Goal: Task Accomplishment & Management: Complete application form

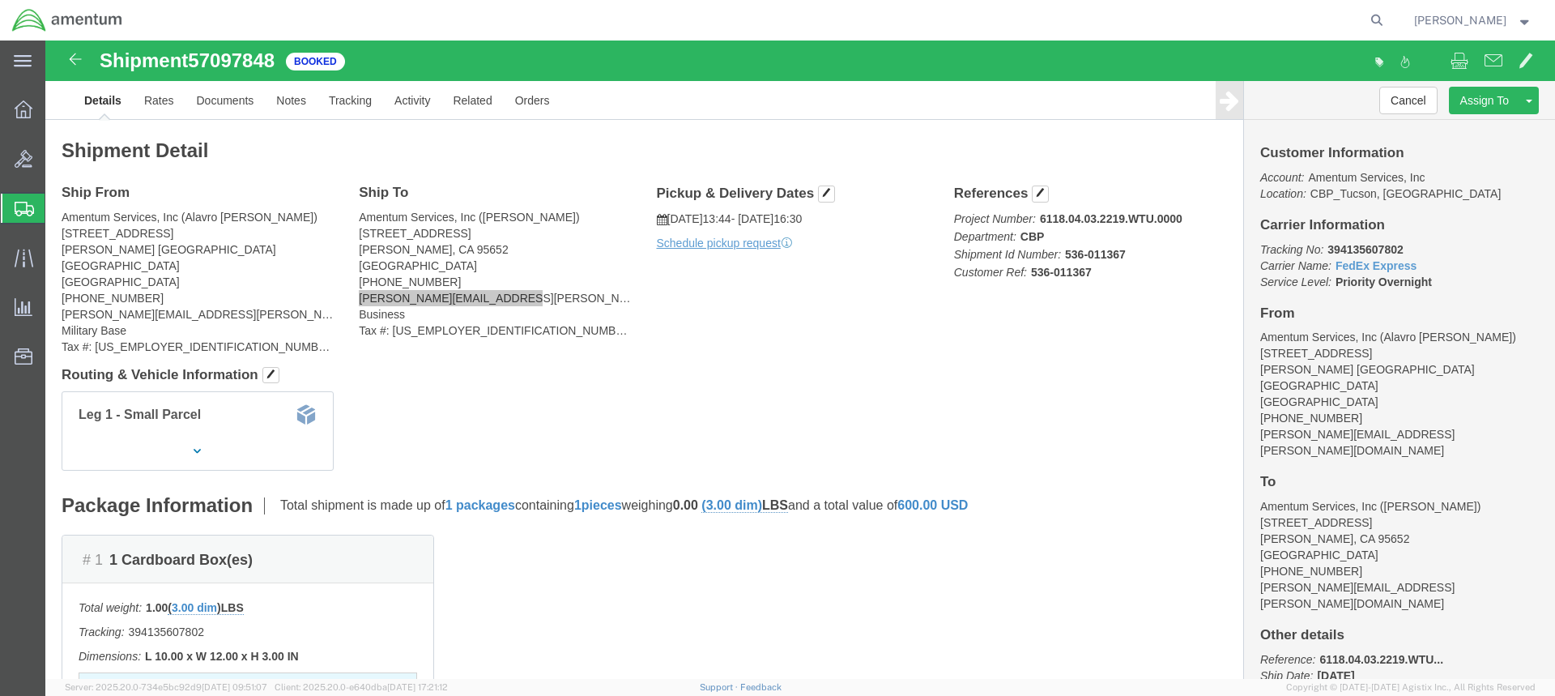
click at [0, 0] on span "Create from Template" at bounding box center [0, 0] width 0 height 0
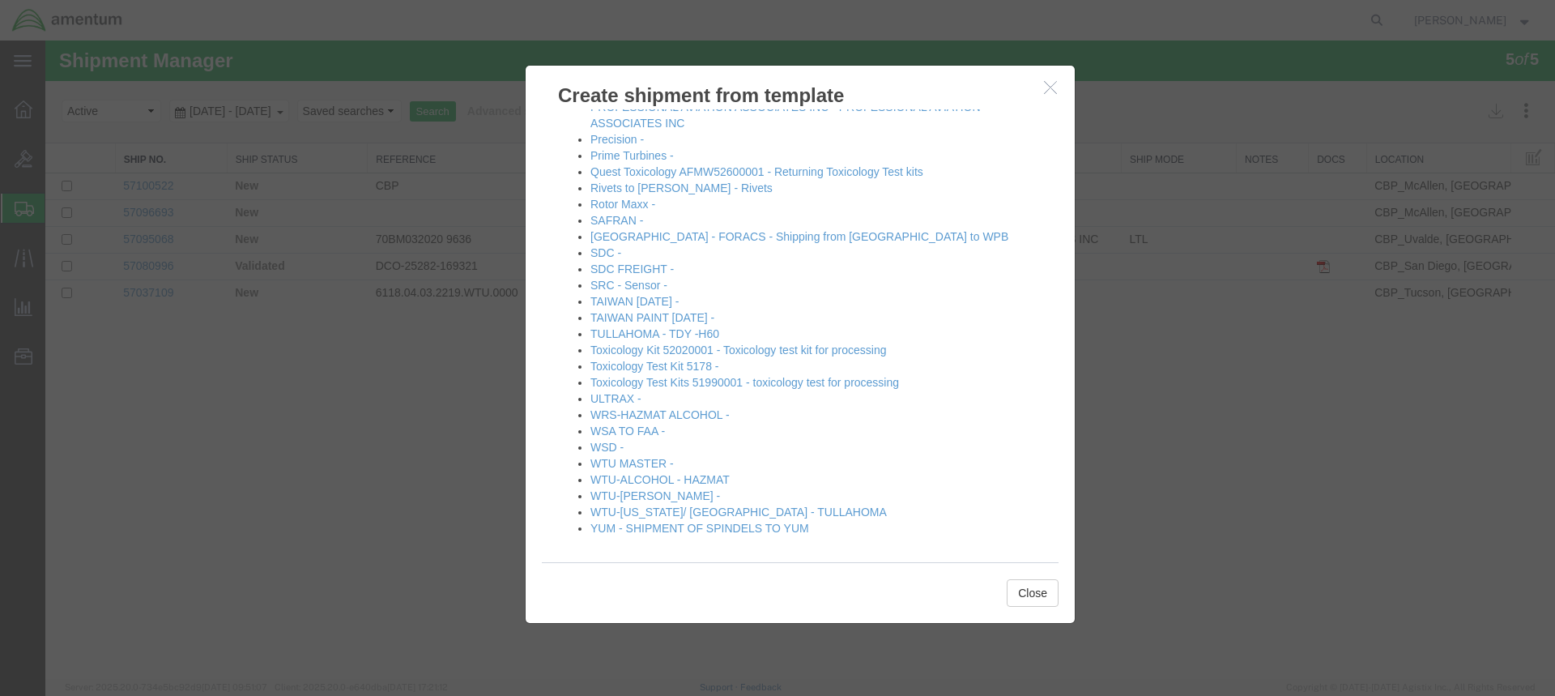
scroll to position [936, 0]
click at [625, 490] on link "WTU-[PERSON_NAME] -" at bounding box center [656, 493] width 130 height 13
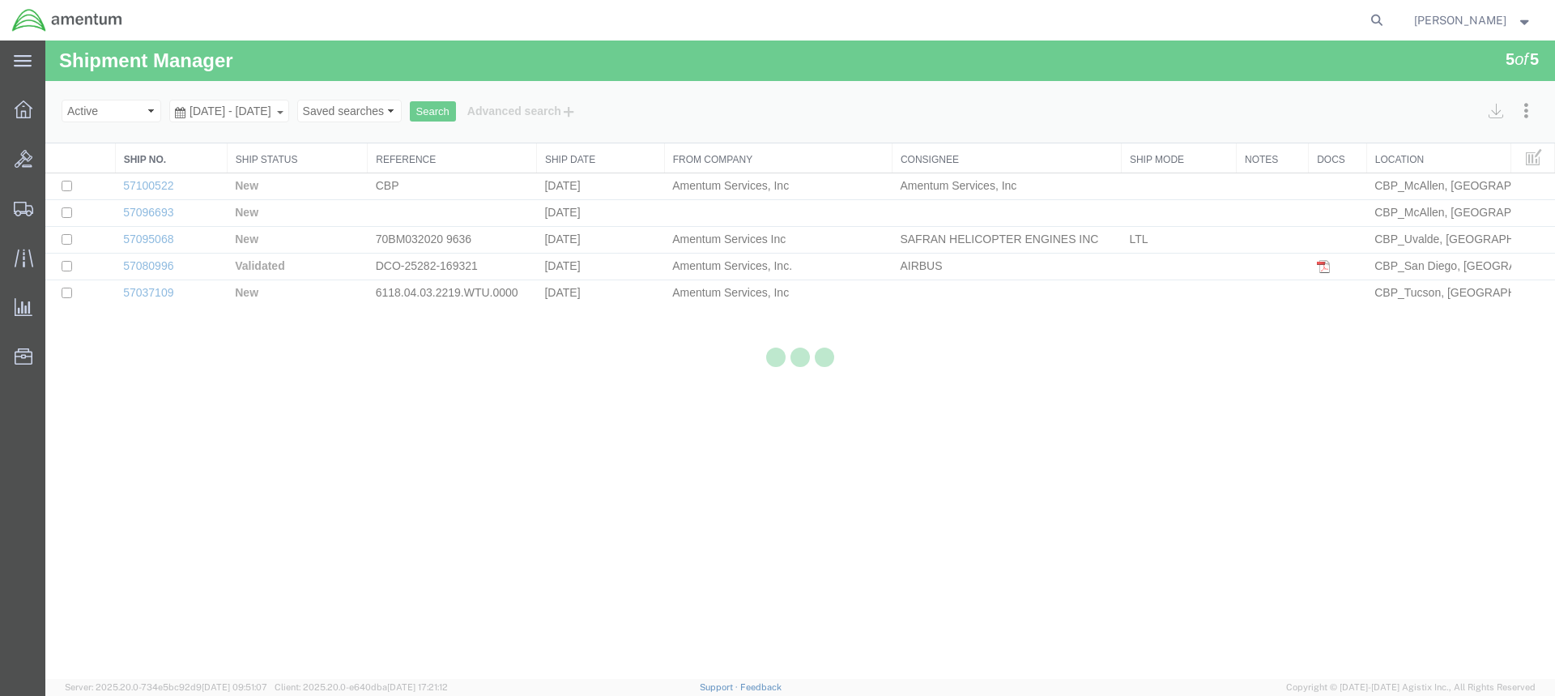
select select "49949"
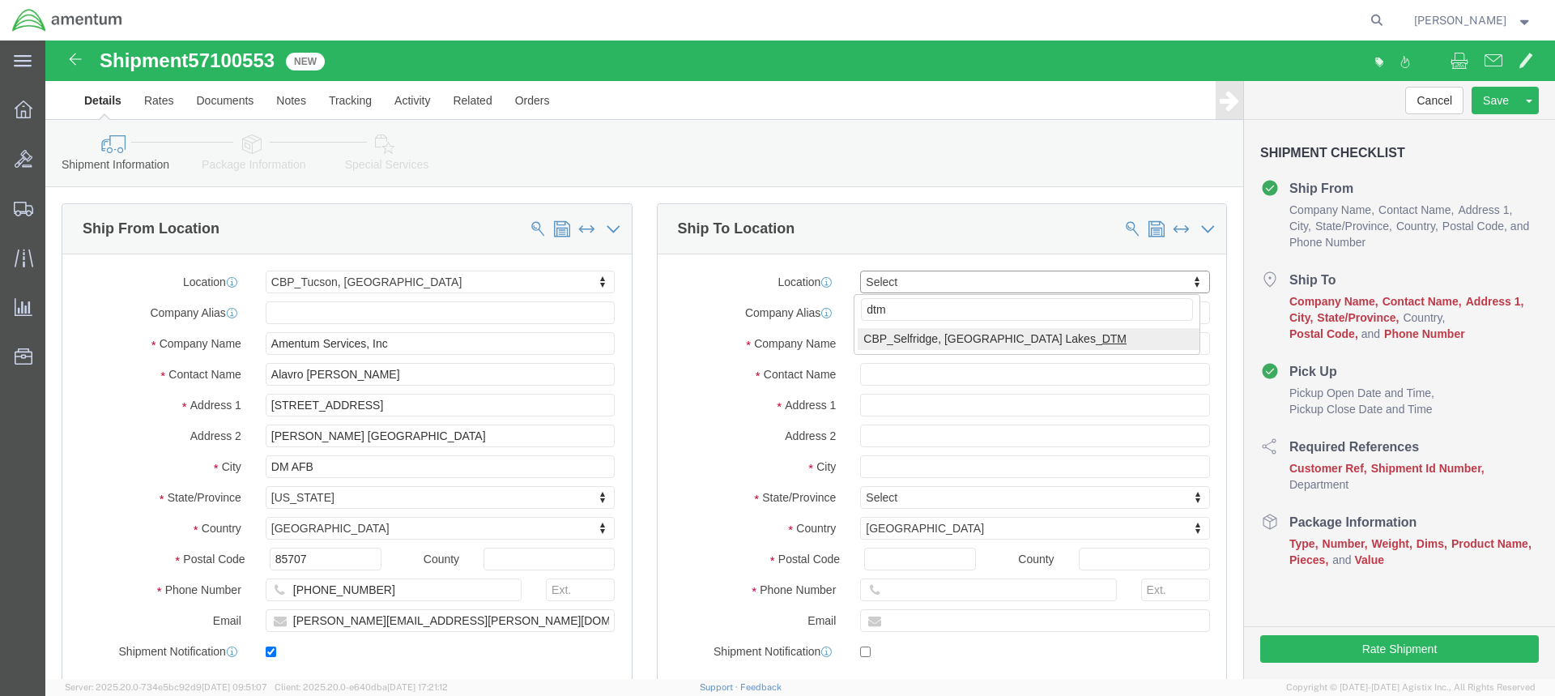
type input "dtm"
select select "49921"
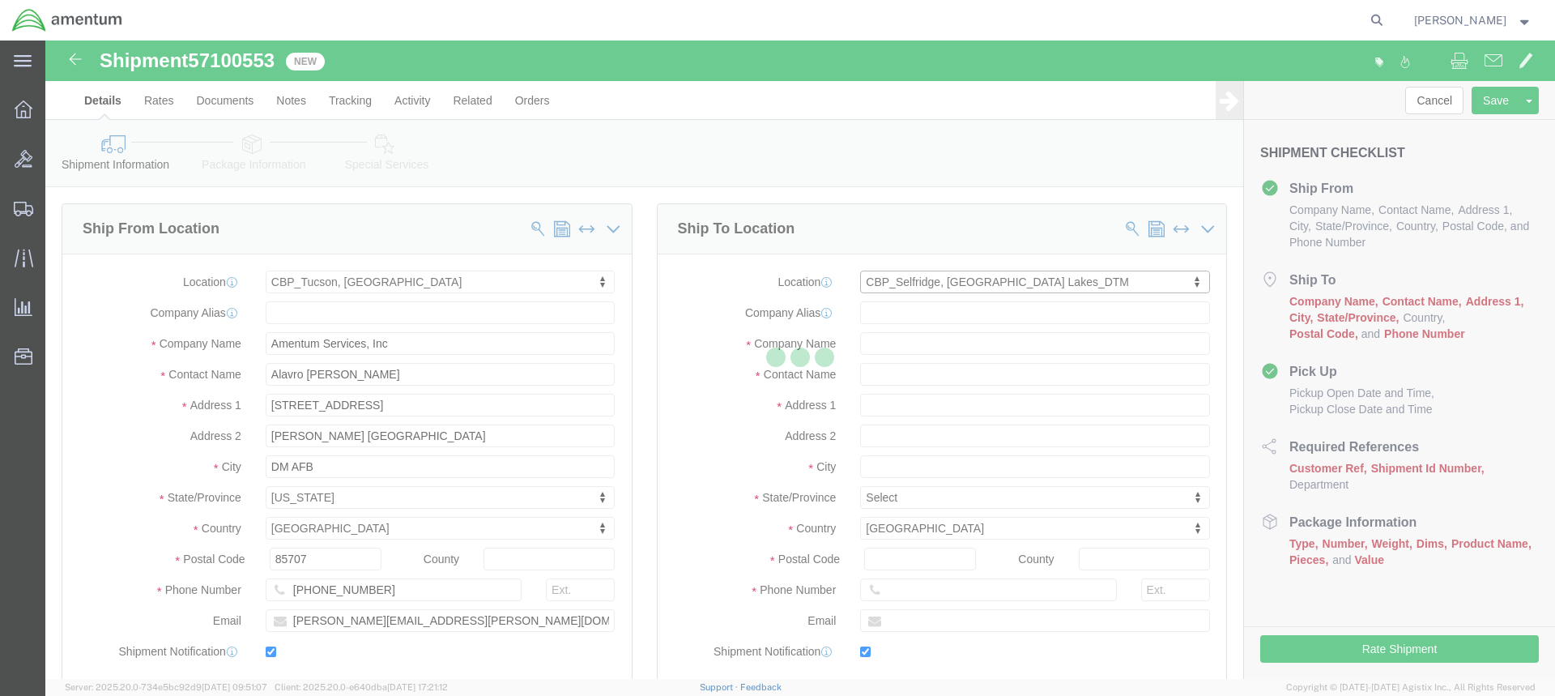
type input "Amentum Services, Inc"
type input "[PERSON_NAME]"
type input "[STREET_ADDRESS]"
type input "Building 1422"
type input "Selfridge"
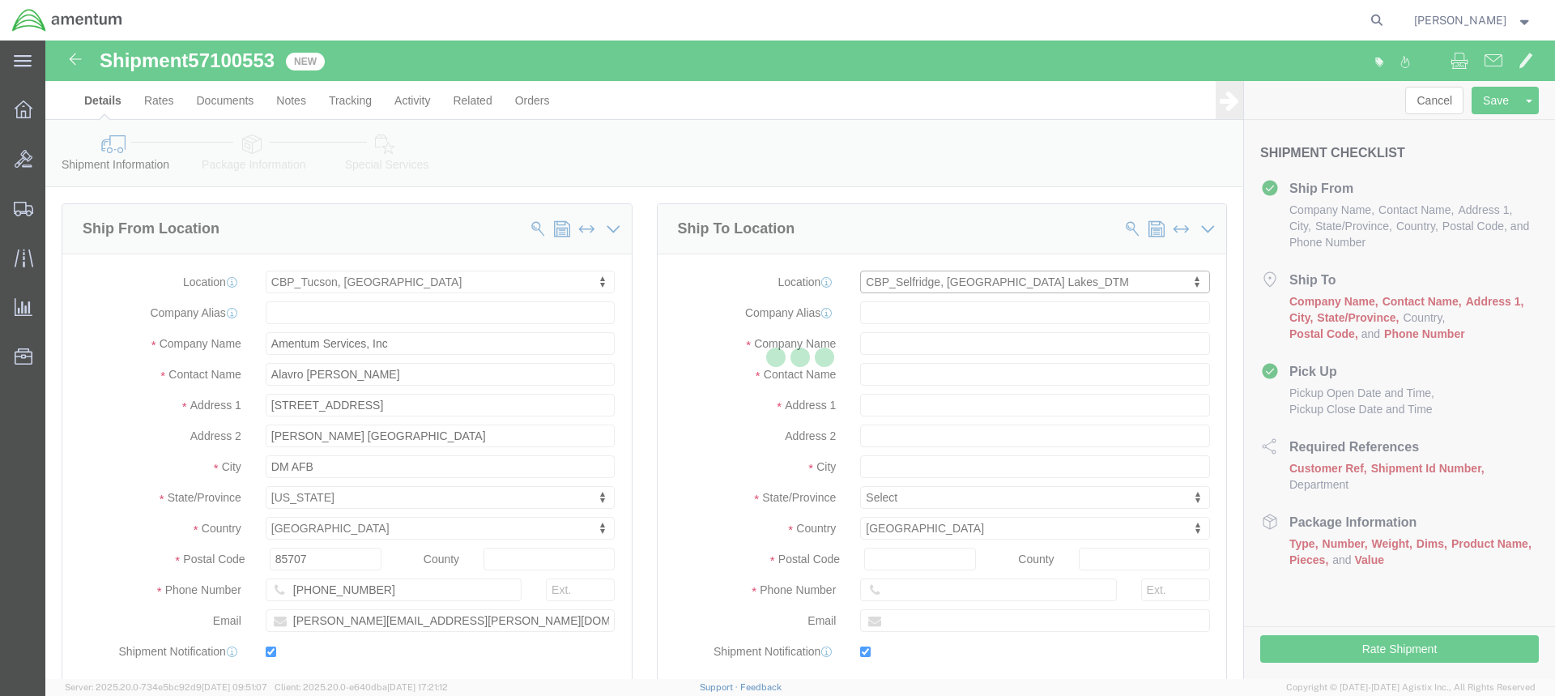
type input "48045"
type input "[PHONE_NUMBER]"
type input "[PERSON_NAME][EMAIL_ADDRESS][PERSON_NAME][DOMAIN_NAME]"
checkbox input "true"
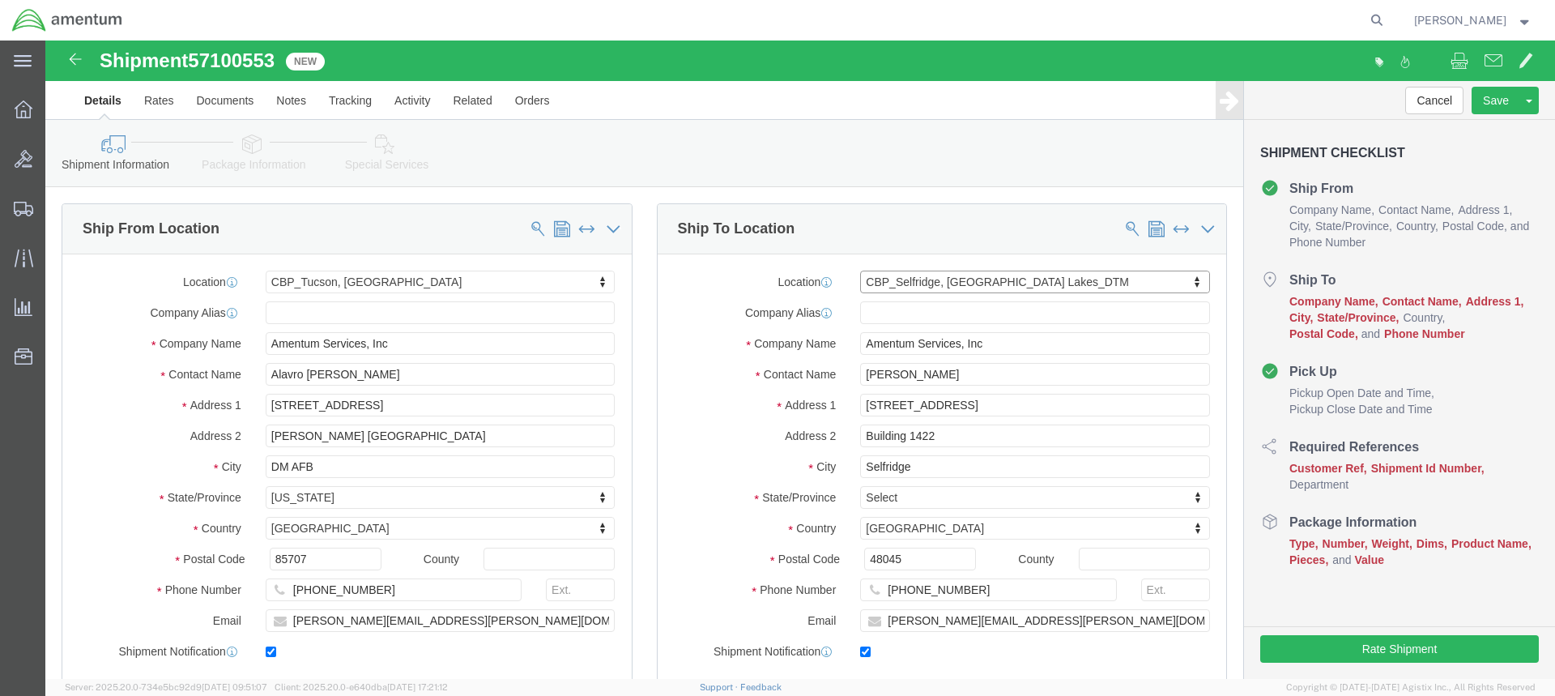
select select "MI"
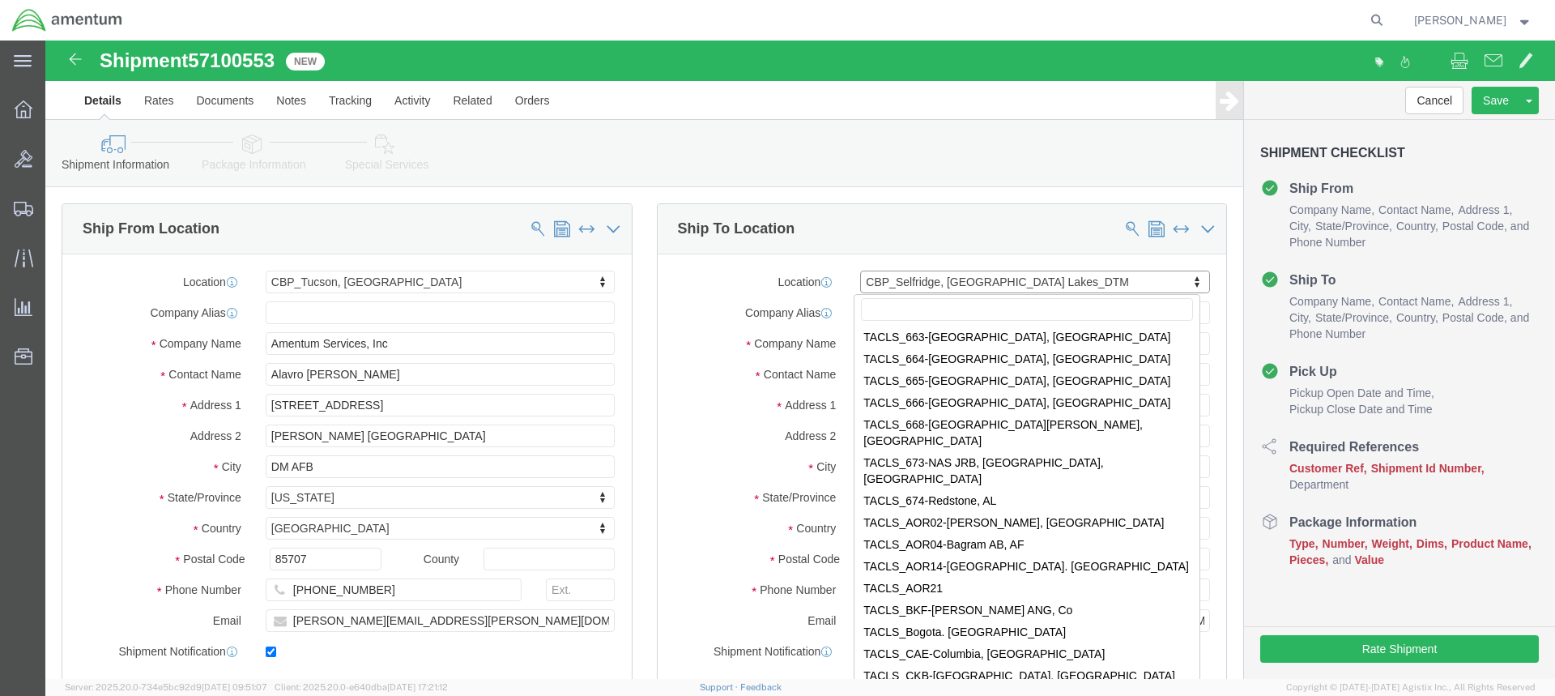
scroll to position [6528, 0]
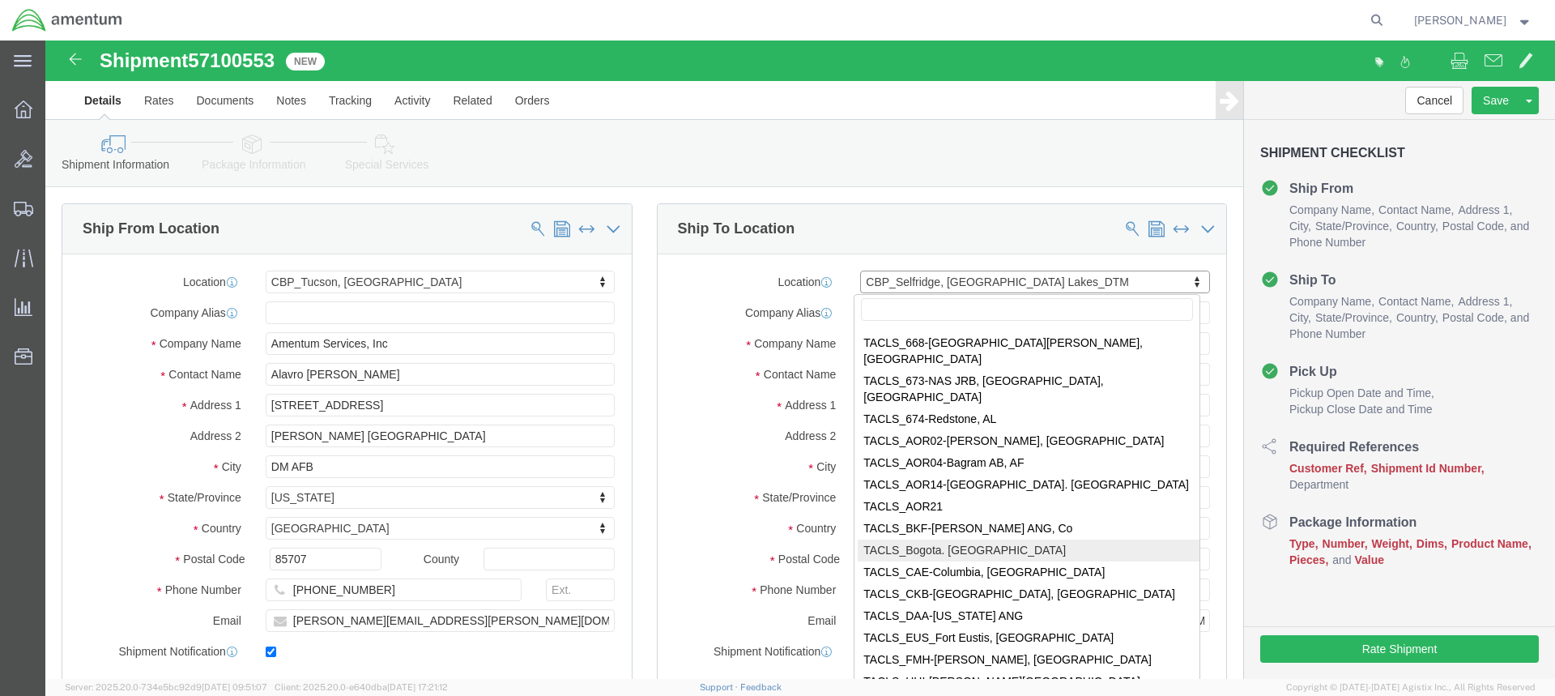
select select "42680"
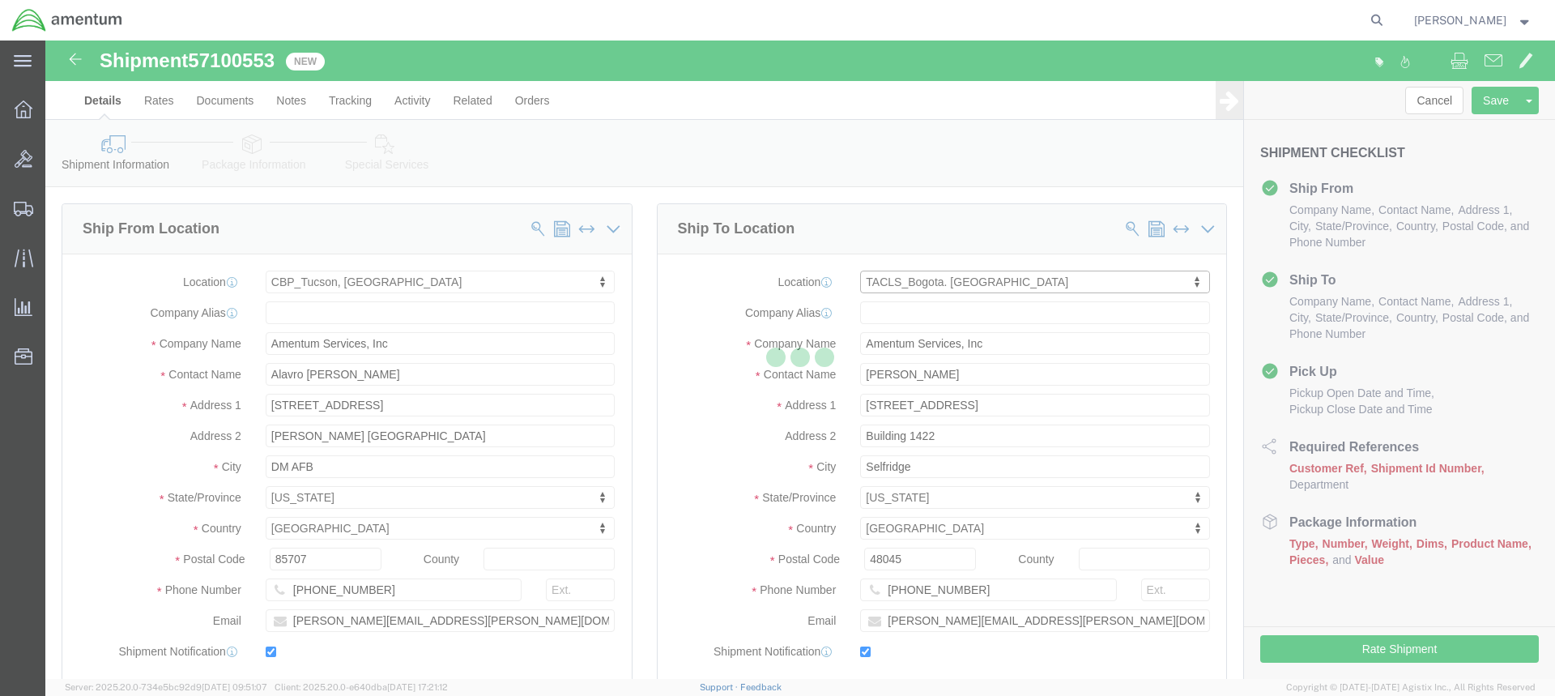
type input "[PERSON_NAME]"
type input "NIT 899999102-2"
type input "DEPOSITO ADUANERO HABILITADO COD 2438, BASE AEREA CATAM- BOGOTA"
type input "Bogota"
select select
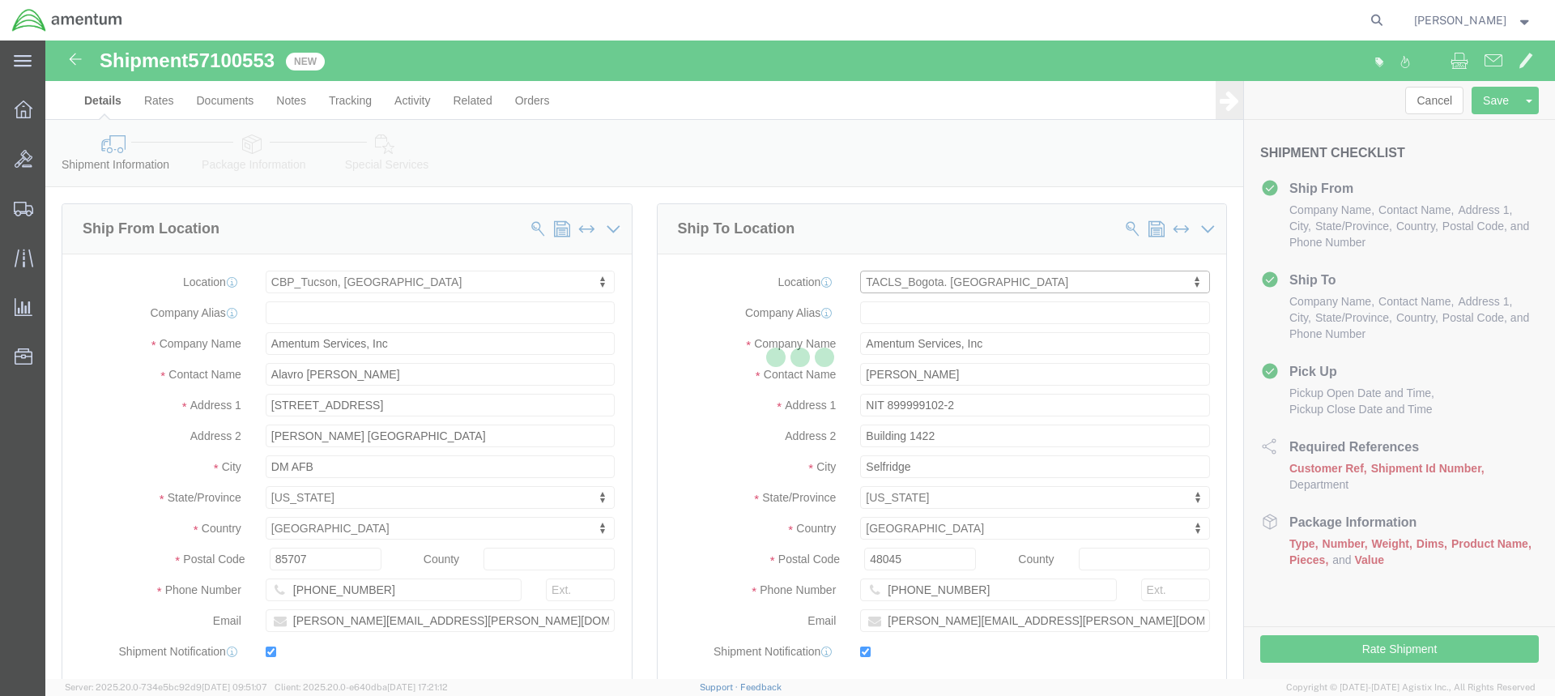
select select "CO"
type input "110911"
type input "01157-1-301-337-4793"
type input "[PERSON_NAME][EMAIL_ADDRESS][PERSON_NAME][DOMAIN_NAME]"
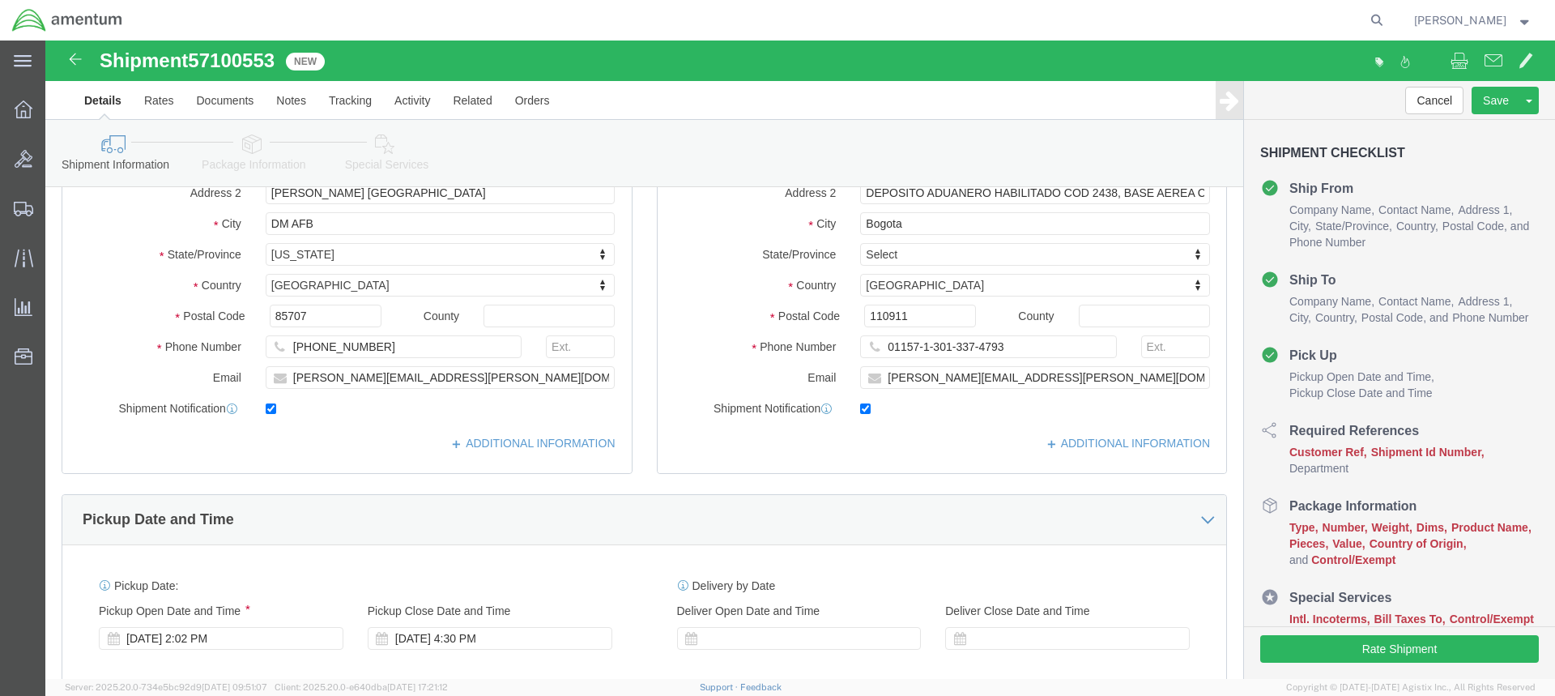
scroll to position [0, 0]
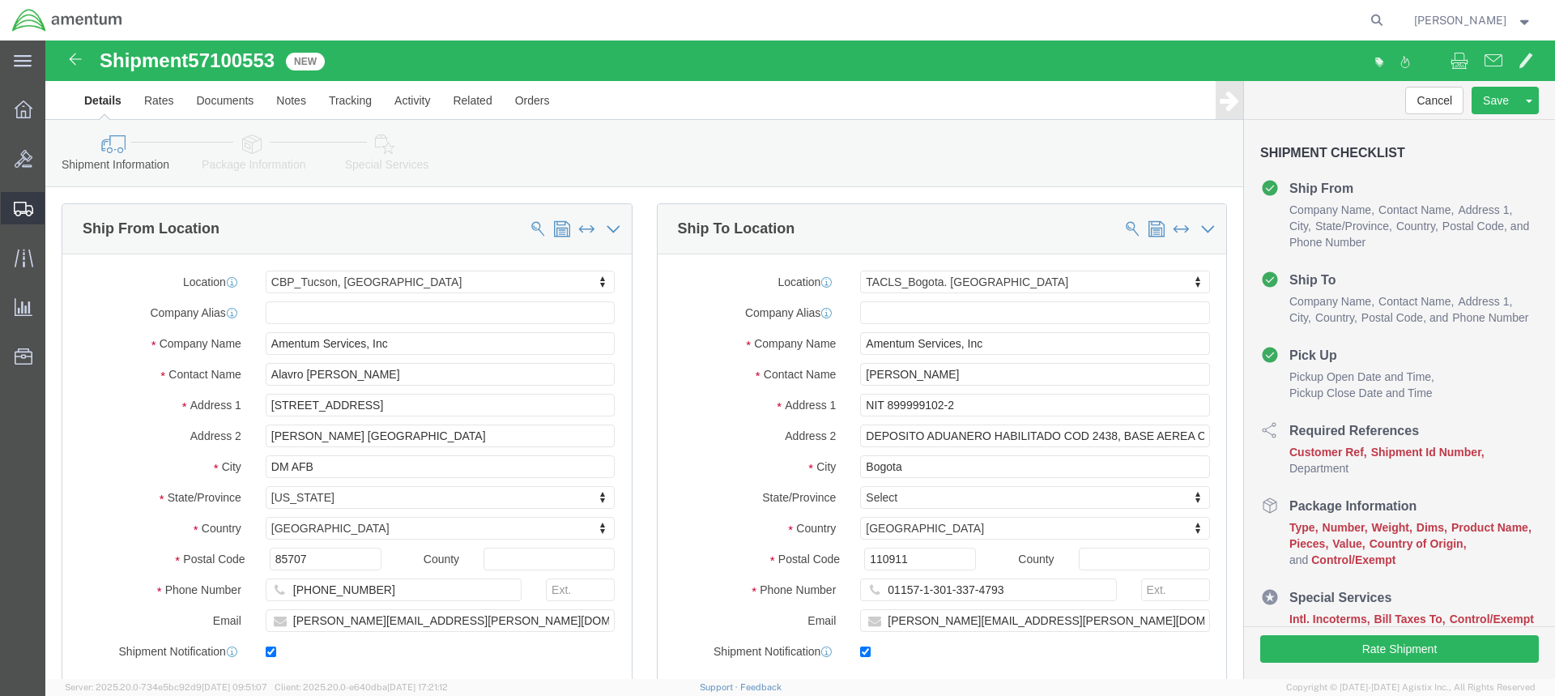
click at [13, 205] on div at bounding box center [23, 208] width 45 height 32
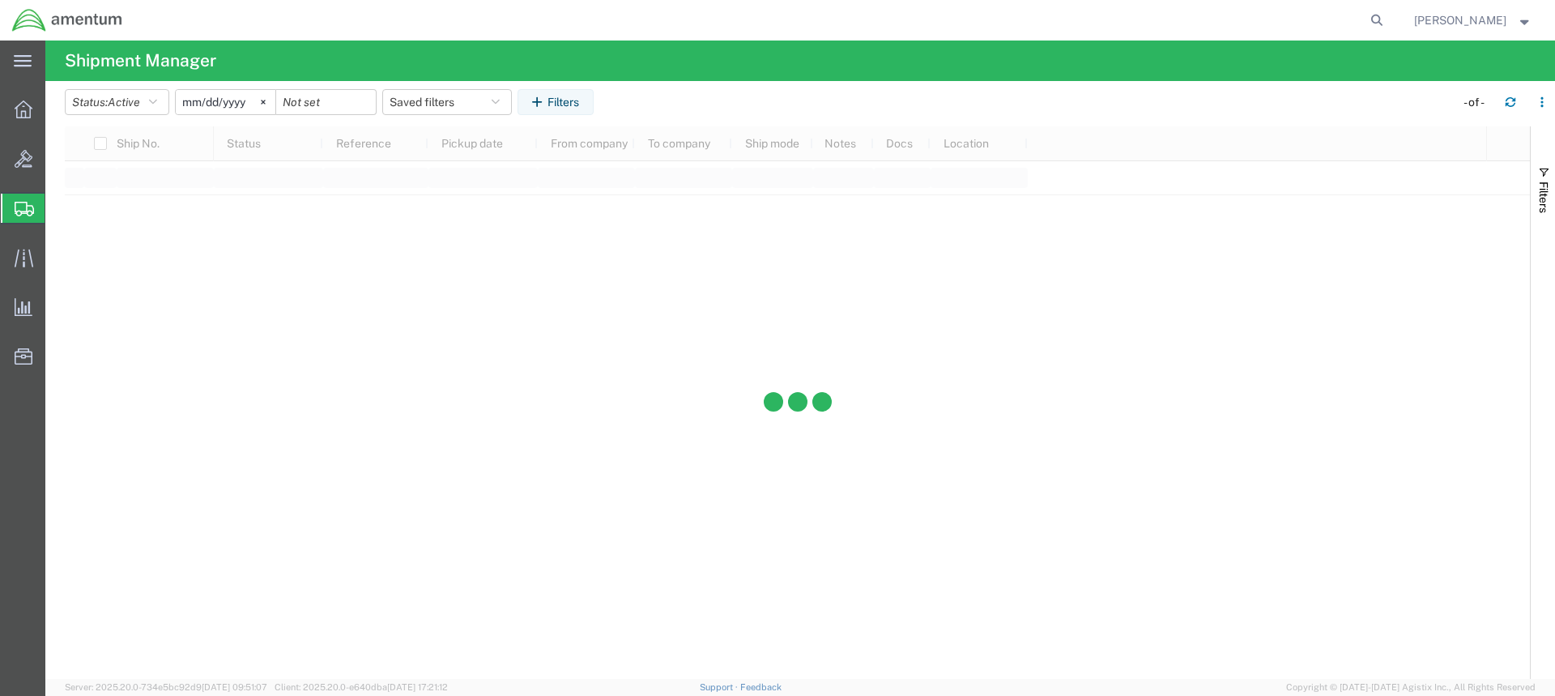
click at [0, 0] on span "Create from Template" at bounding box center [0, 0] width 0 height 0
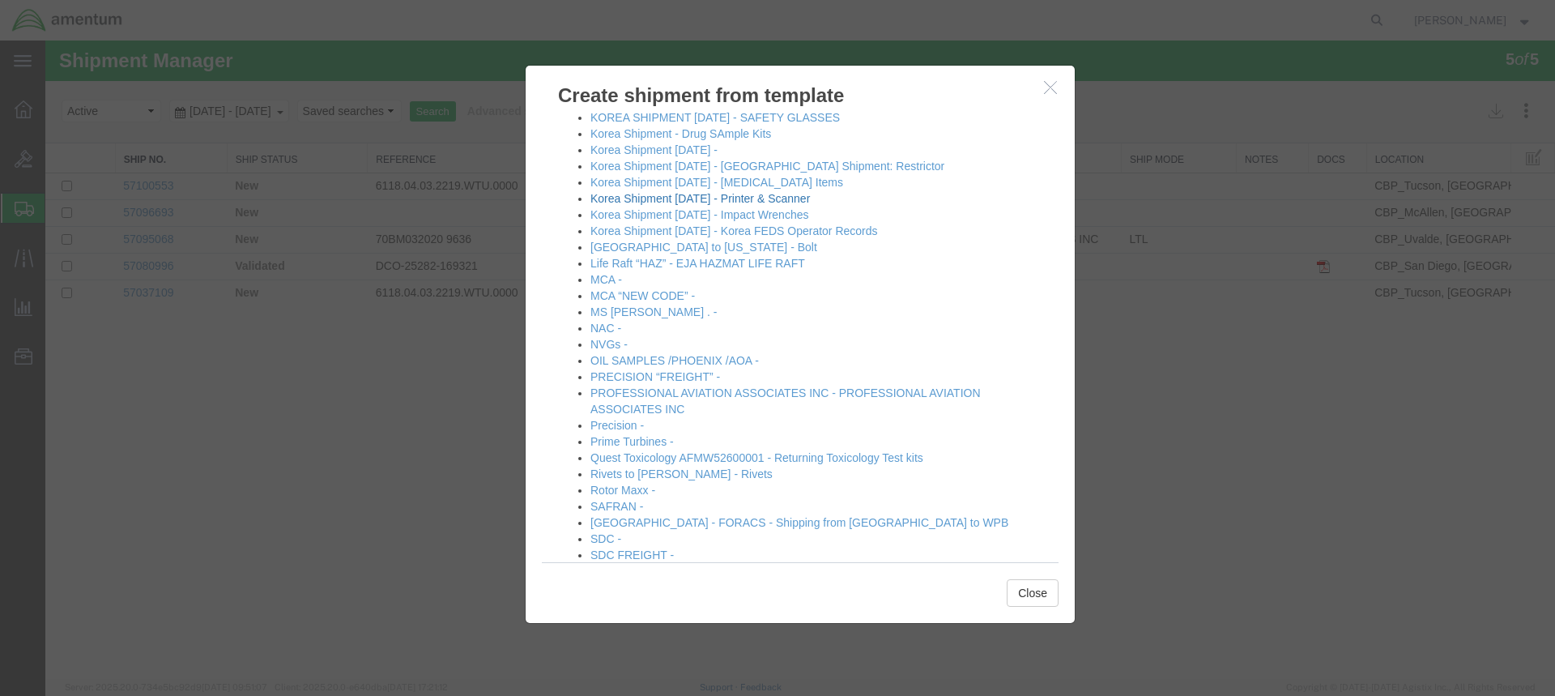
scroll to position [936, 0]
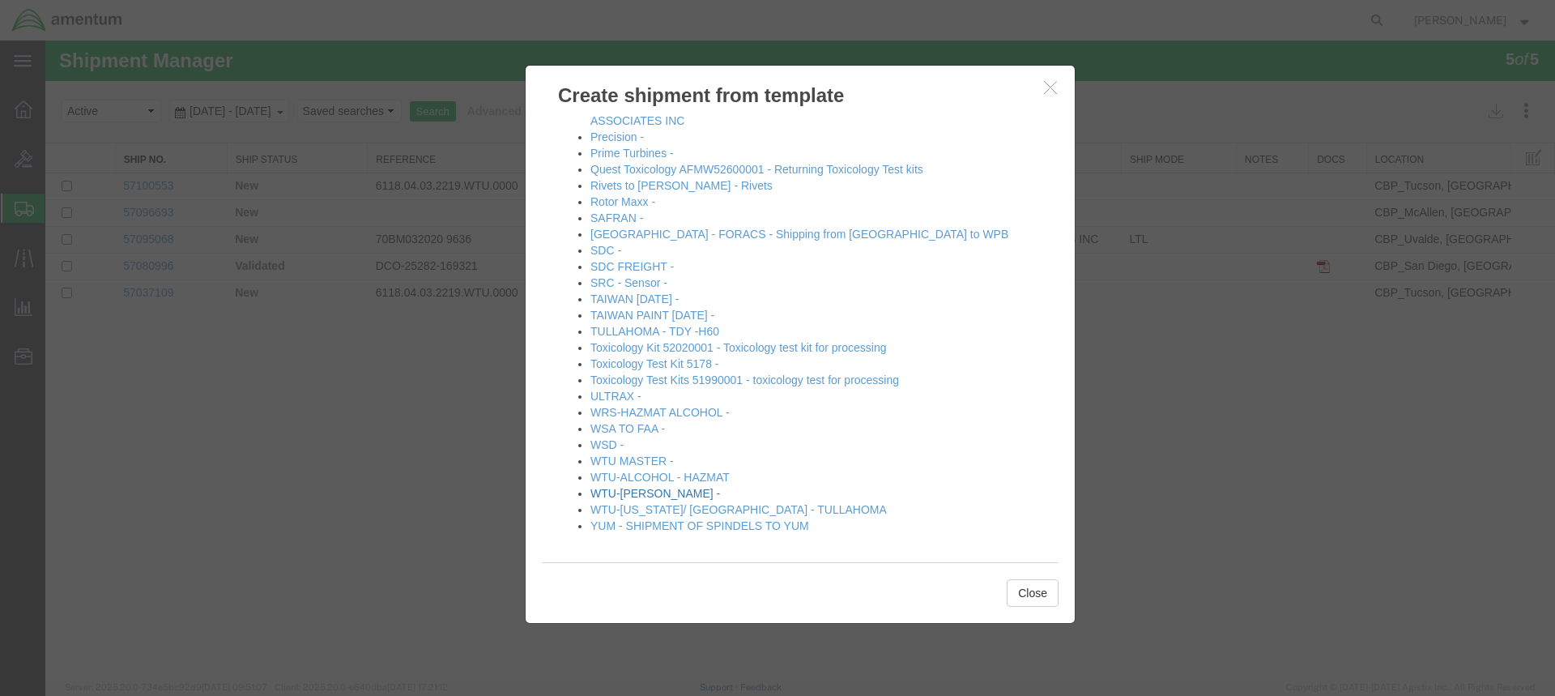
click at [629, 491] on link "WTU-[PERSON_NAME] -" at bounding box center [656, 493] width 130 height 13
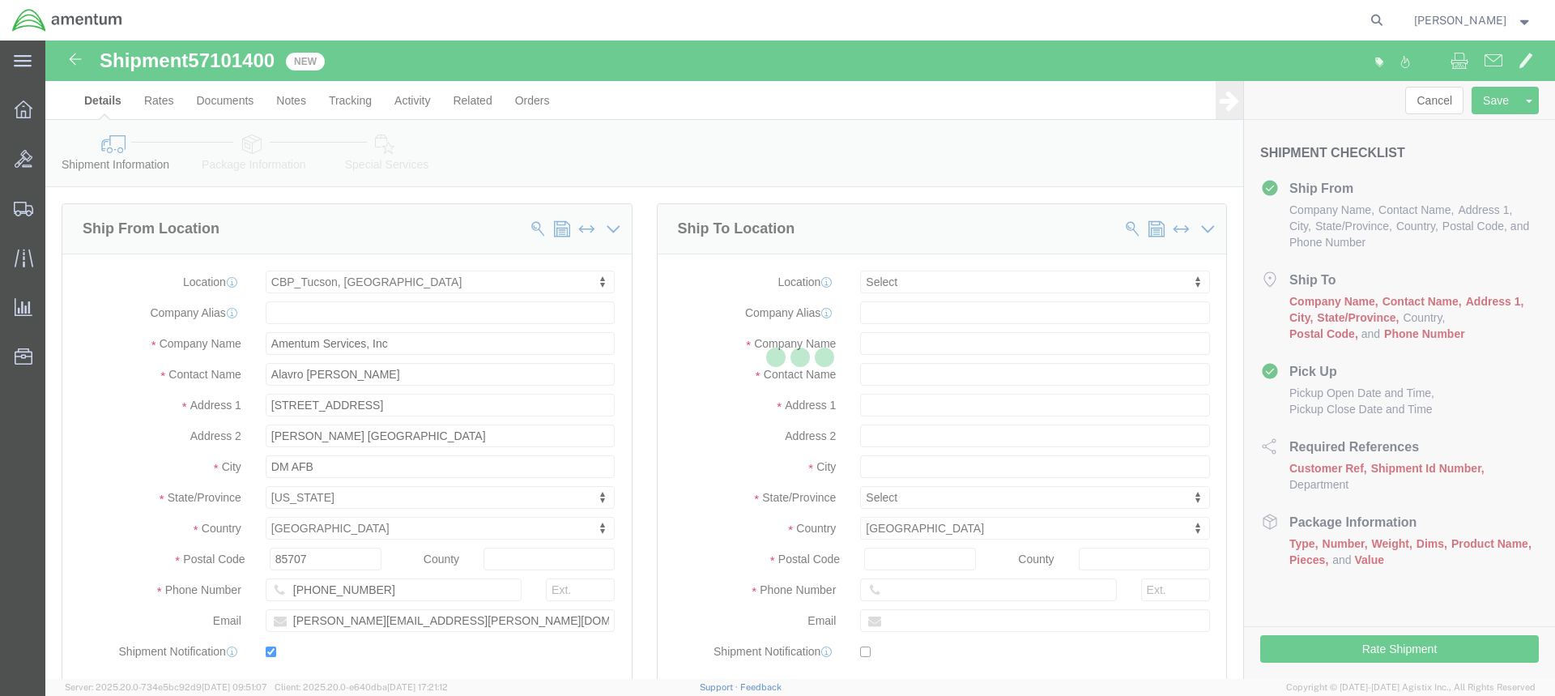
select select "49949"
select select
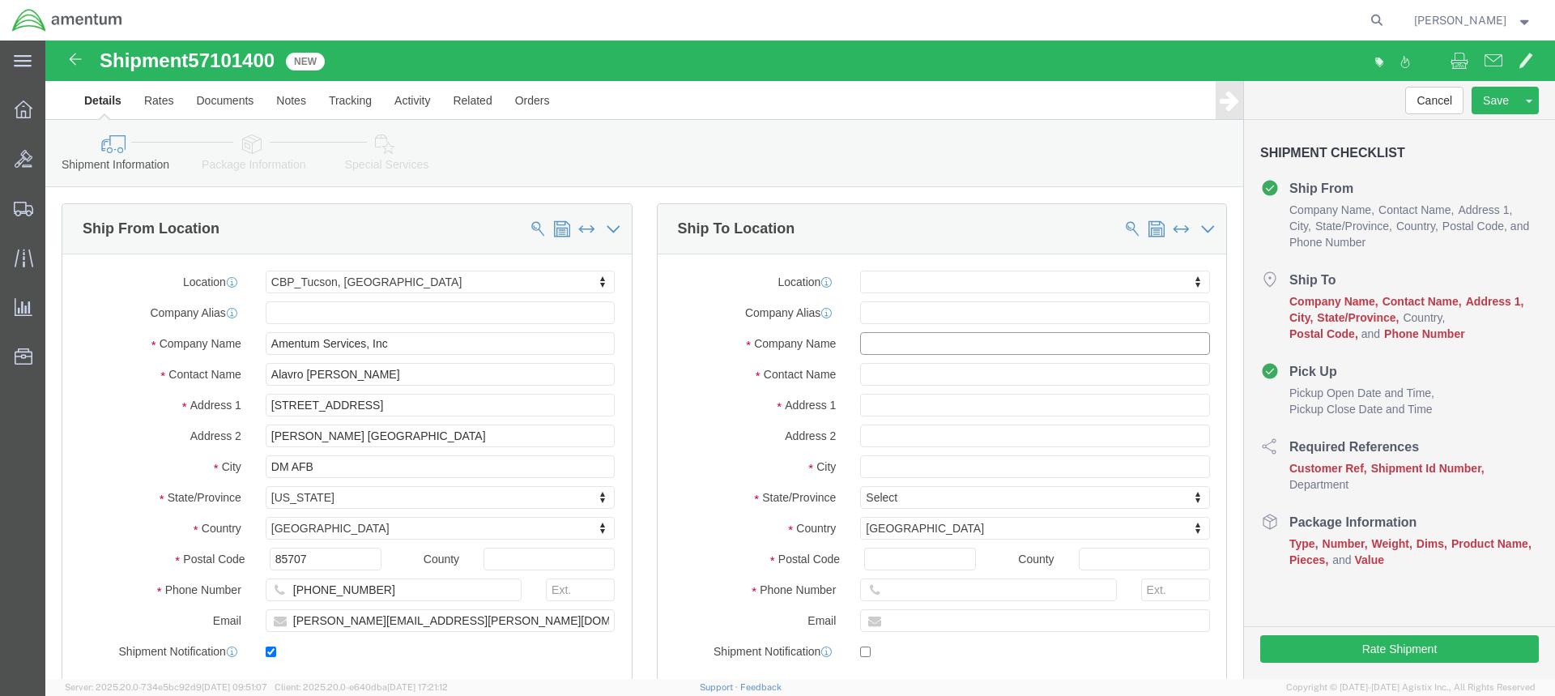
click input "text"
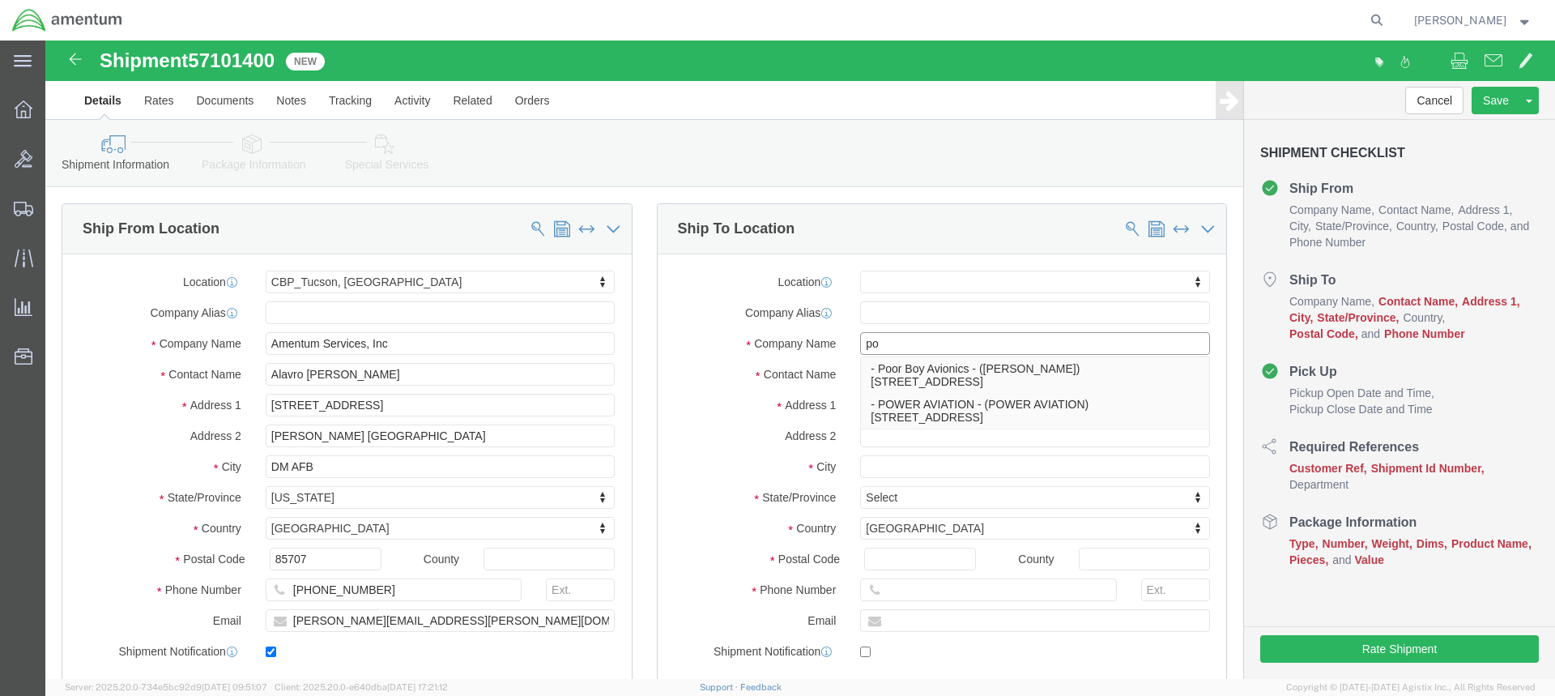
type input "p"
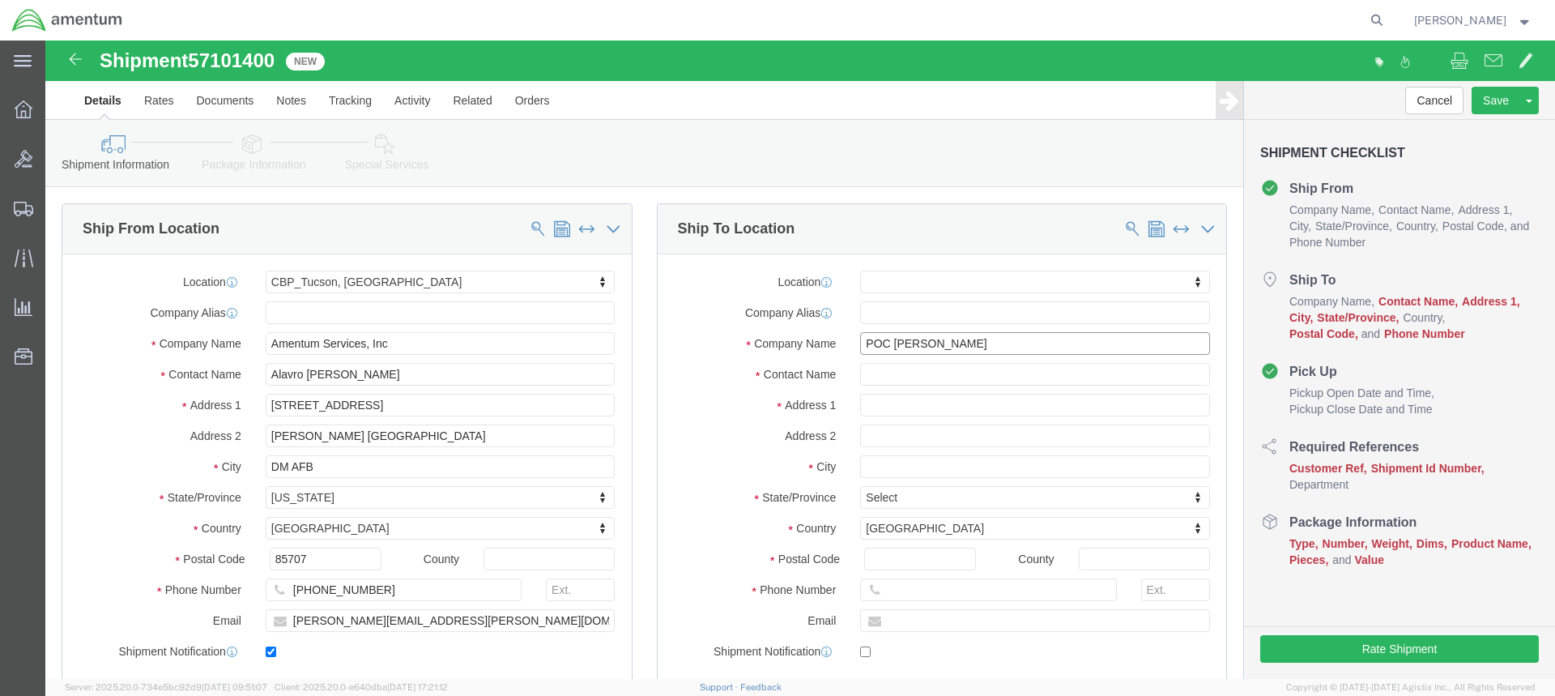
type input "POC [PERSON_NAME]"
click input "text"
type input "[PERSON_NAME]"
click input "text"
click input "POC [PERSON_NAME]"
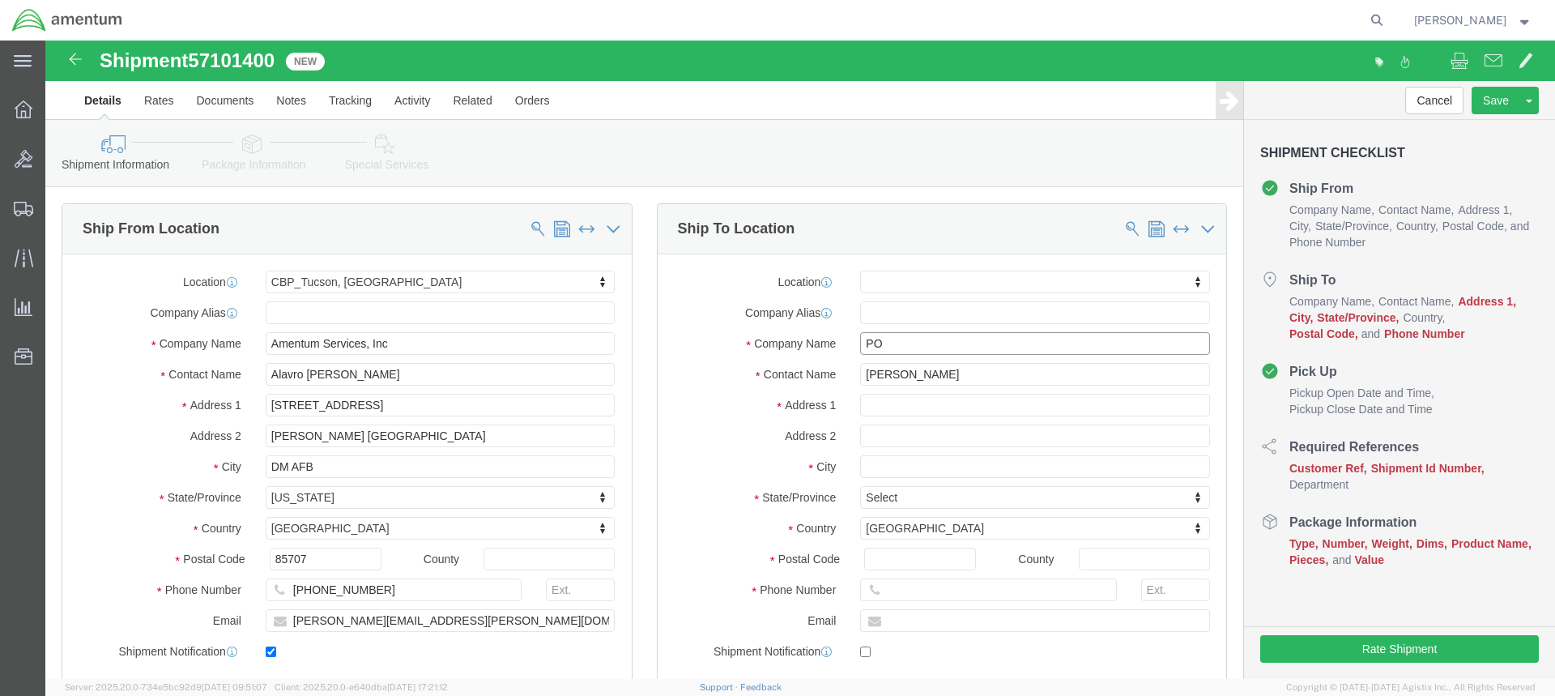
type input "P"
click input "text"
type input "[STREET_ADDRESS]"
select select
click input "text"
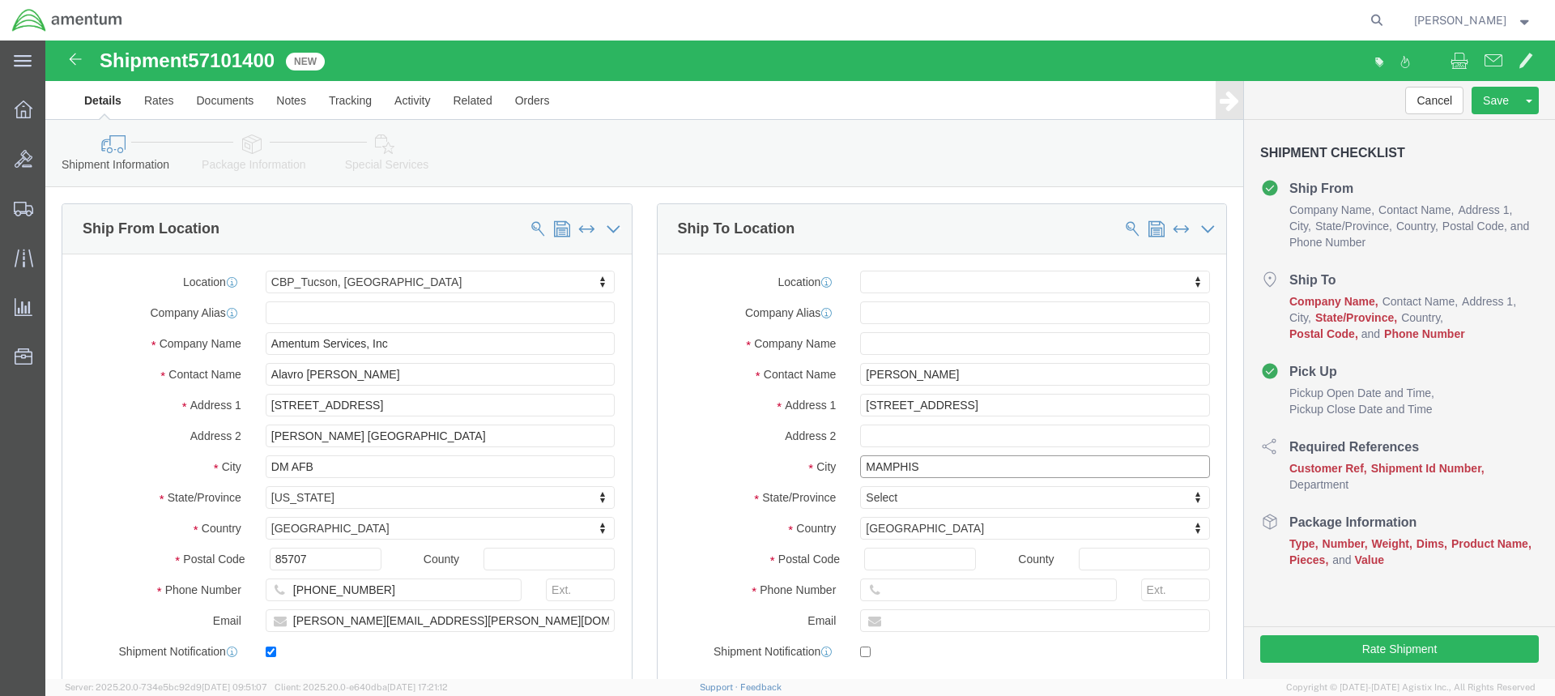
type input "MAMPHIS"
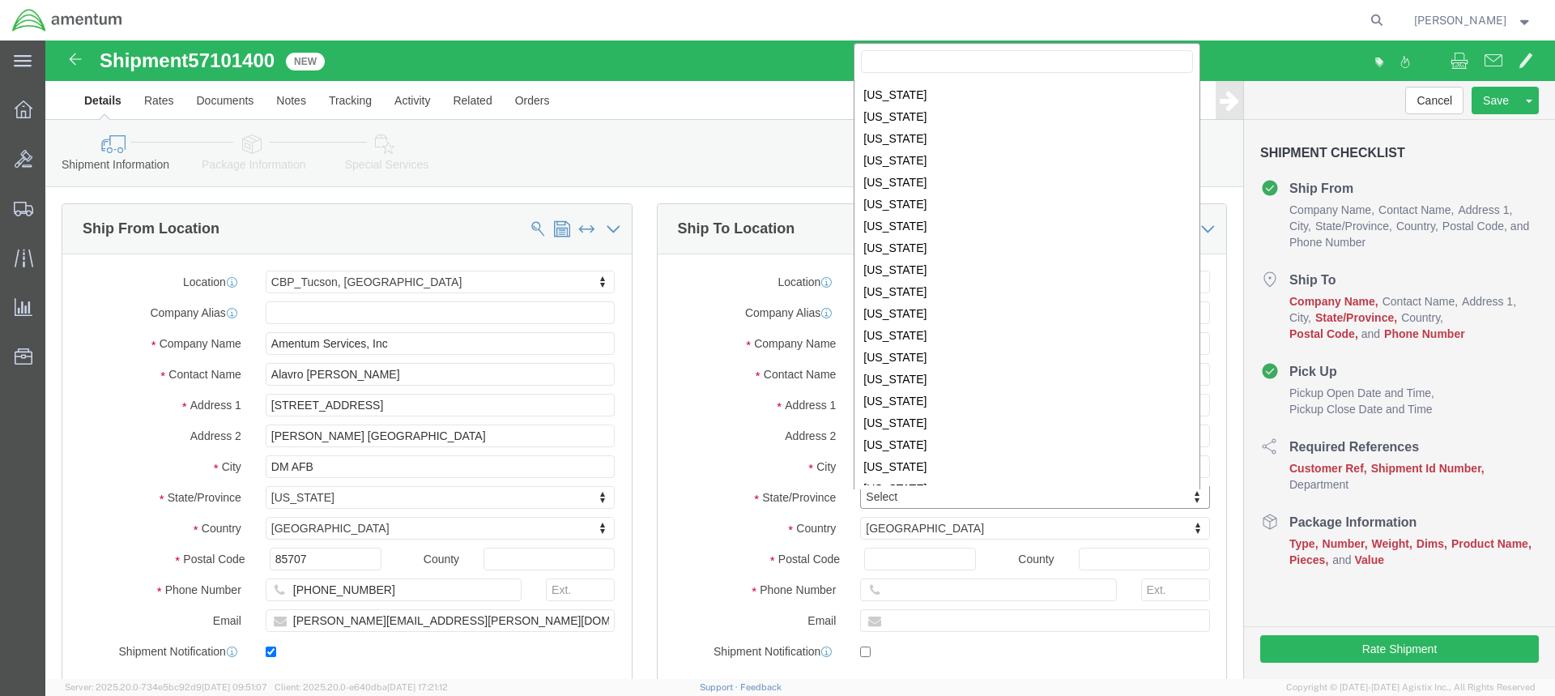
scroll to position [731, 0]
select select
select select "TN"
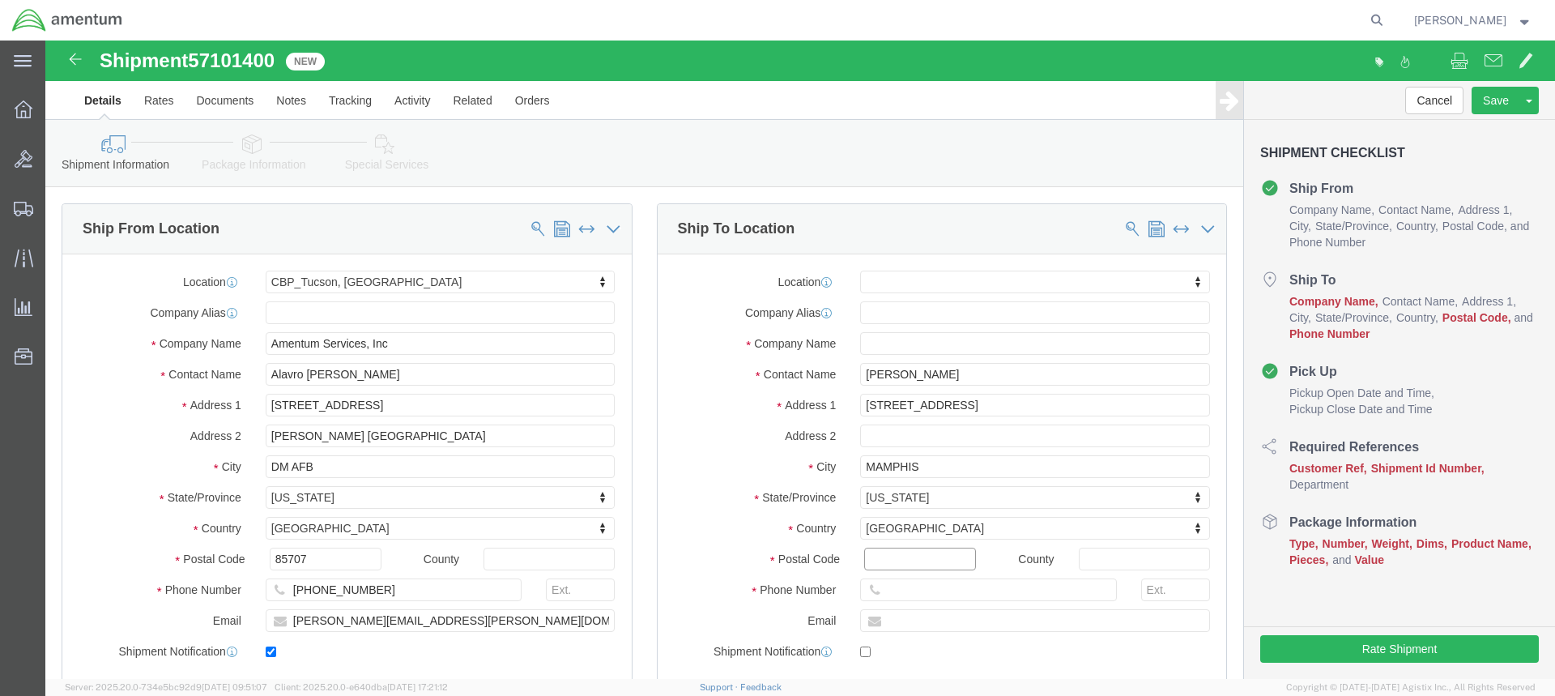
click input "Postal Code"
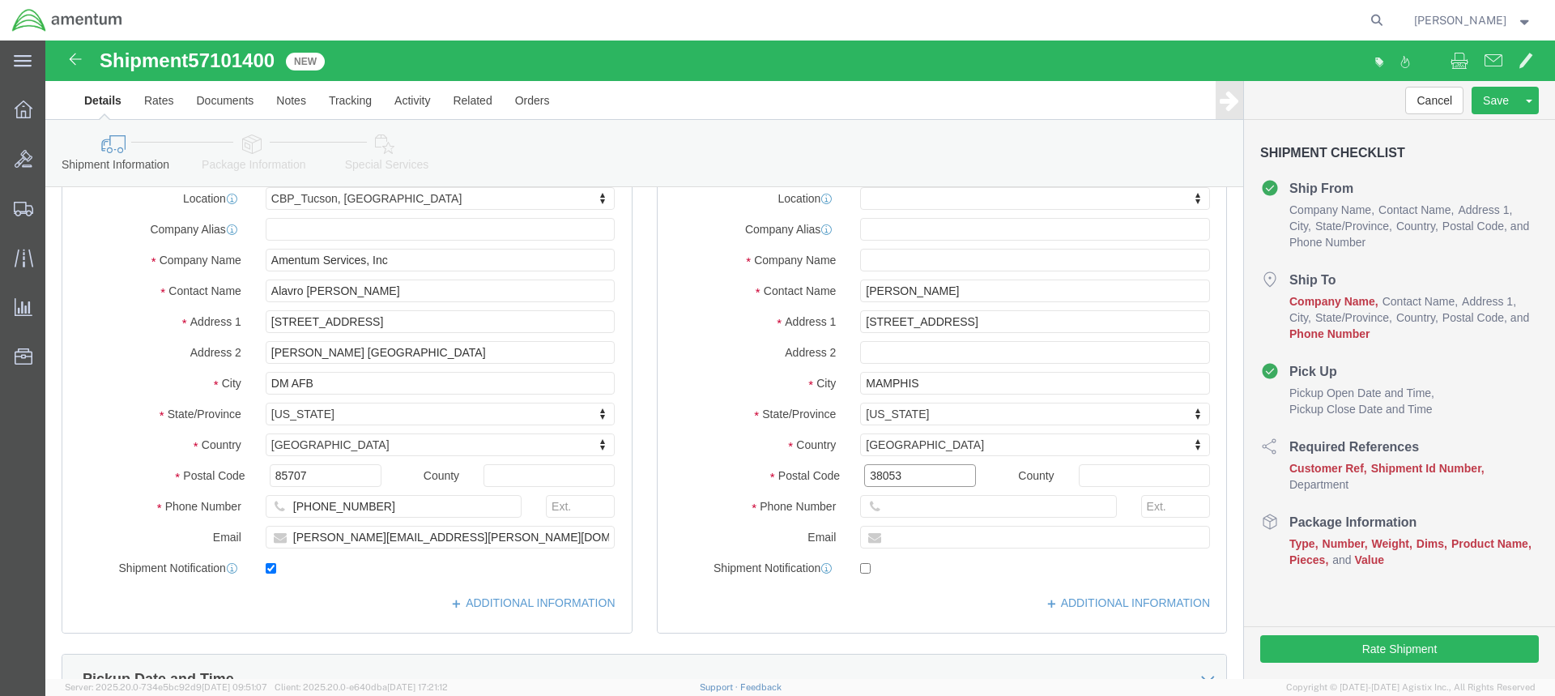
scroll to position [162, 0]
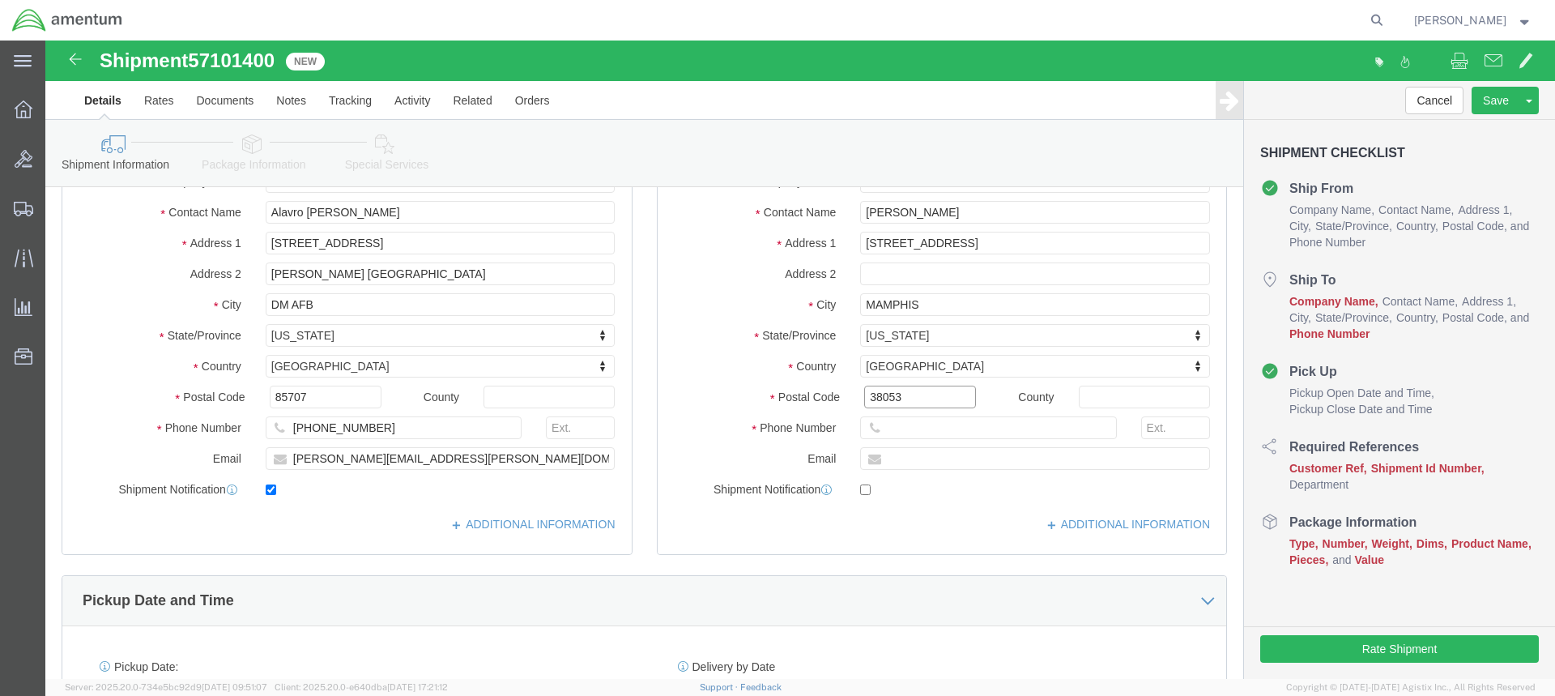
type input "38053"
select select
click input "text"
paste input "[PERSON_NAME][EMAIL_ADDRESS][PERSON_NAME][DOMAIN_NAME]"
type input "[PERSON_NAME][EMAIL_ADDRESS][PERSON_NAME][DOMAIN_NAME]"
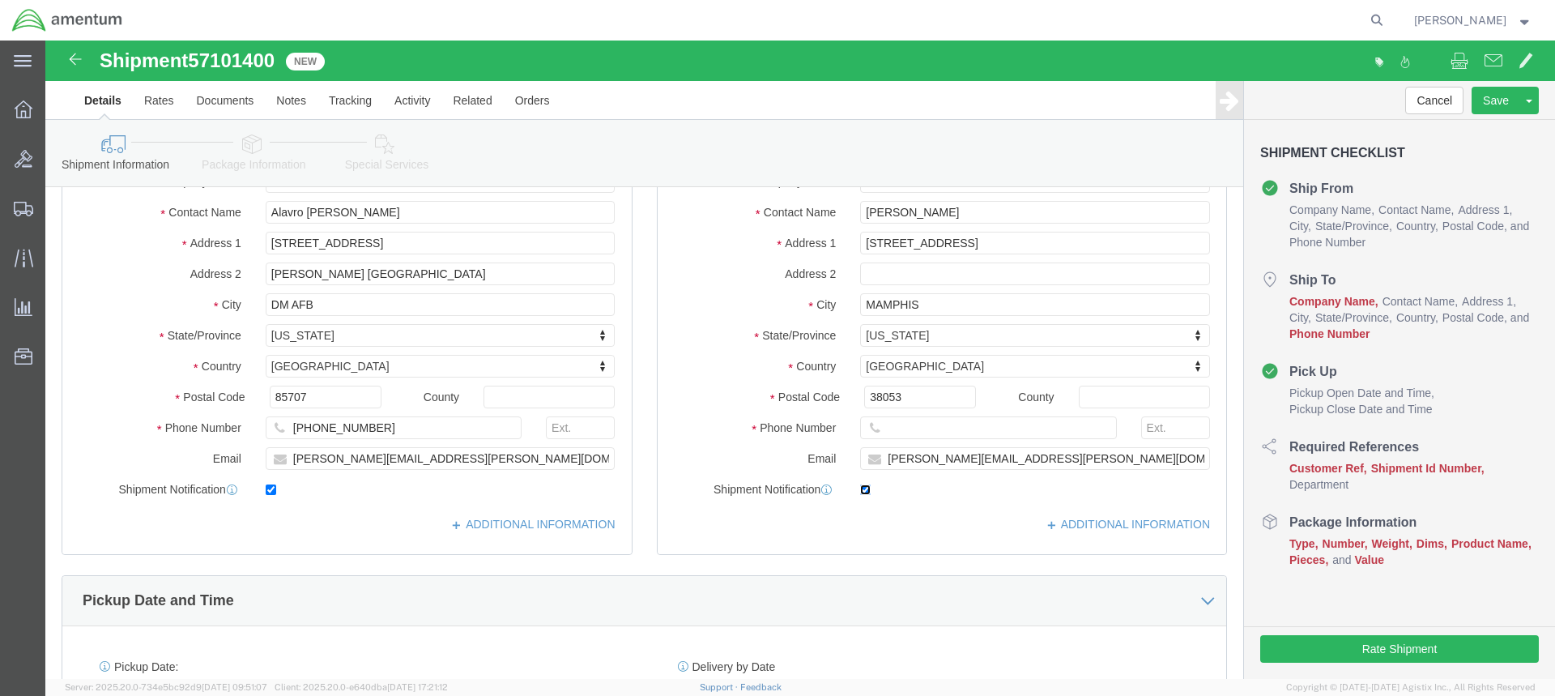
click input "checkbox"
checkbox input "true"
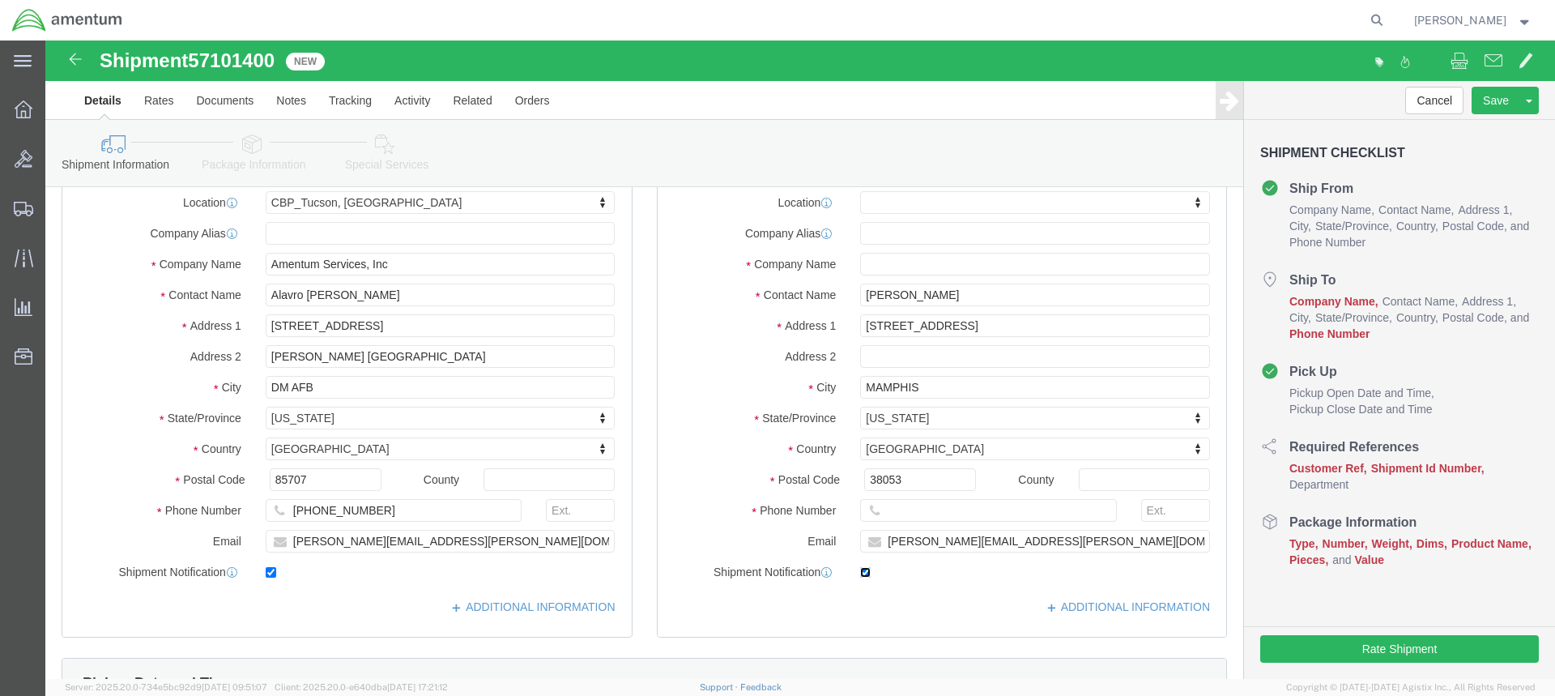
scroll to position [0, 0]
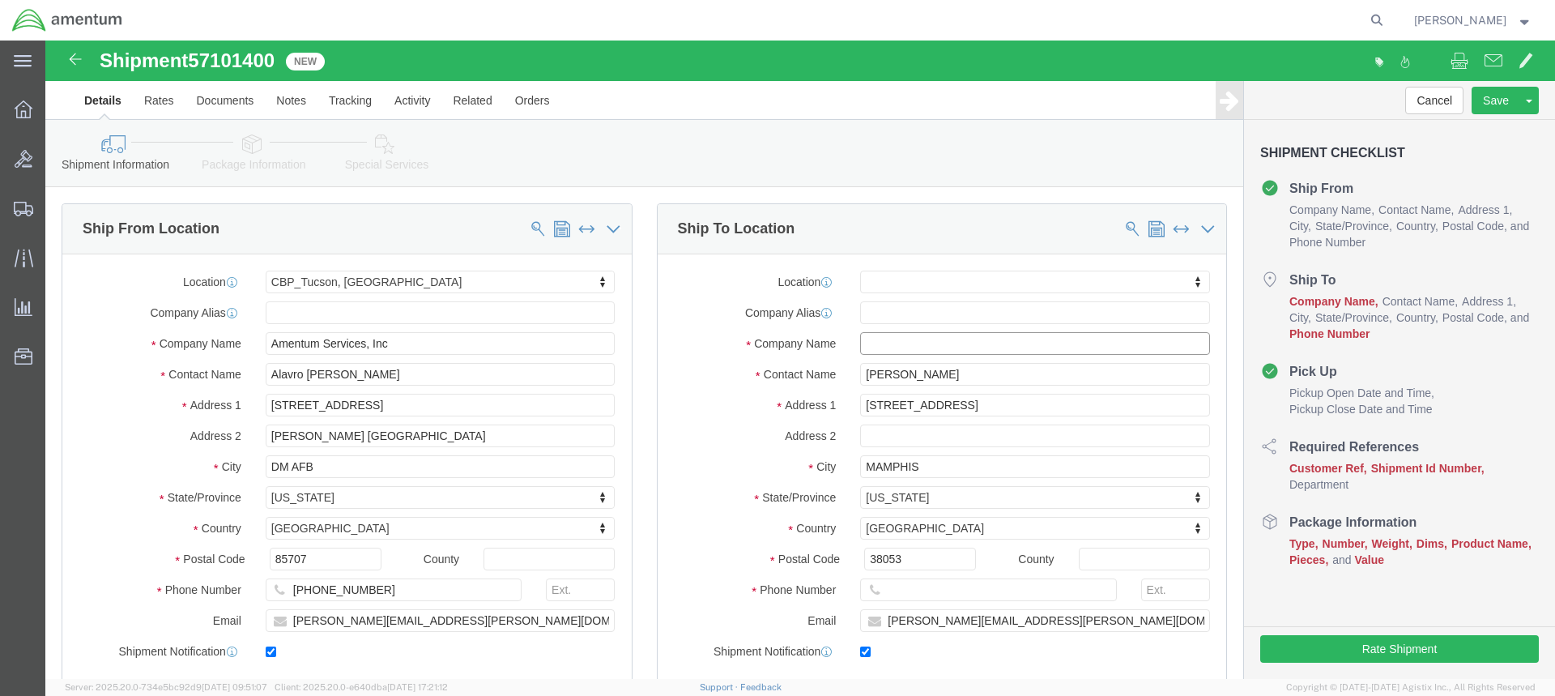
click input "text"
click input "[US_STATE] ARMS"
type input "[US_STATE] [PERSON_NAME]"
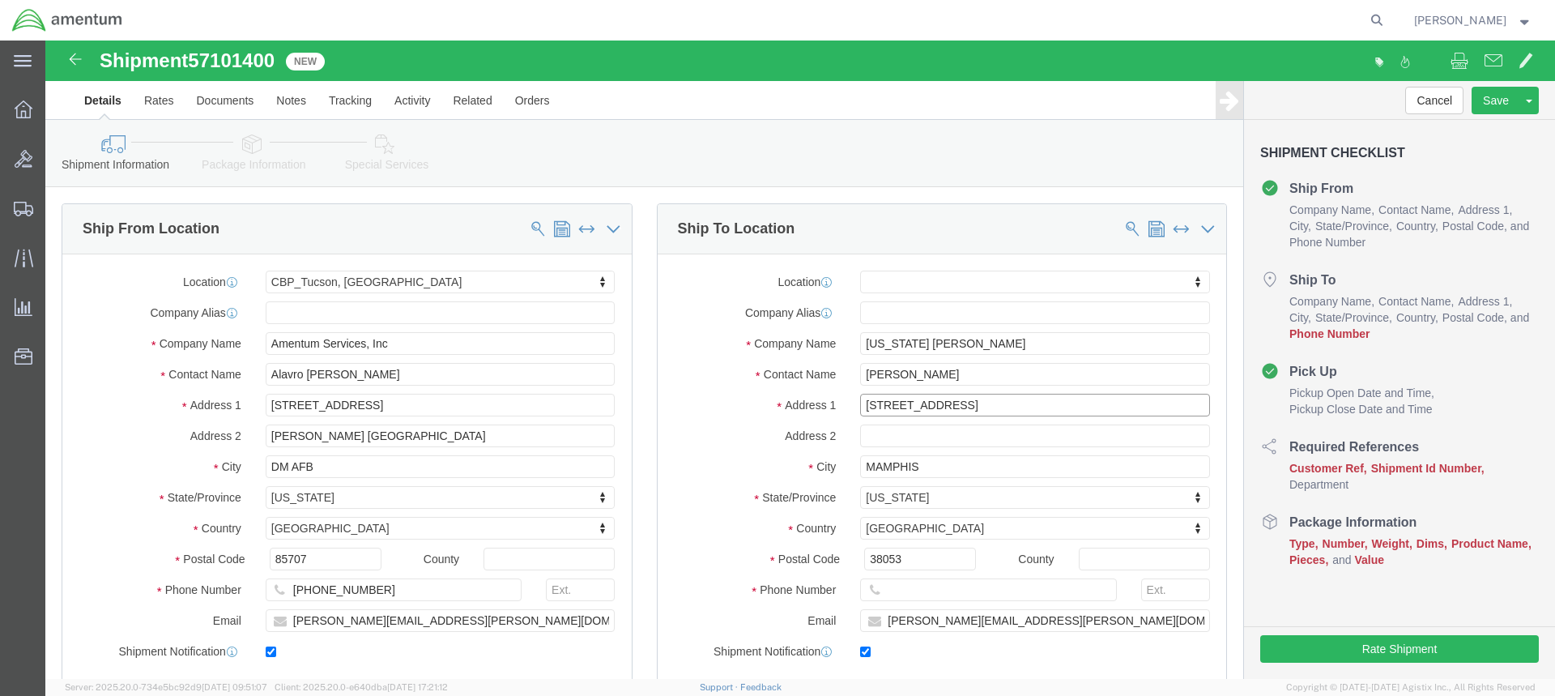
click input "[STREET_ADDRESS]"
type input "[STREET_ADDRESS][PERSON_NAME]"
select select
click input "MAMPHIS"
type input "[GEOGRAPHIC_DATA]"
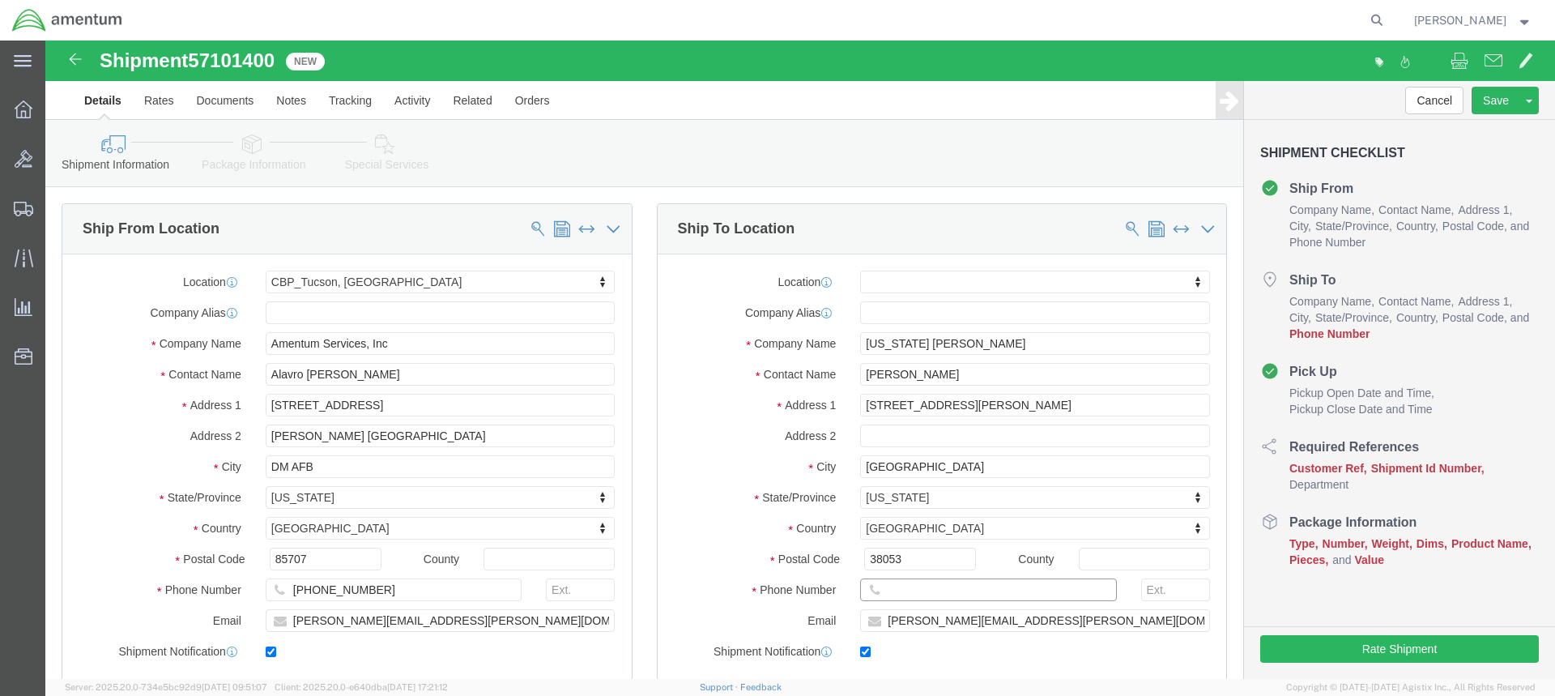
select select
click input "text"
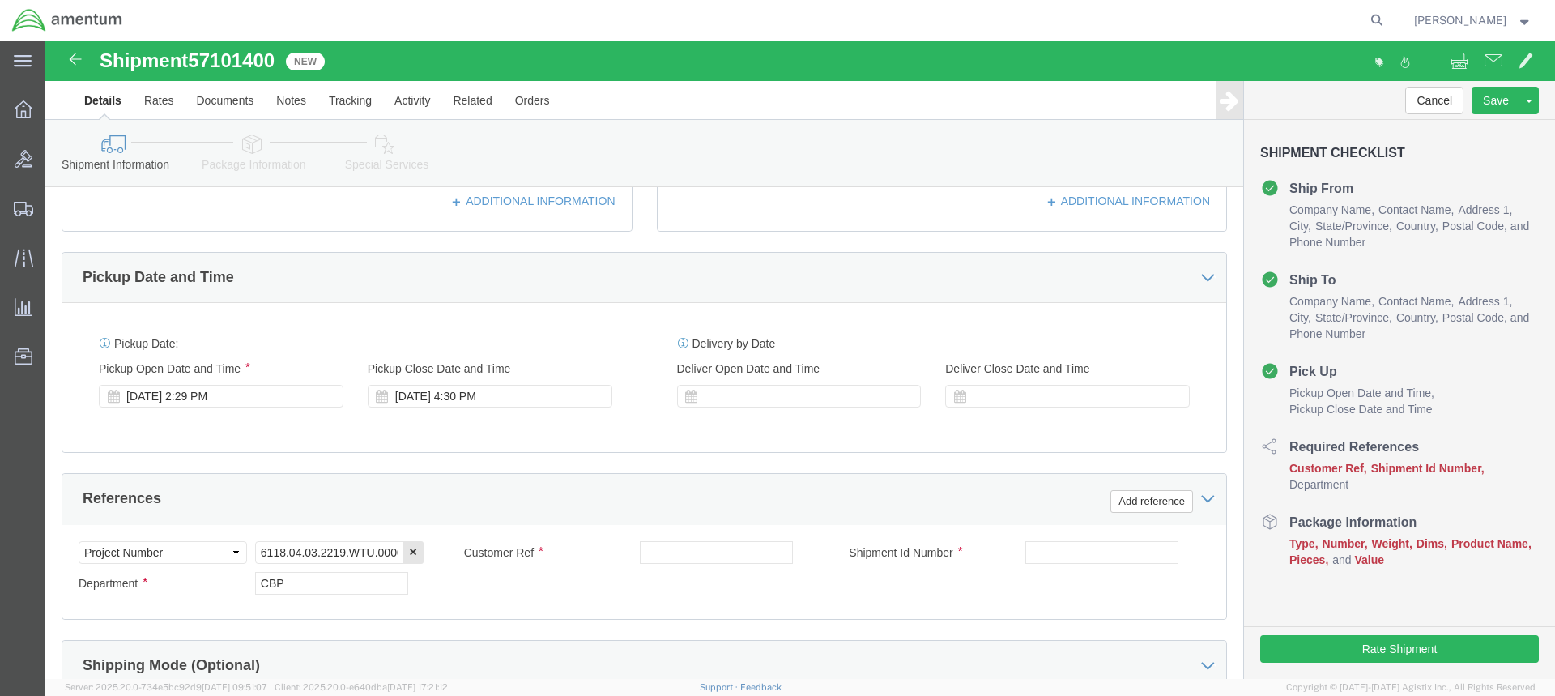
scroll to position [486, 0]
type input "[PHONE_NUMBER]"
click div "[DATE] 2:29 PM"
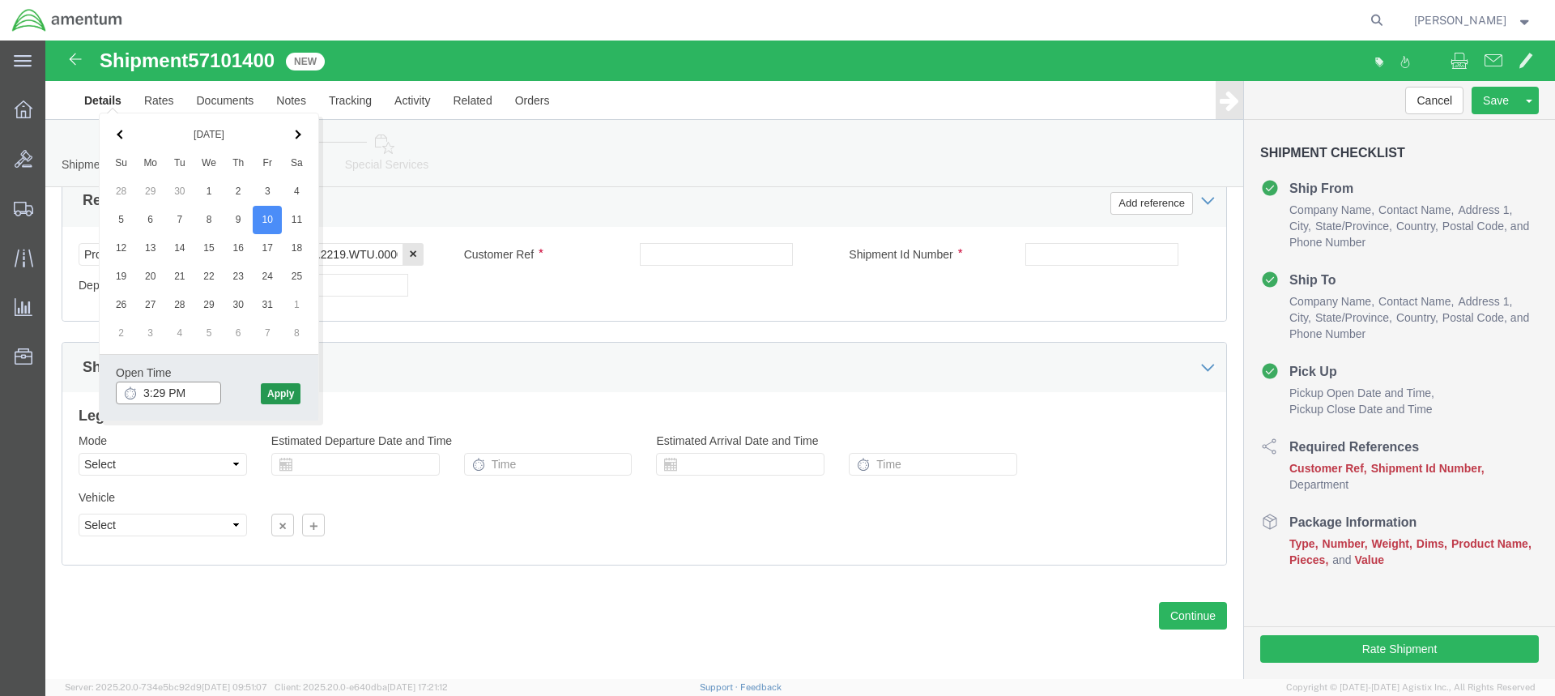
type input "3:29 PM"
click button "Apply"
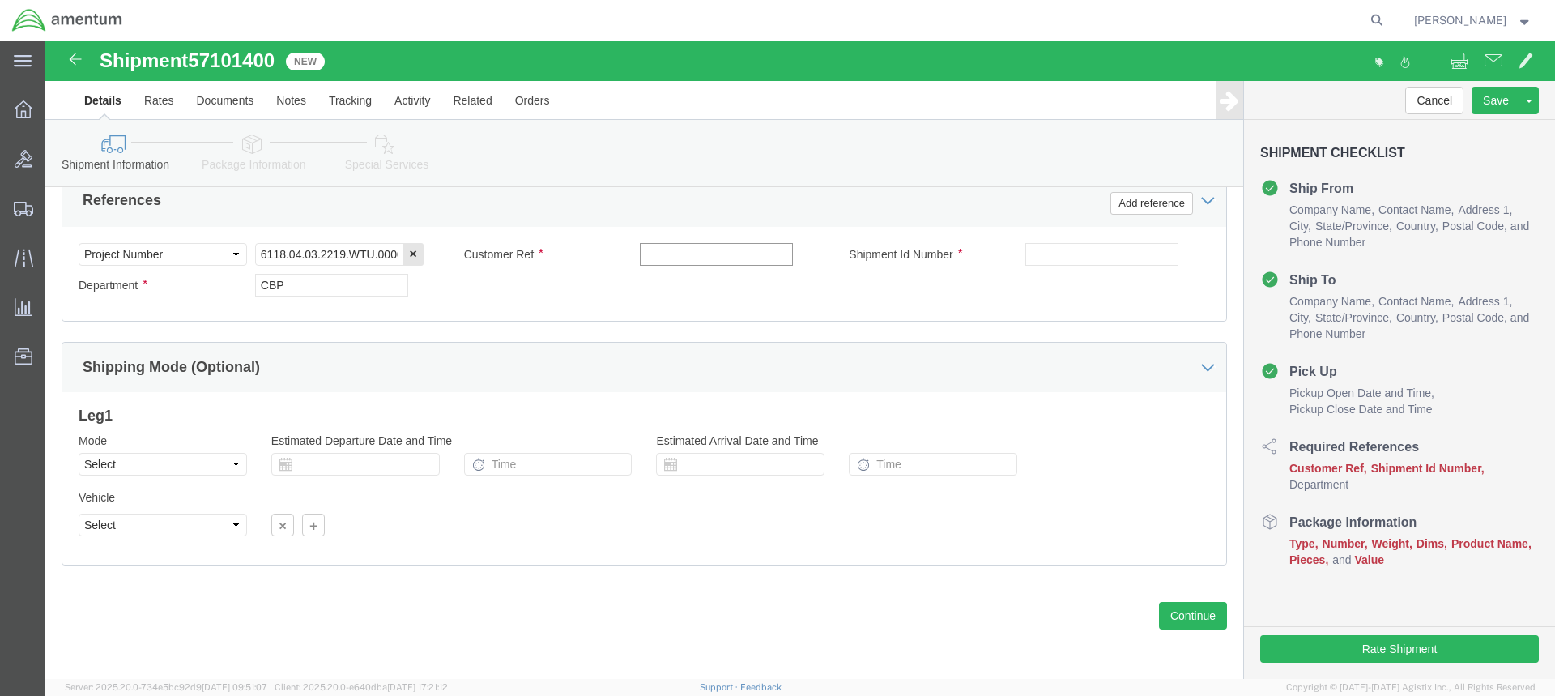
click input "text"
type input "ACTUATORS"
click input "text"
type input "ACTUATOR"
click button "Continue"
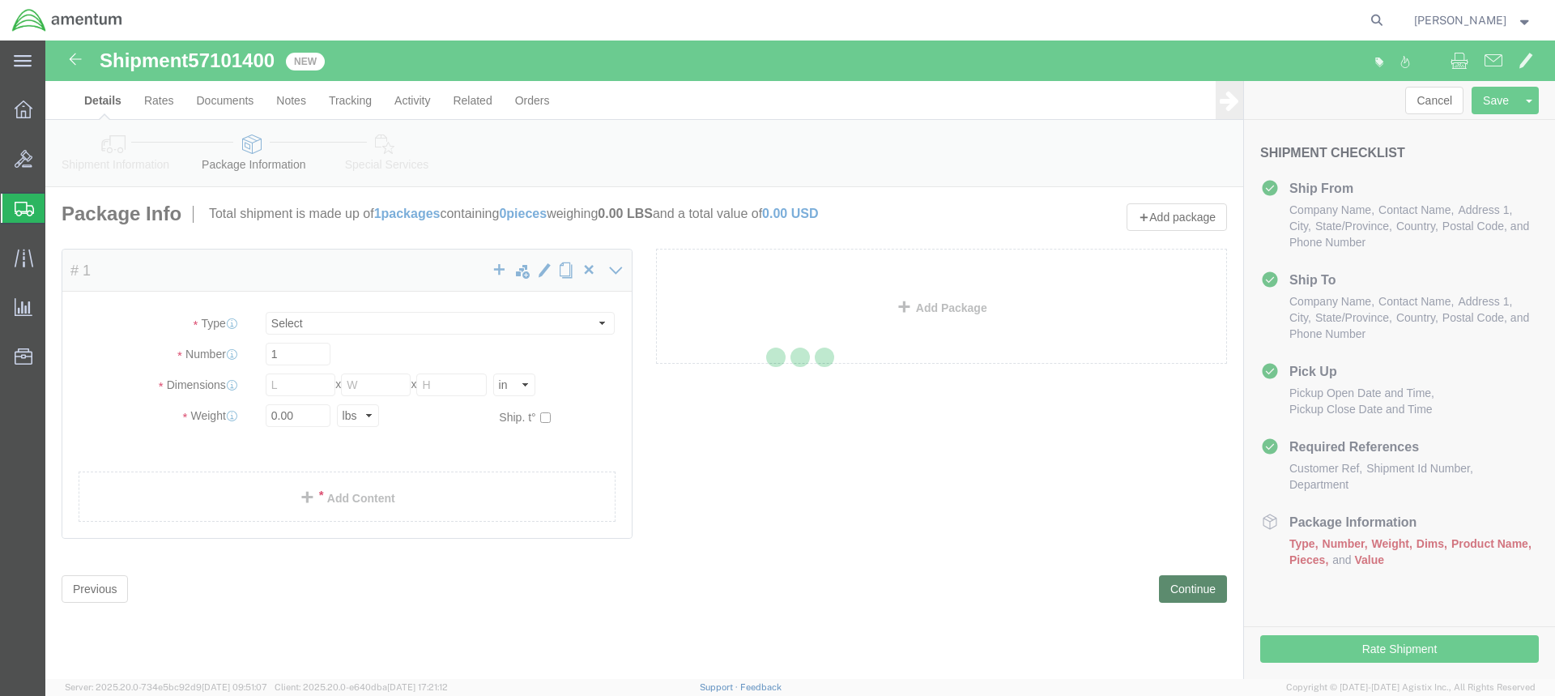
select select "CBOX"
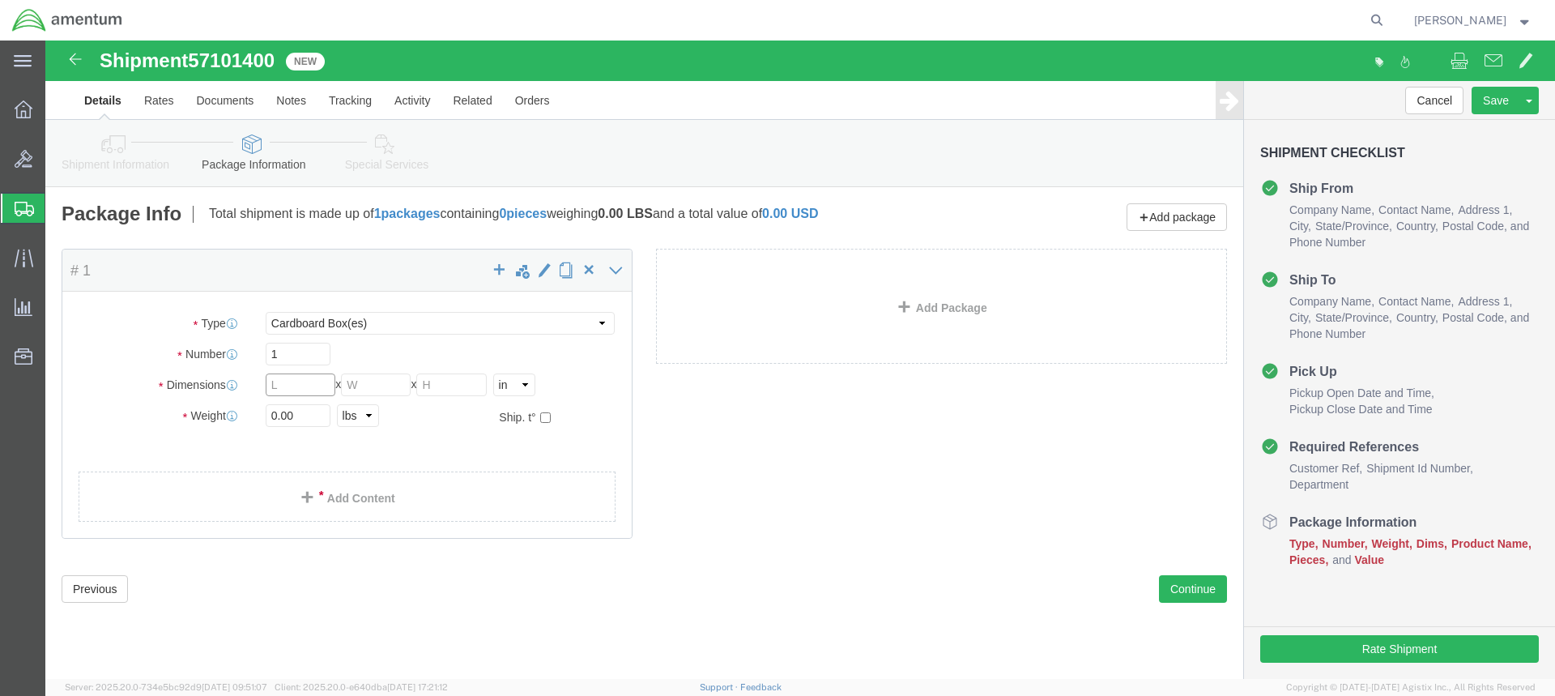
click input "text"
type input "20"
type input "10"
click input "0.00"
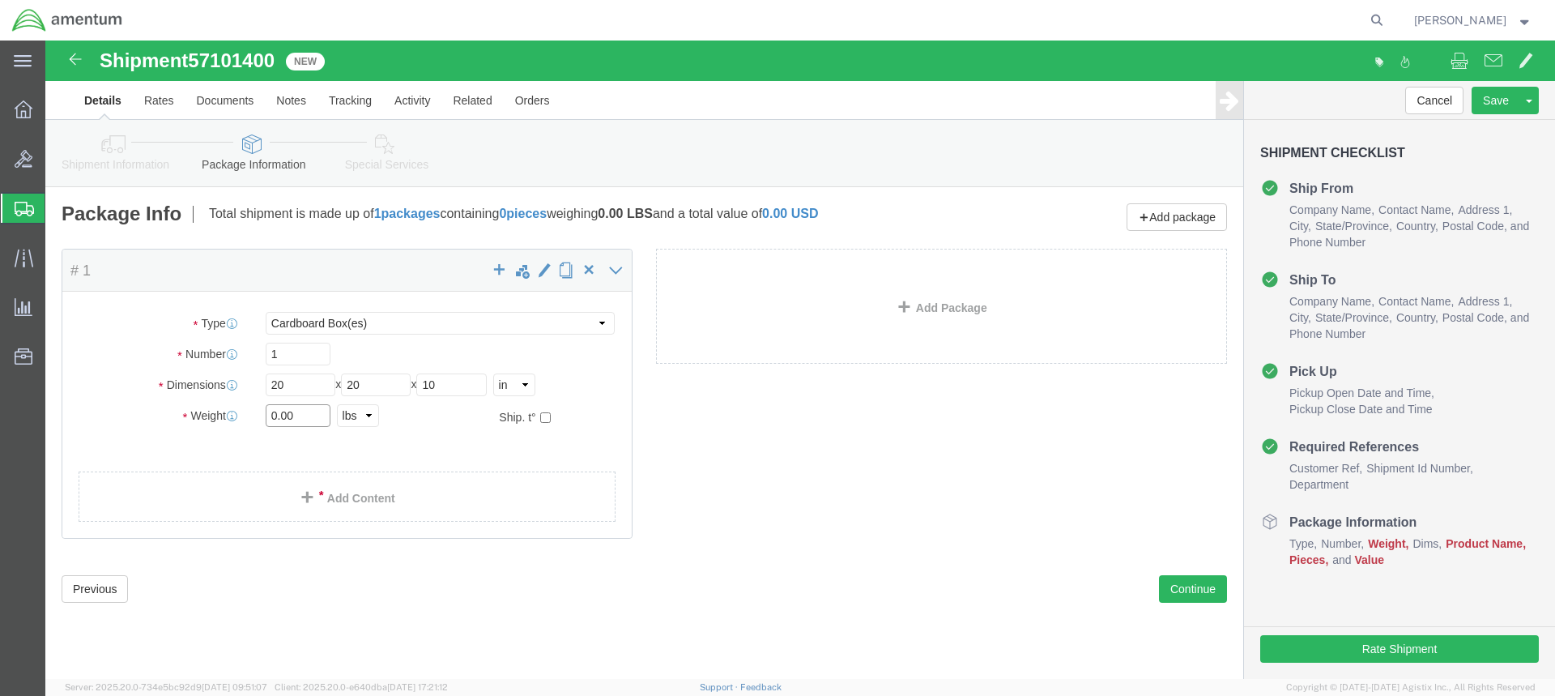
click input "0.00"
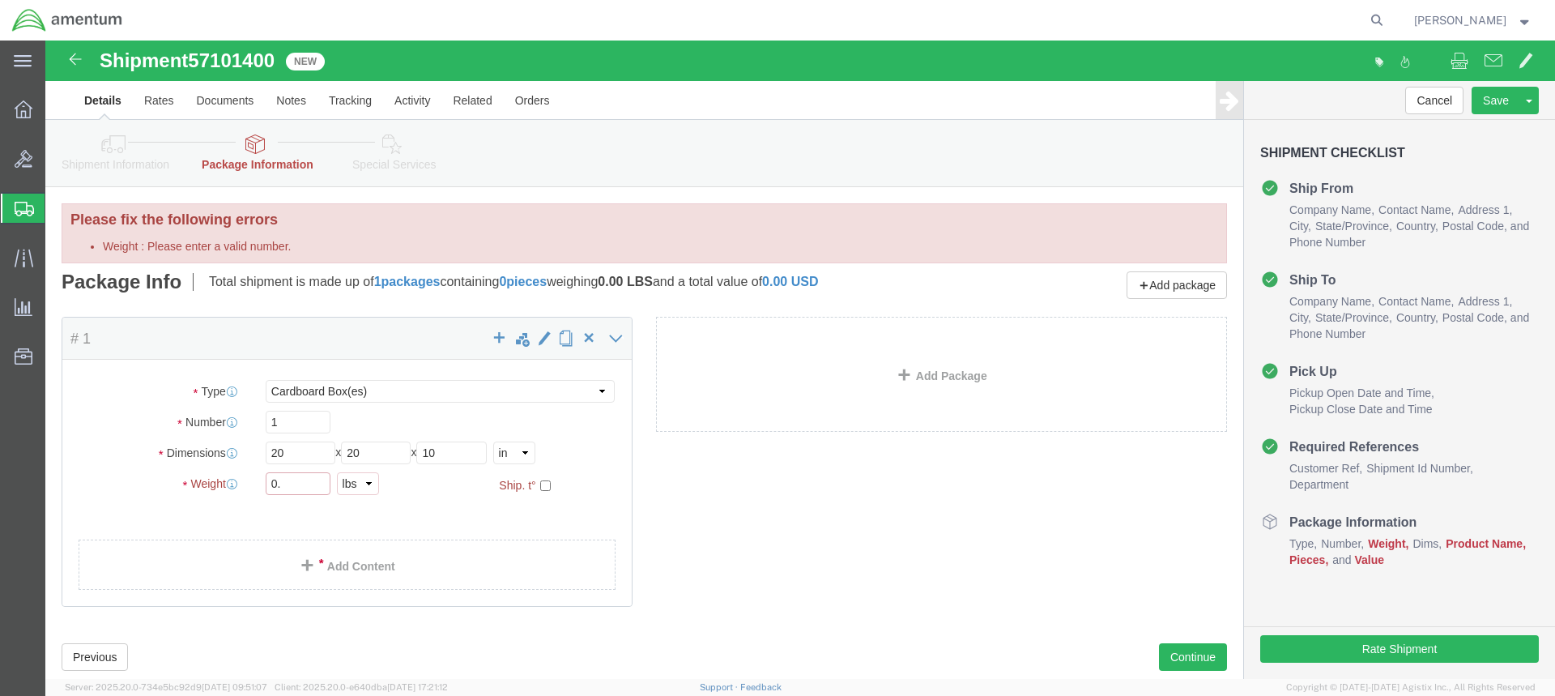
type input "0"
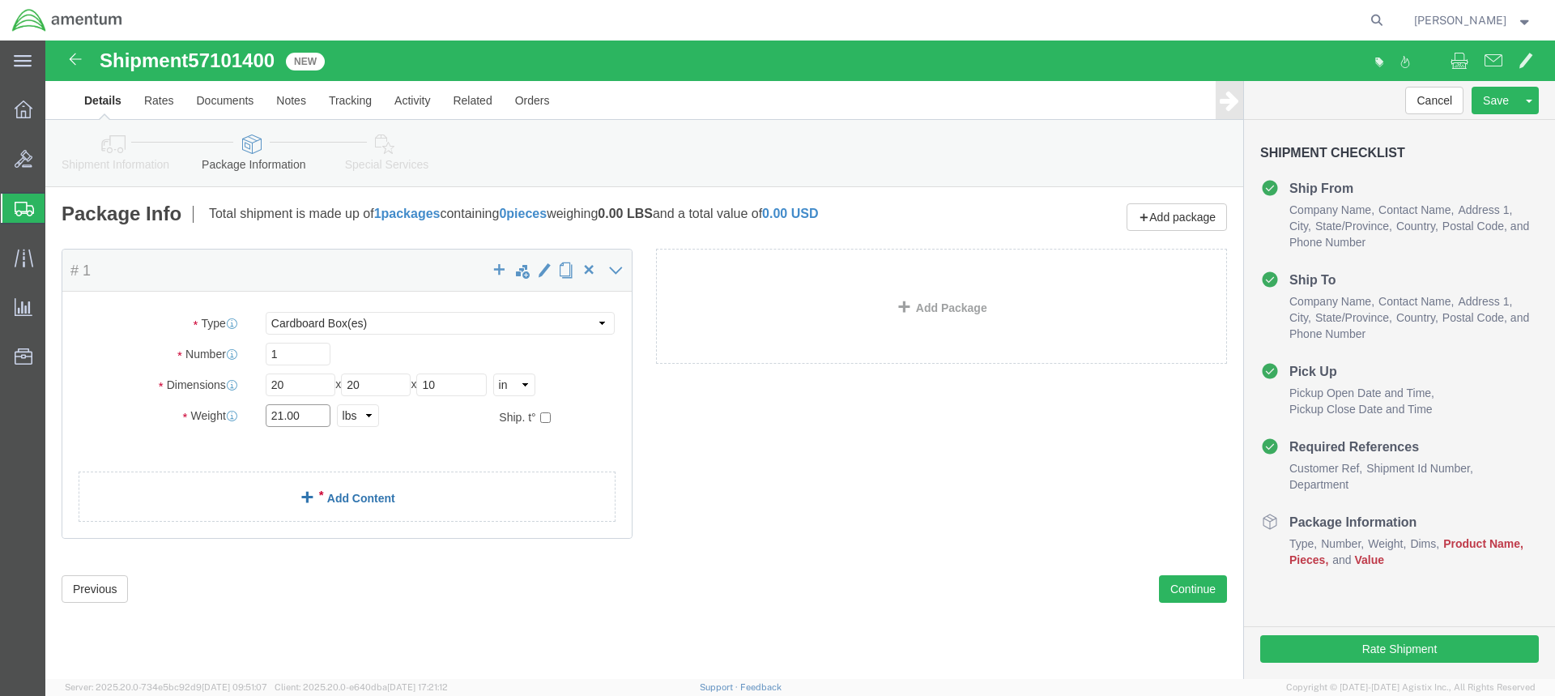
type input "21.00"
click link "Add Content"
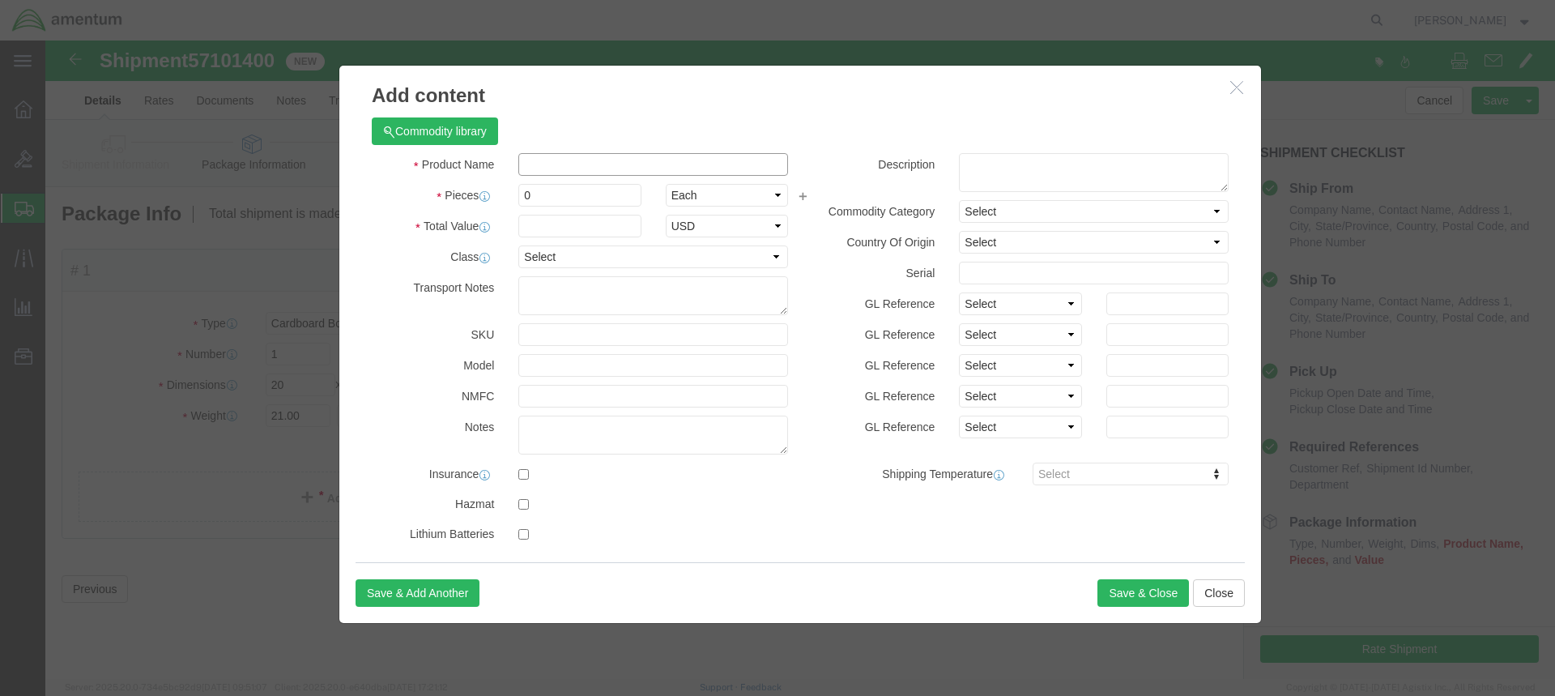
click input "text"
click input "ACTUA"
type input "ACTUATOR STAB"
click input "0"
type input "1"
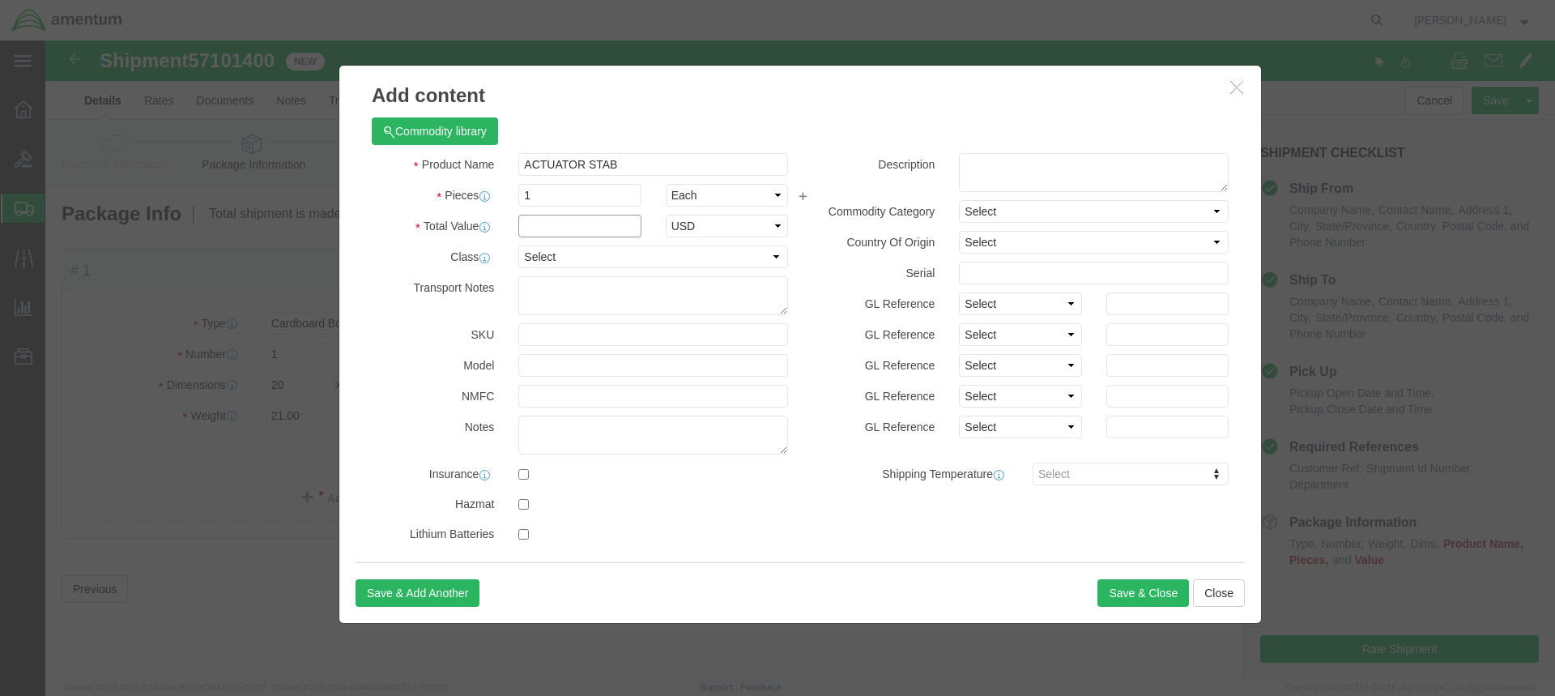
click input "text"
type input "12000.00"
click textarea
type textarea "P/N [PHONE_NUMBER]"
click input "text"
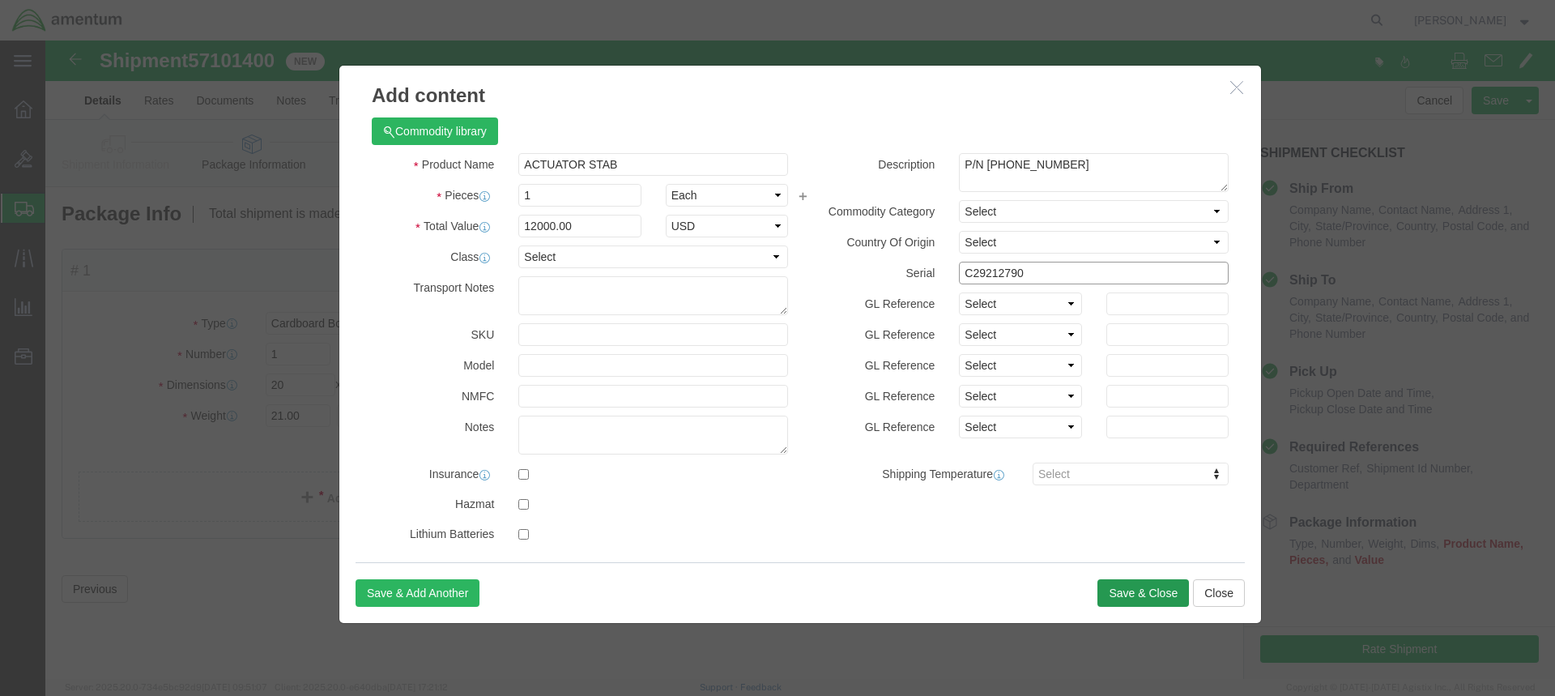
type input "C29212790"
click button "Save & Close"
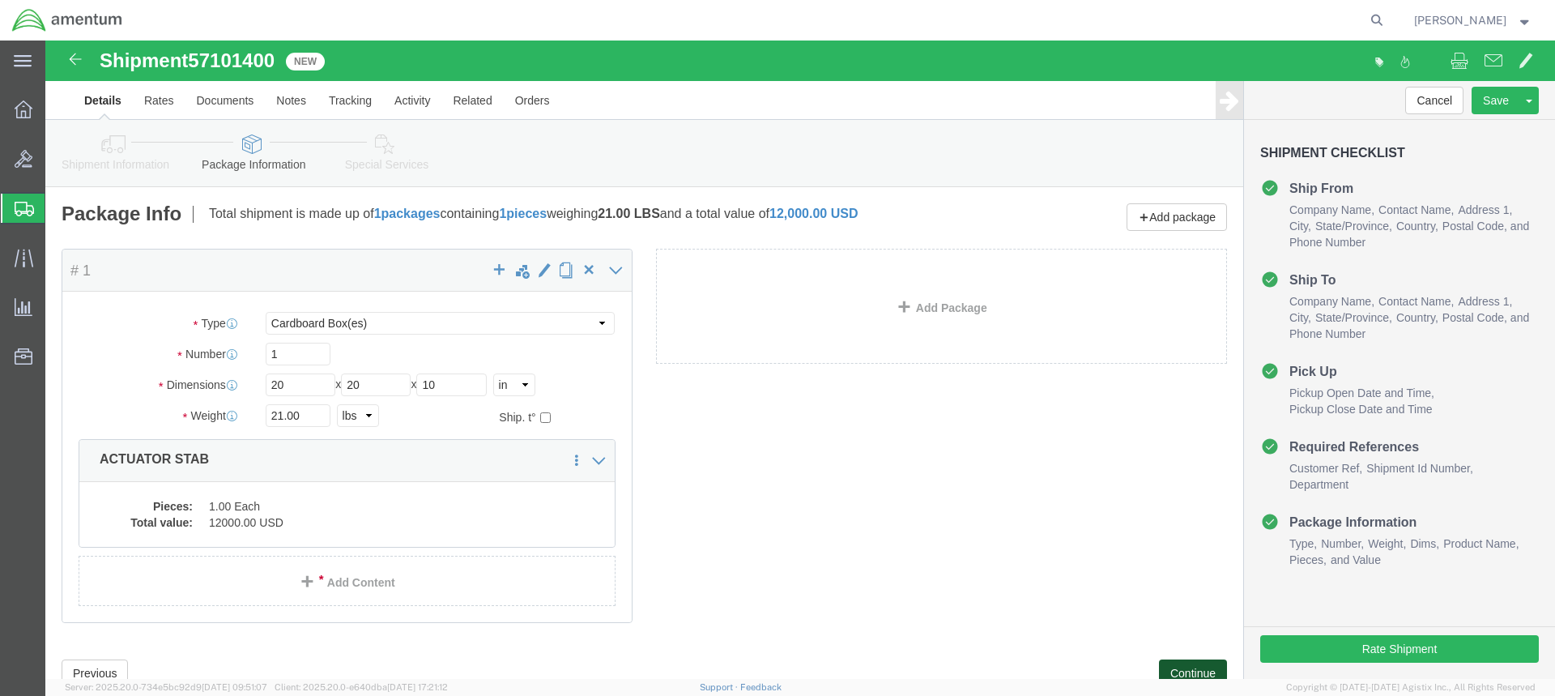
click button "Continue"
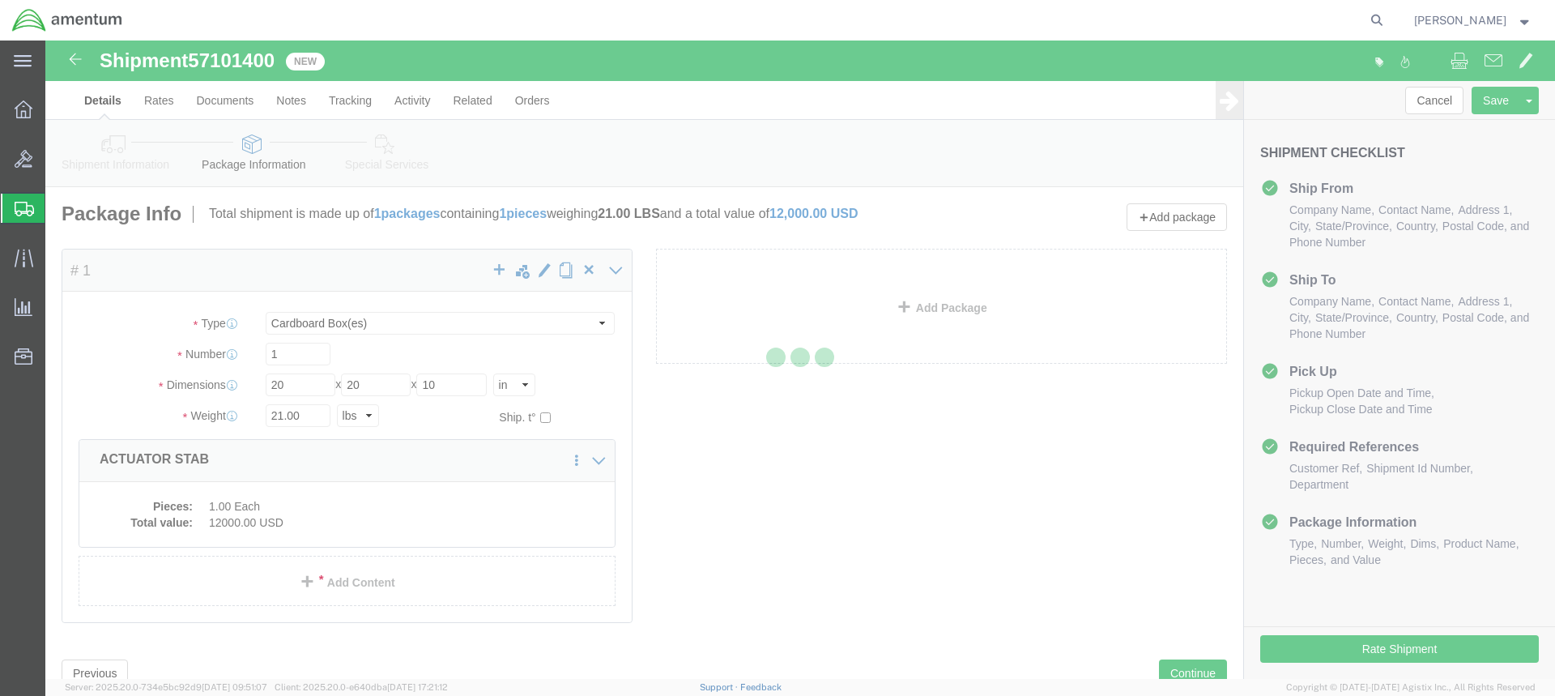
select select
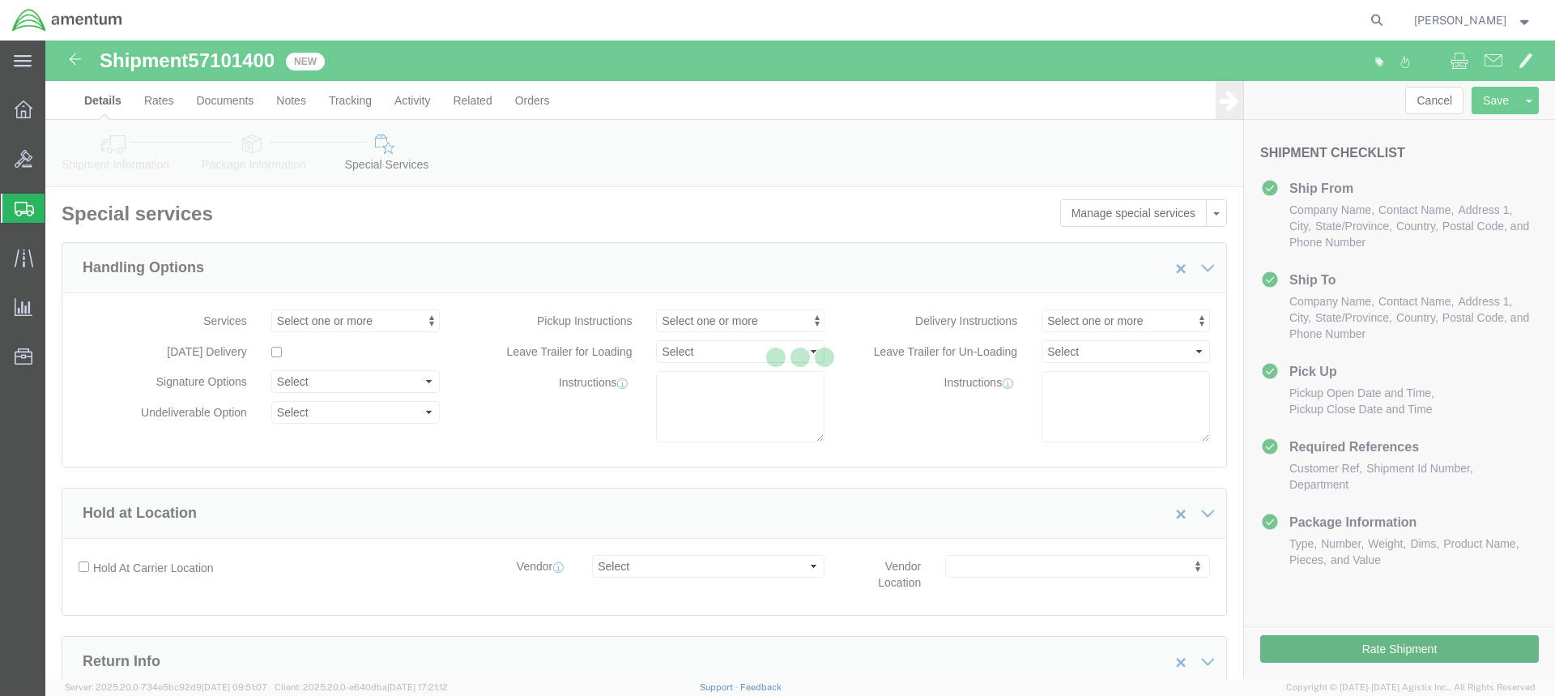
select select "DEPARTMENT"
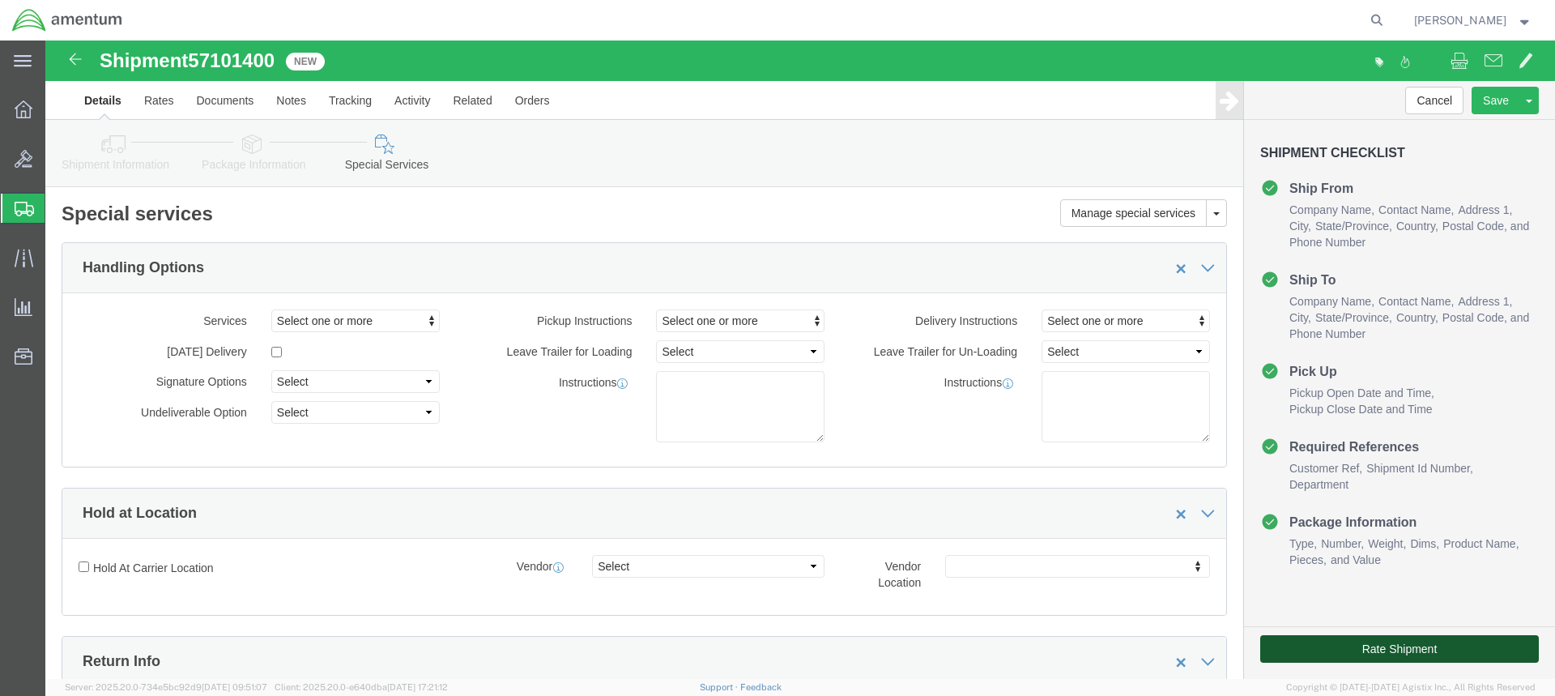
click button "Rate Shipment"
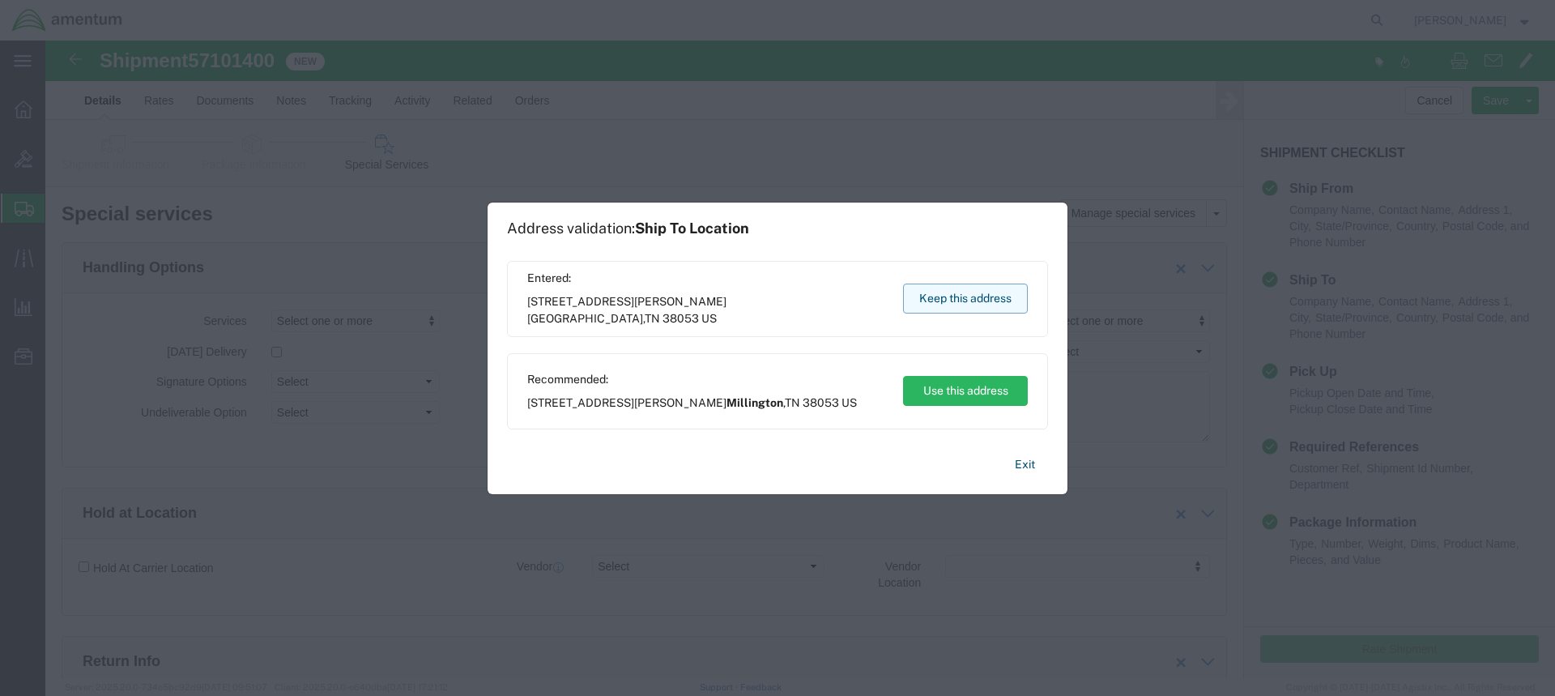
click at [940, 300] on button "Keep this address" at bounding box center [965, 299] width 125 height 30
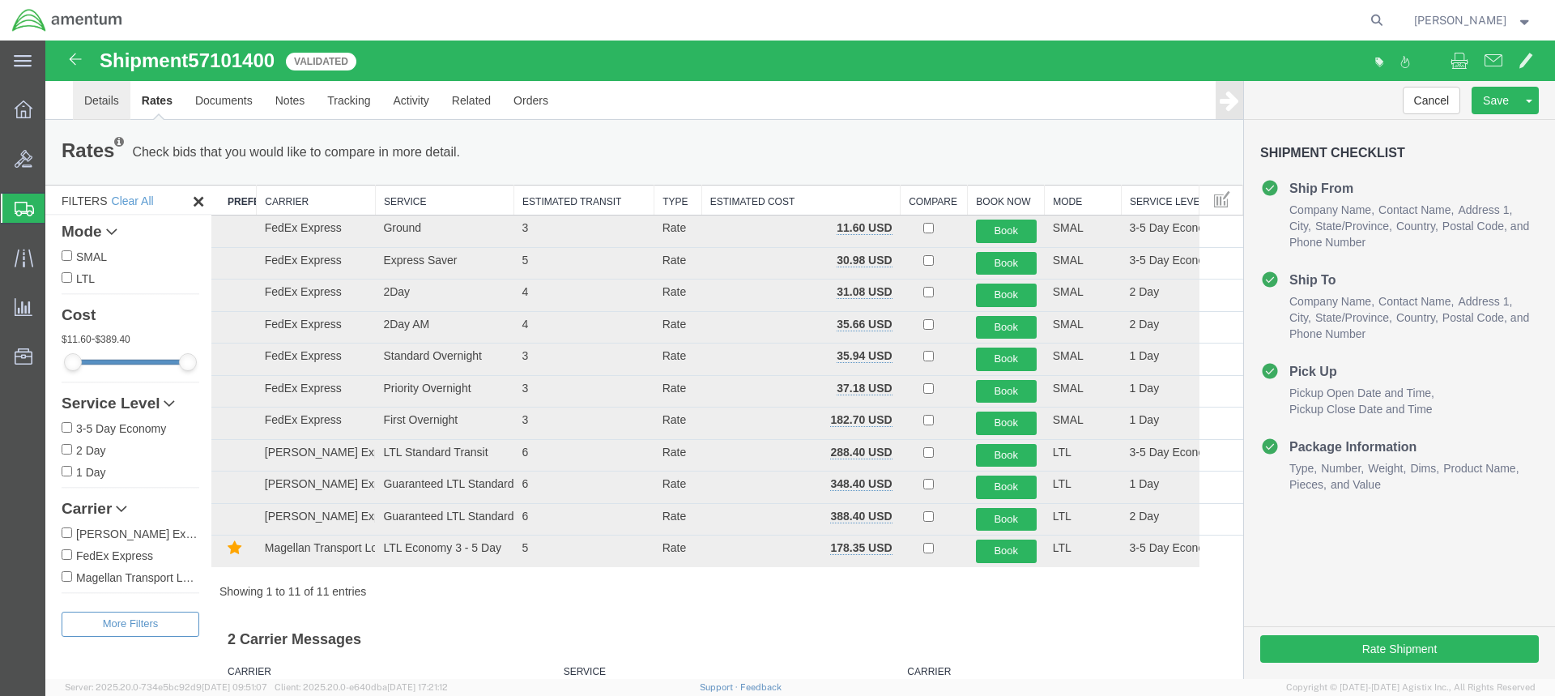
click at [100, 100] on link "Details" at bounding box center [102, 100] width 58 height 39
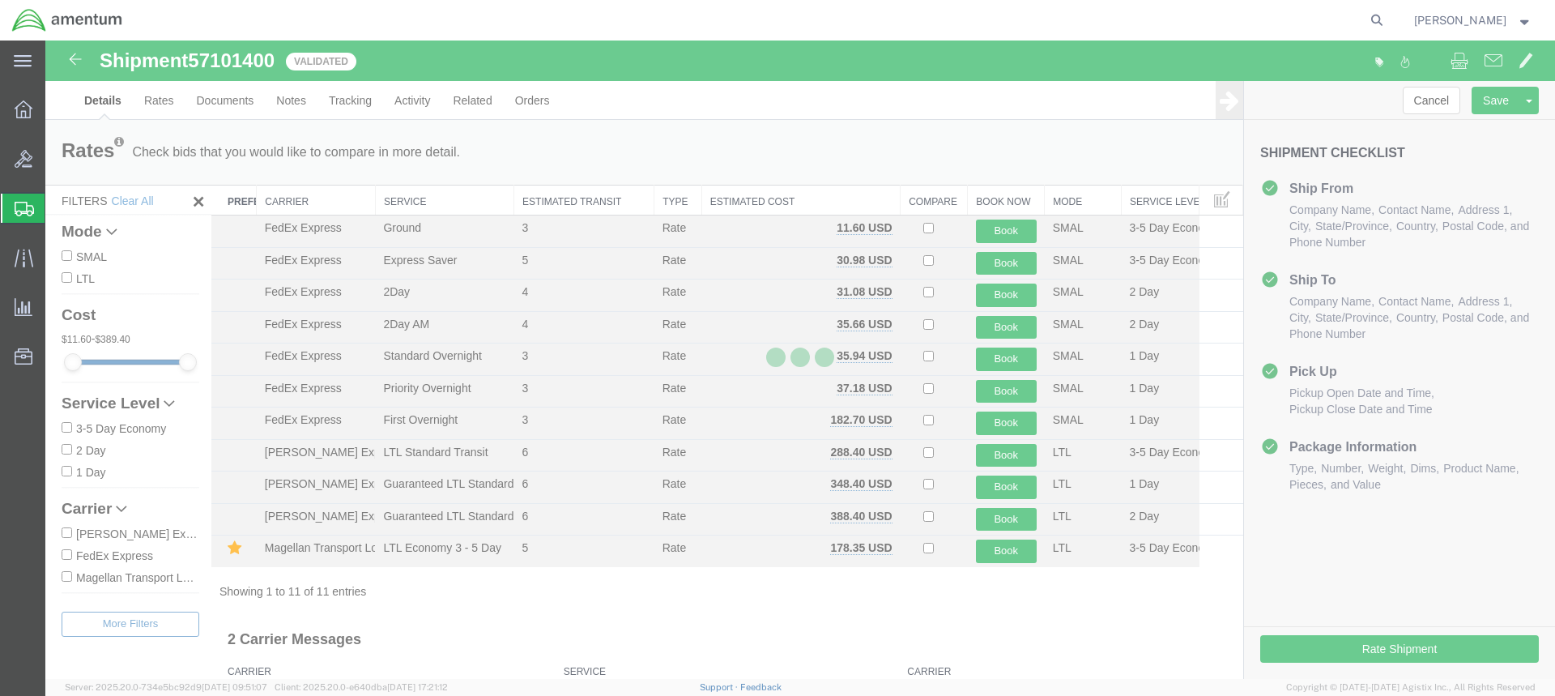
select select "49949"
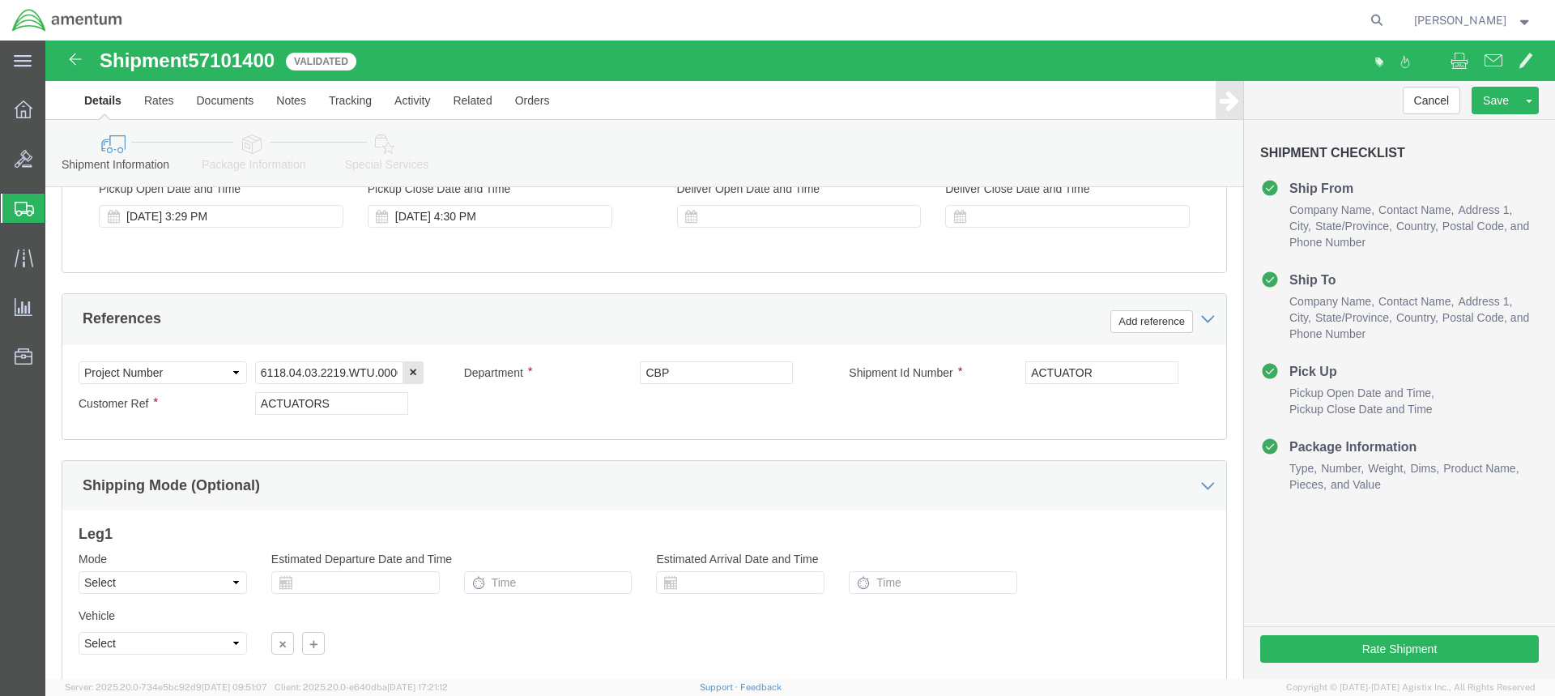
scroll to position [783, 0]
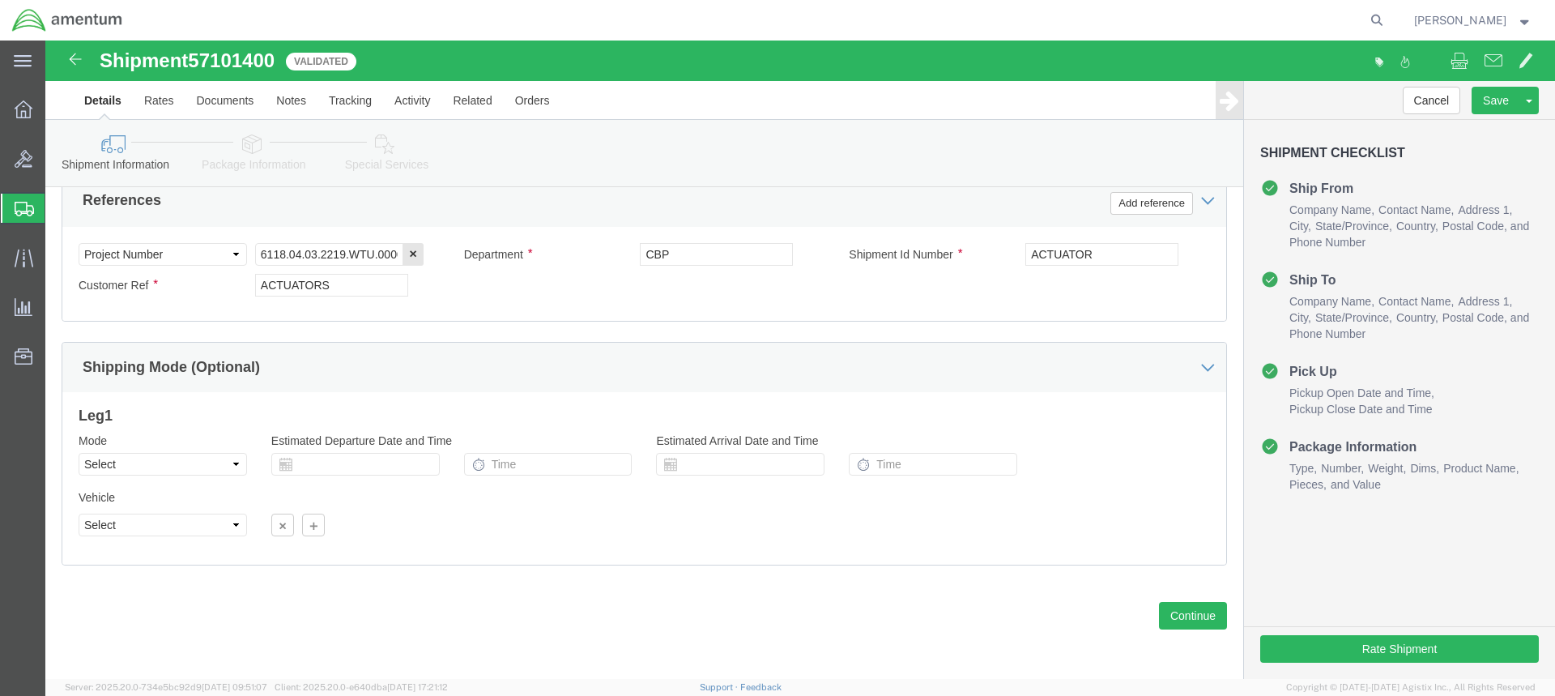
click icon
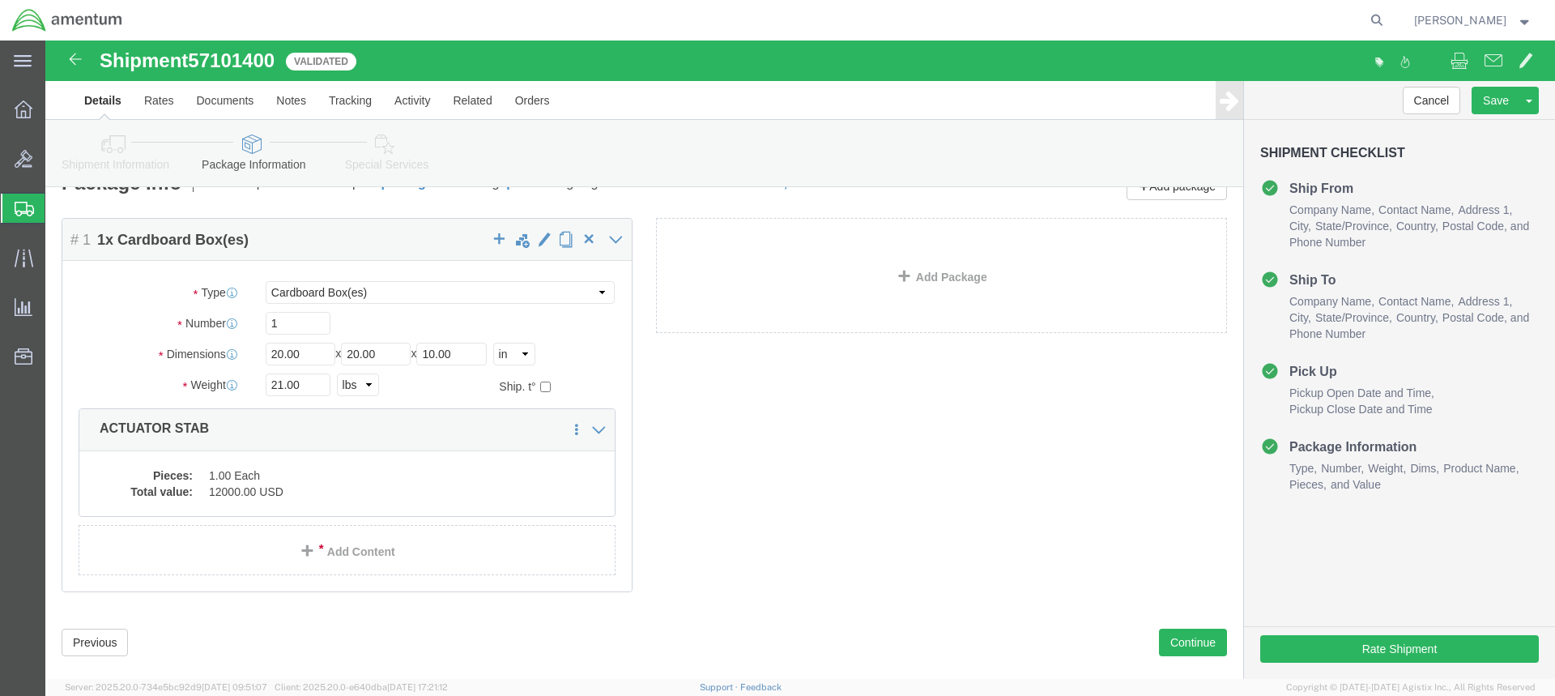
scroll to position [58, 0]
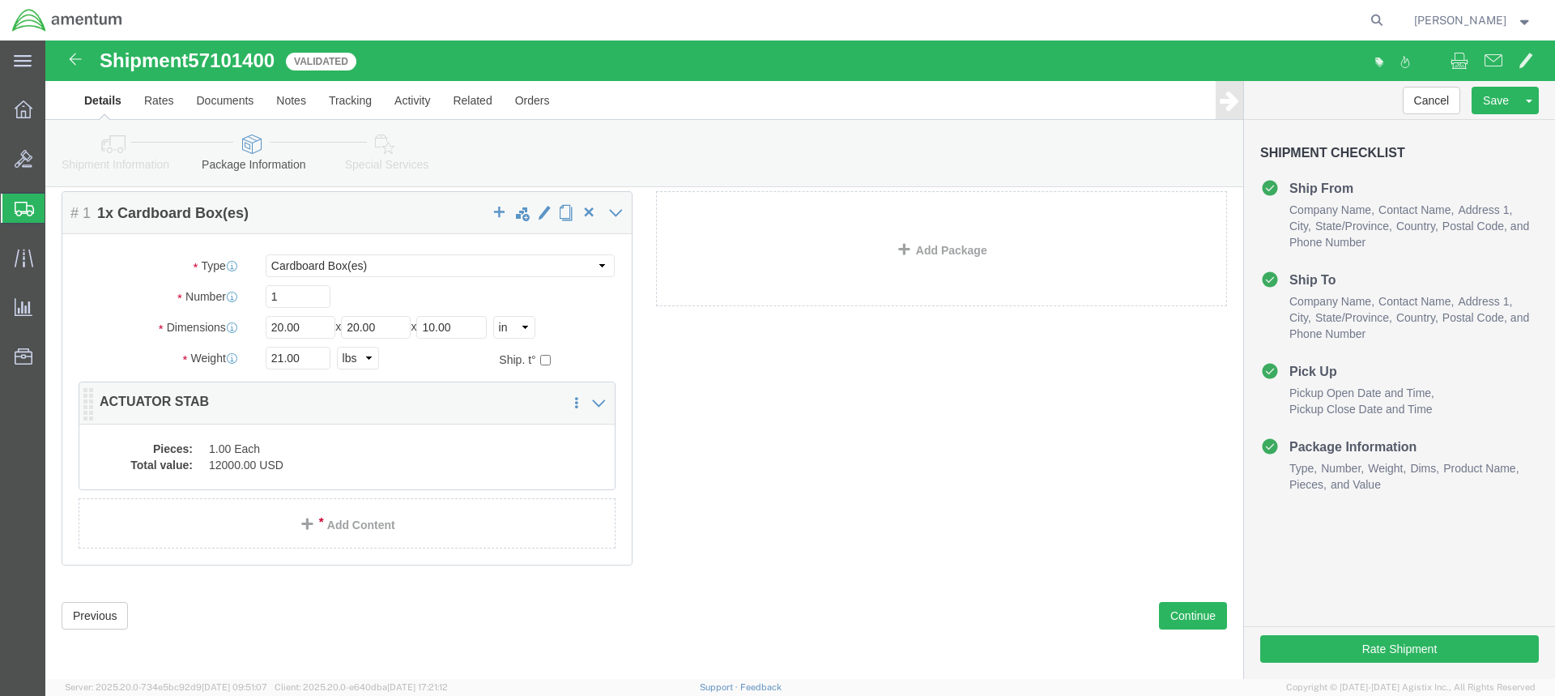
click dd "12000.00 USD"
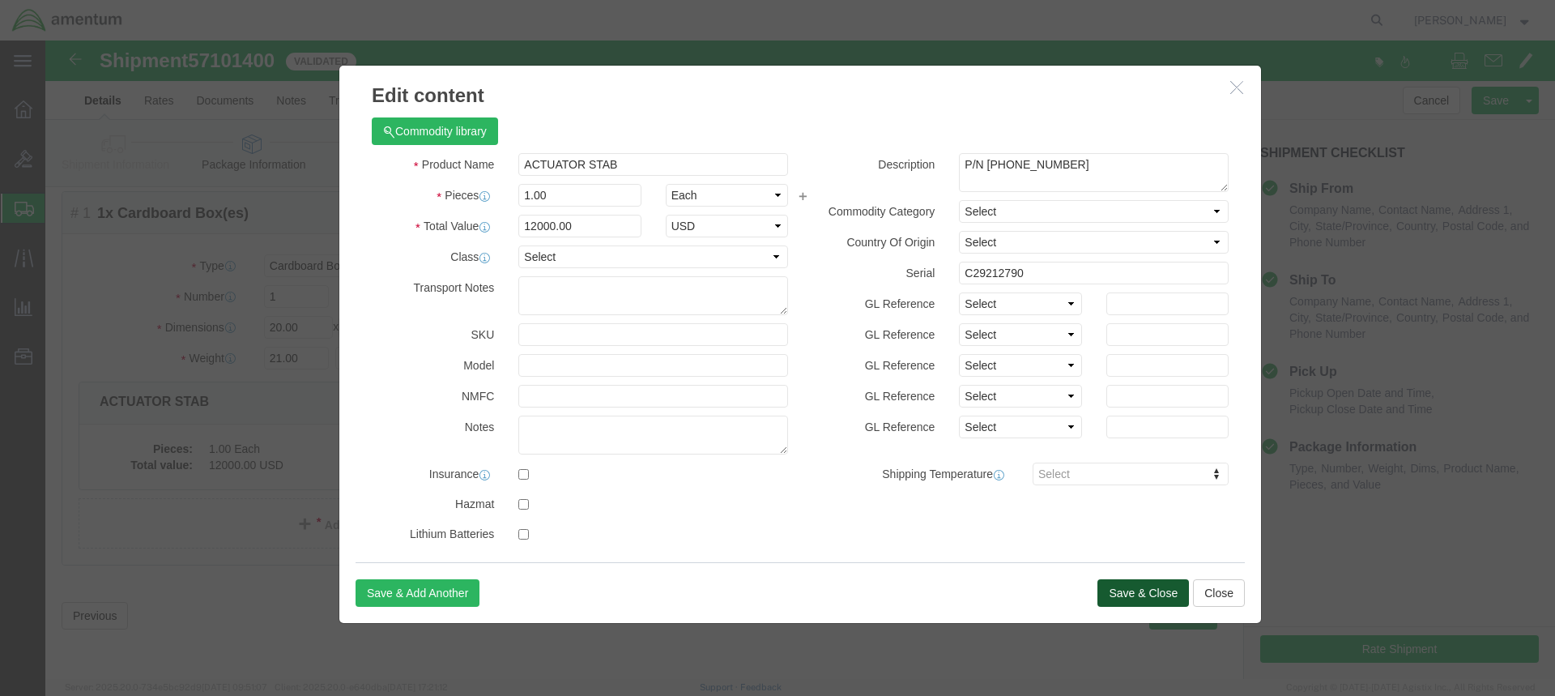
click button "Save & Close"
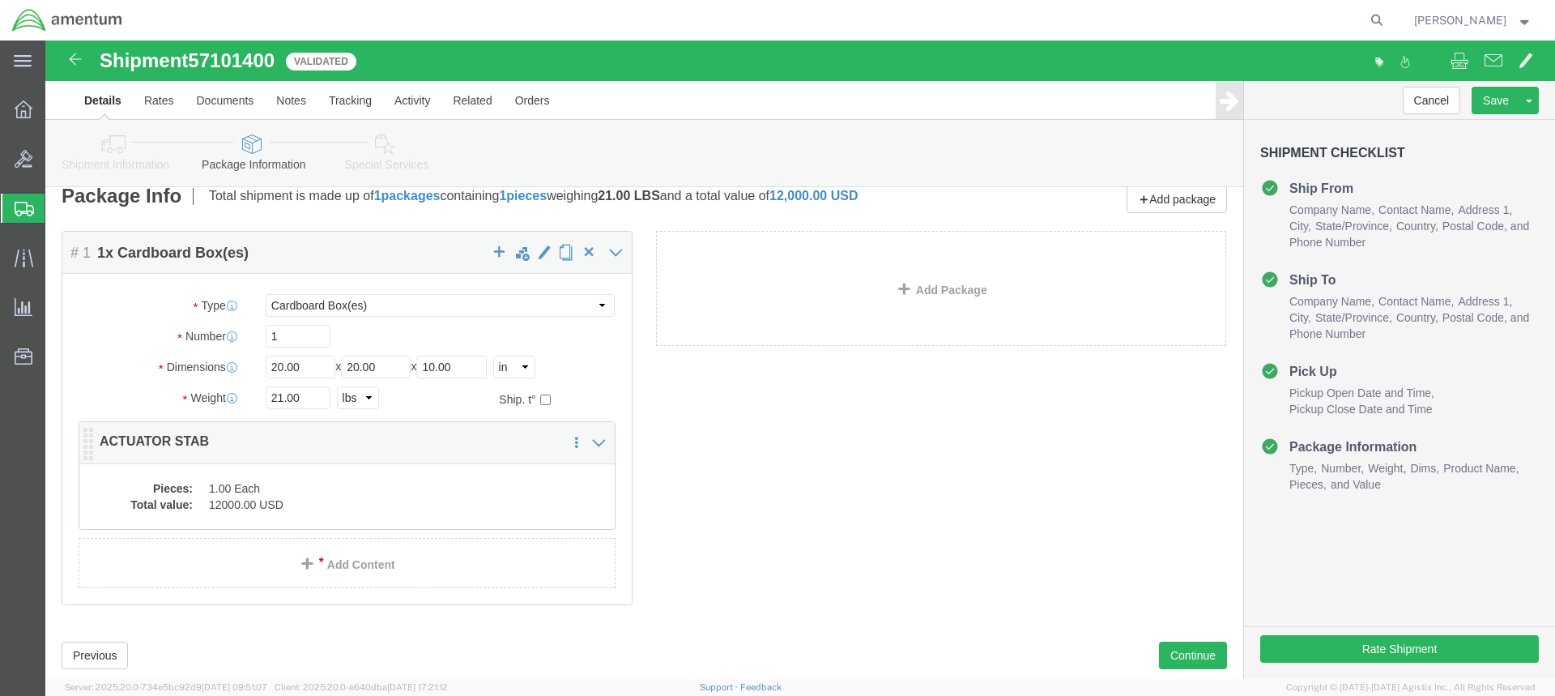
scroll to position [0, 0]
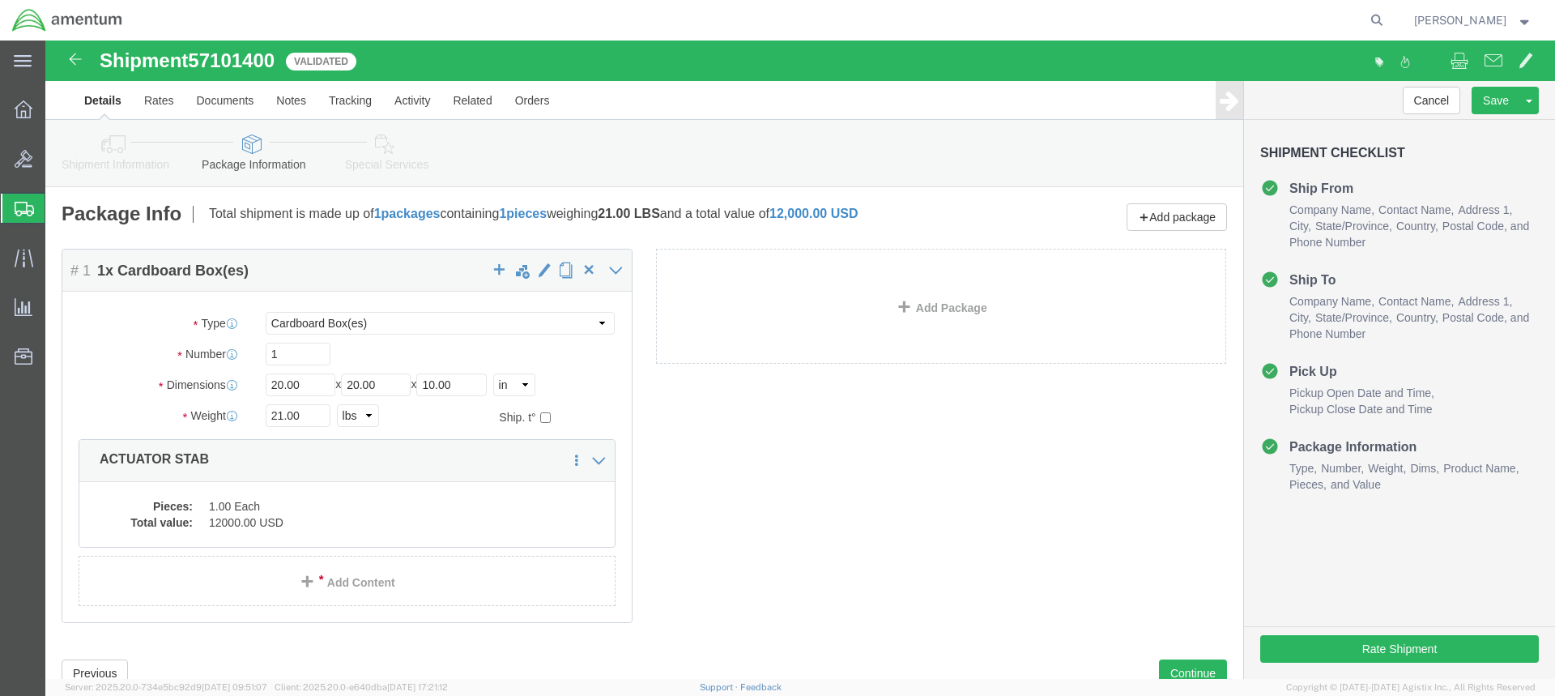
click icon
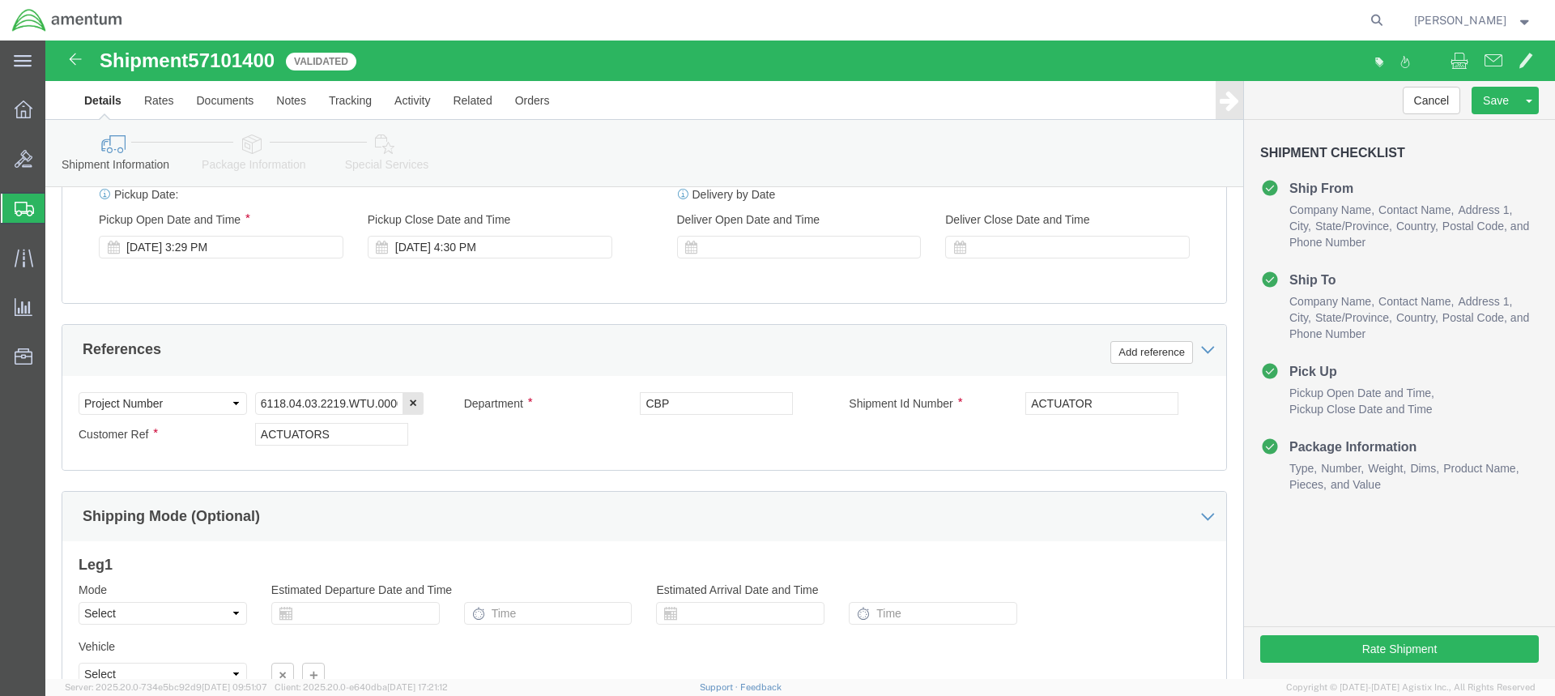
scroll to position [621, 0]
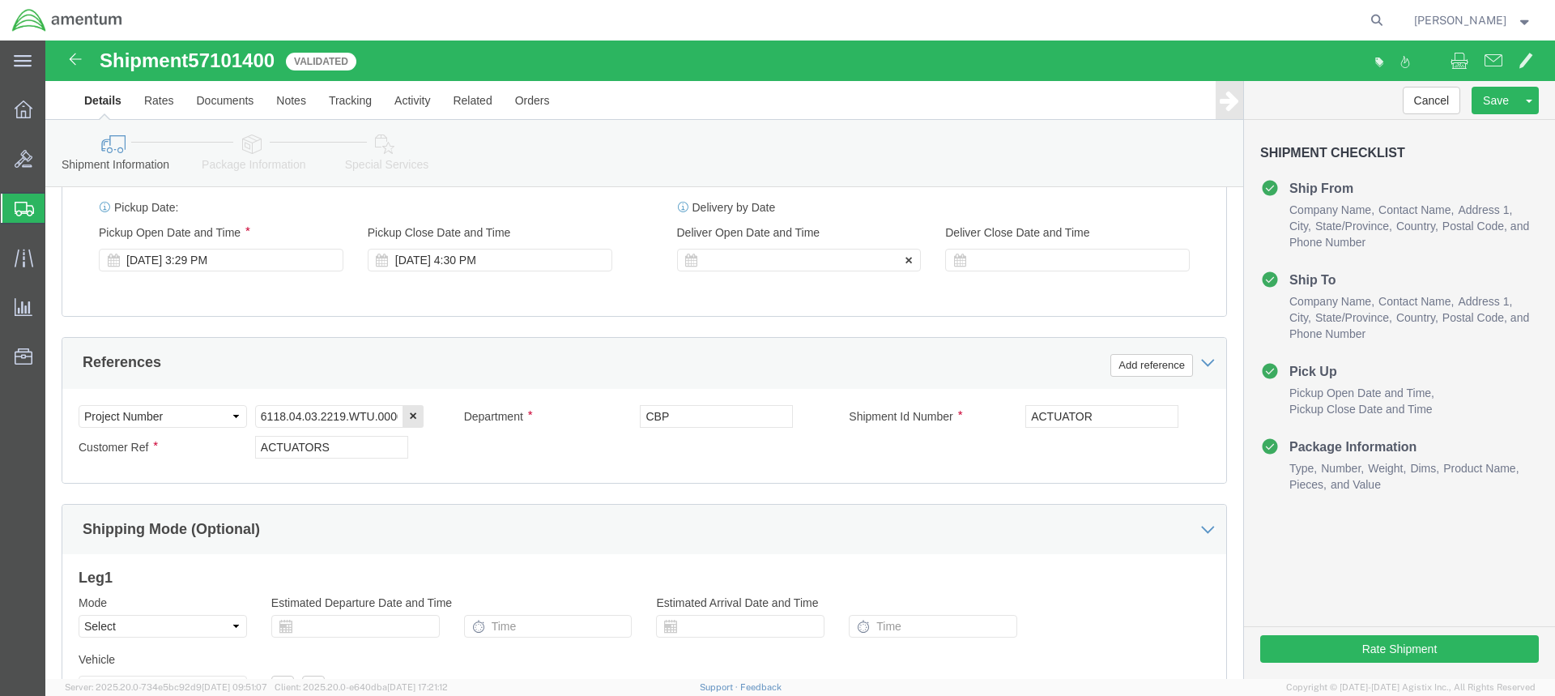
click div
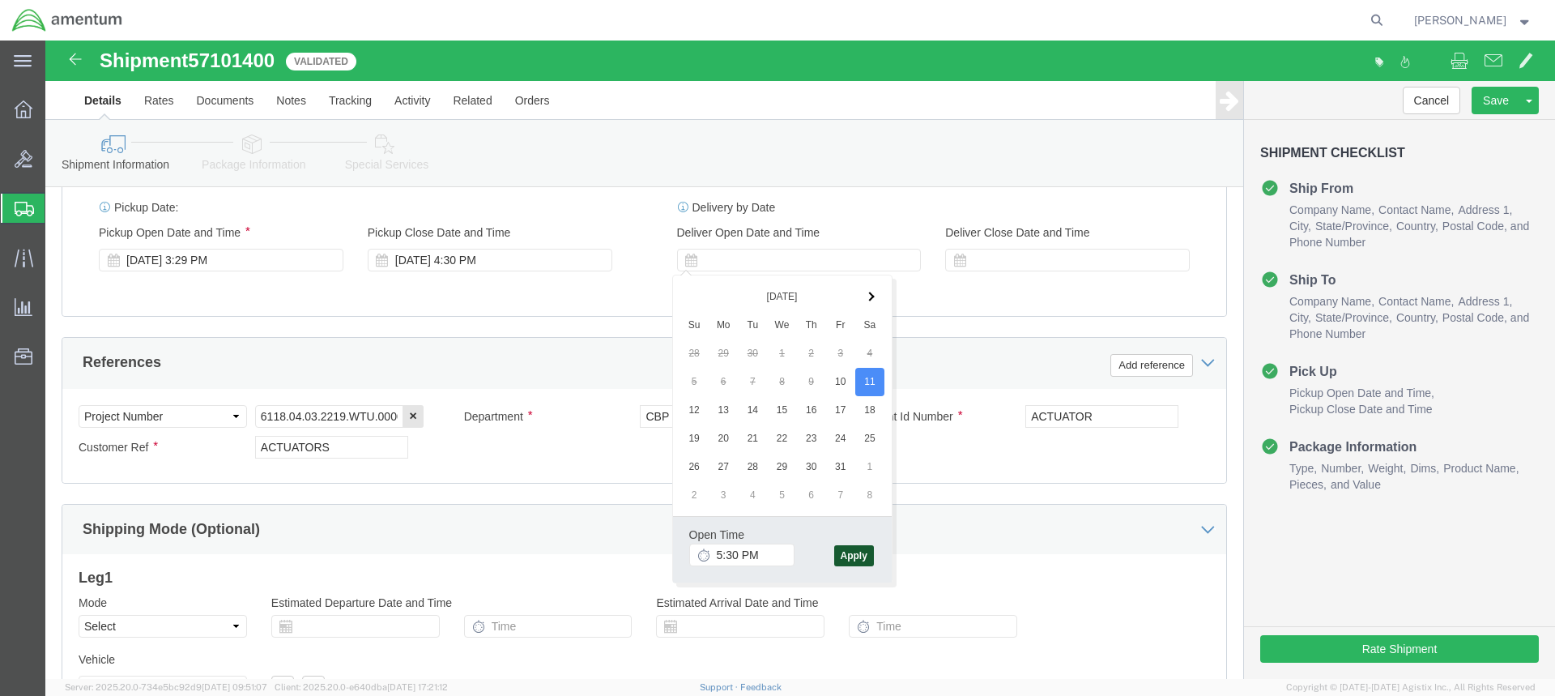
click button "Apply"
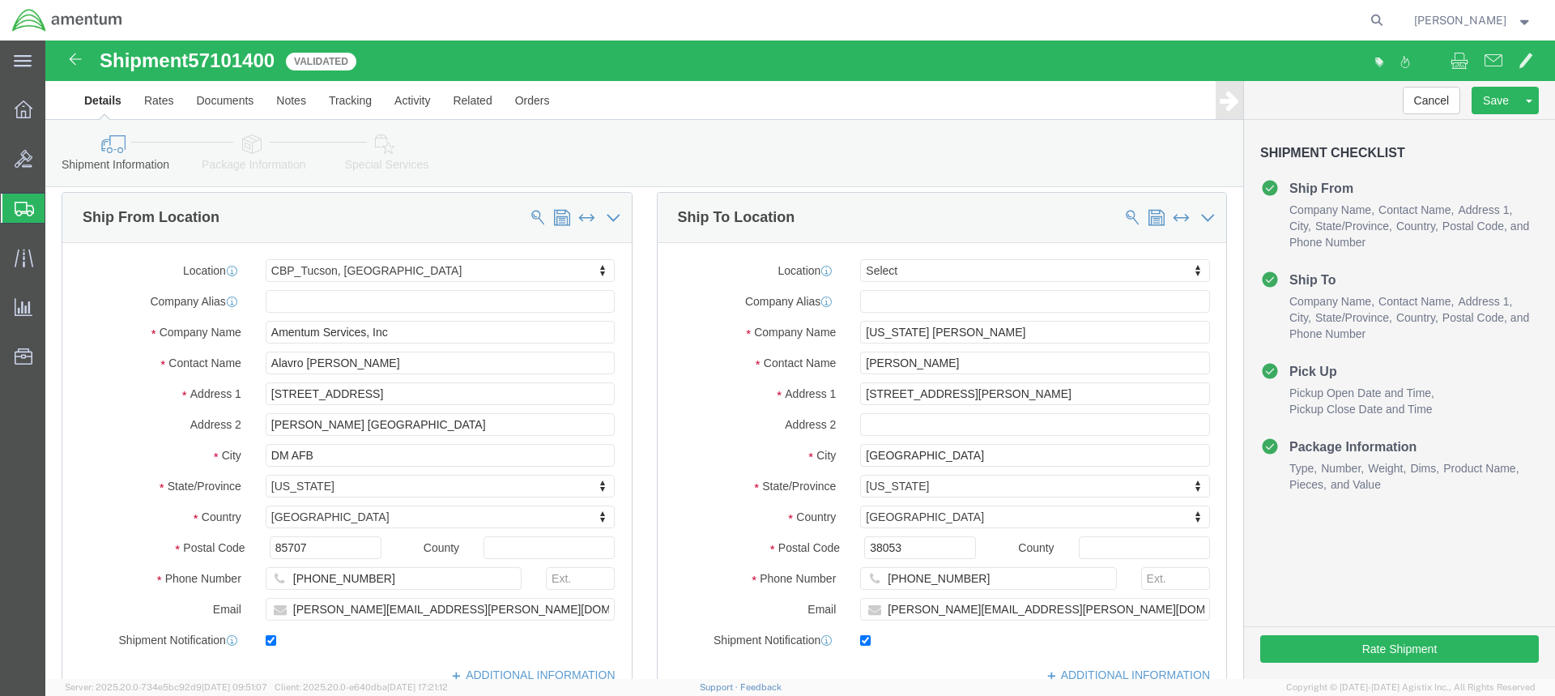
scroll to position [0, 0]
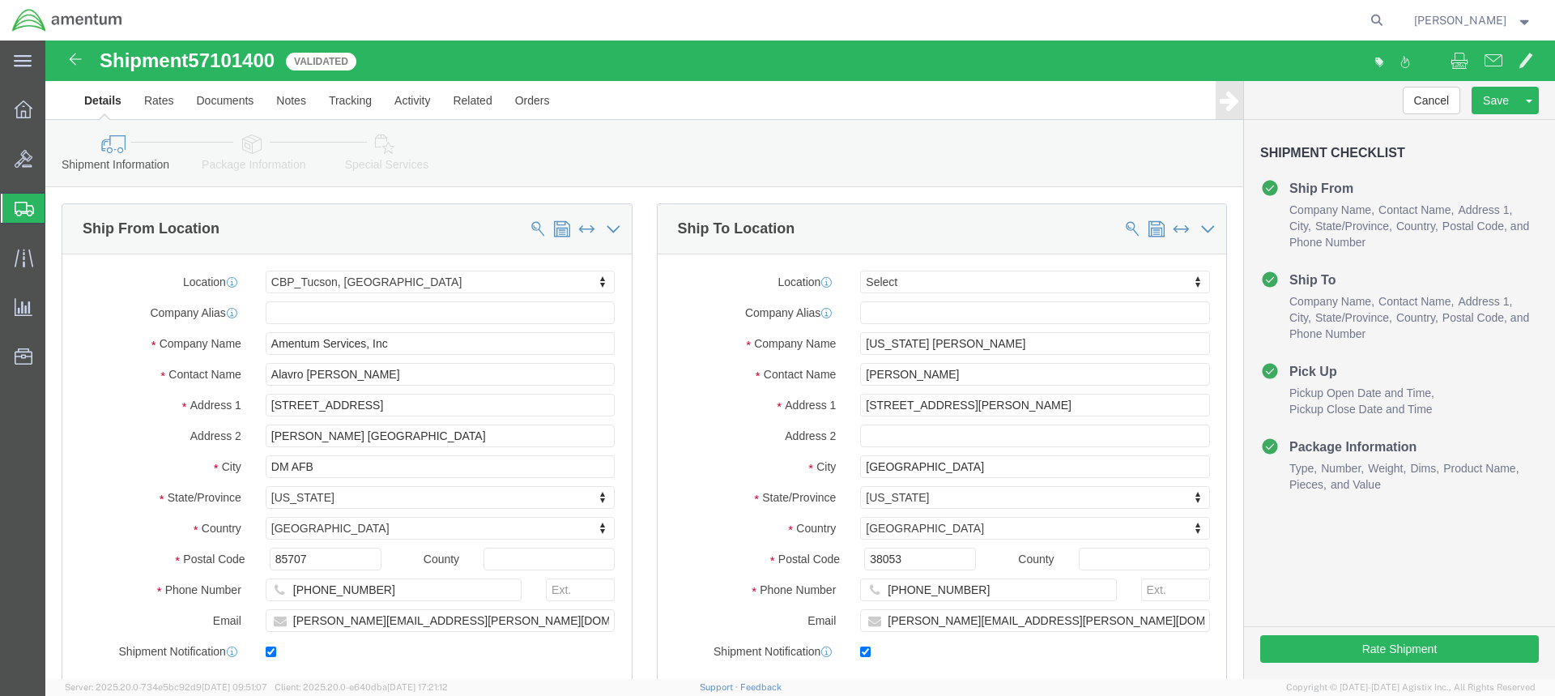
click icon
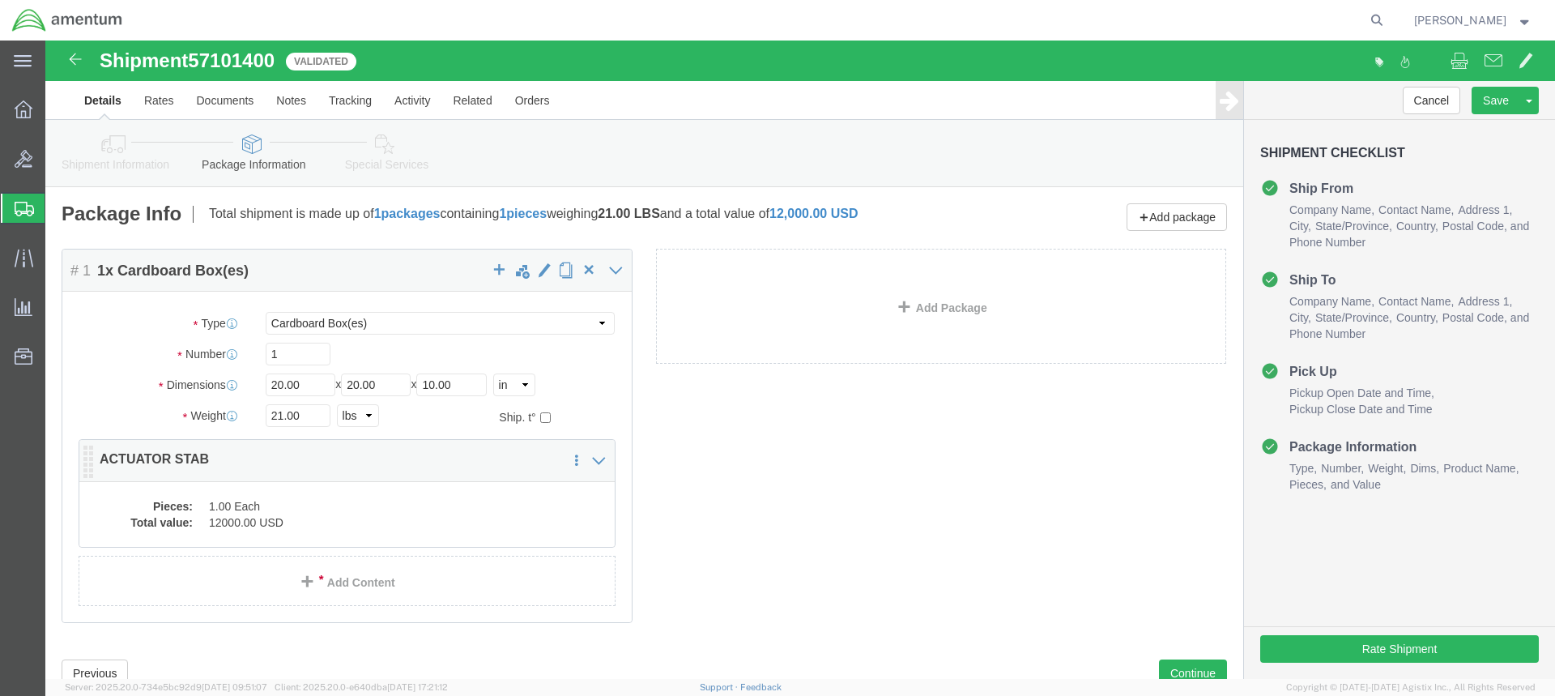
scroll to position [58, 0]
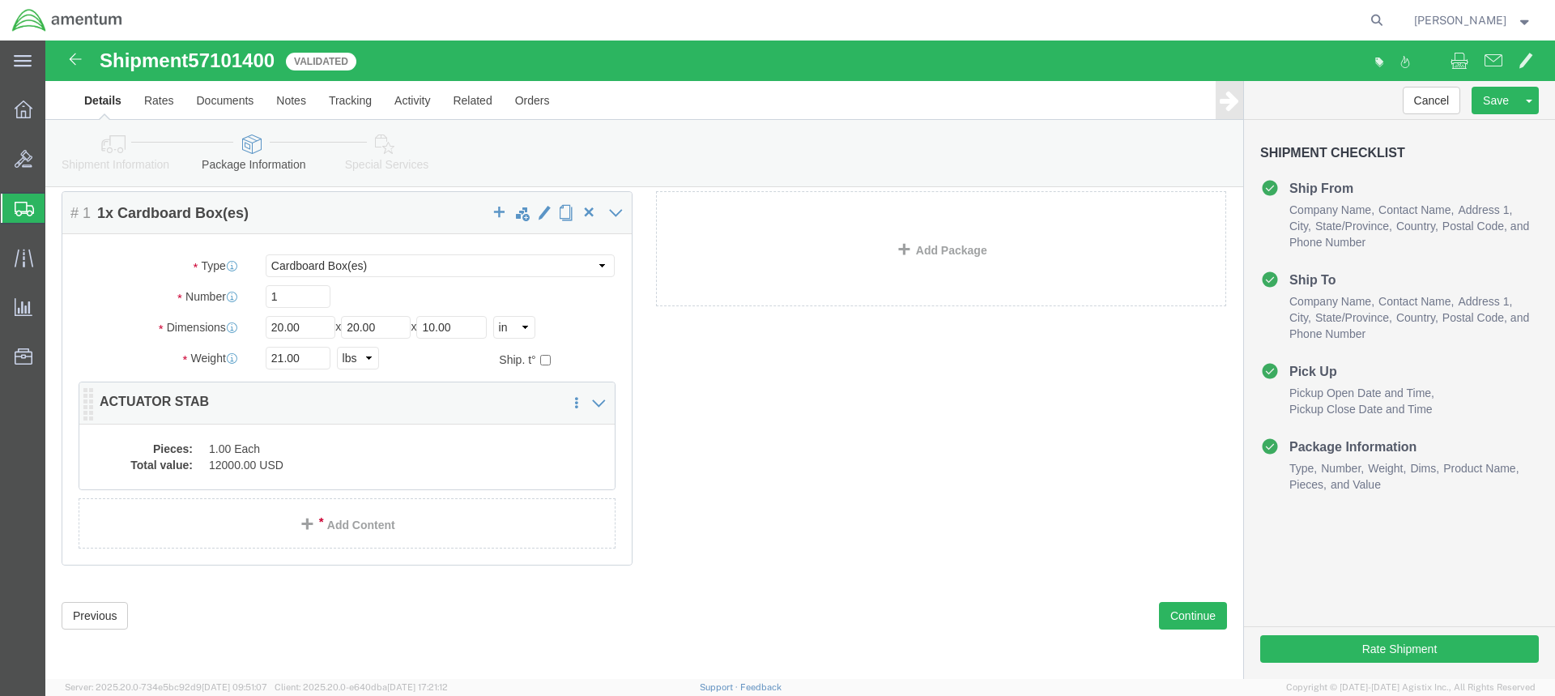
click dd "1.00 Each"
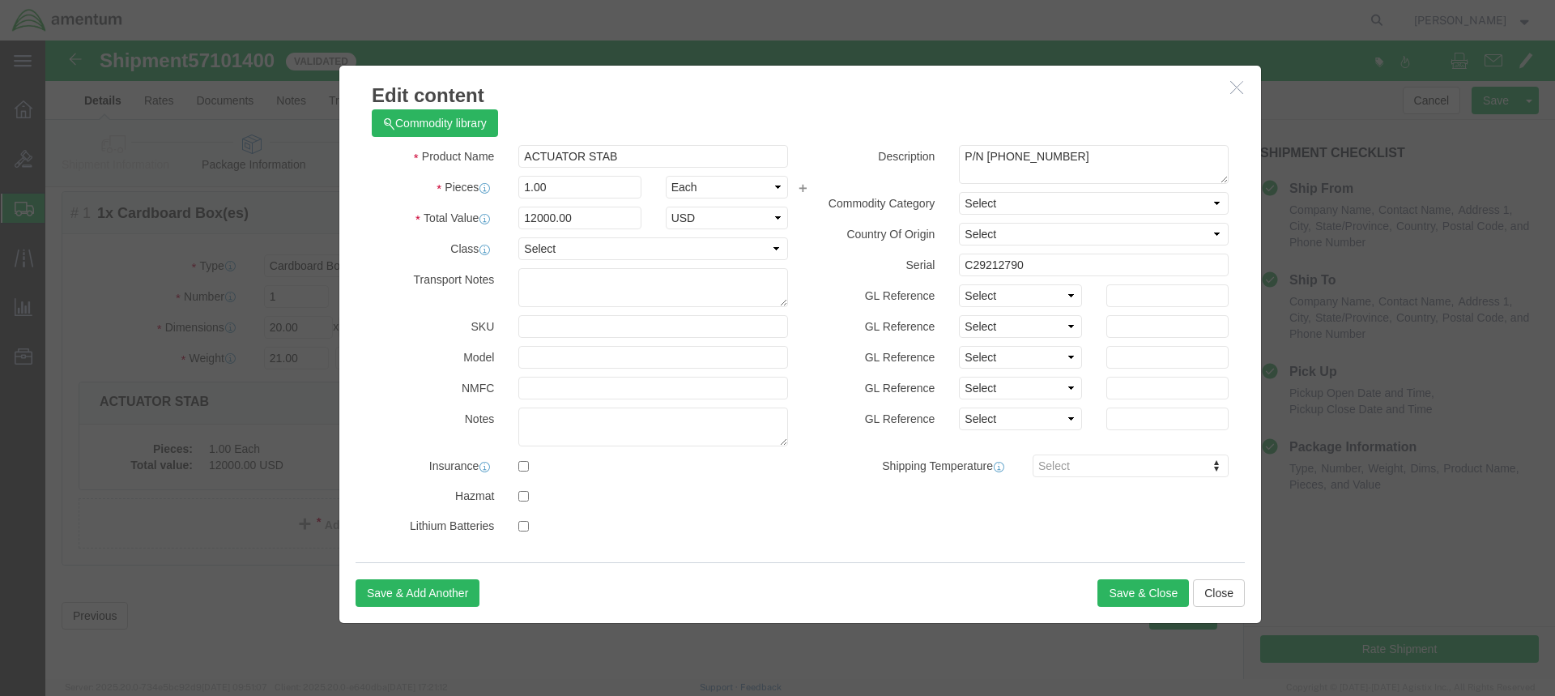
scroll to position [11, 0]
click button "Save & Close"
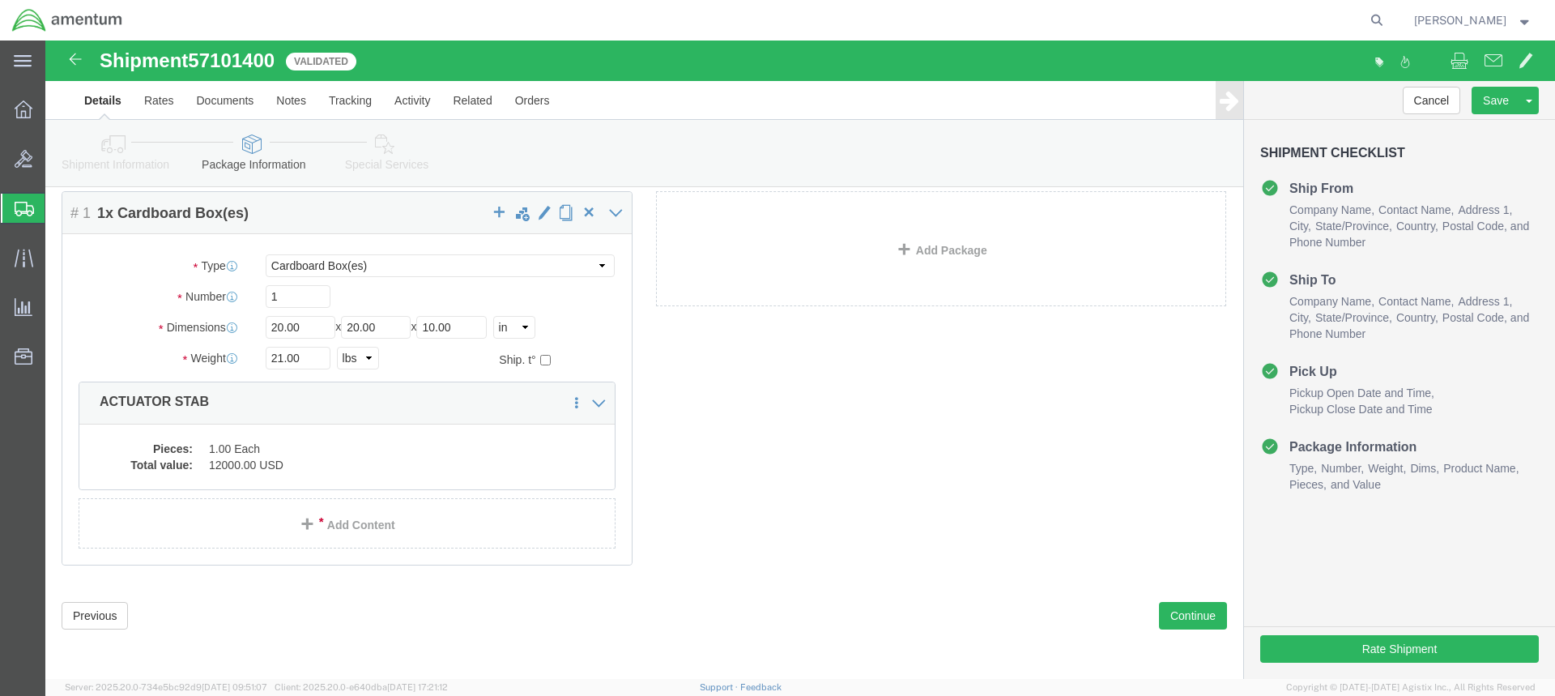
click icon
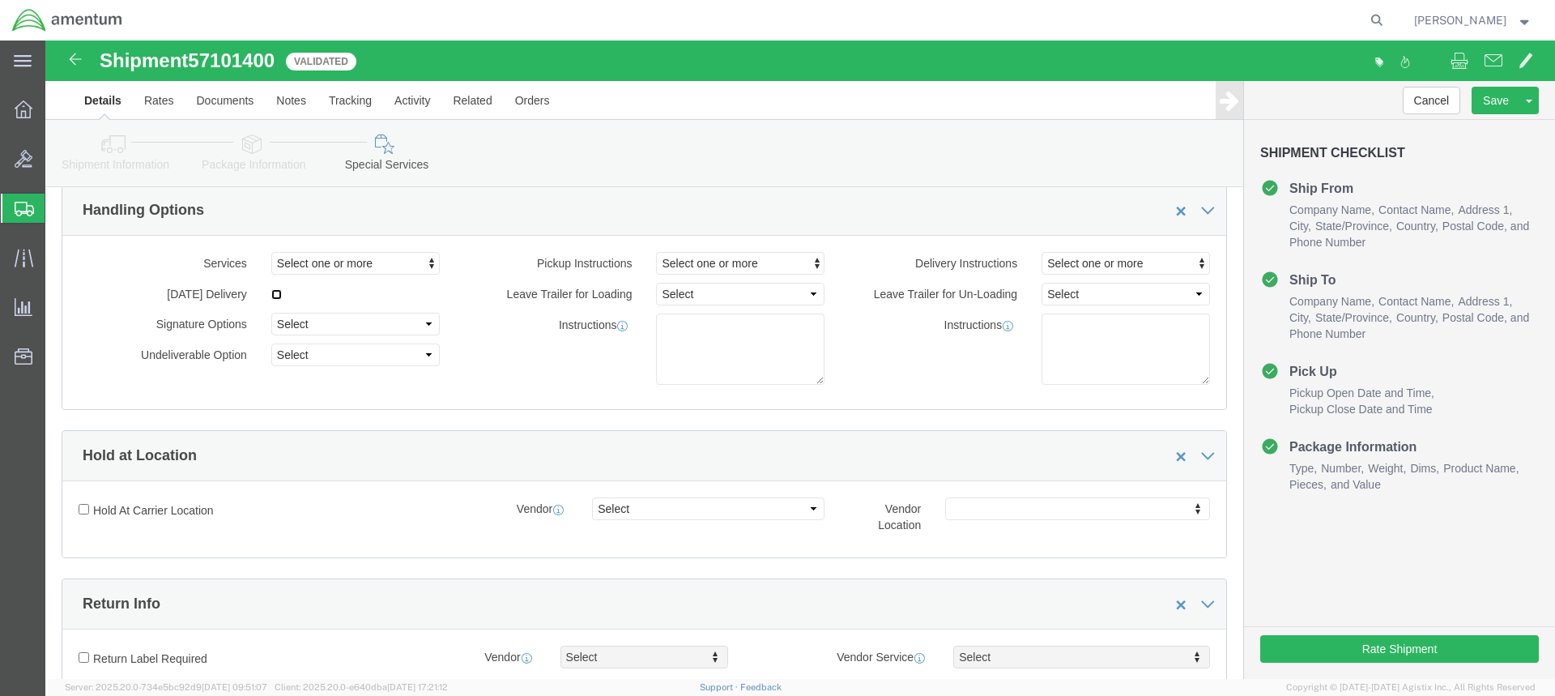
click input "checkbox"
checkbox input "true"
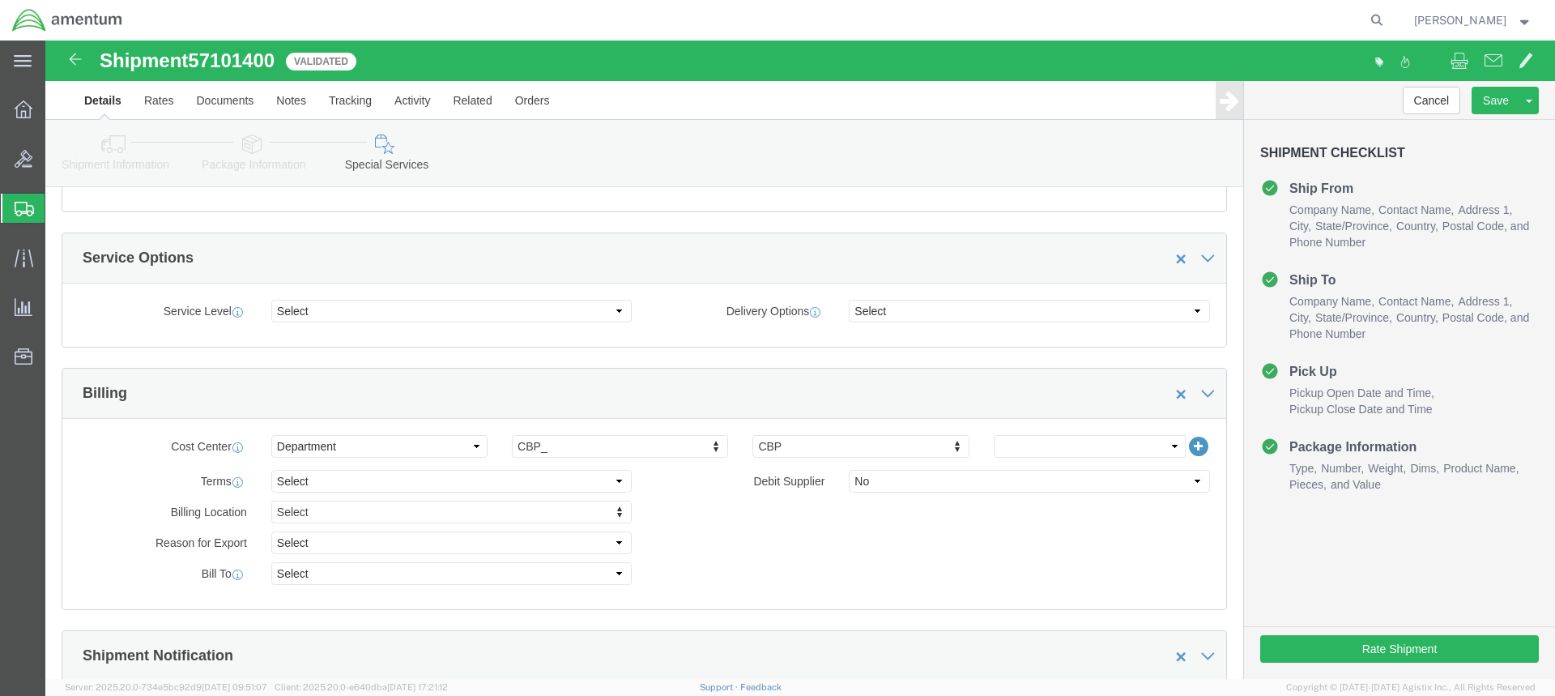
scroll to position [544, 0]
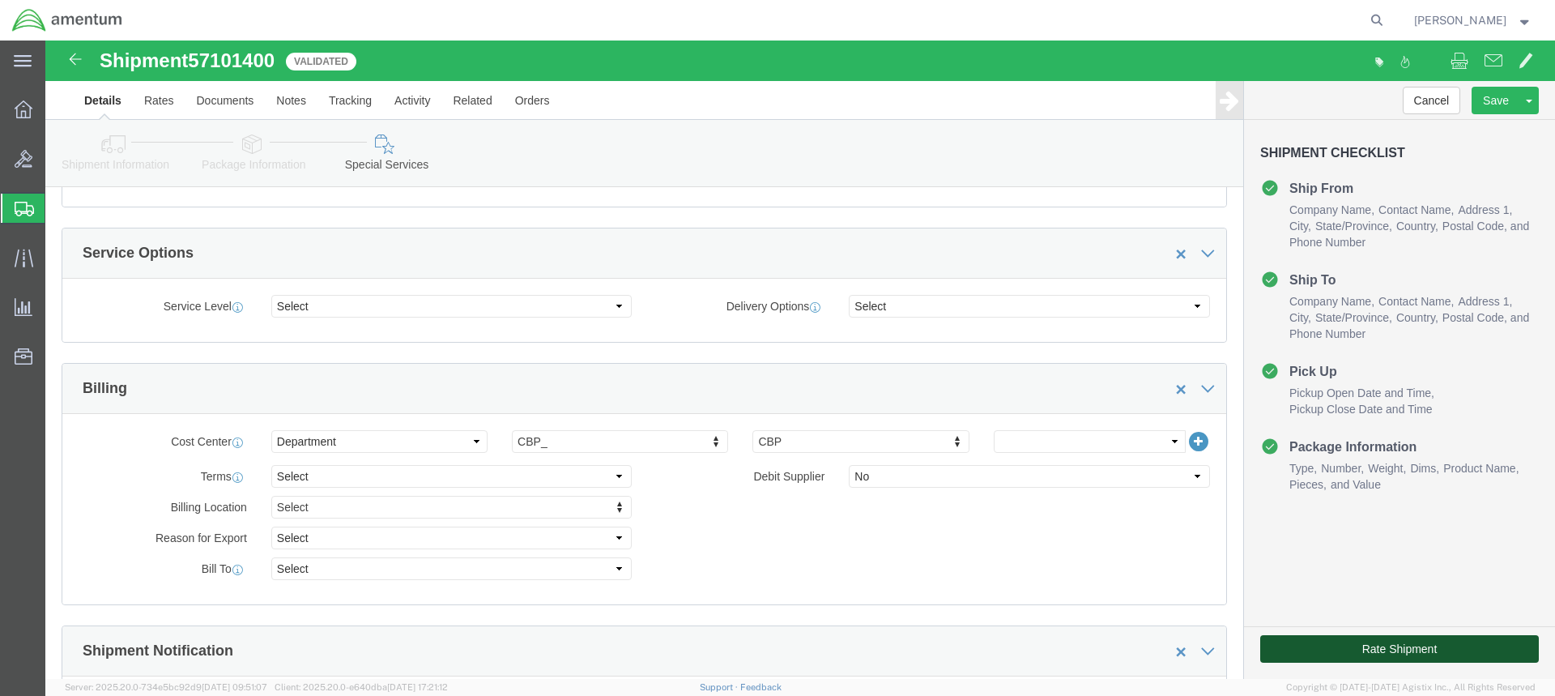
click button "Rate Shipment"
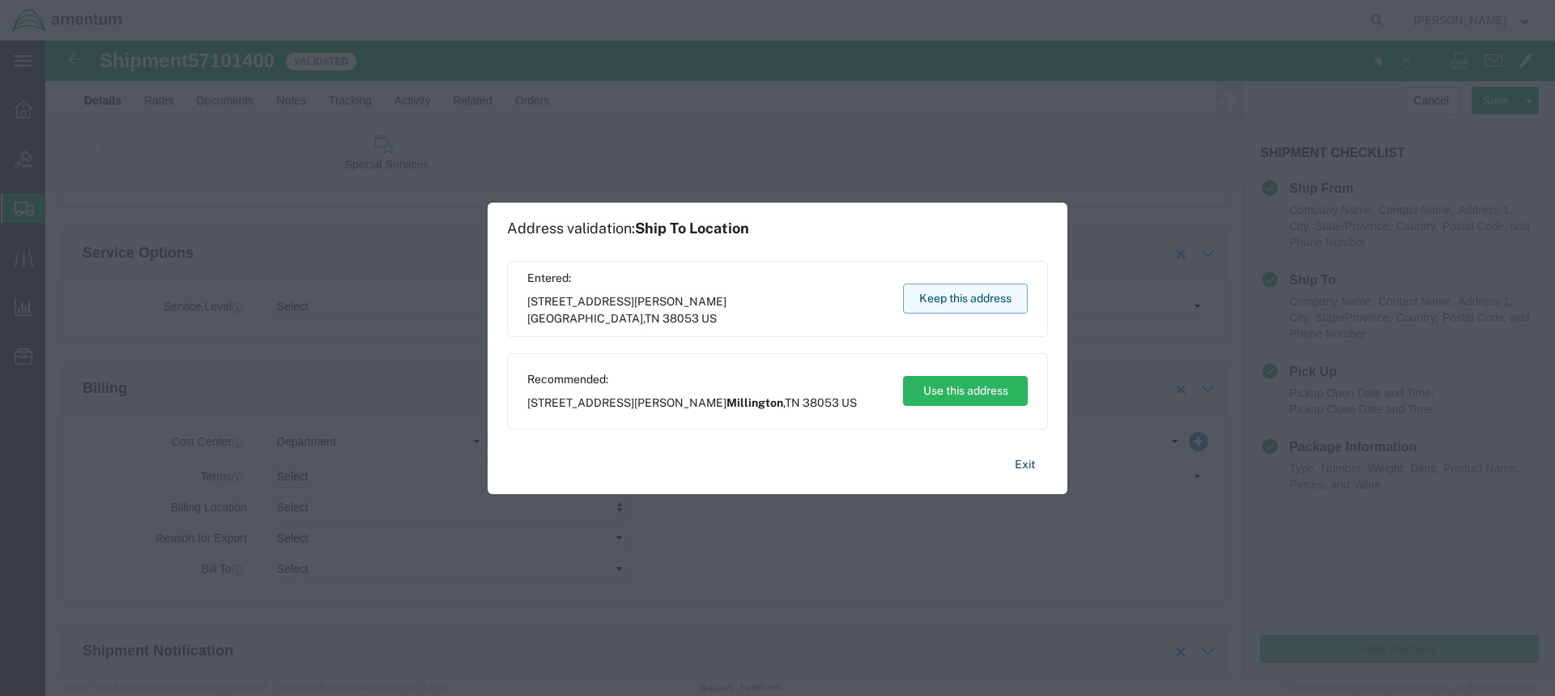
click at [974, 298] on button "Keep this address" at bounding box center [965, 299] width 125 height 30
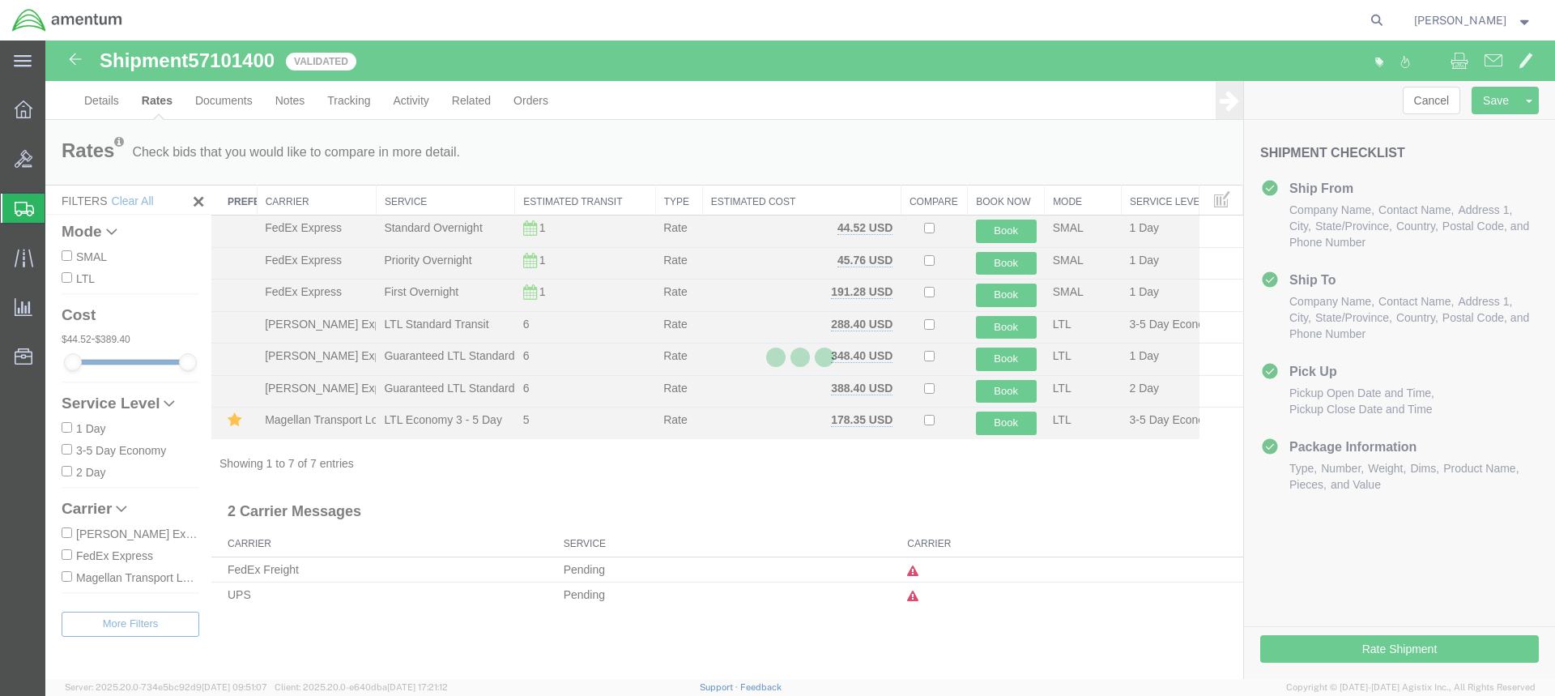
scroll to position [0, 0]
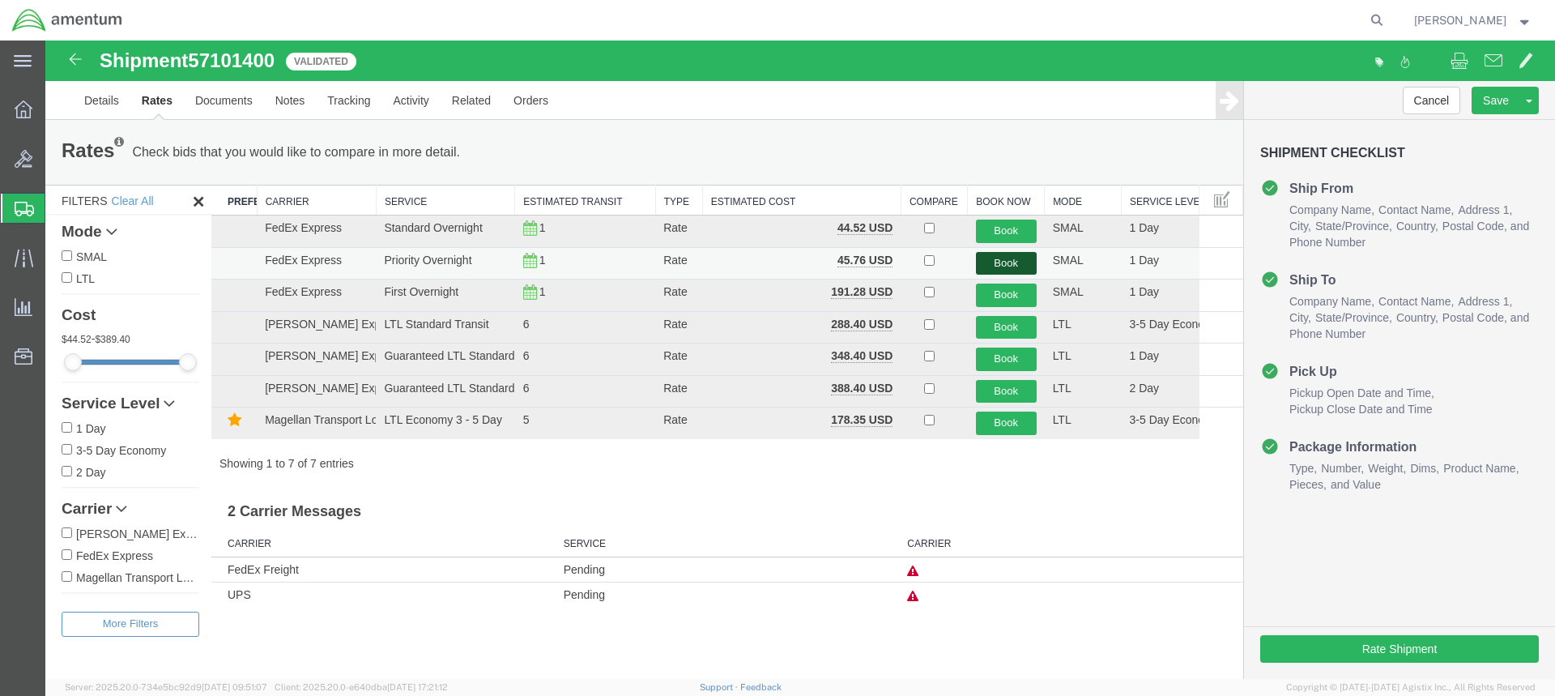
click at [1001, 261] on button "Book" at bounding box center [1006, 263] width 61 height 23
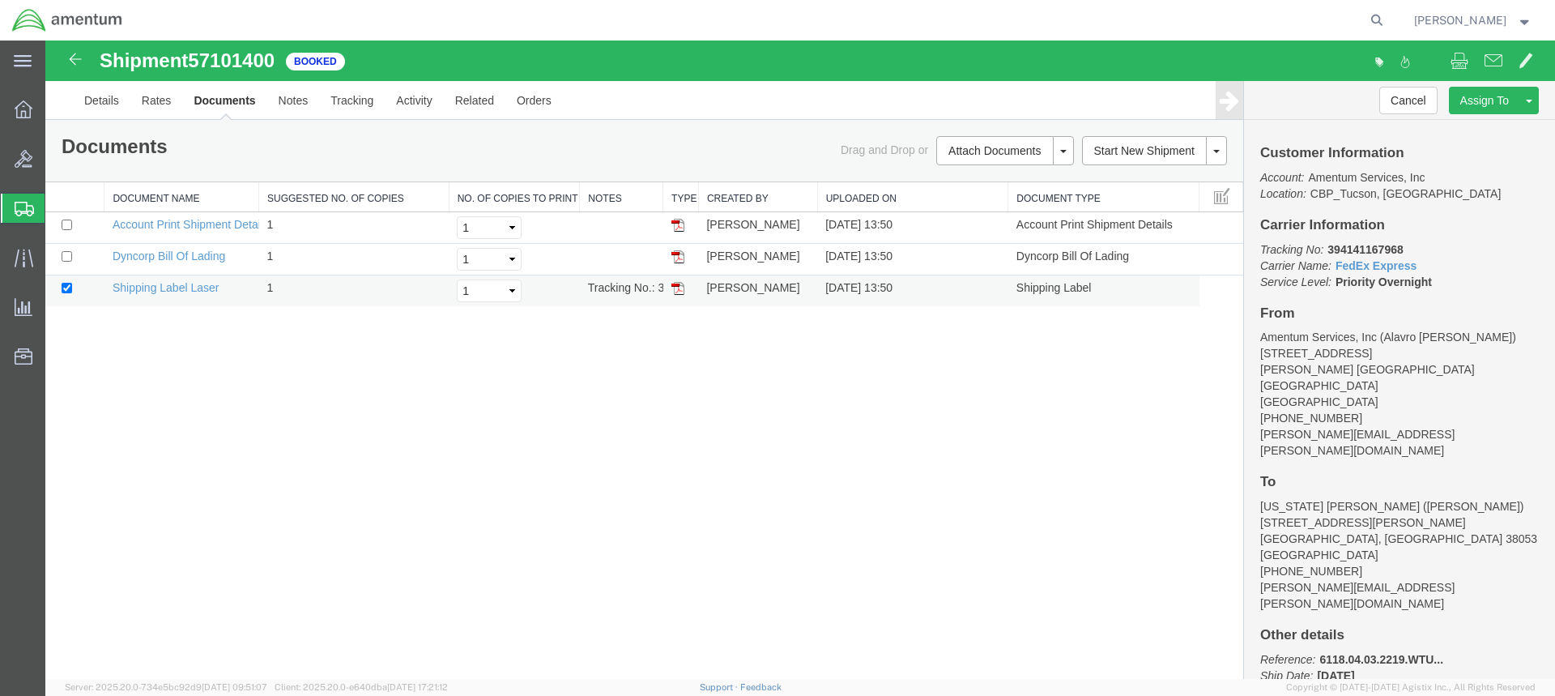
drag, startPoint x: 679, startPoint y: 285, endPoint x: 765, endPoint y: 282, distance: 85.9
click at [679, 285] on img at bounding box center [678, 288] width 13 height 13
click at [678, 257] on img at bounding box center [678, 256] width 13 height 13
click at [0, 0] on span "Create from Template" at bounding box center [0, 0] width 0 height 0
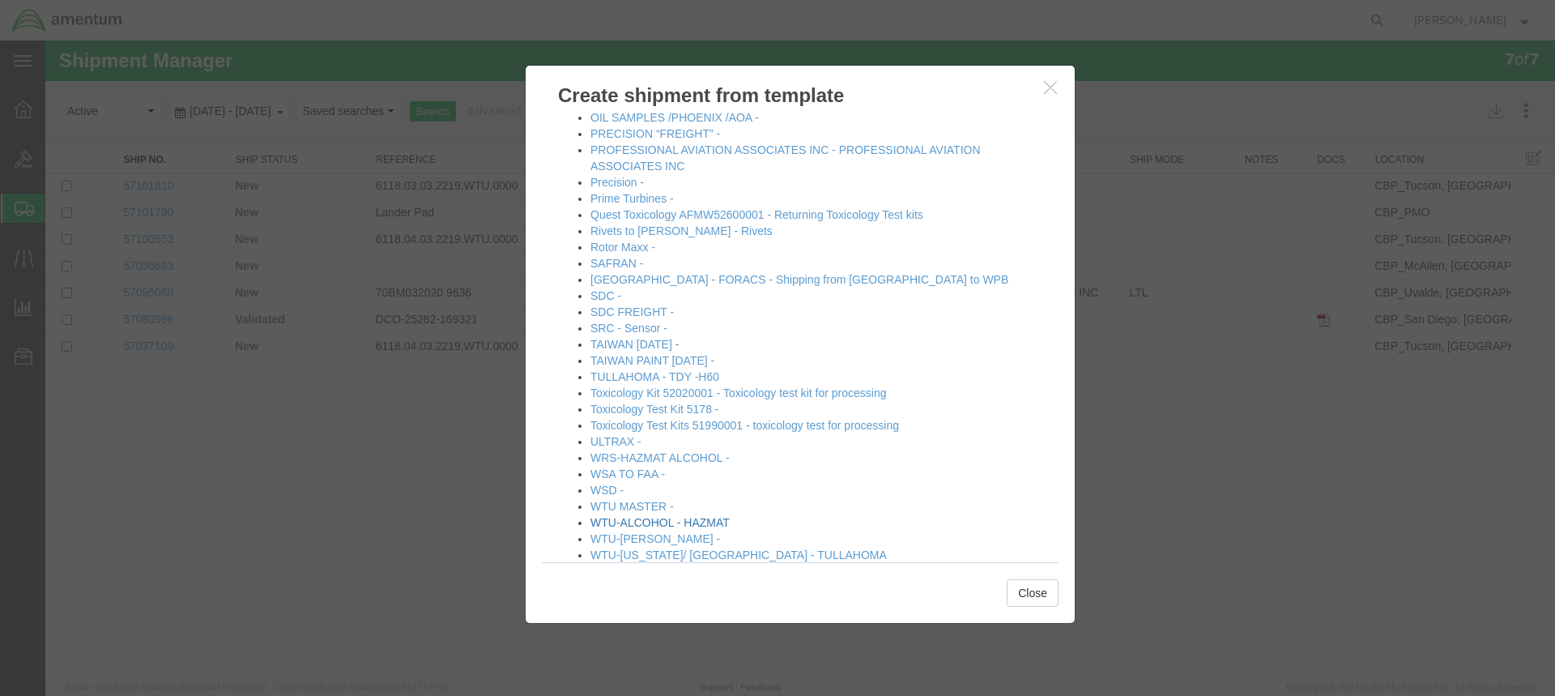
scroll to position [936, 0]
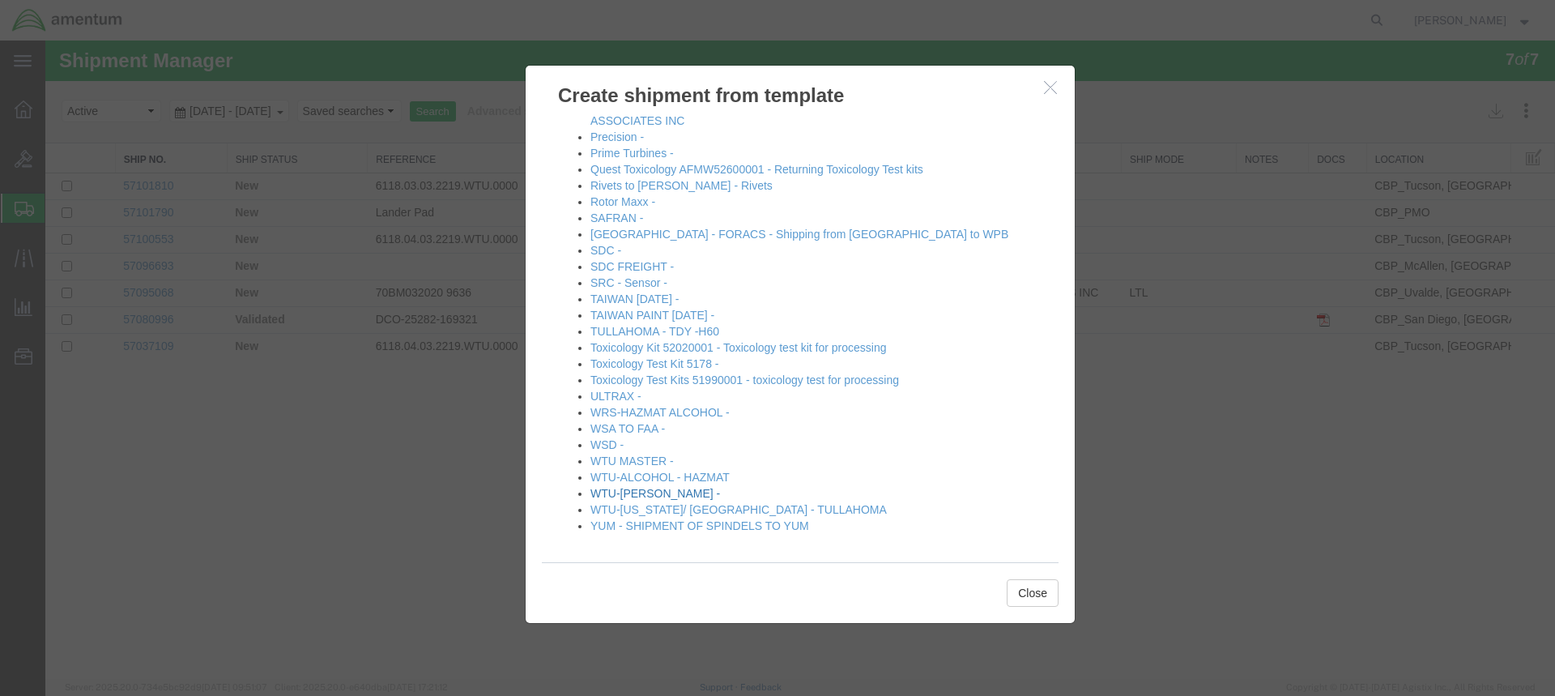
click at [635, 488] on link "WTU-[PERSON_NAME] -" at bounding box center [656, 493] width 130 height 13
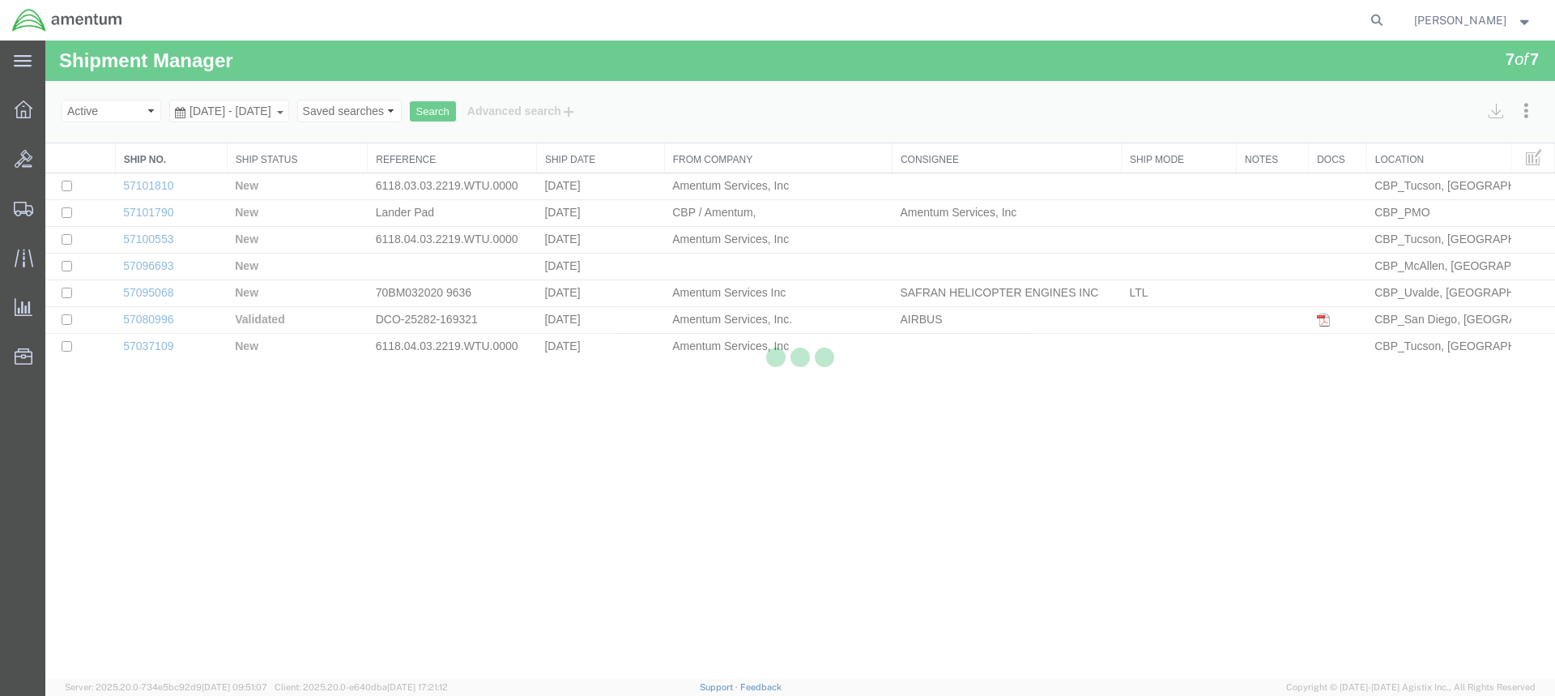
select select "49949"
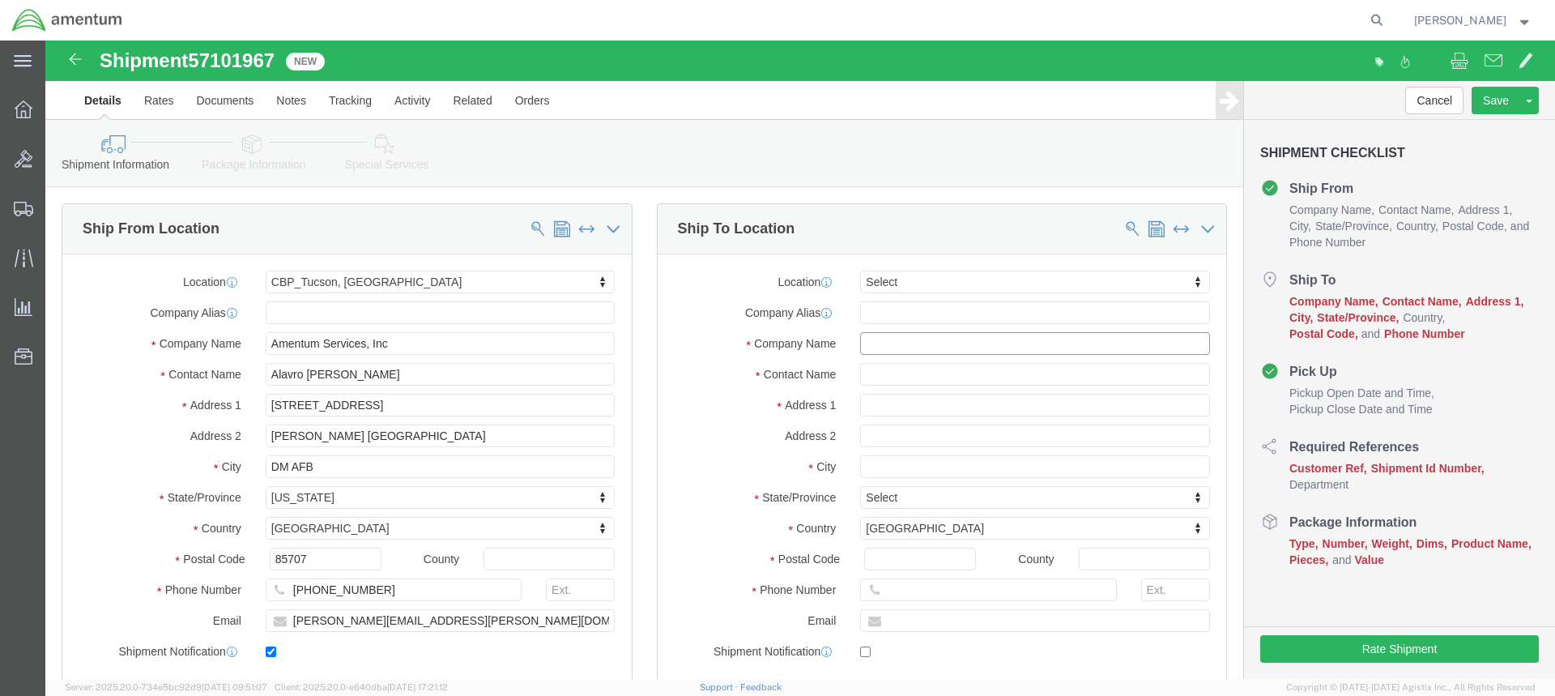
click input "text"
type input "n"
type input "N"
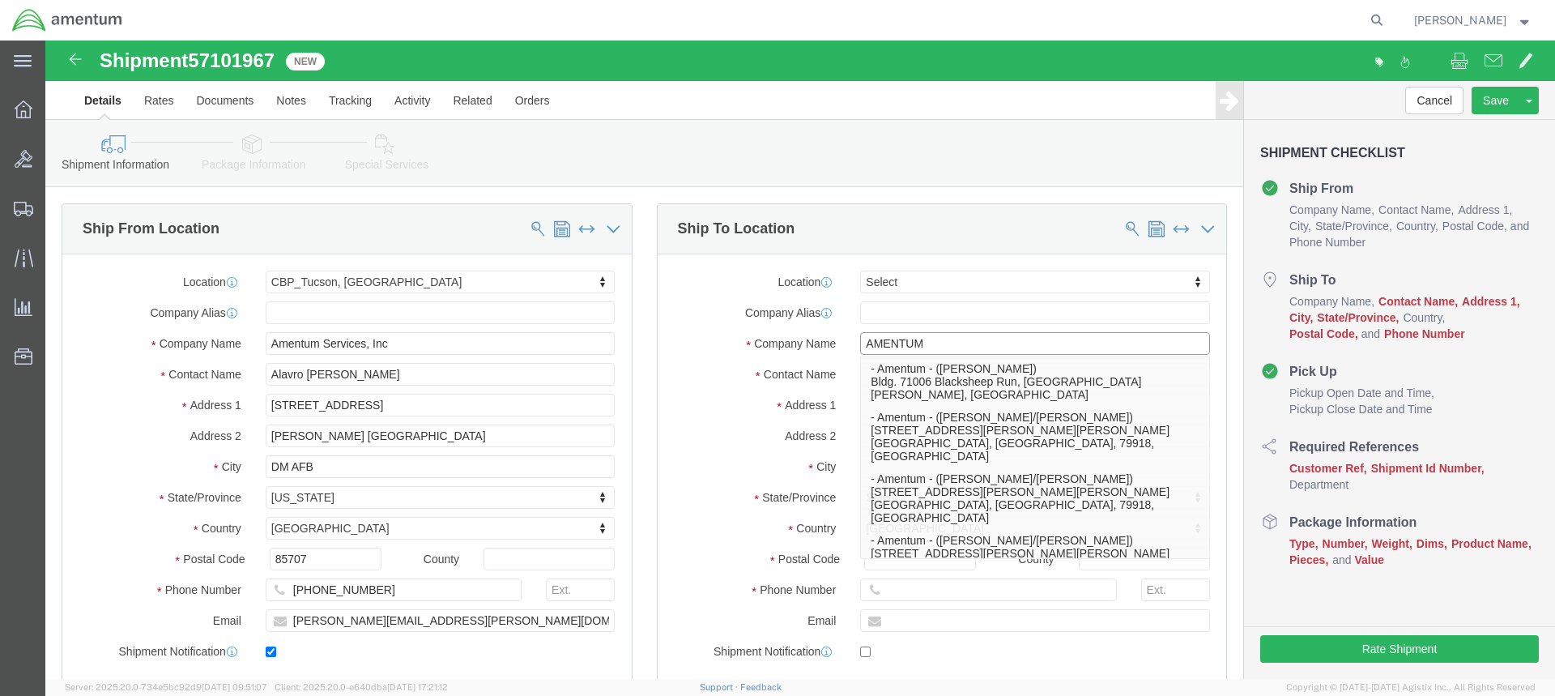
type input "AMENTUM"
click label "Address 1"
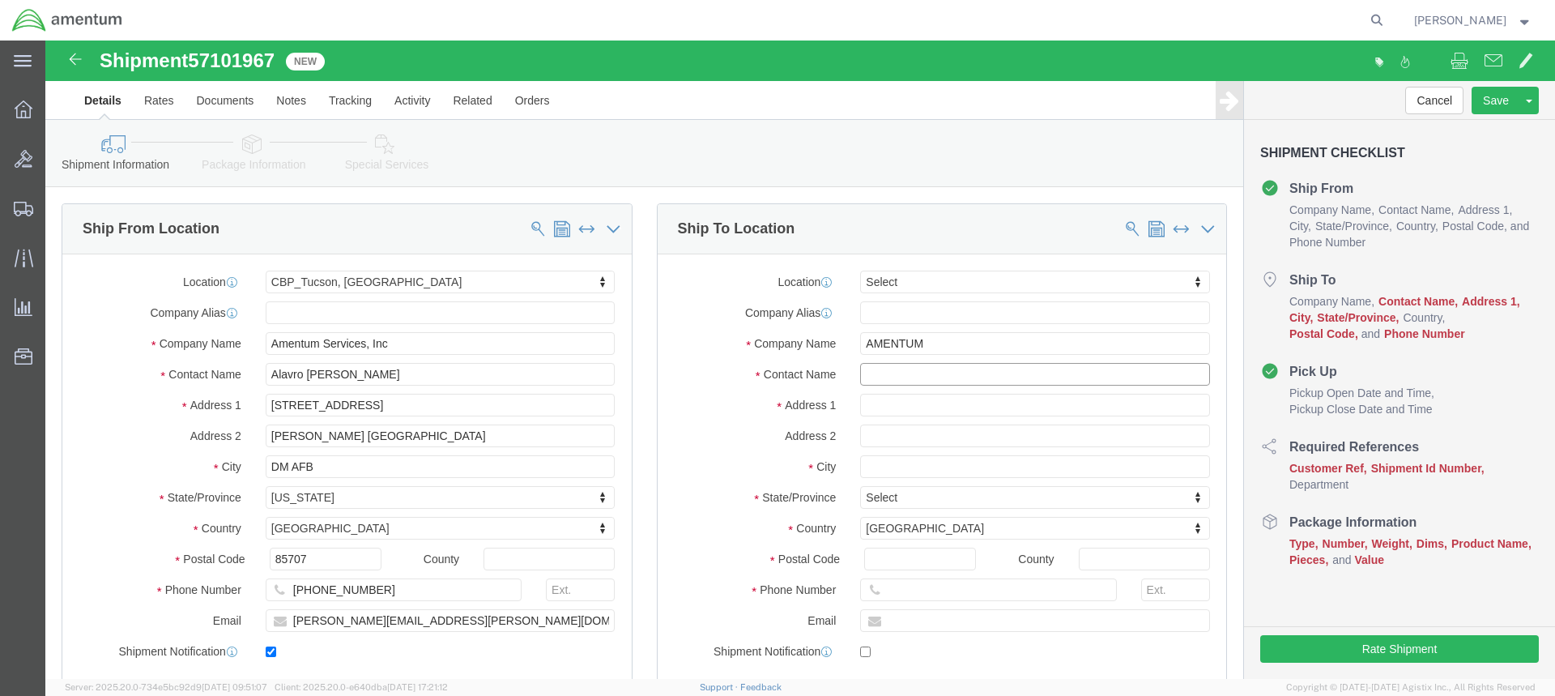
click input "text"
type input "[PERSON_NAME]"
click input "text"
type input "[STREET_ADDRESS][PERSON_NAME]"
click input "text"
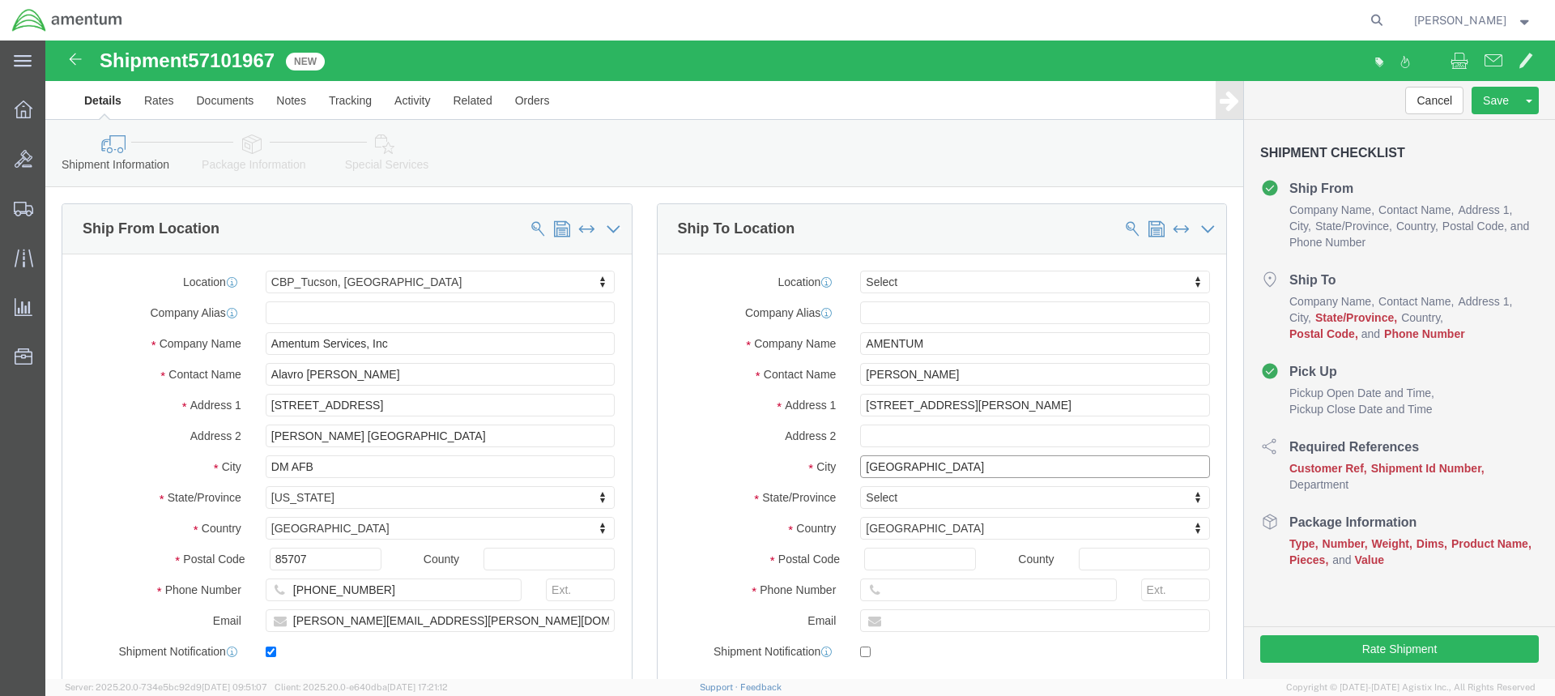
type input "[GEOGRAPHIC_DATA]"
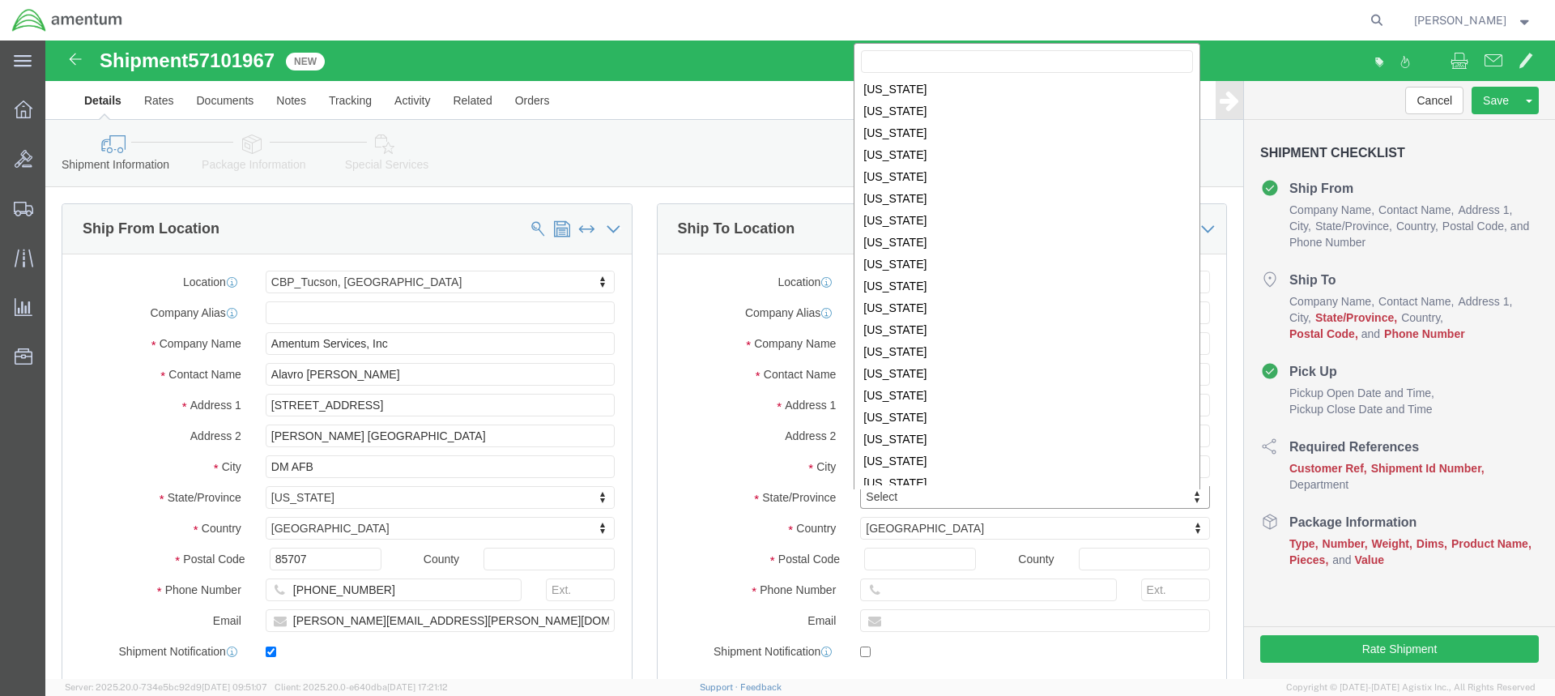
scroll to position [812, 0]
select select "TN"
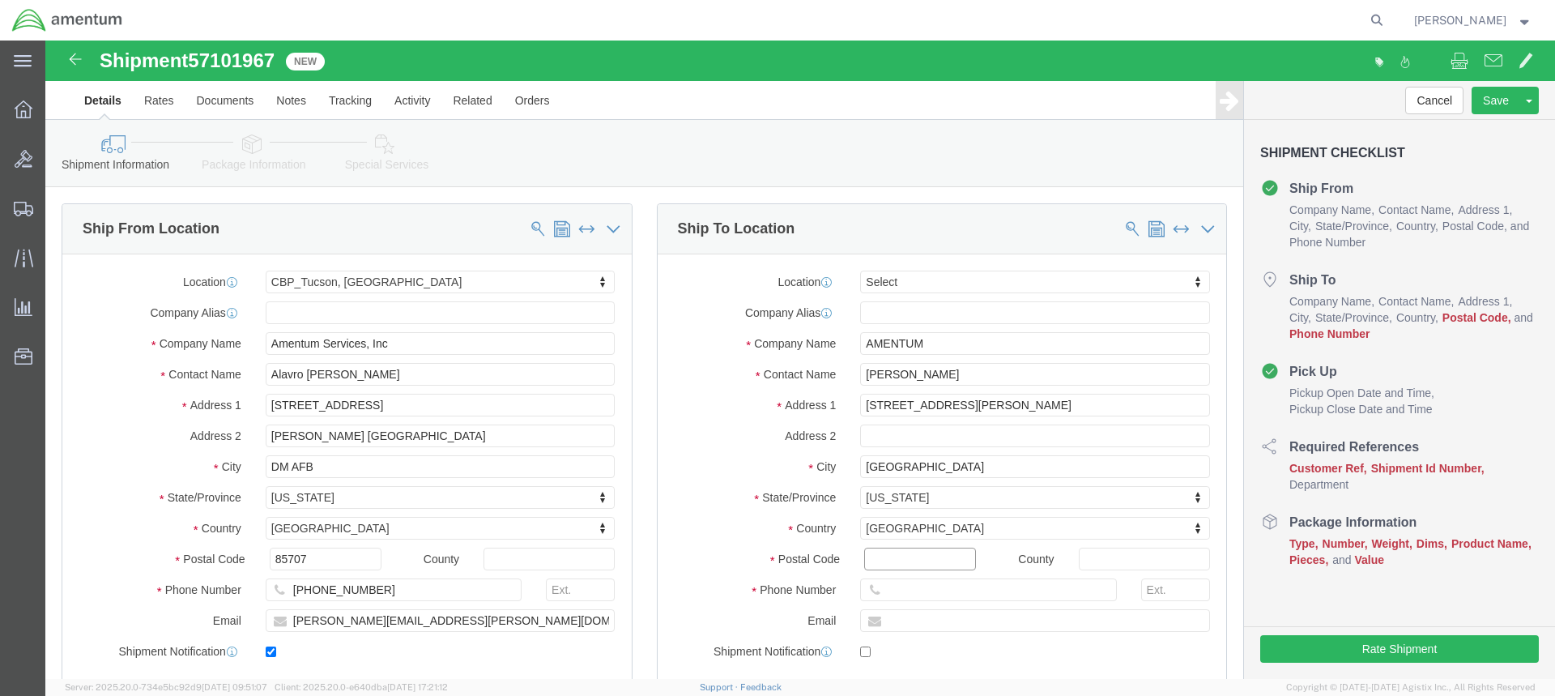
click input "Postal Code"
type input "38053"
click input "text"
paste input "[PERSON_NAME][EMAIL_ADDRESS][PERSON_NAME][DOMAIN_NAME]"
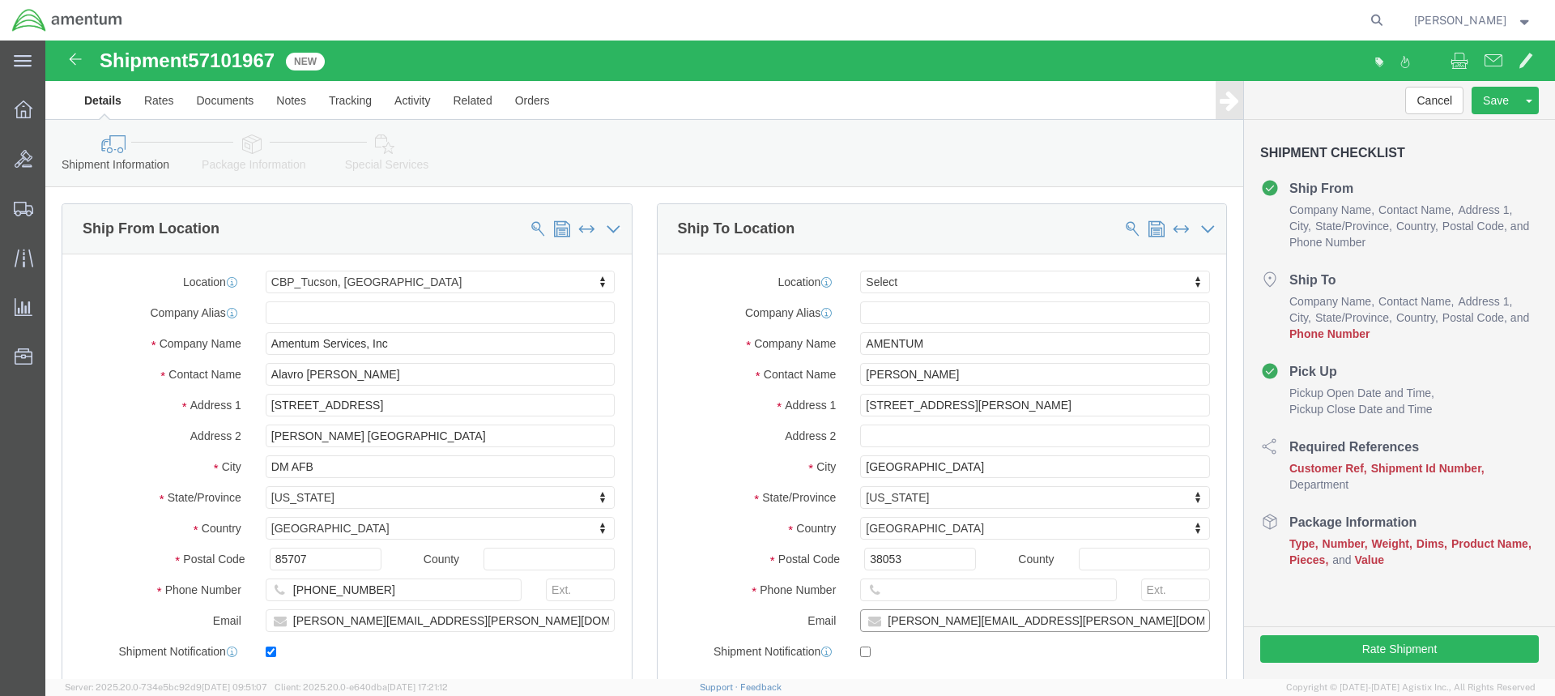
type input "[PERSON_NAME][EMAIL_ADDRESS][PERSON_NAME][DOMAIN_NAME]"
checkbox input "true"
click input "text"
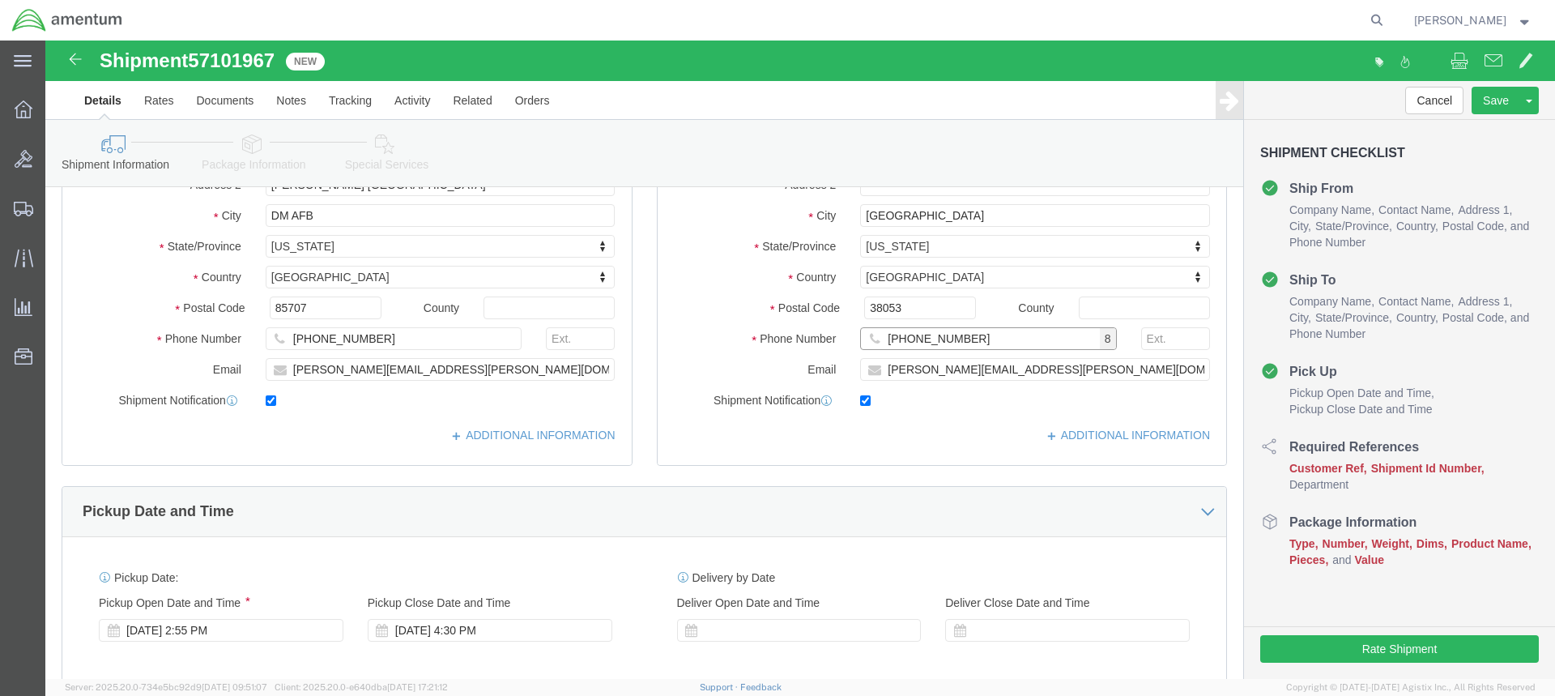
scroll to position [324, 0]
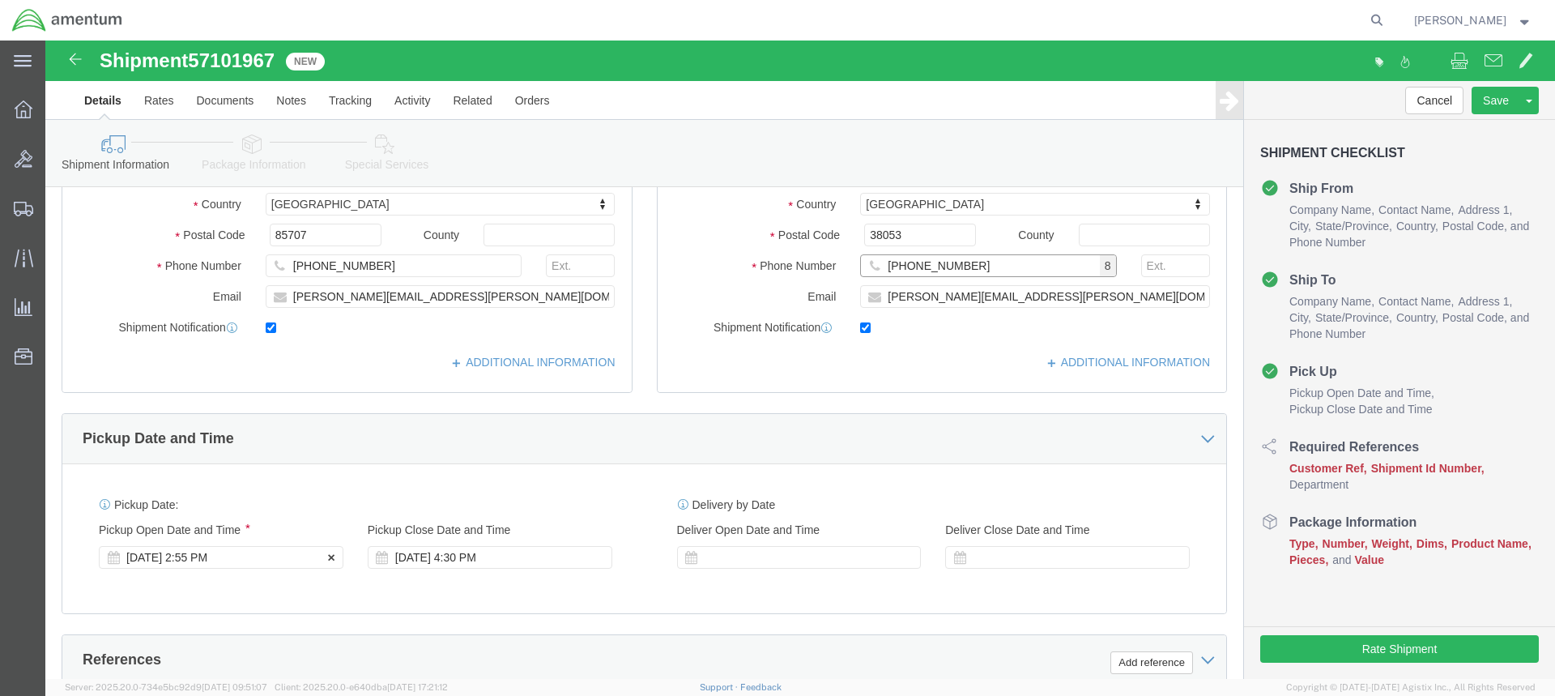
type input "[PHONE_NUMBER]"
click div "[DATE] 2:55 PM"
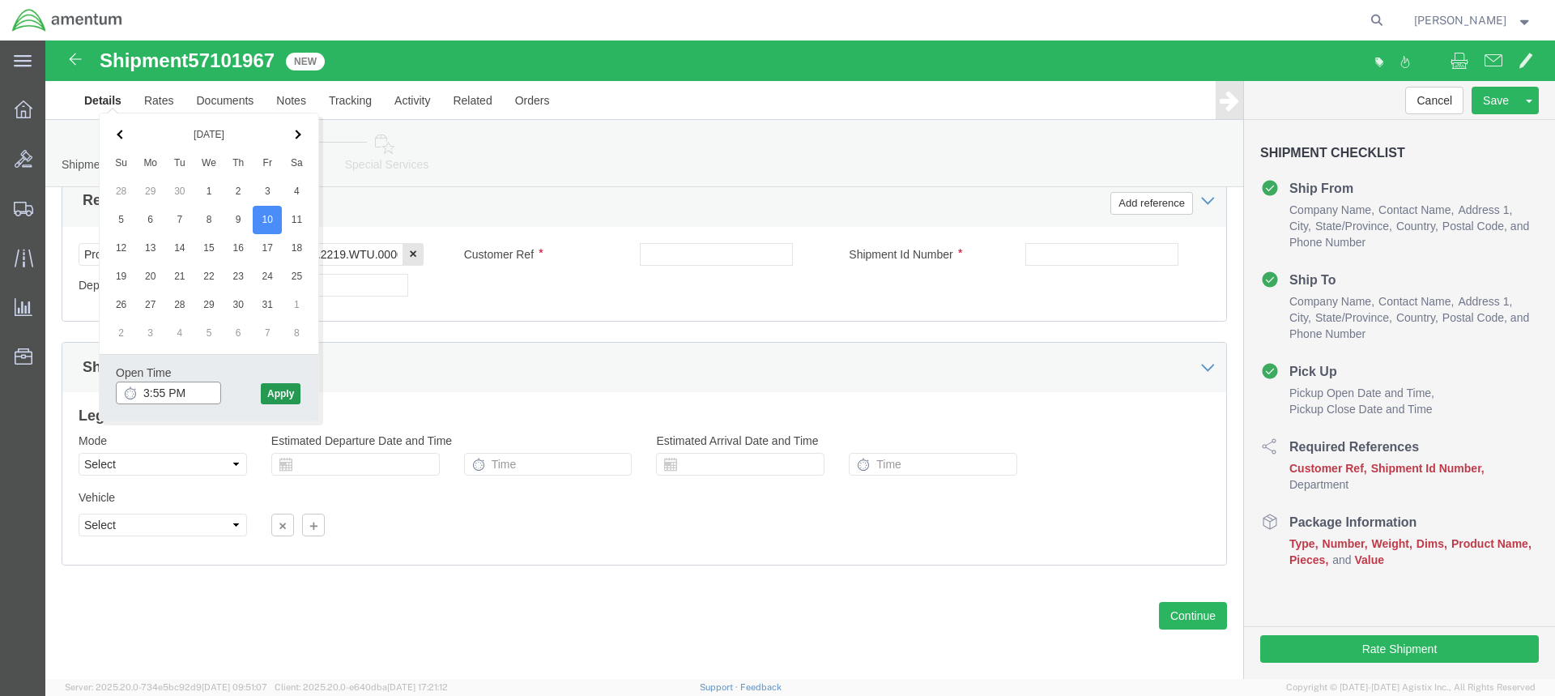
type input "3:55 PM"
click button "Apply"
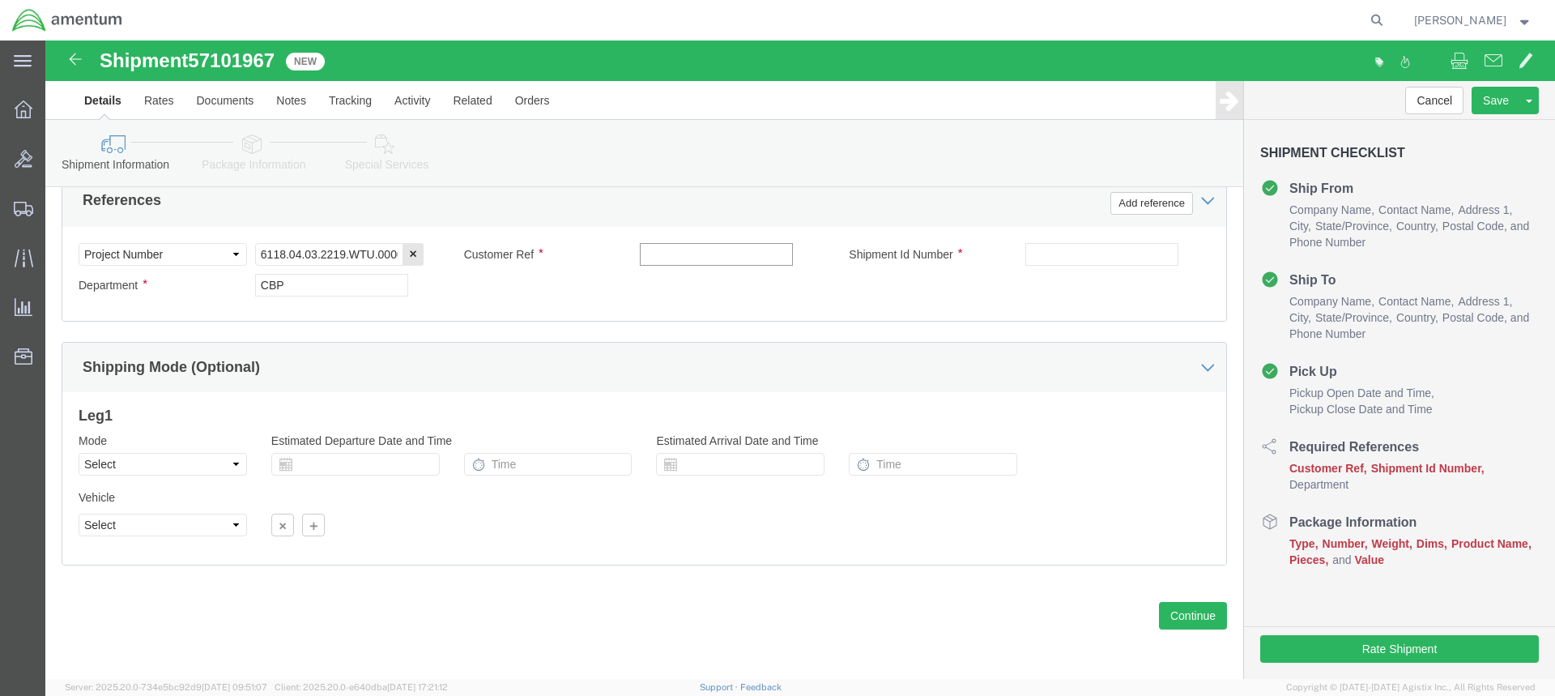
click input "text"
type input "ACTUATOR"
click input "text"
type input "ACTUATOR"
click button "Continue"
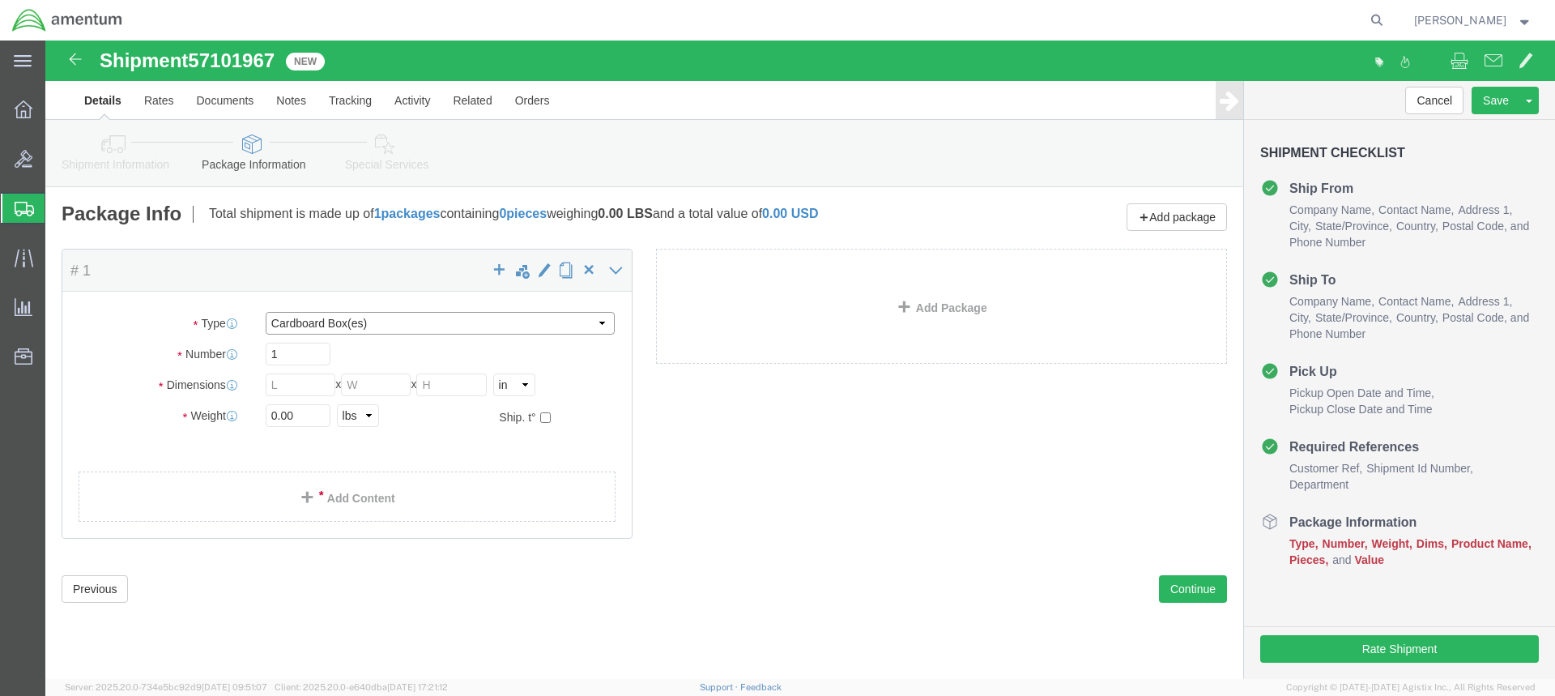
click select "Select BCK Boxes Bale(s) Basket(s) Bolt(s) Bottle(s) Buckets Bulk Bundle(s) Can…"
select select "CRTN"
click select "Select BCK Boxes Bale(s) Basket(s) Bolt(s) Bottle(s) Buckets Bulk Bundle(s) Can…"
click input "text"
type input "23"
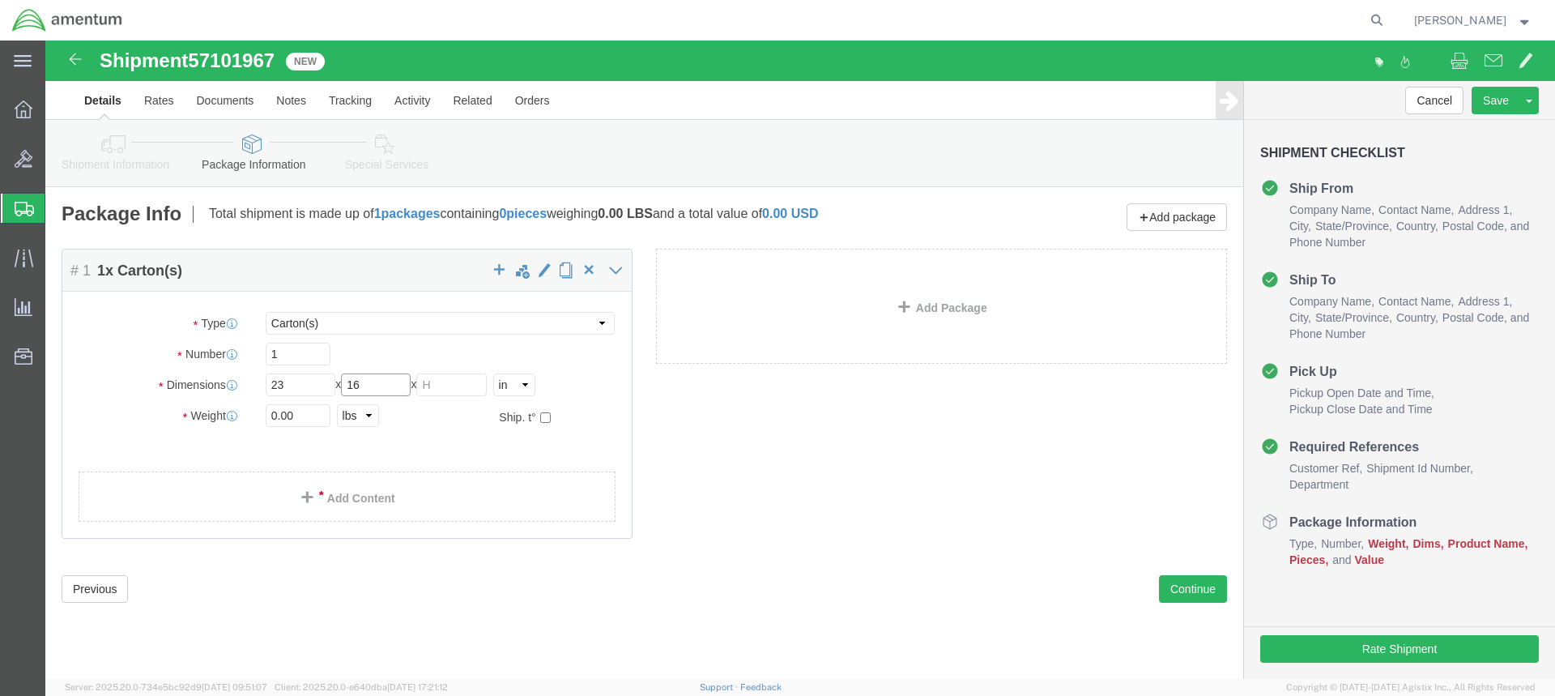
type input "16"
type input "13"
type input "28.5"
click link "Add Content"
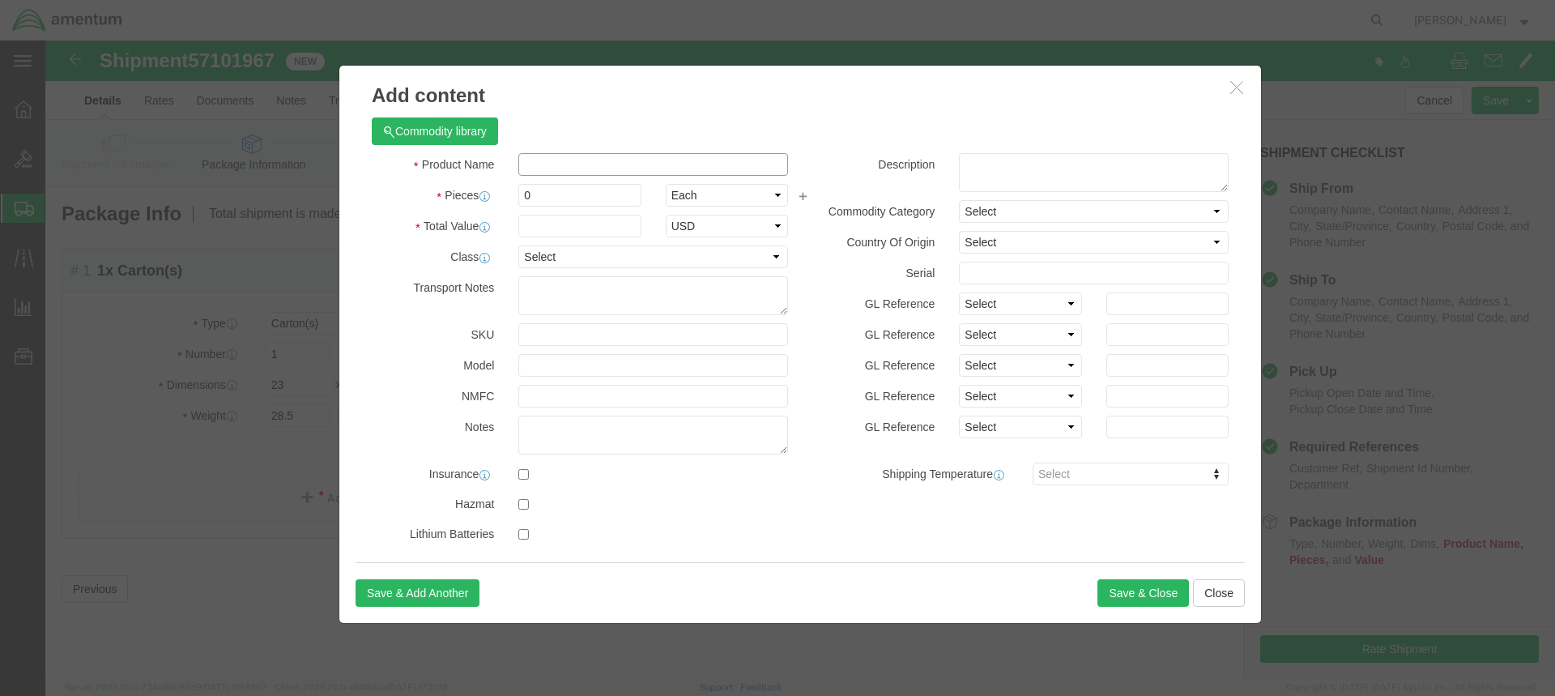
click input "text"
type input "ACTUATOR"
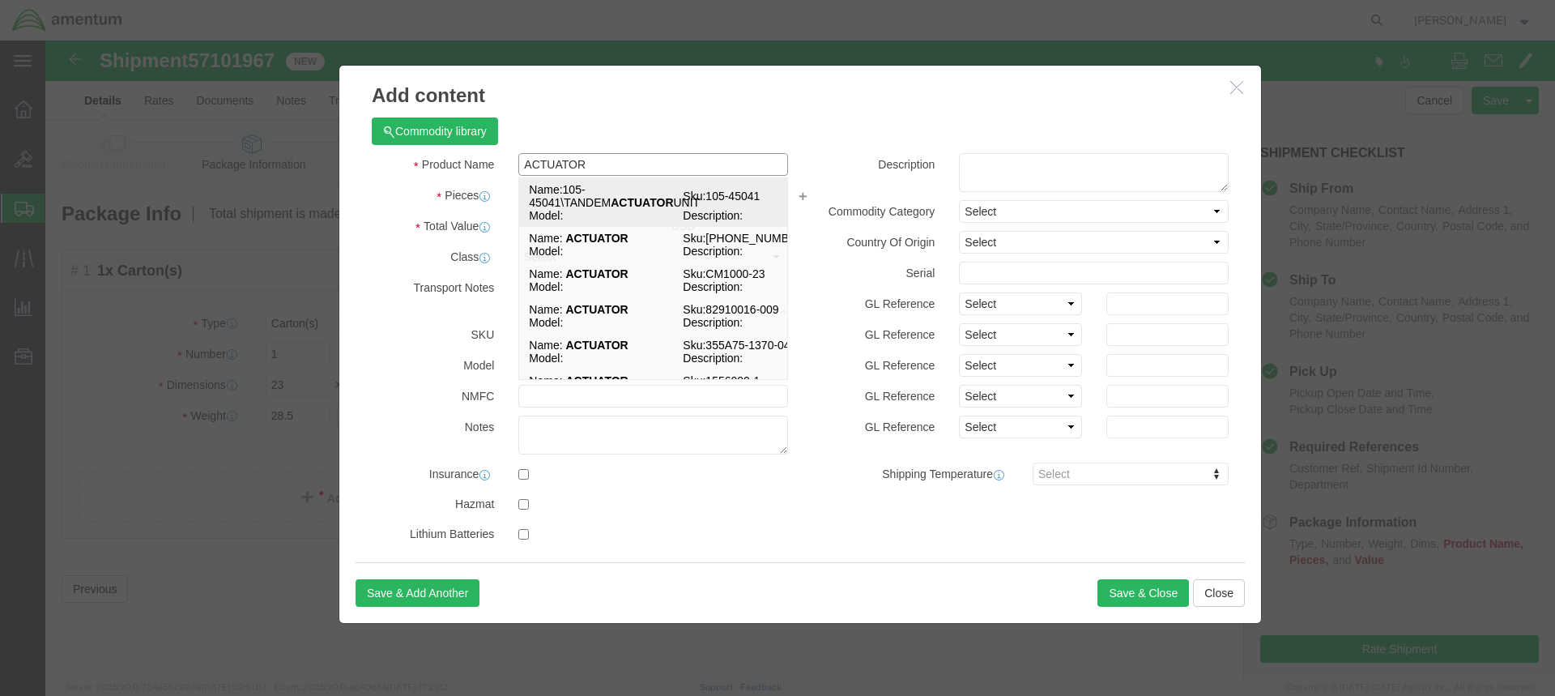
click td "Name: 105-45041\TANDEM ACTUATOR UNIT"
select select "USD"
type input "105-45041\TANDEM ACTUATOR UNIT"
type input "105-45041"
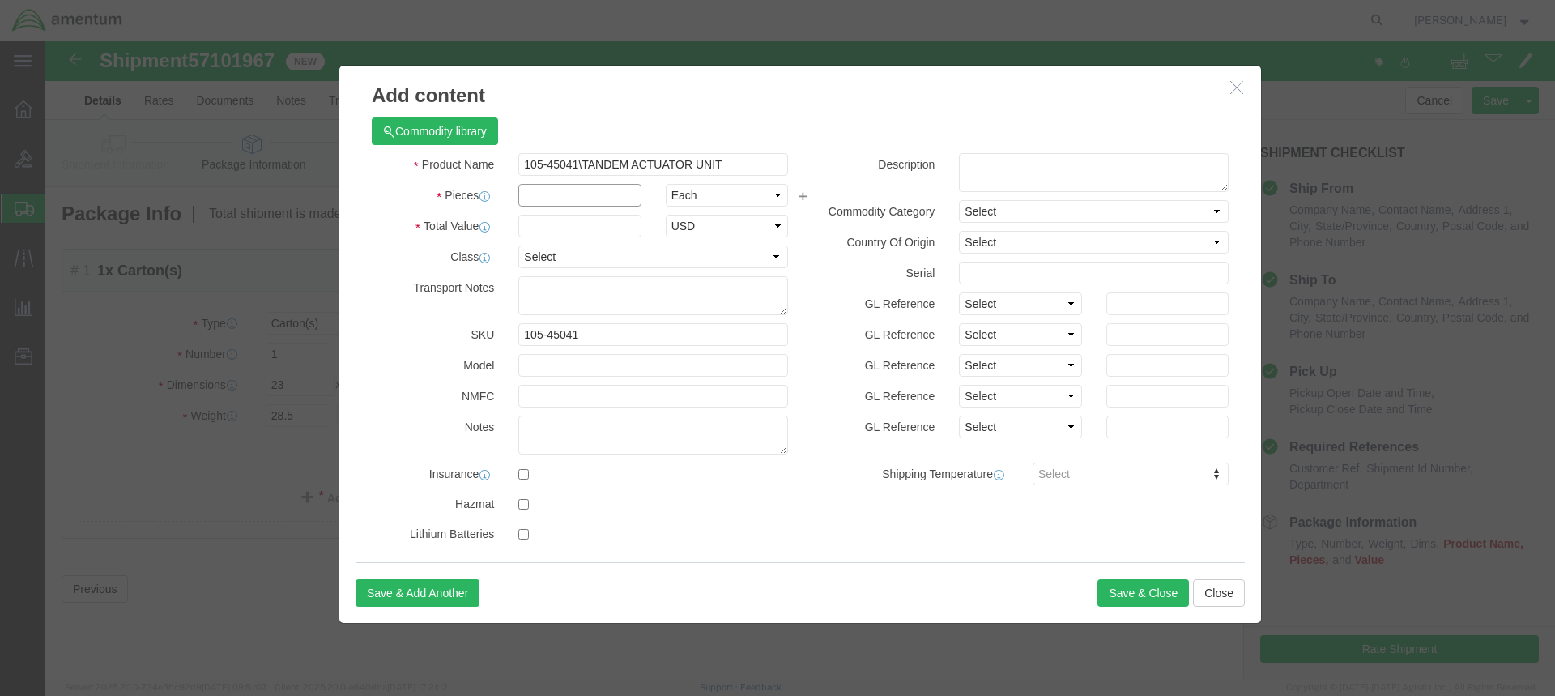
click input "text"
click input "105-45041\TANDEM ACTUATOR UNIT"
type input "ACTUATOR UNIT"
click h3 "Add content"
click input "text"
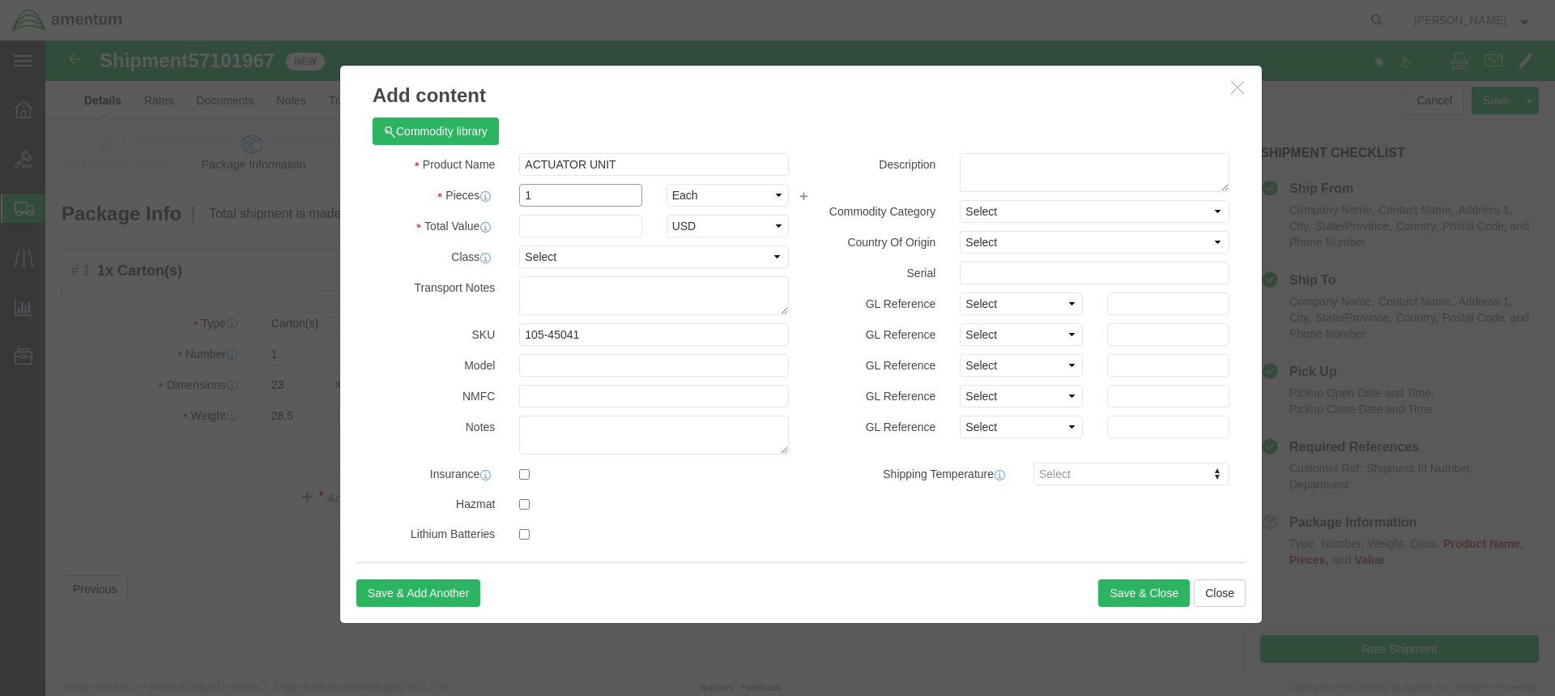
type input "1"
click input "text"
type input "12000.00"
click textarea
type textarea "PN [PHONE_NUMBER]"
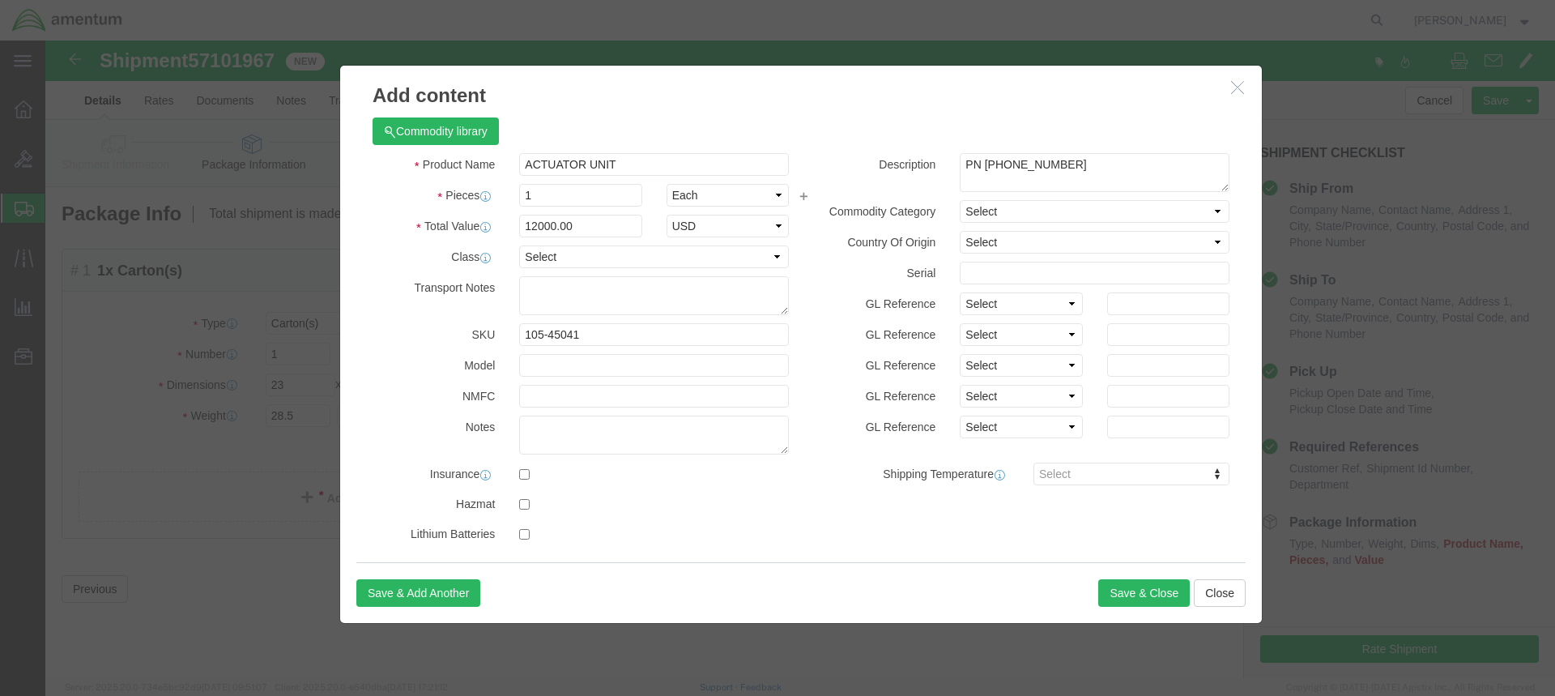
click h3 "Add content"
click input "text"
type input "B292-0518"
click button "Save & Close"
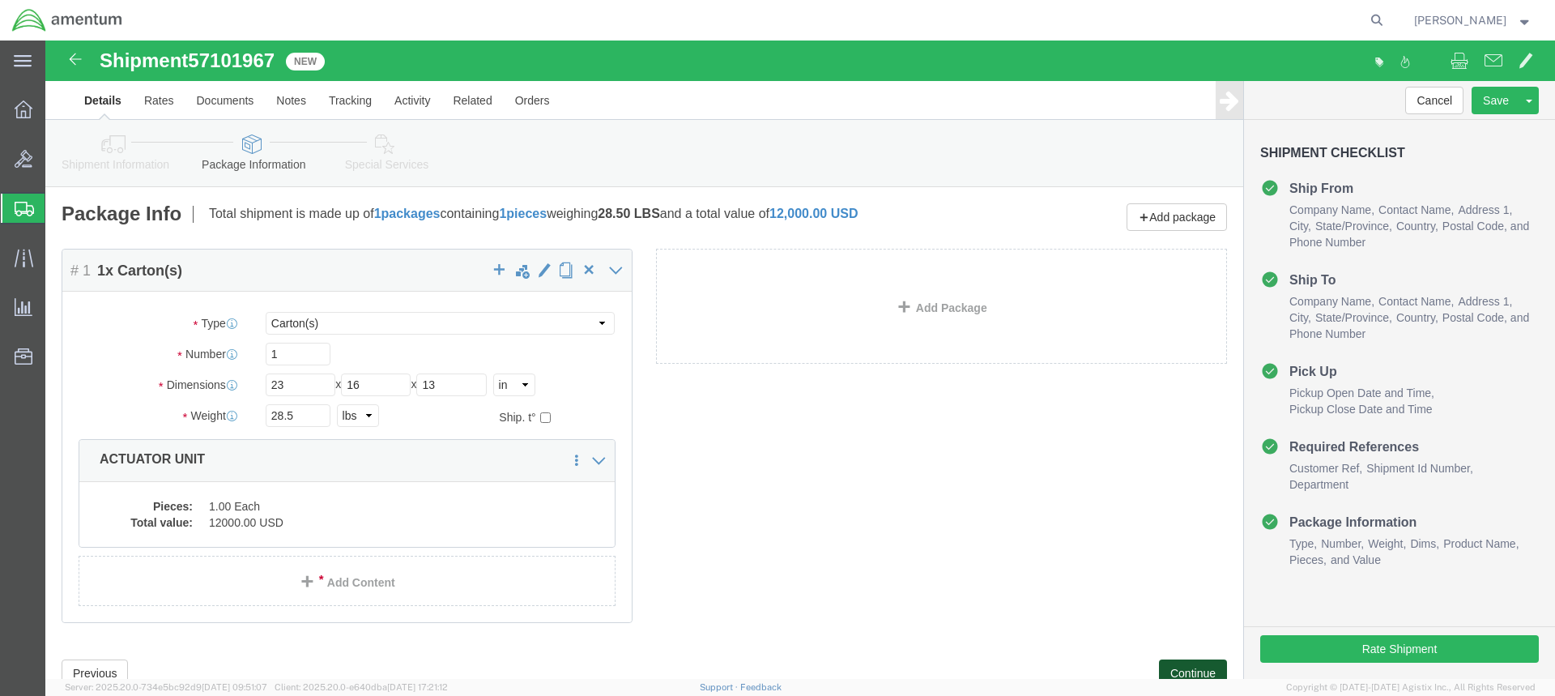
click button "Continue"
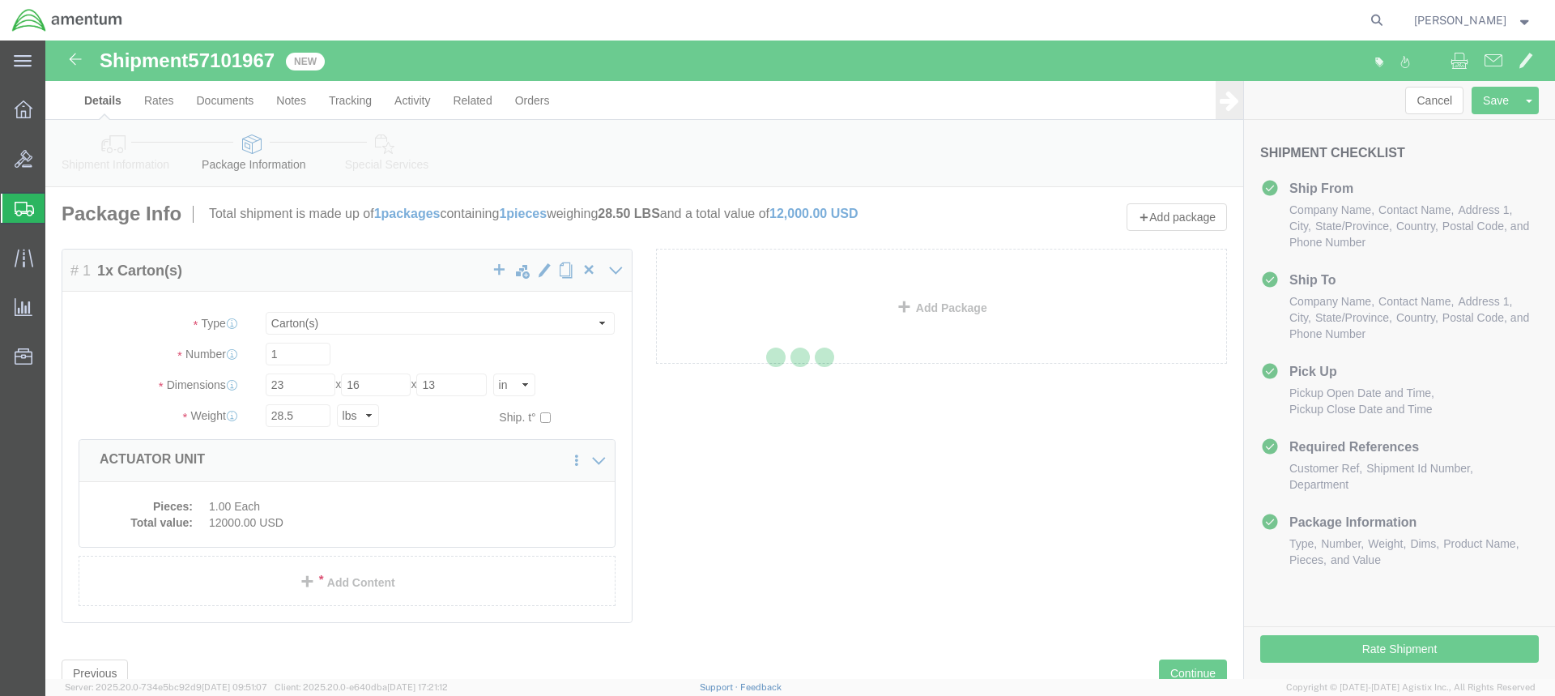
select select
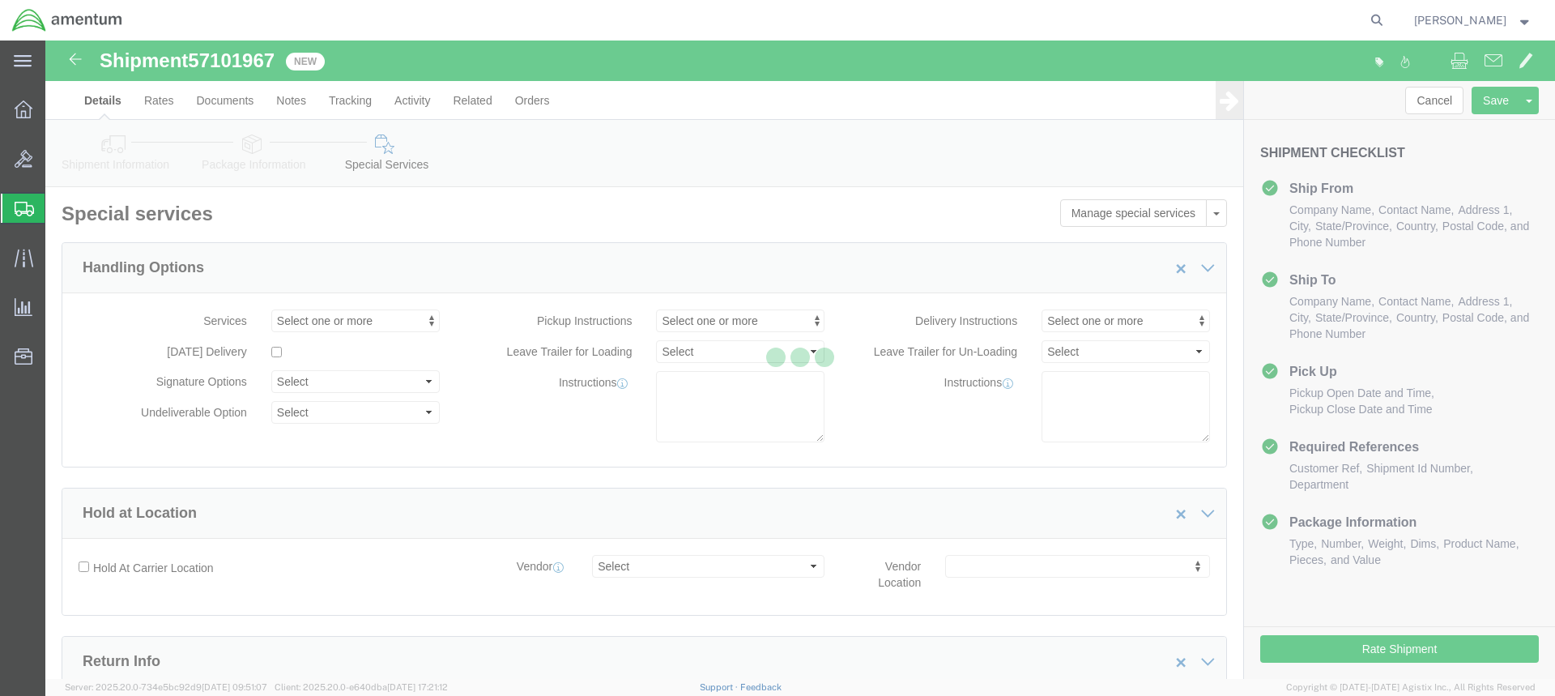
select select "DEPARTMENT"
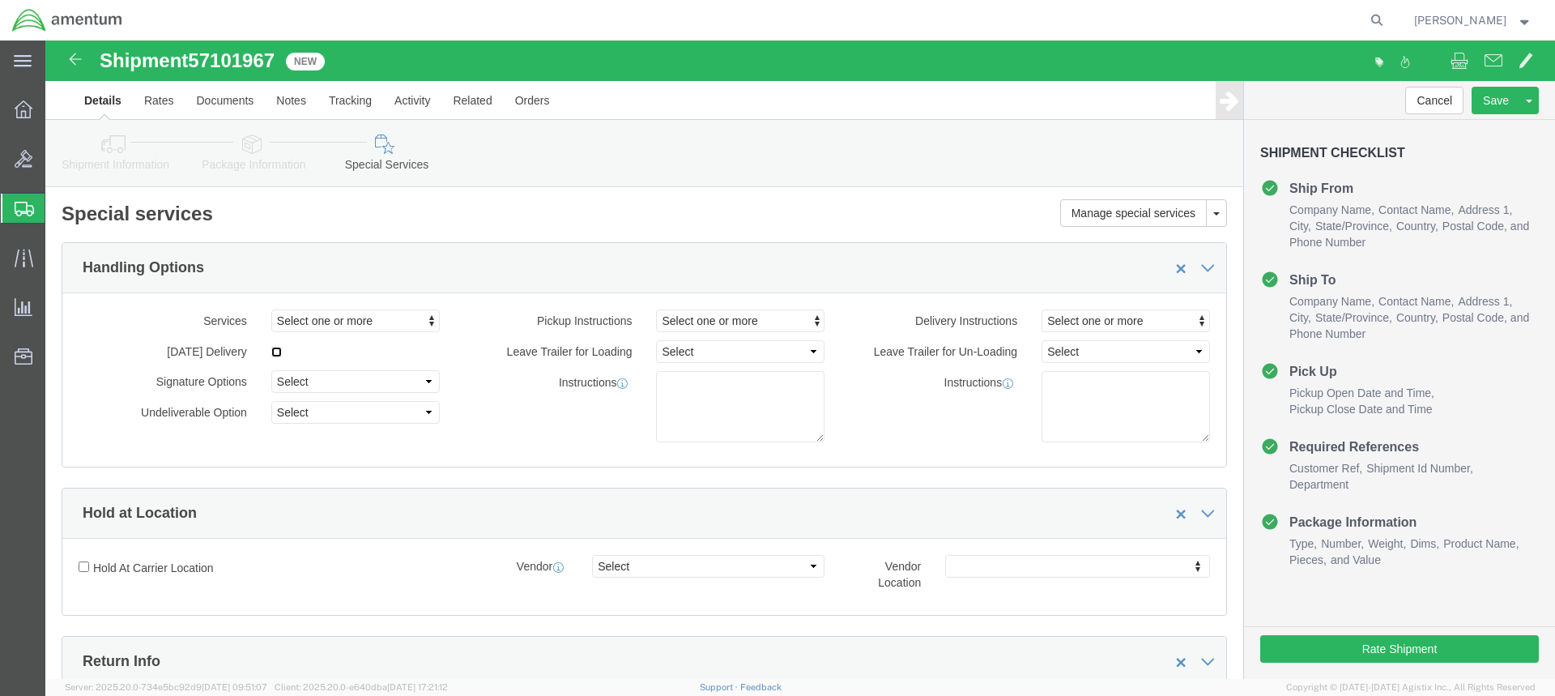
click input "checkbox"
checkbox input "true"
click button "Rate Shipment"
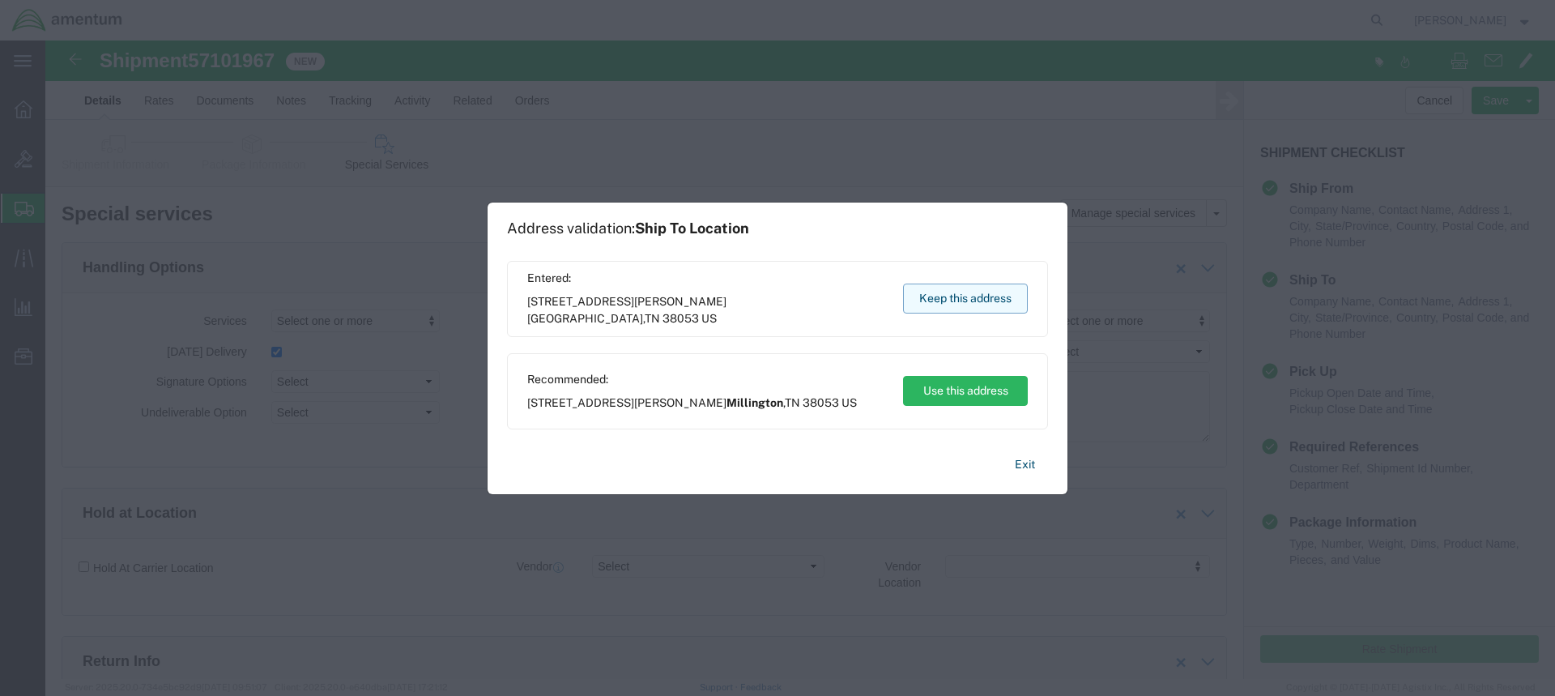
click at [939, 295] on button "Keep this address" at bounding box center [965, 299] width 125 height 30
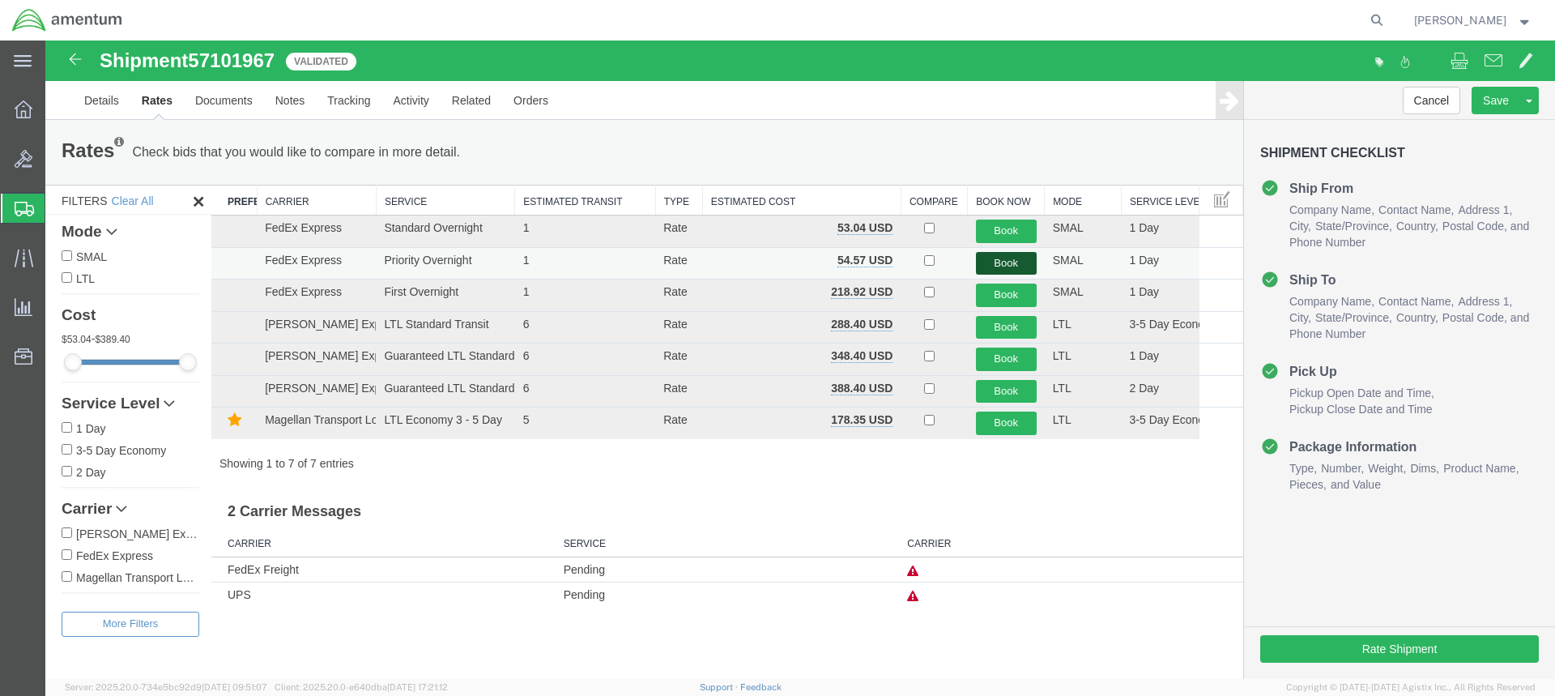
click at [1002, 262] on button "Book" at bounding box center [1006, 263] width 61 height 23
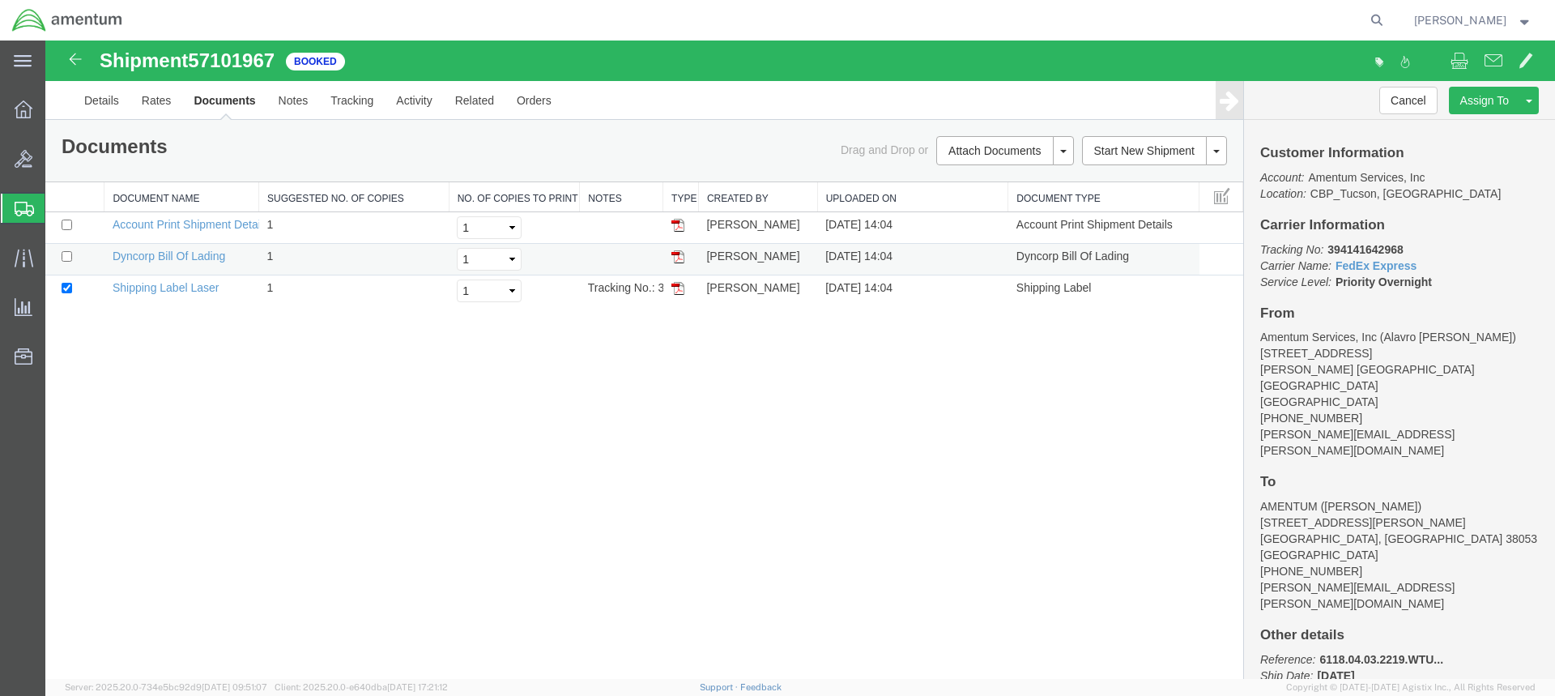
drag, startPoint x: 677, startPoint y: 287, endPoint x: 1196, endPoint y: 243, distance: 521.1
click at [677, 287] on img at bounding box center [678, 288] width 13 height 13
click at [679, 257] on img at bounding box center [678, 256] width 13 height 13
click at [1388, 19] on icon at bounding box center [1377, 20] width 23 height 23
type input "394141167968"
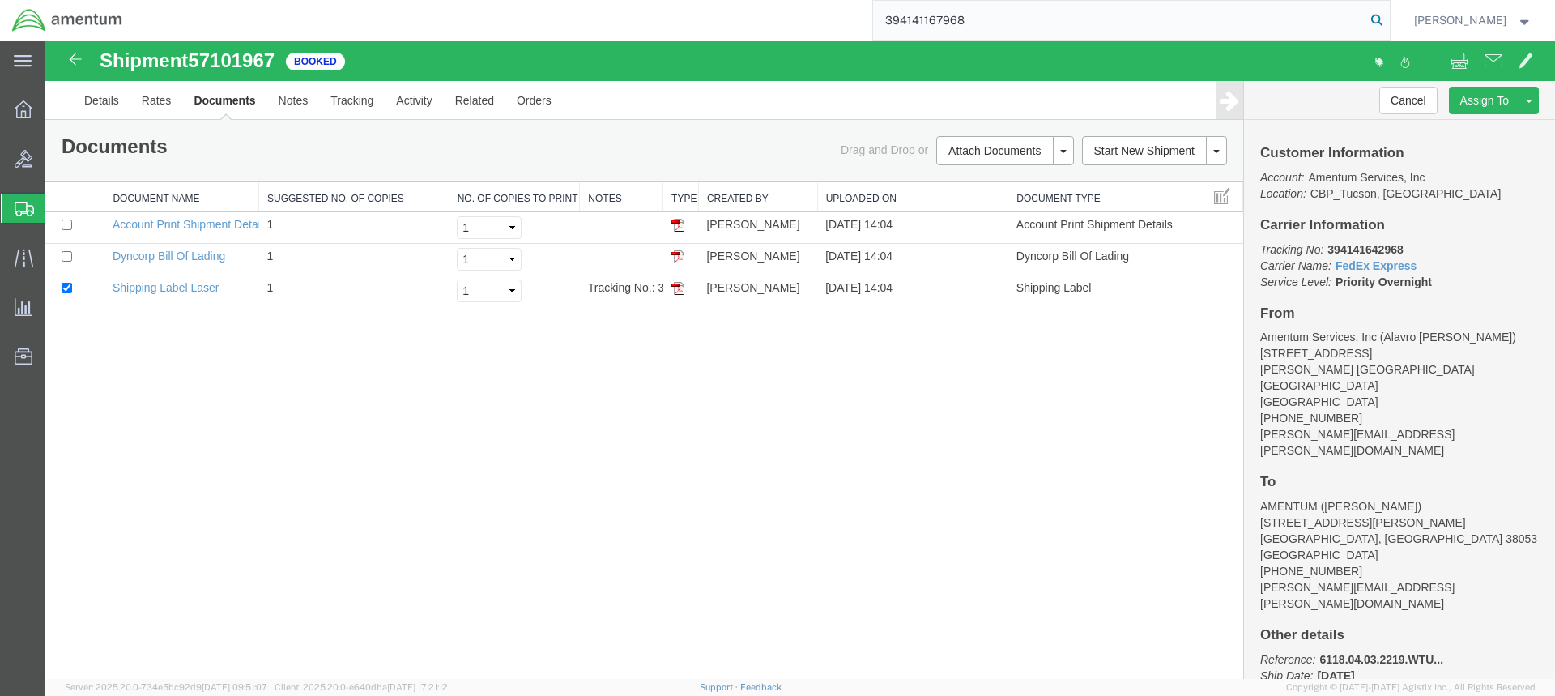
click at [1388, 19] on icon at bounding box center [1377, 20] width 23 height 23
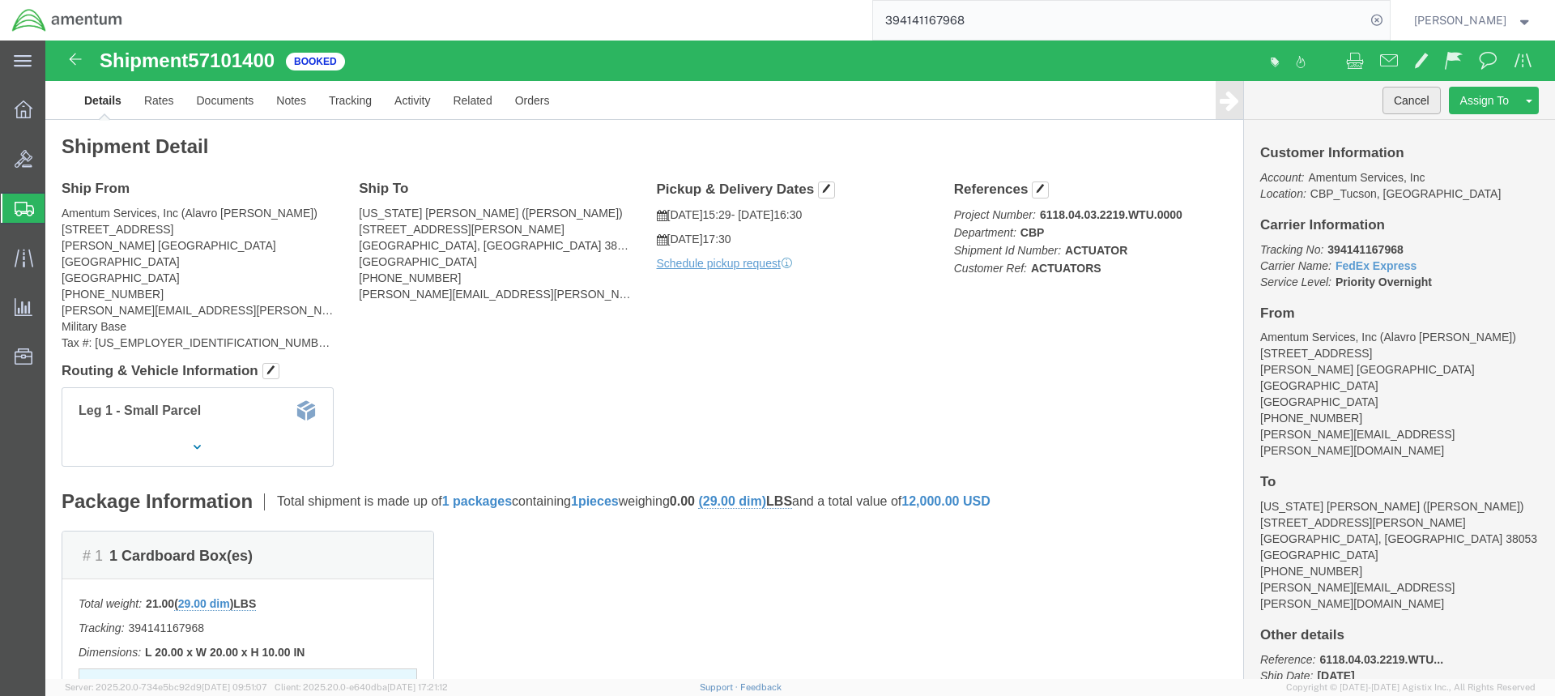
click button "Cancel"
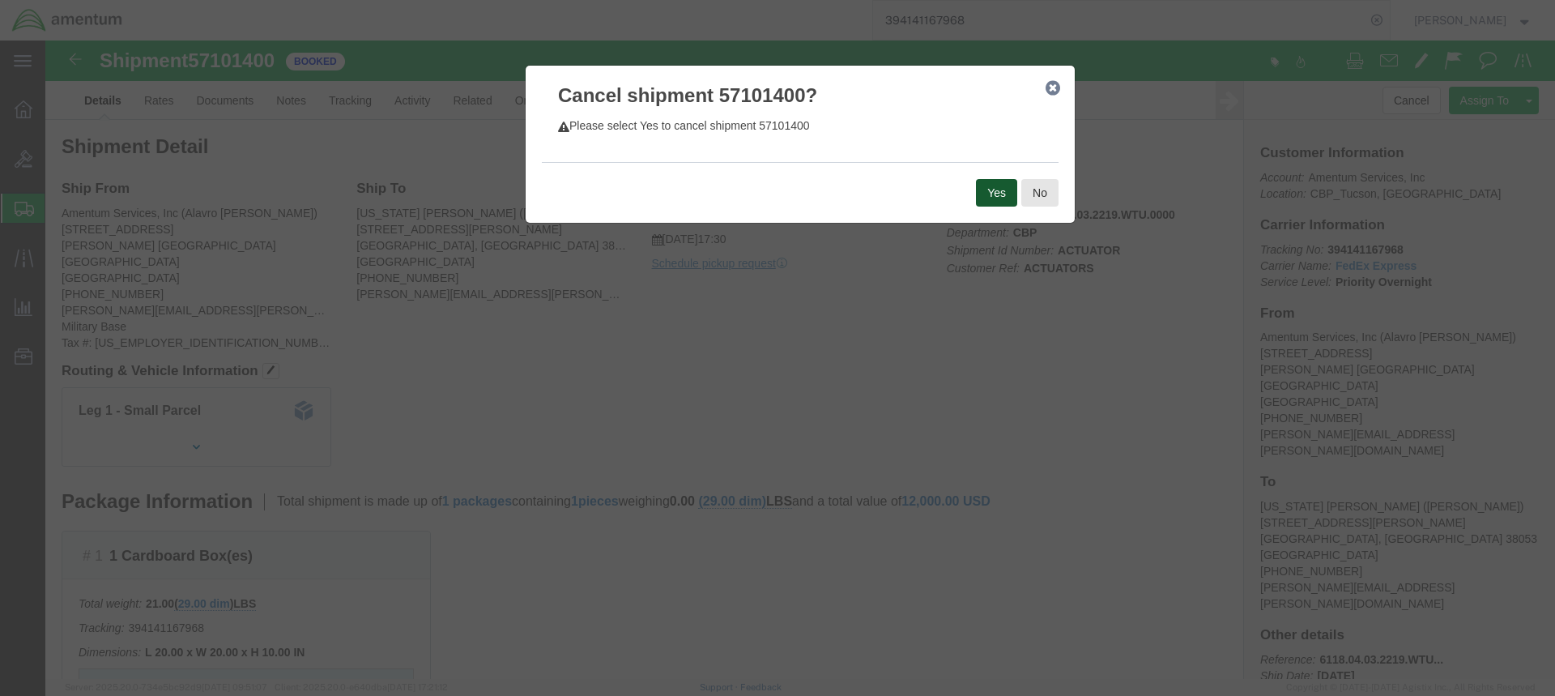
click button "Yes"
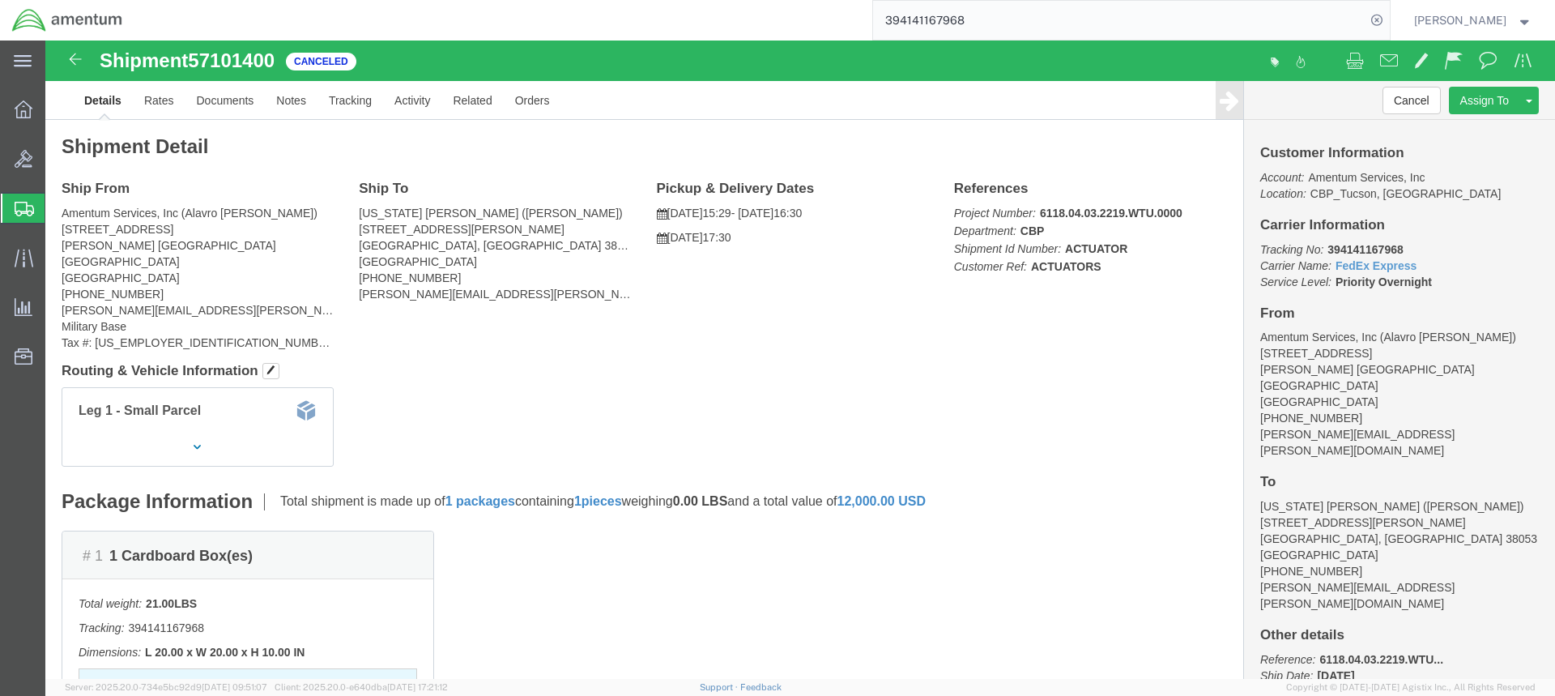
click at [0, 0] on span "Create from Template" at bounding box center [0, 0] width 0 height 0
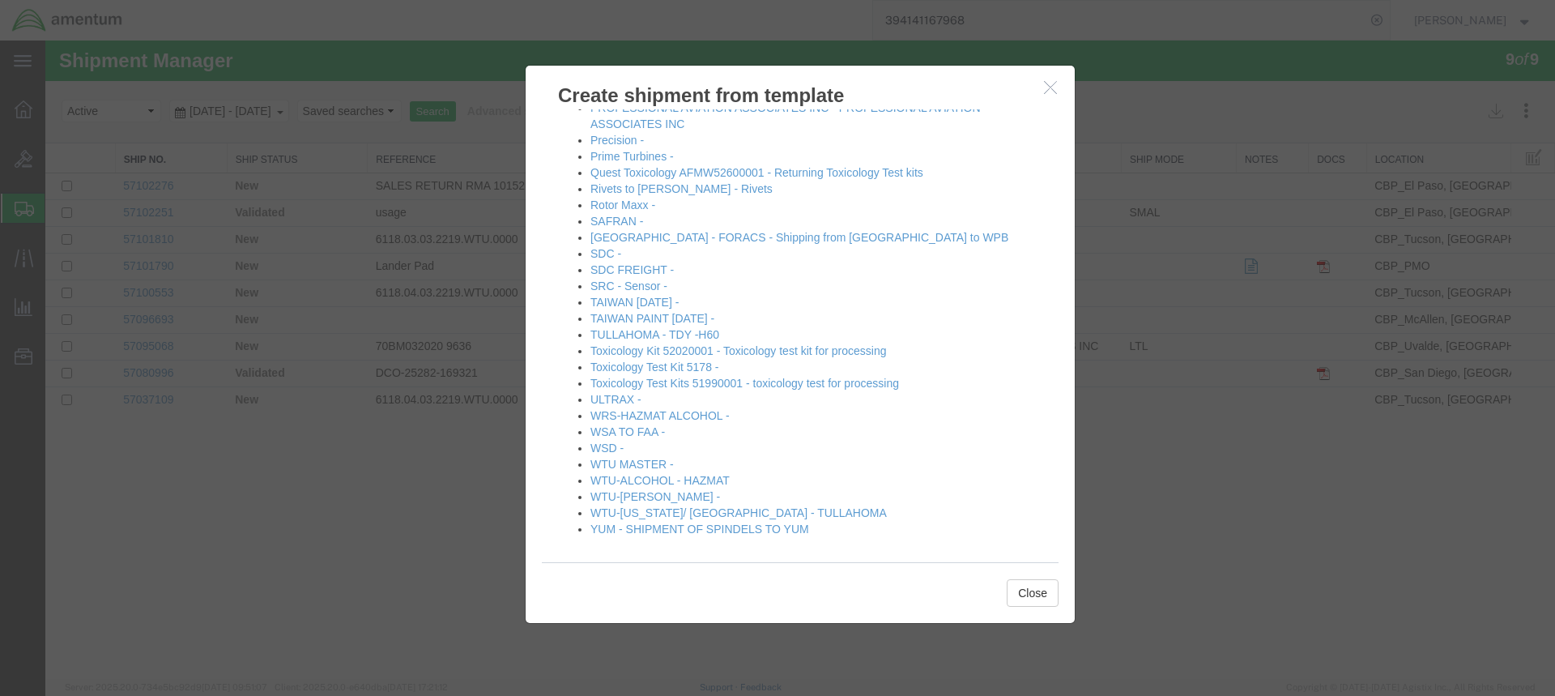
scroll to position [936, 0]
click at [628, 490] on link "WTU-[PERSON_NAME] -" at bounding box center [656, 493] width 130 height 13
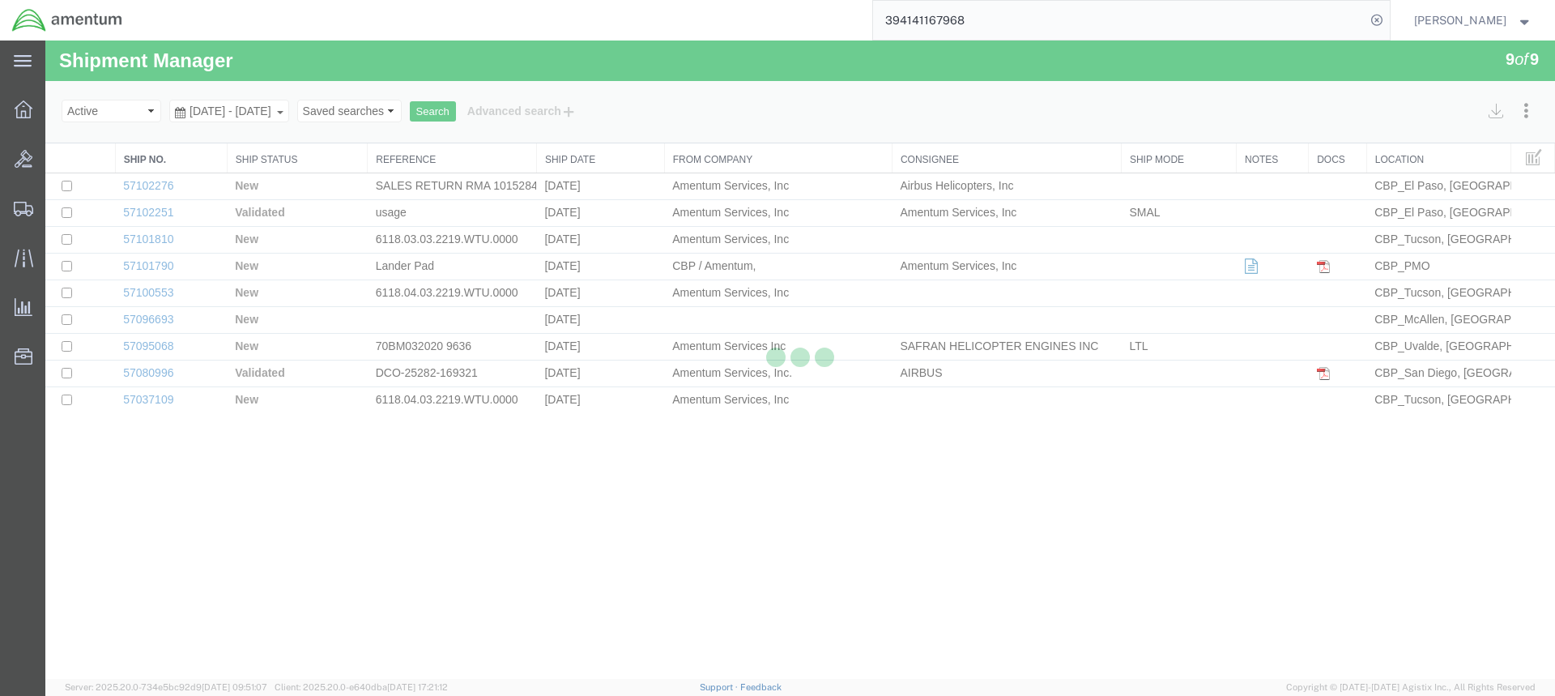
select select "49949"
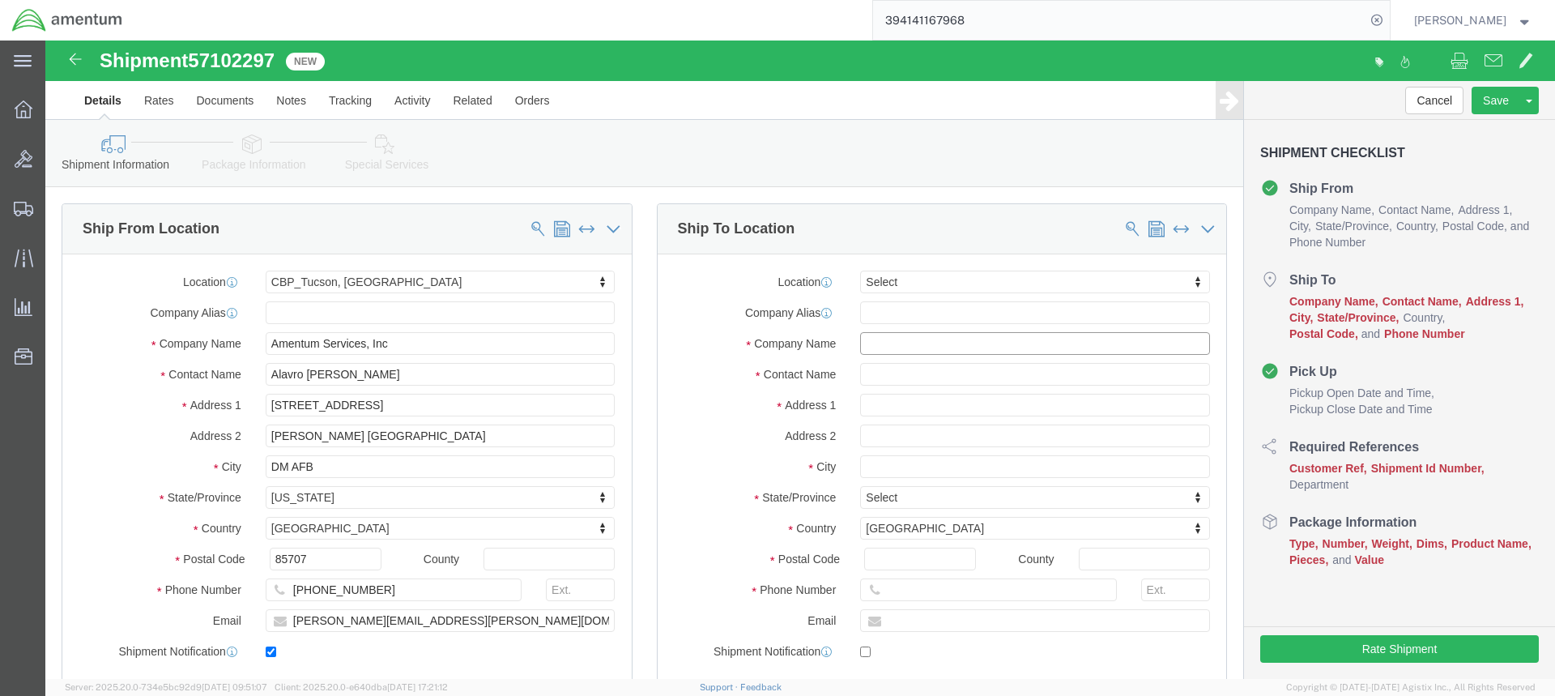
click input "text"
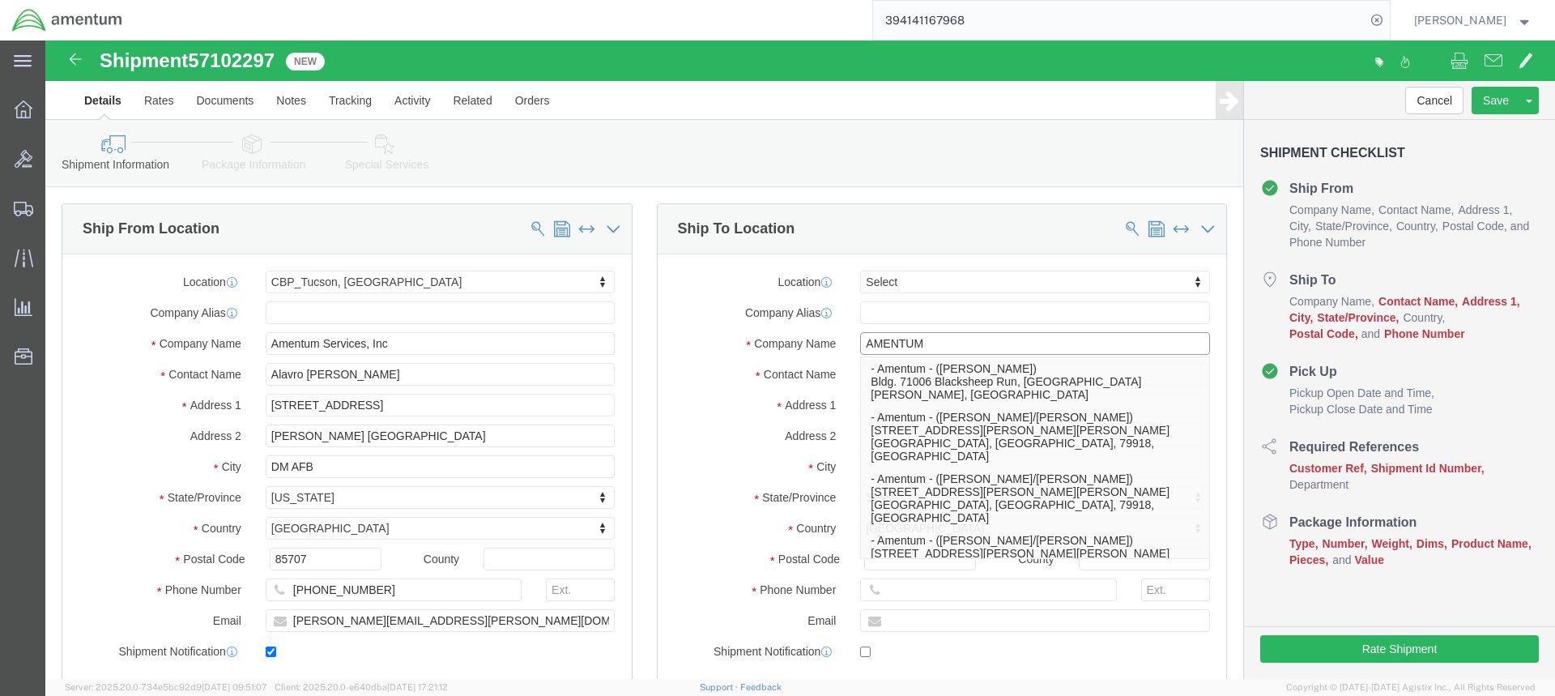
type input "AMENTUM"
click div "Location Select Select My Profile Location [PHONE_NUMBER] [PHONE_NUMBER] [PHONE…"
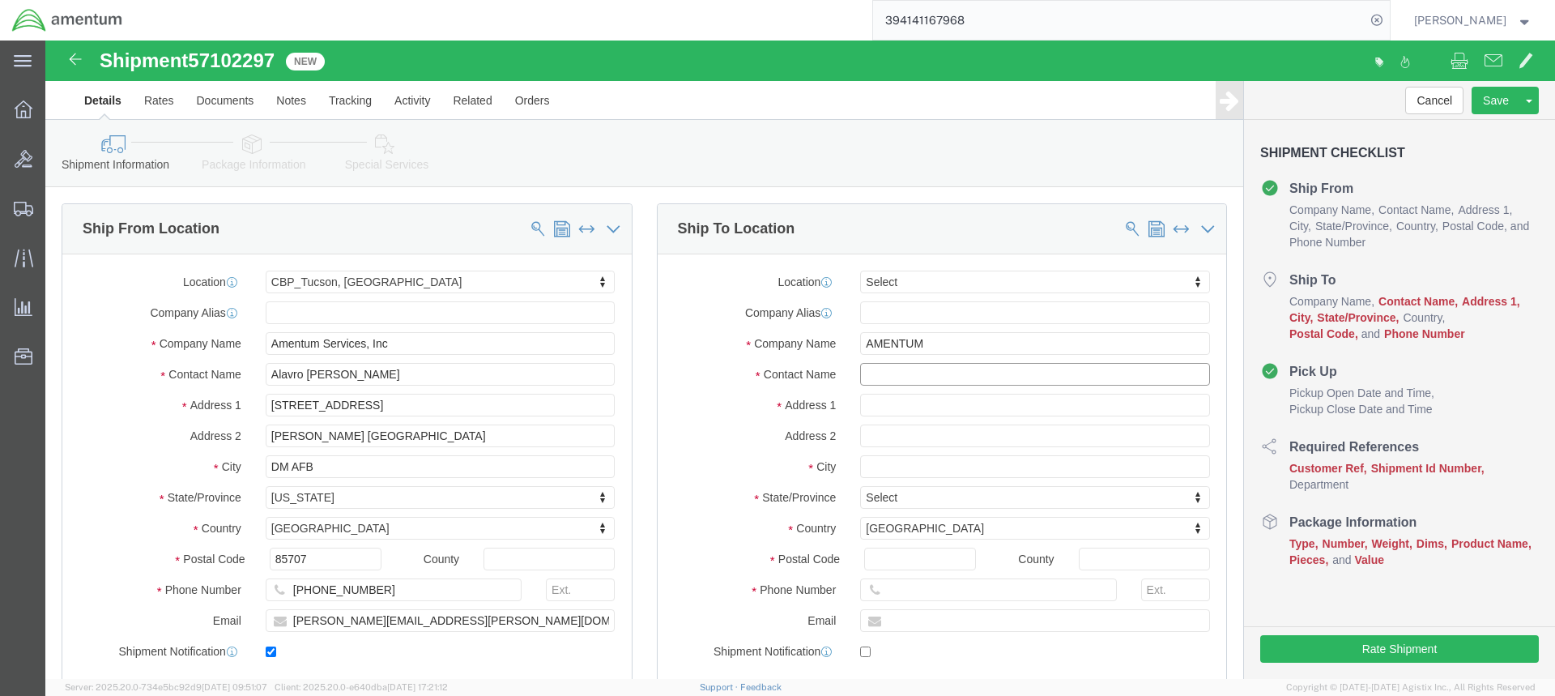
click input "text"
type input "[PERSON_NAME]"
click input "text"
click input "8101"
type input "[STREET_ADDRESS][PERSON_NAME]"
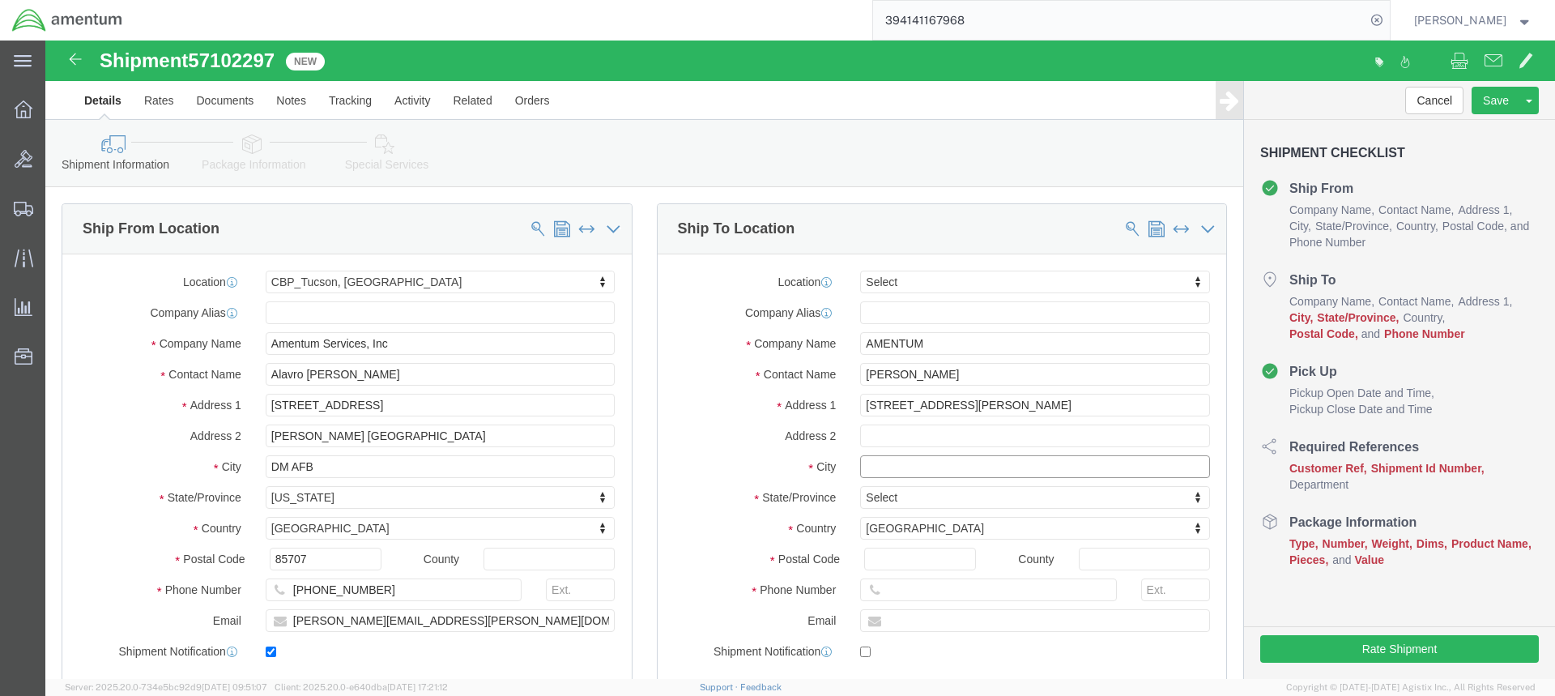
click input "text"
type input "[GEOGRAPHIC_DATA]"
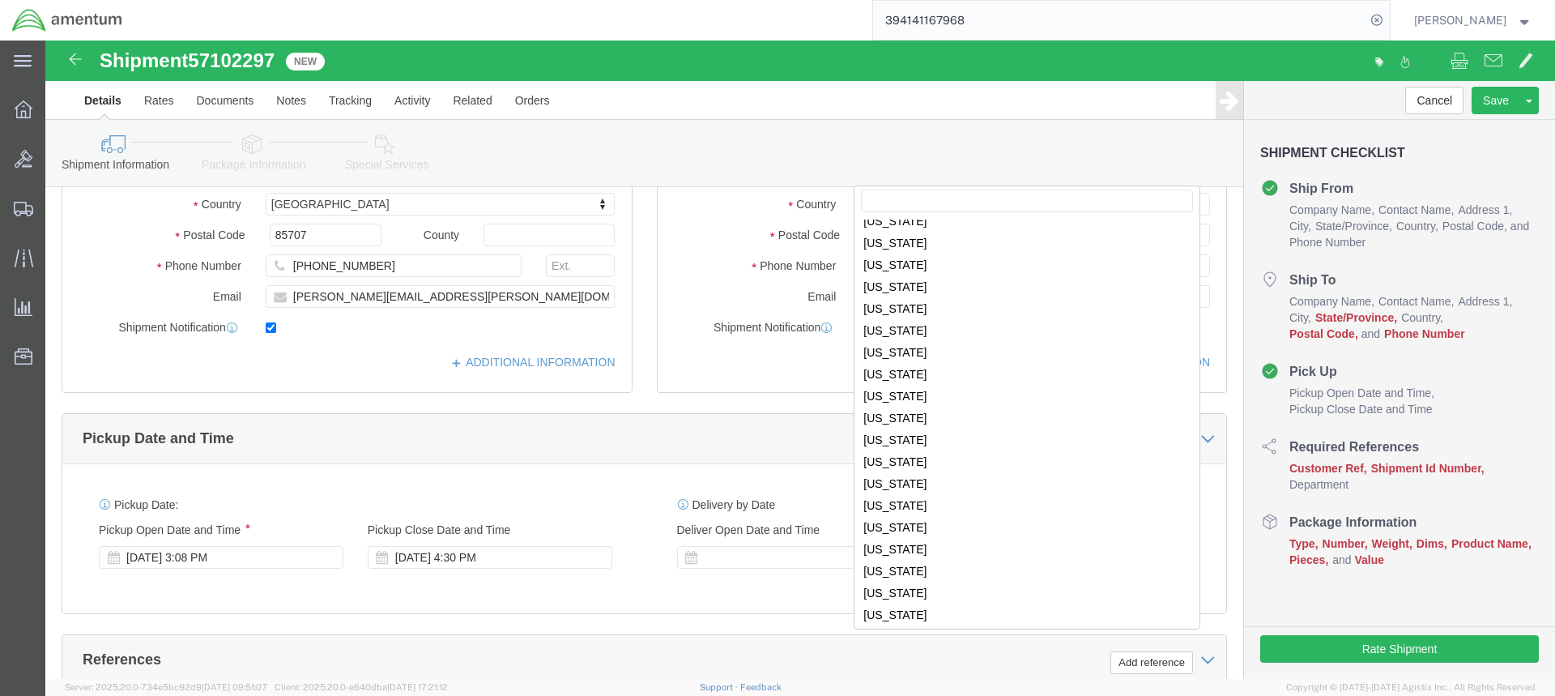
scroll to position [842, 0]
select select "TN"
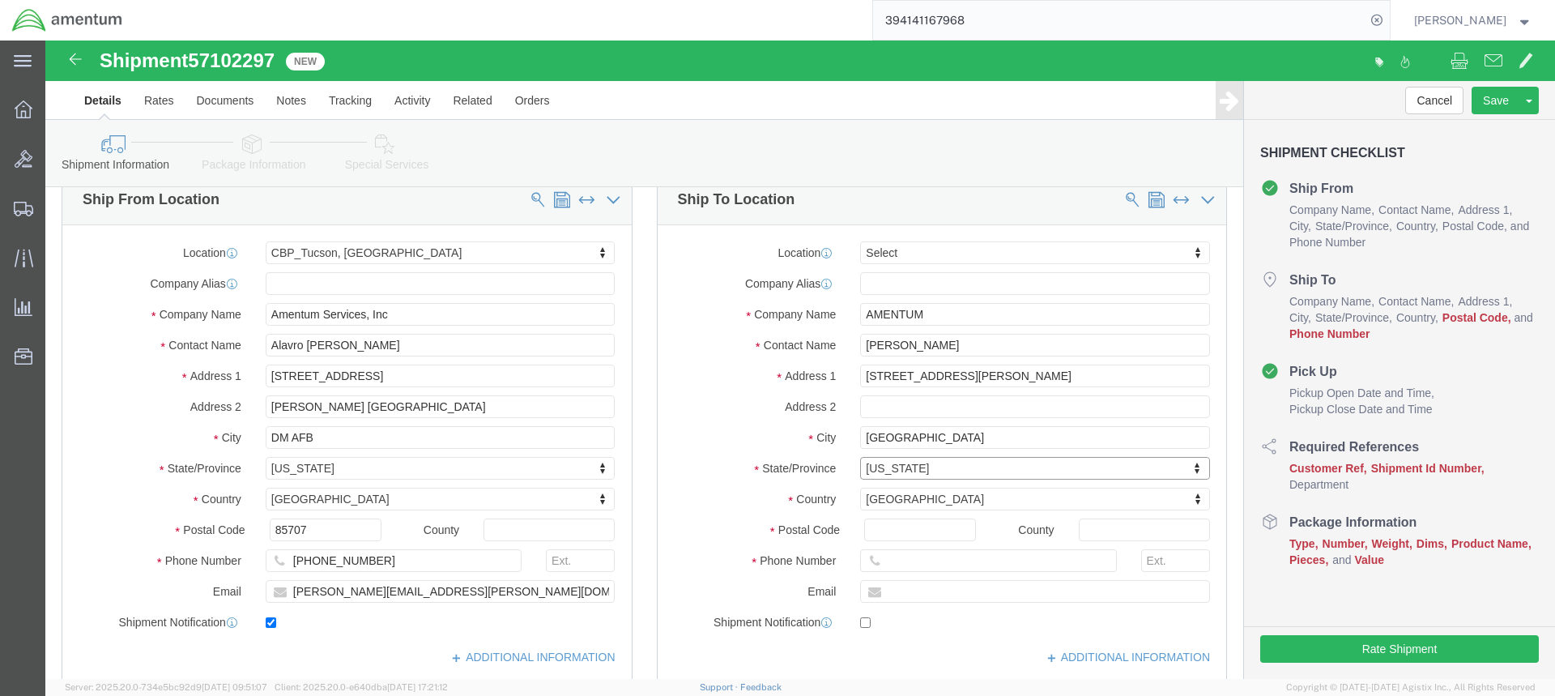
scroll to position [0, 0]
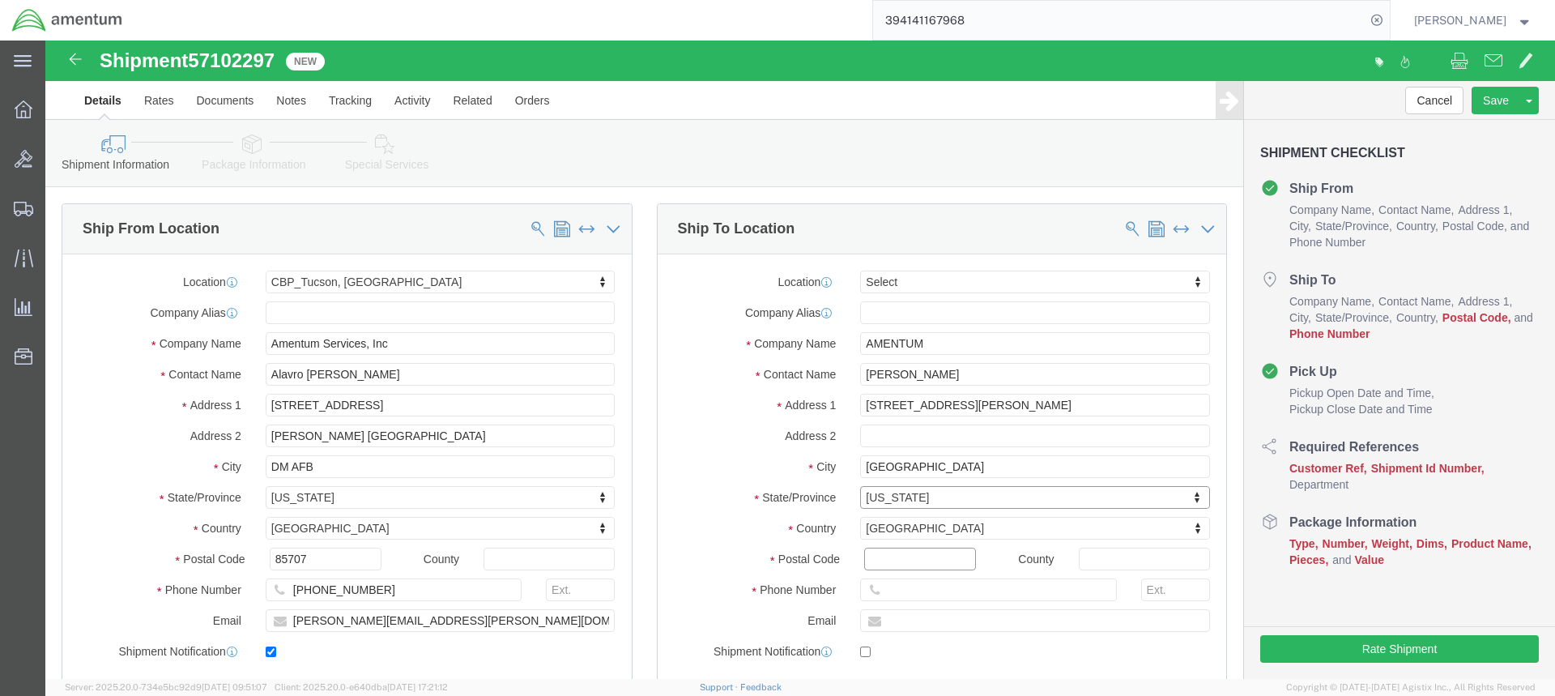
click input "Postal Code"
type input "38053"
click input "text"
type input "[PHONE_NUMBER]"
click input "text"
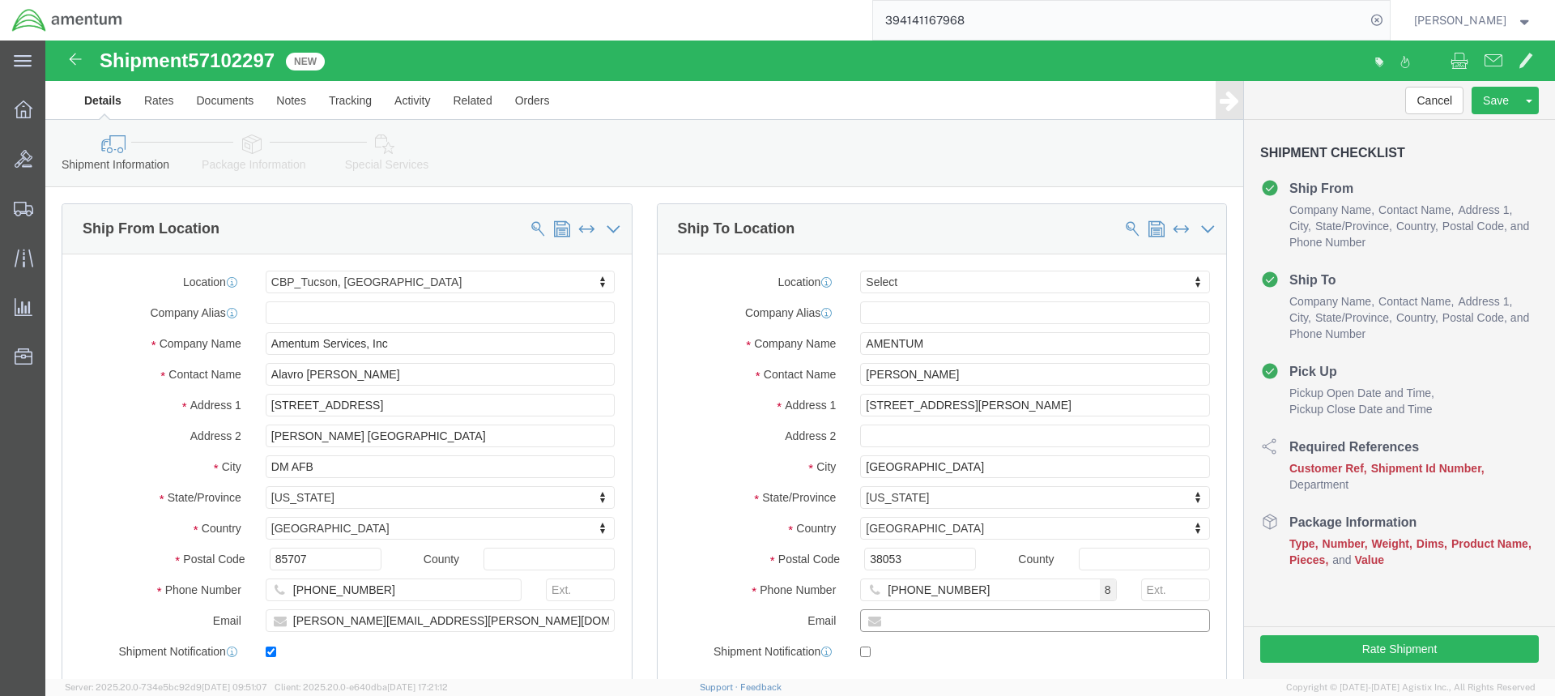
paste input "[PERSON_NAME][EMAIL_ADDRESS][PERSON_NAME][DOMAIN_NAME]"
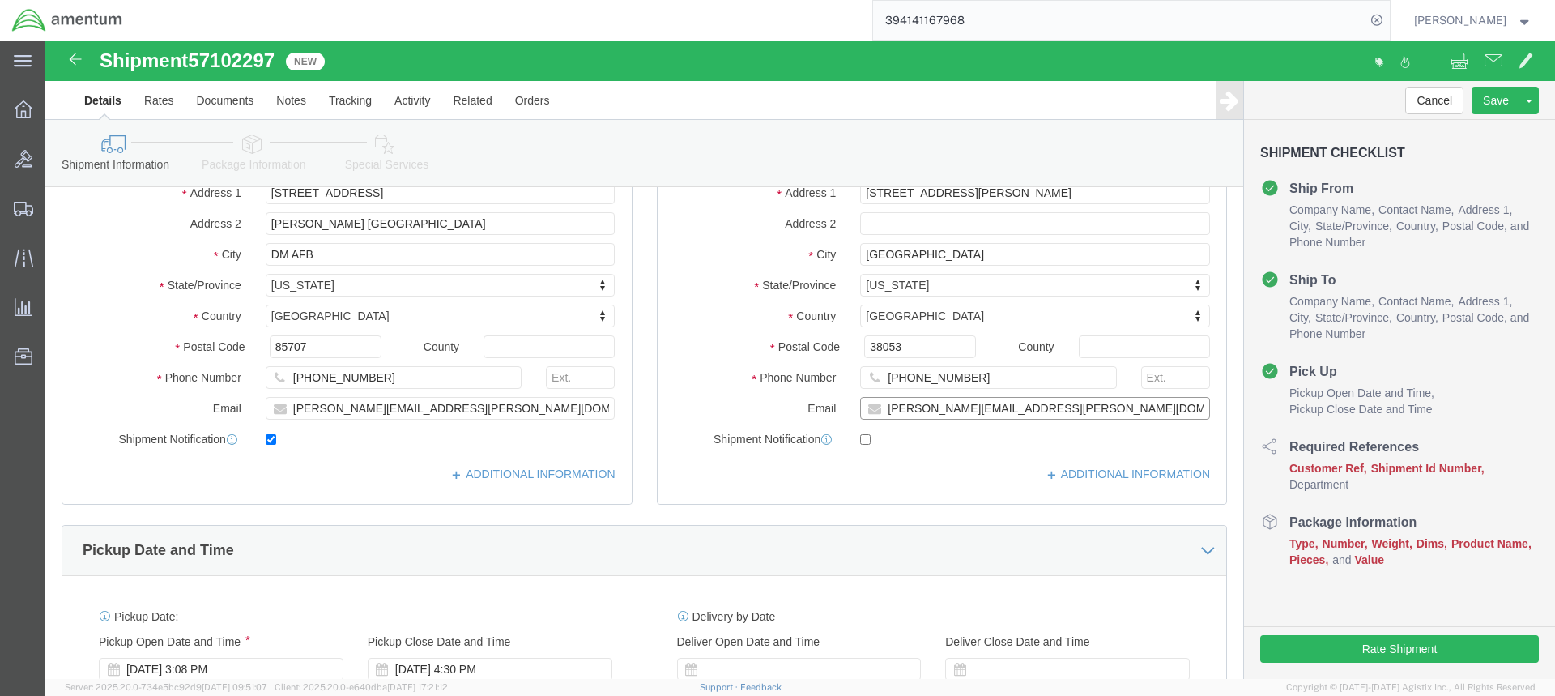
scroll to position [243, 0]
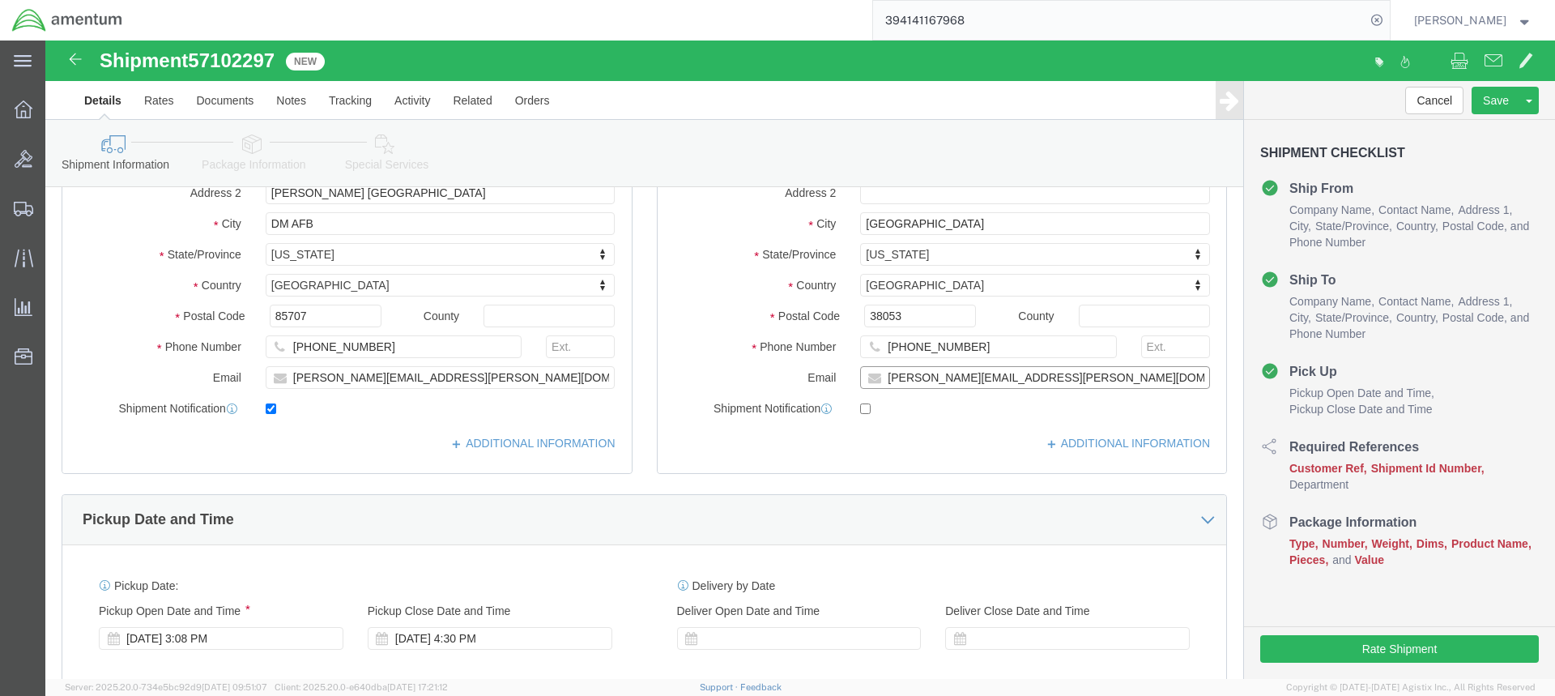
type input "[PERSON_NAME][EMAIL_ADDRESS][PERSON_NAME][DOMAIN_NAME]"
click input "checkbox"
checkbox input "true"
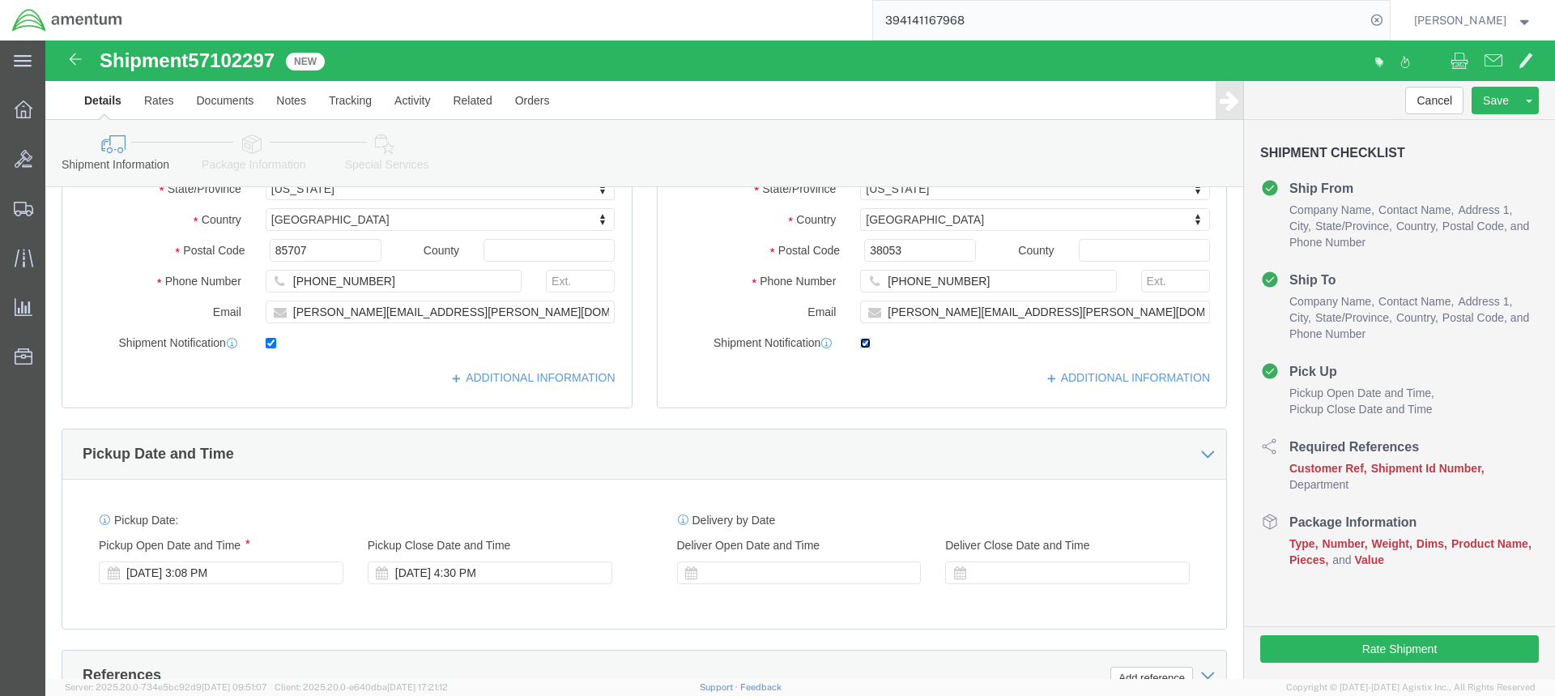
scroll to position [405, 0]
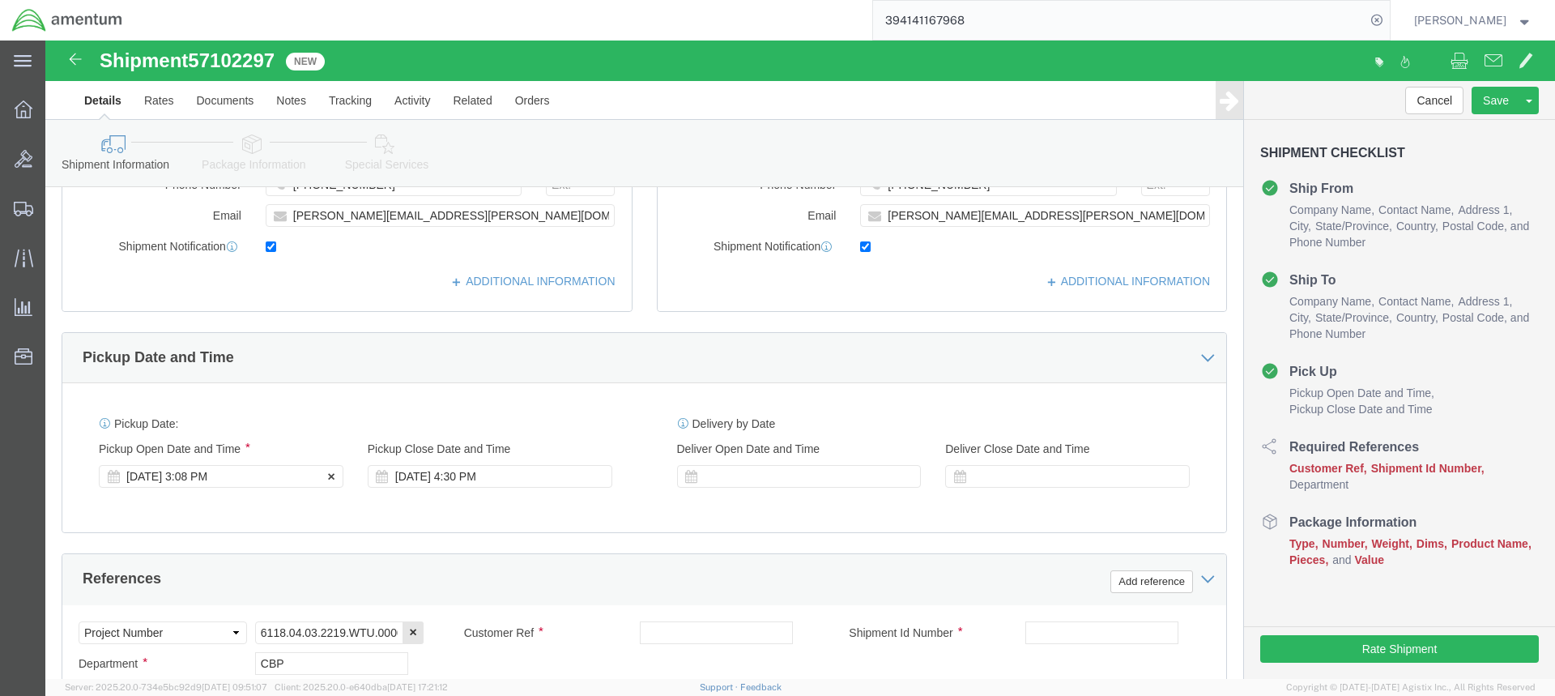
click div "[DATE] 3:08 PM"
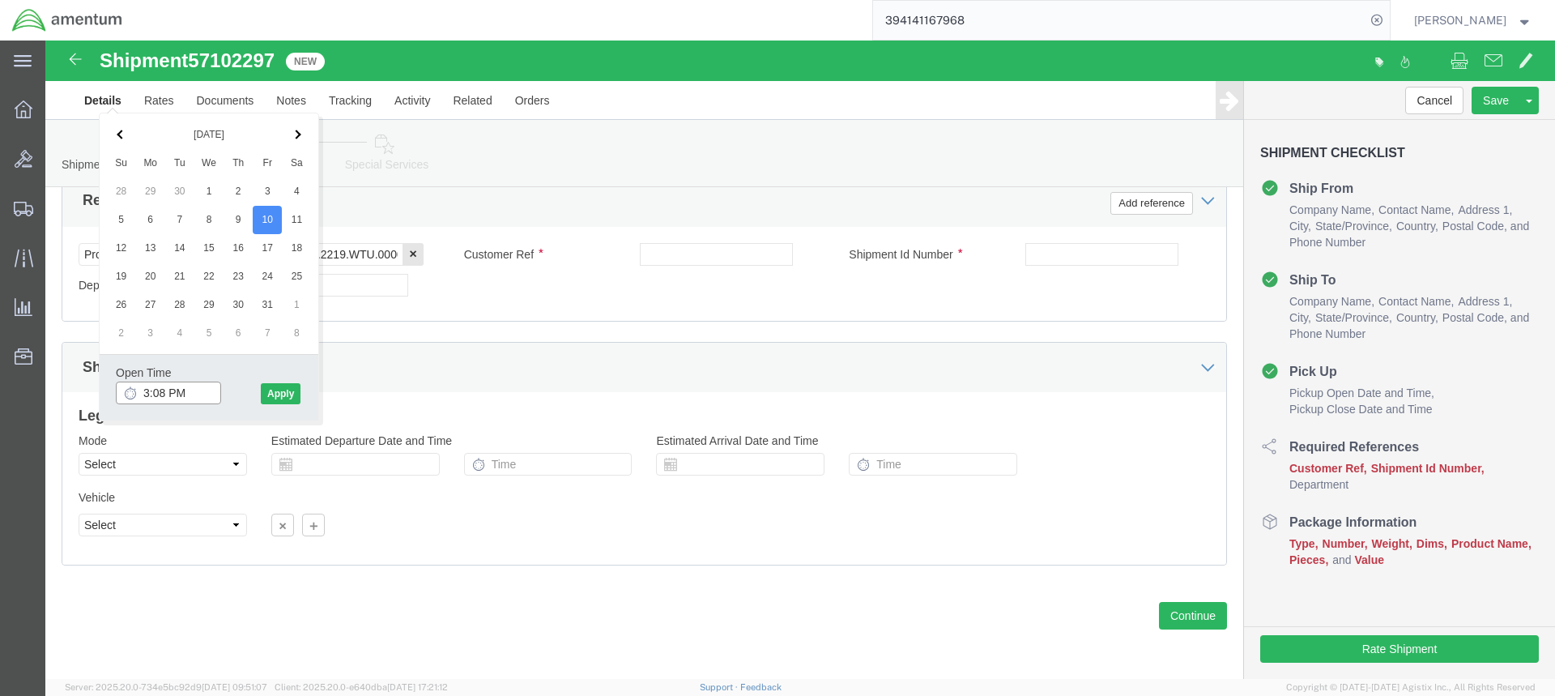
type input "4:08 PM"
click button "Apply"
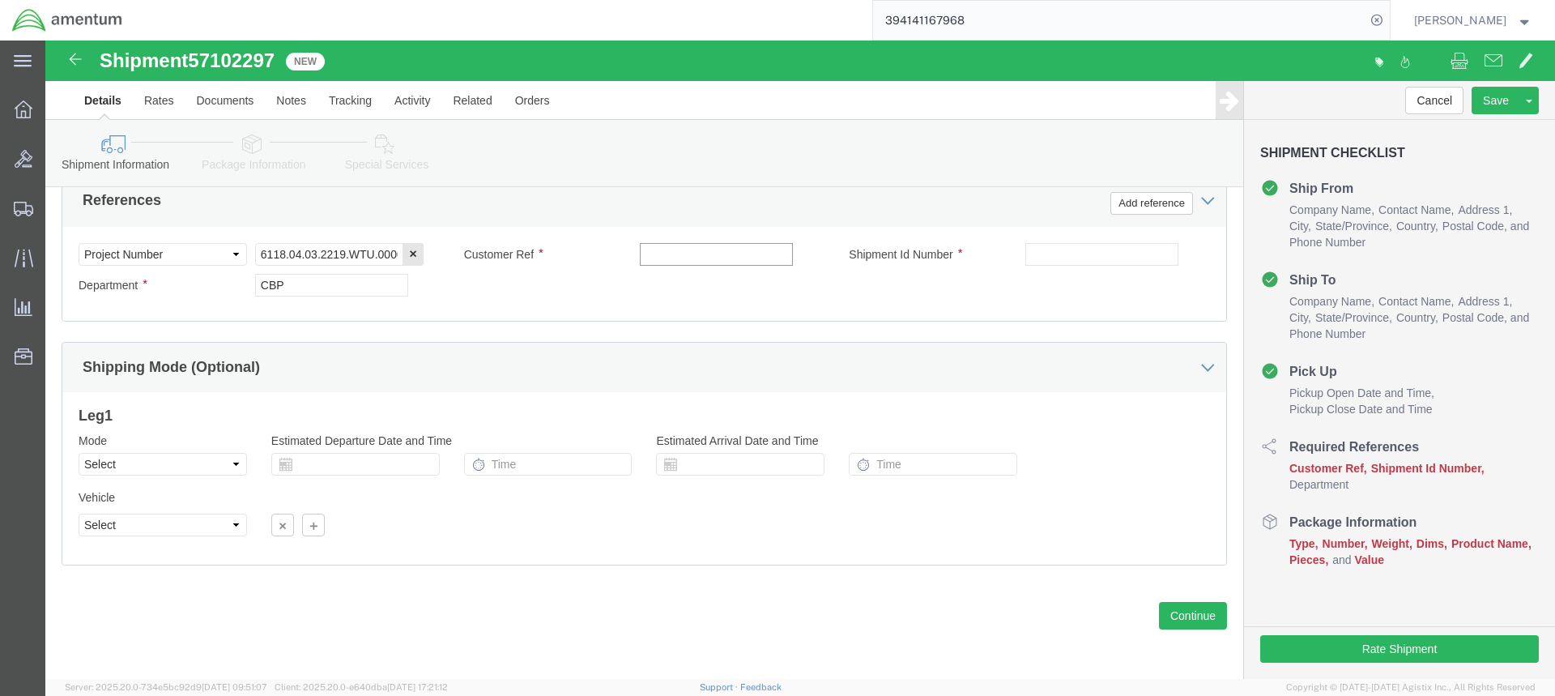
click input "text"
type input "ACTUATOR"
click input "text"
type input "ACTUATOR"
click button "Continue"
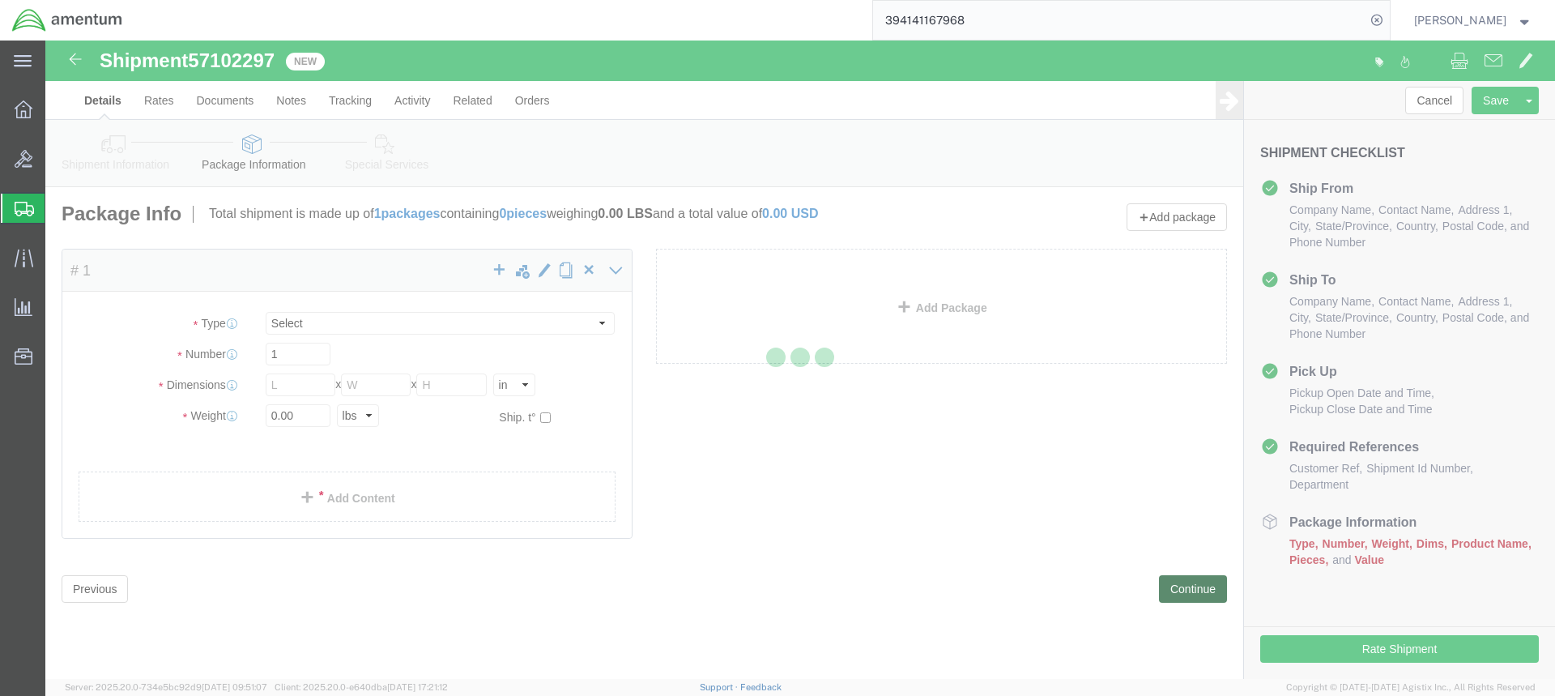
select select "CBOX"
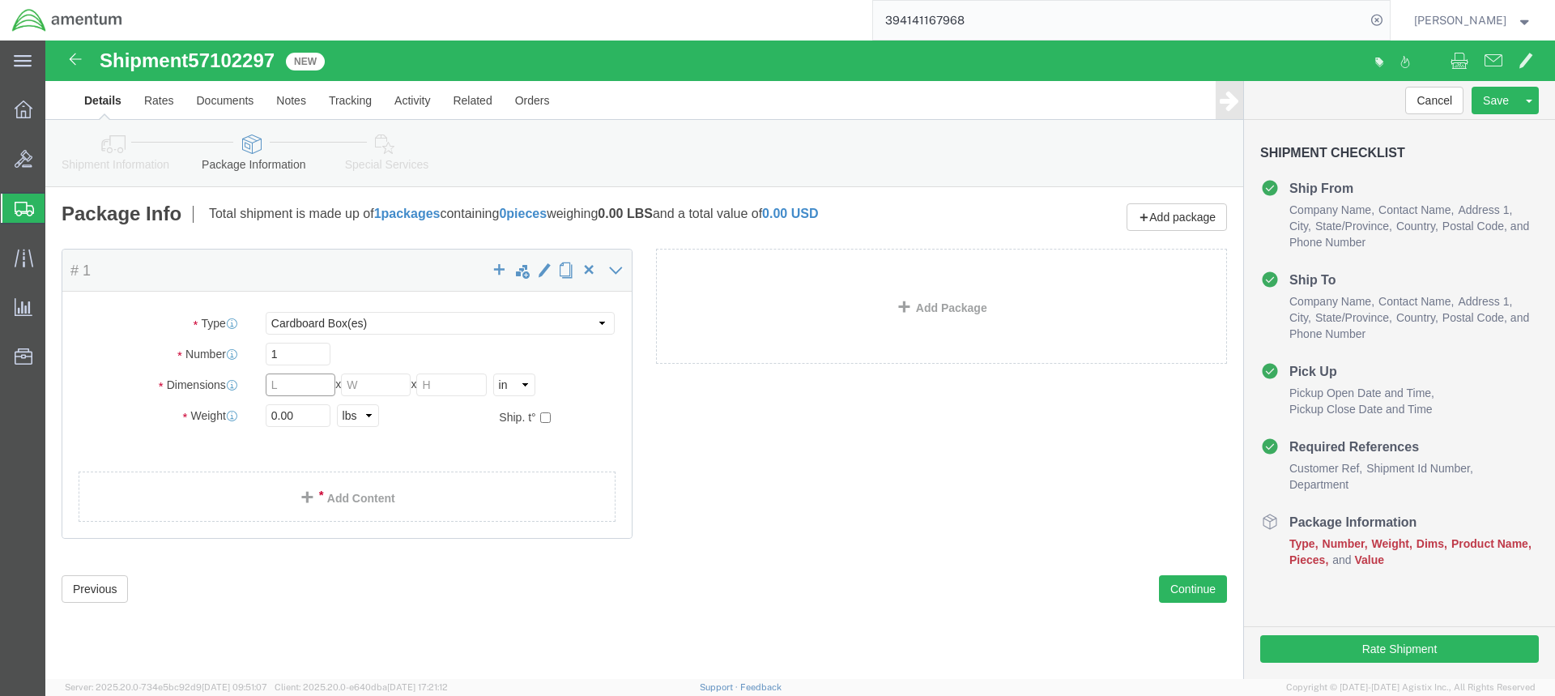
click input "text"
type input "20"
type input "13"
type input "21.00"
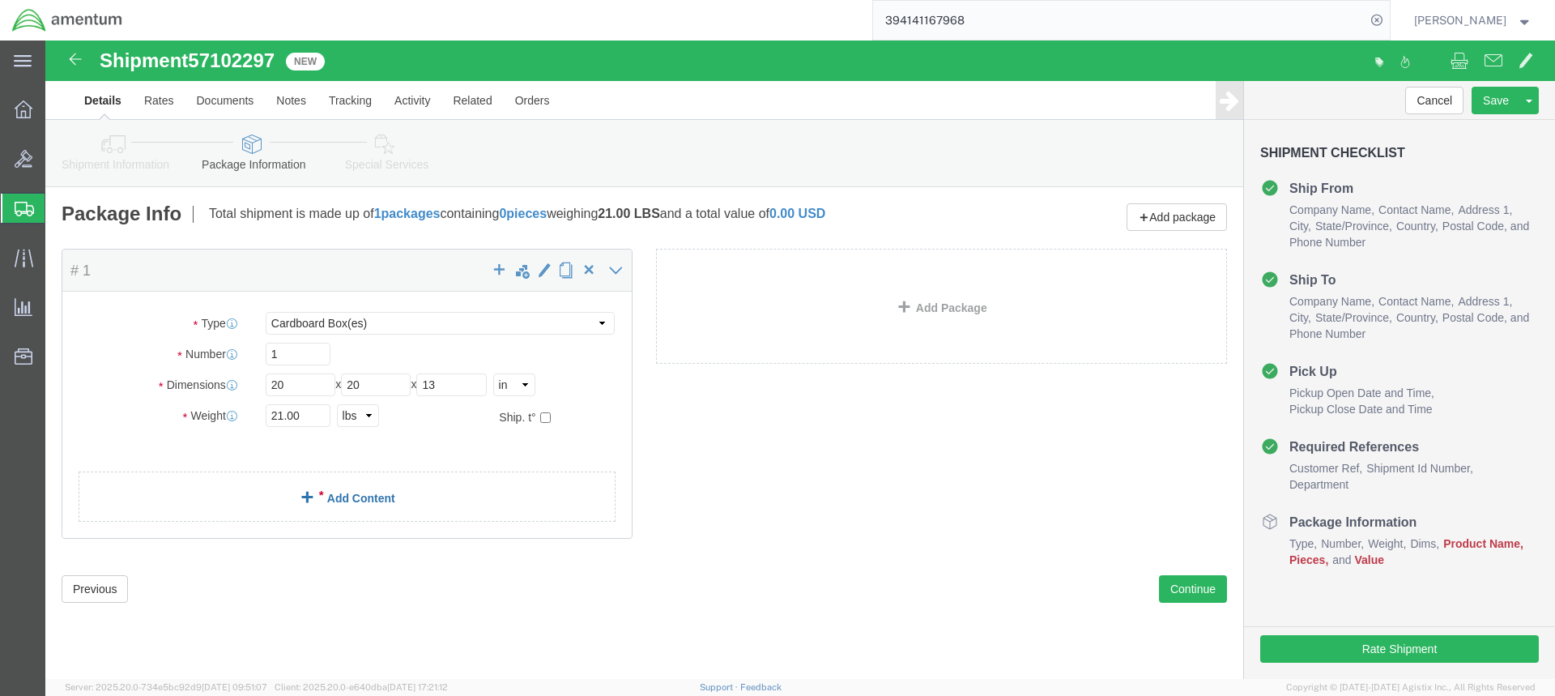
click link "Add Content"
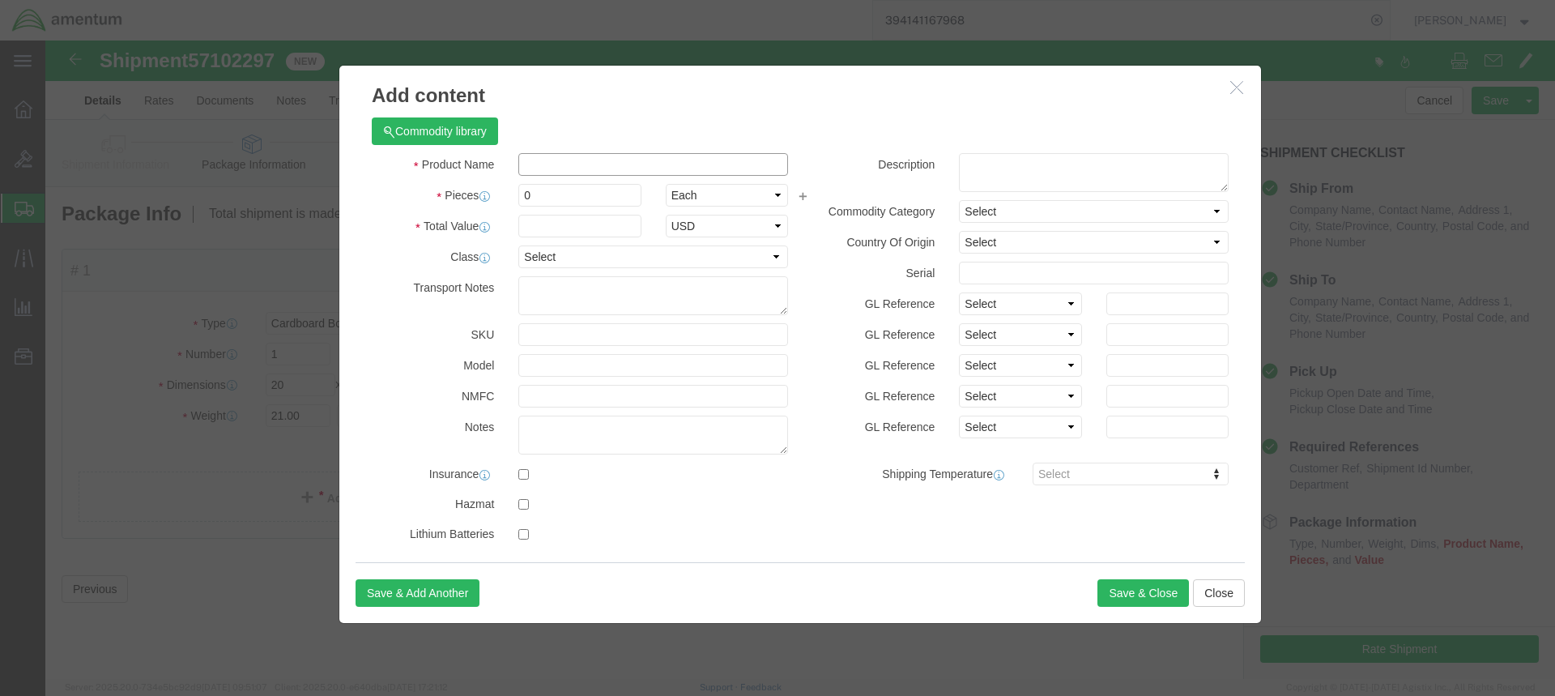
click input "text"
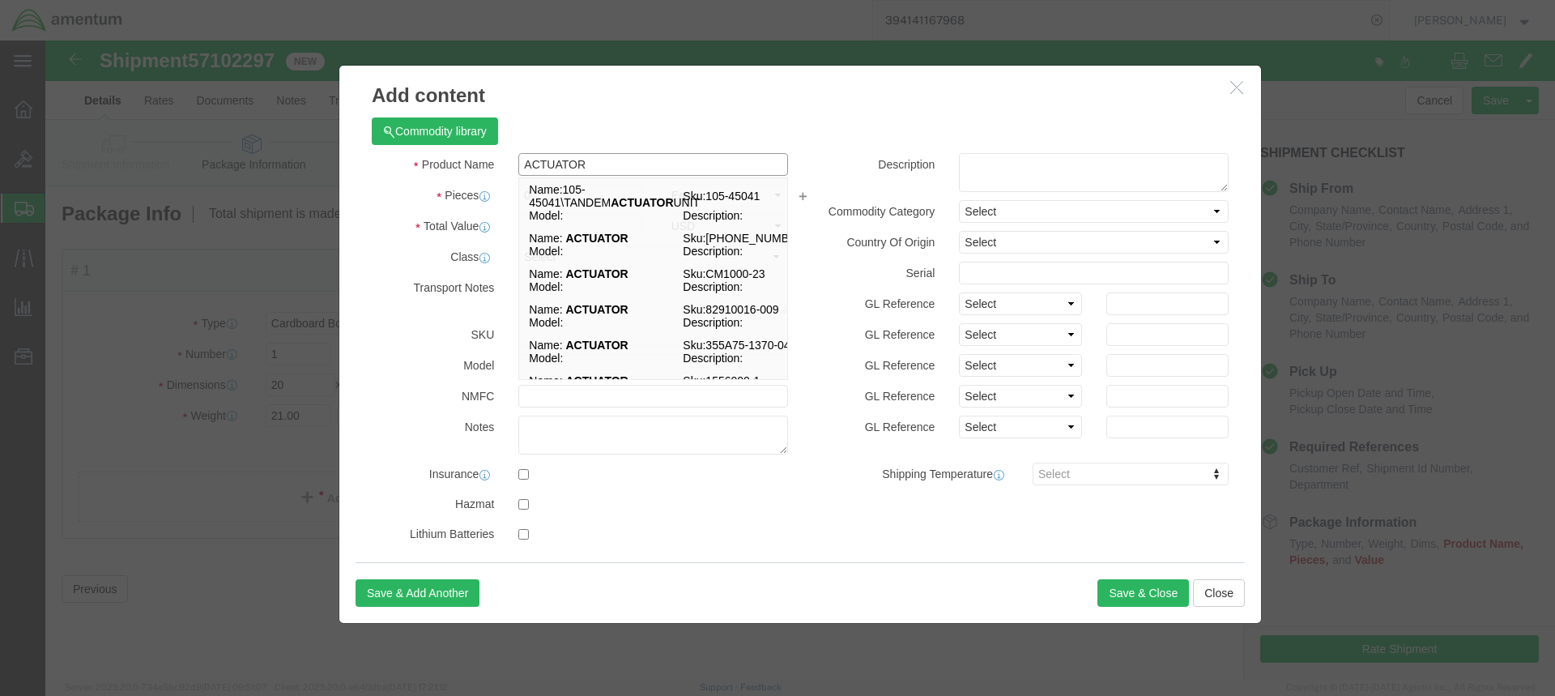
type input "ACTUATOR"
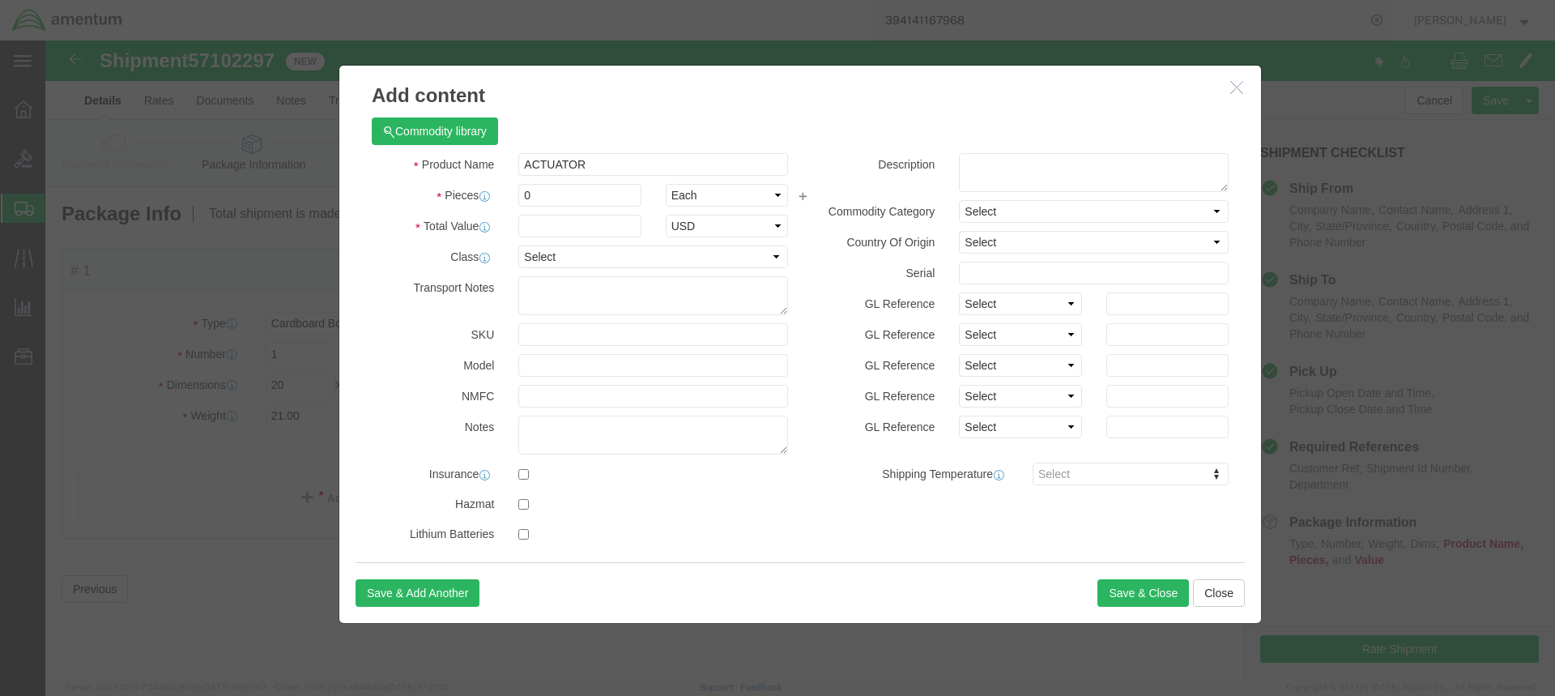
click div "Product Name ACTUATOR ACTUATOR"
click input "0"
type input "1"
click input "text"
type input "12000.00"
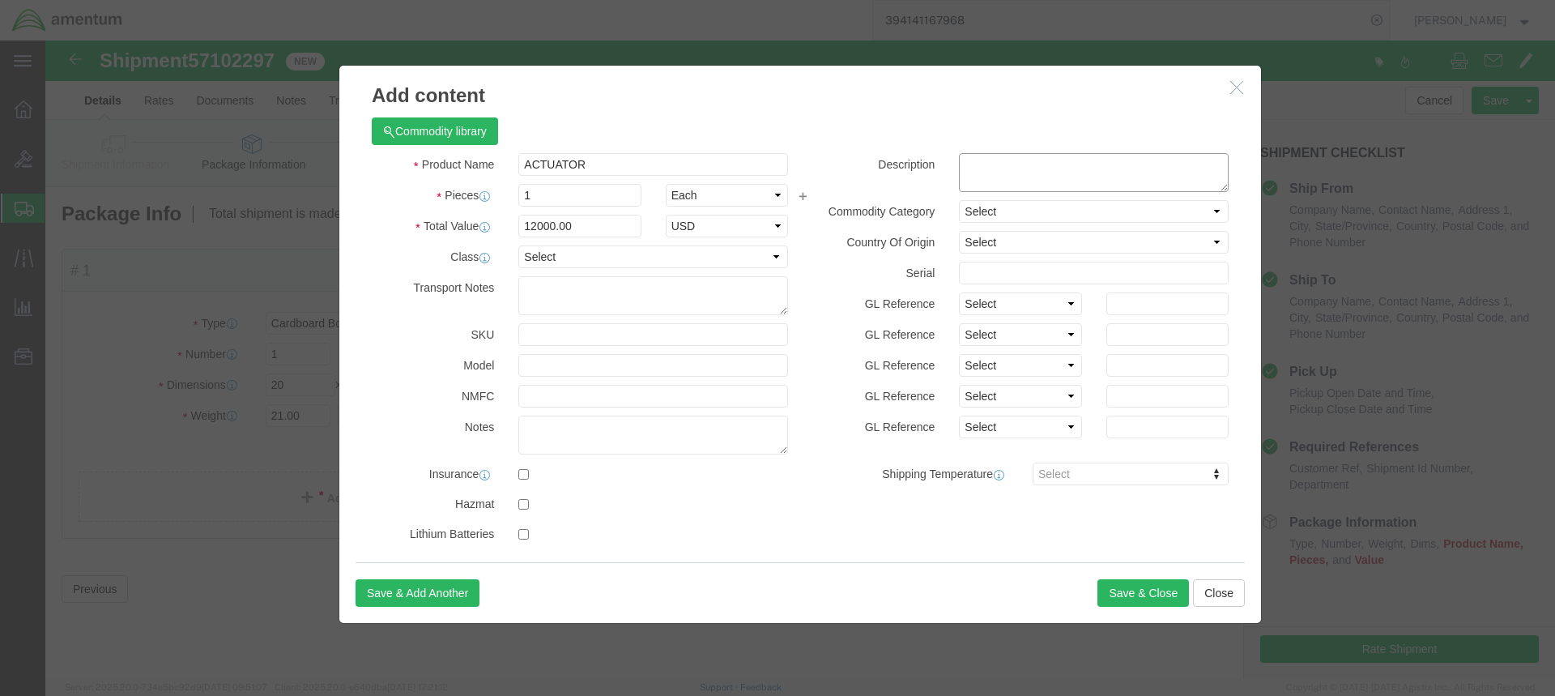
click textarea
type textarea "PN [PHONE_NUMBER]"
click input "text"
type input "C29212790"
click button "Save & Close"
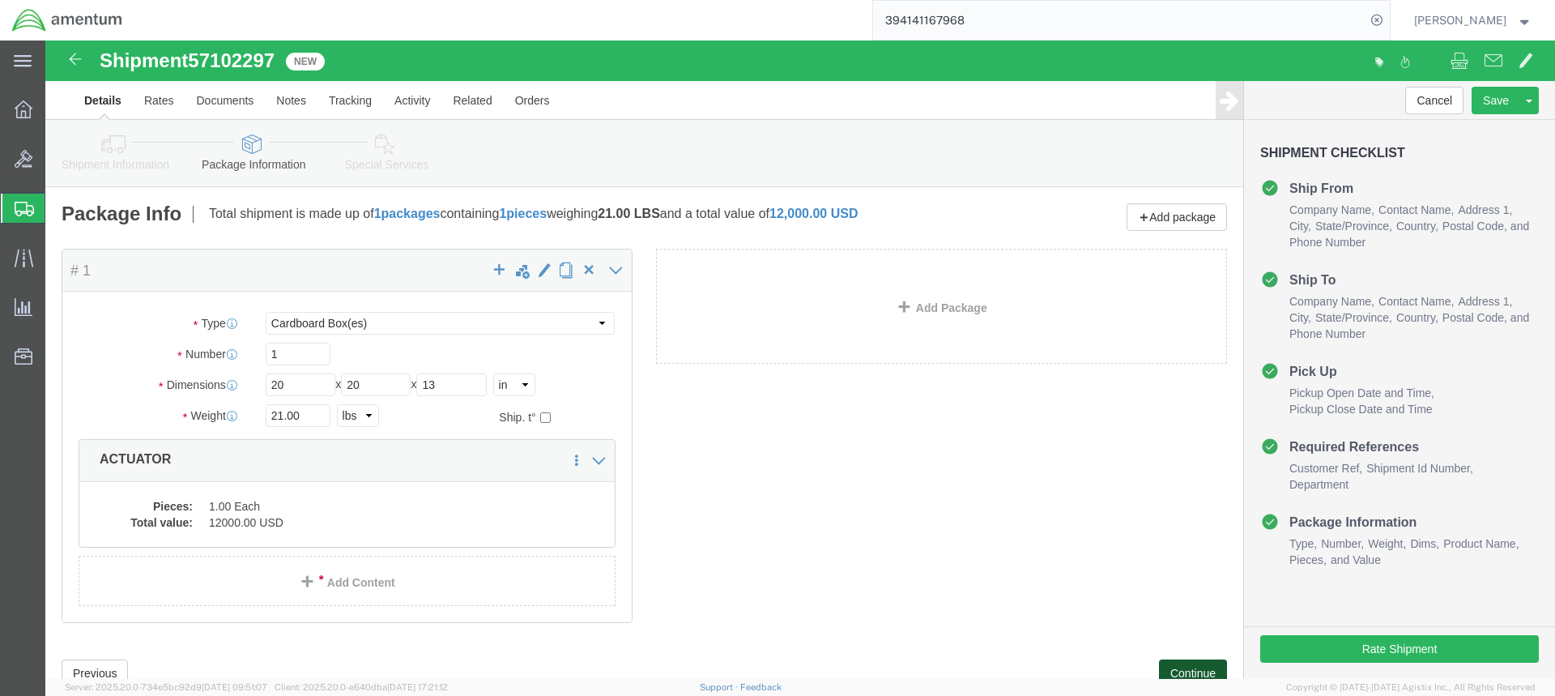
click button "Continue"
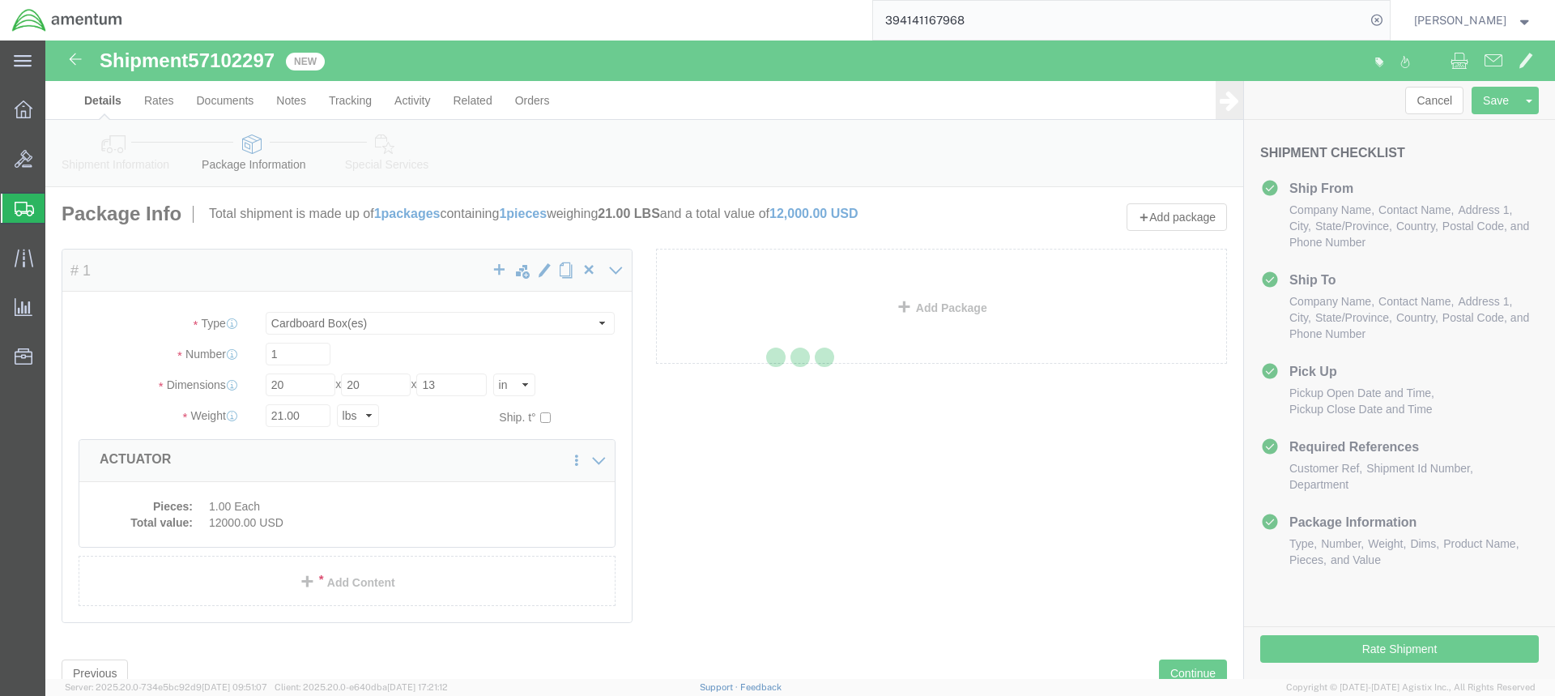
select select
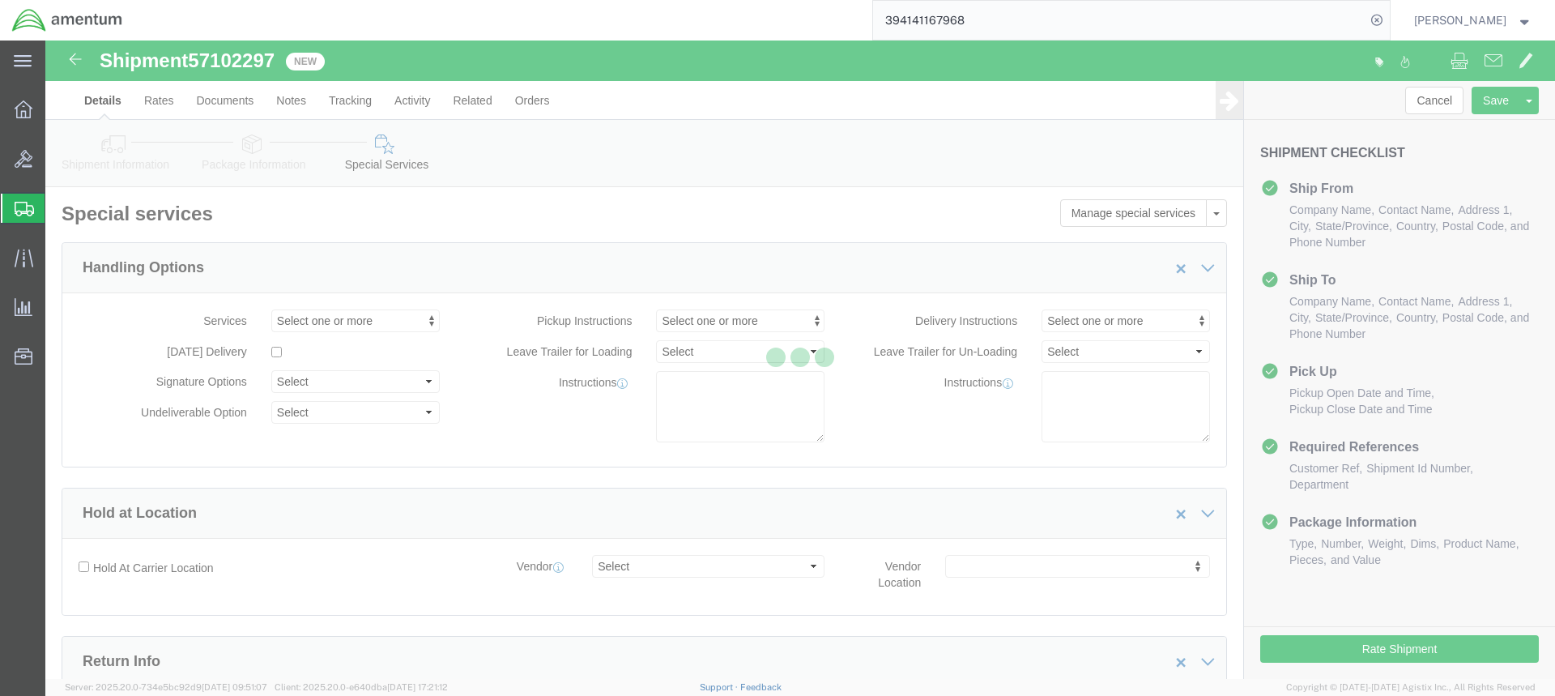
select select "DEPARTMENT"
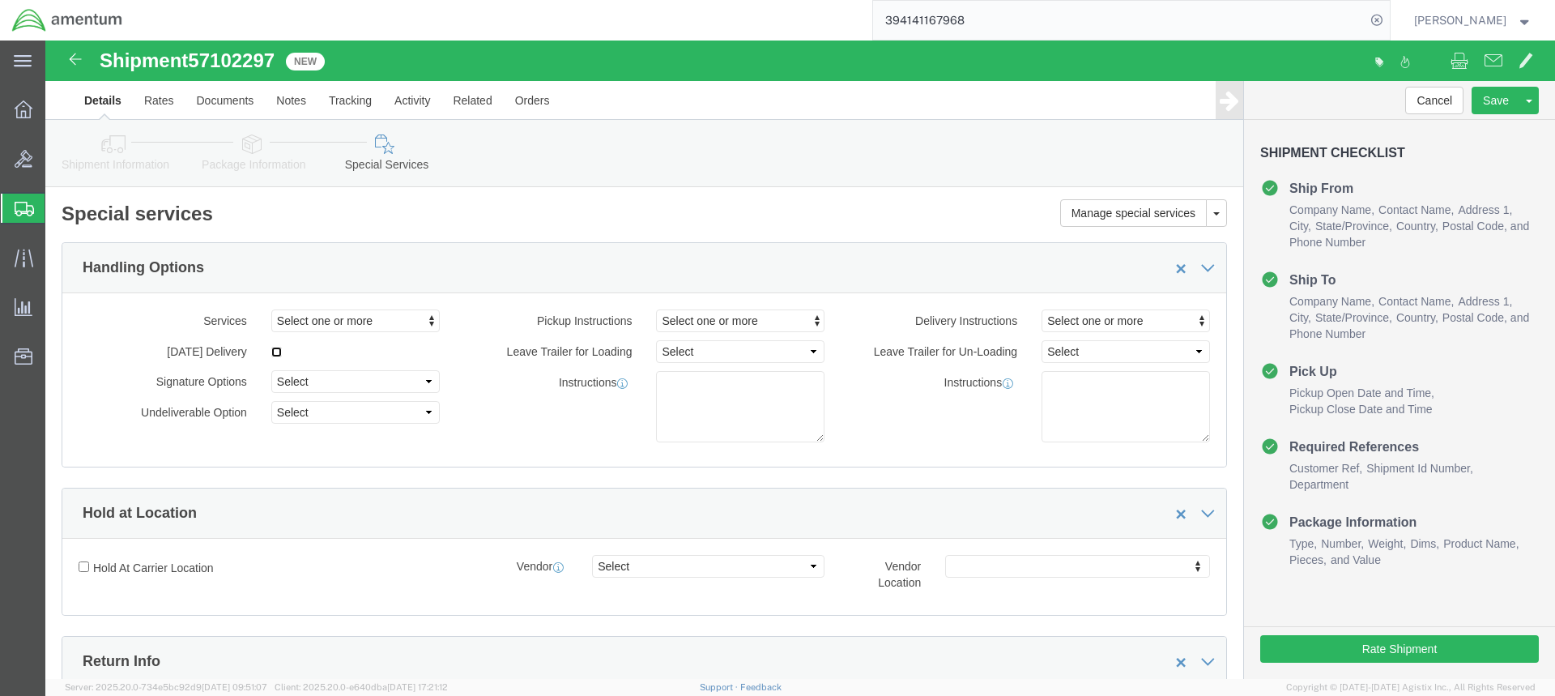
click input "checkbox"
checkbox input "true"
click button "Rate Shipment"
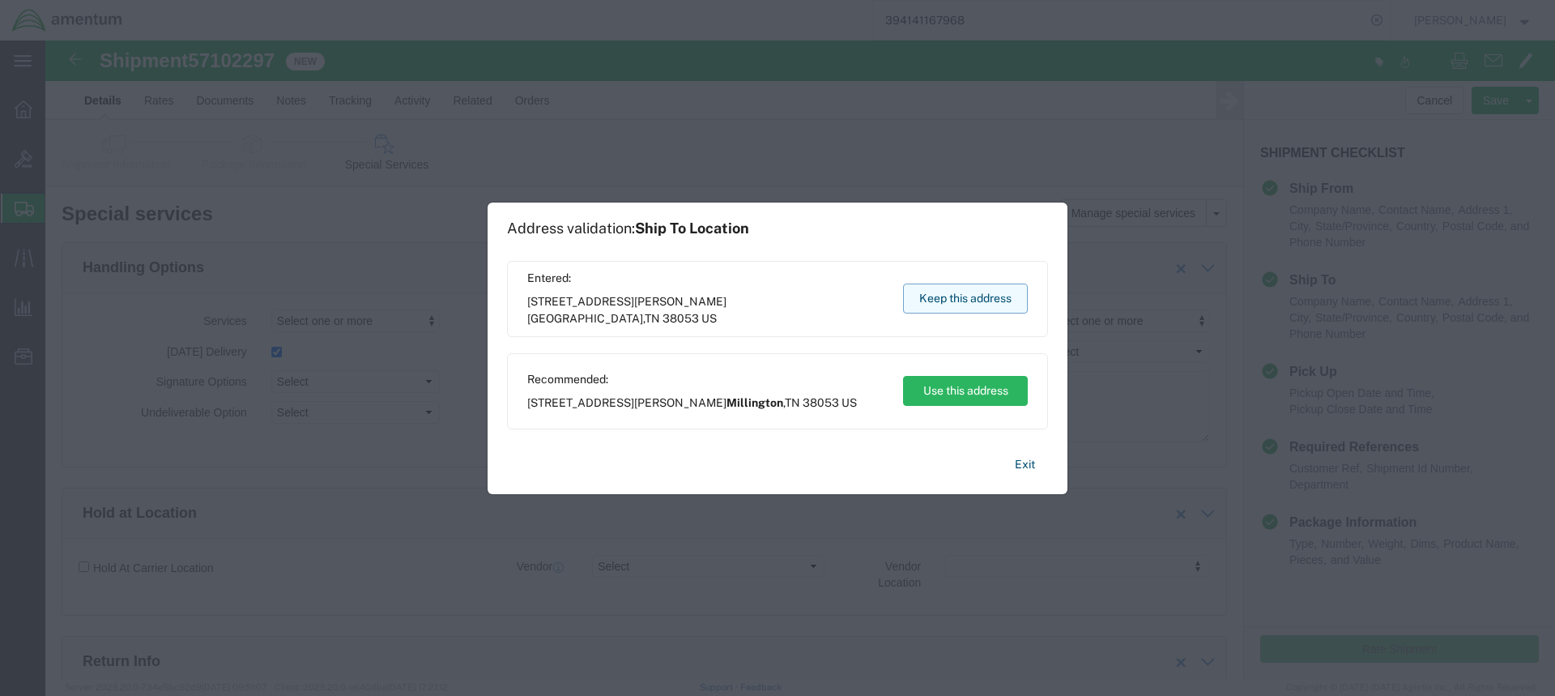
click at [966, 298] on button "Keep this address" at bounding box center [965, 299] width 125 height 30
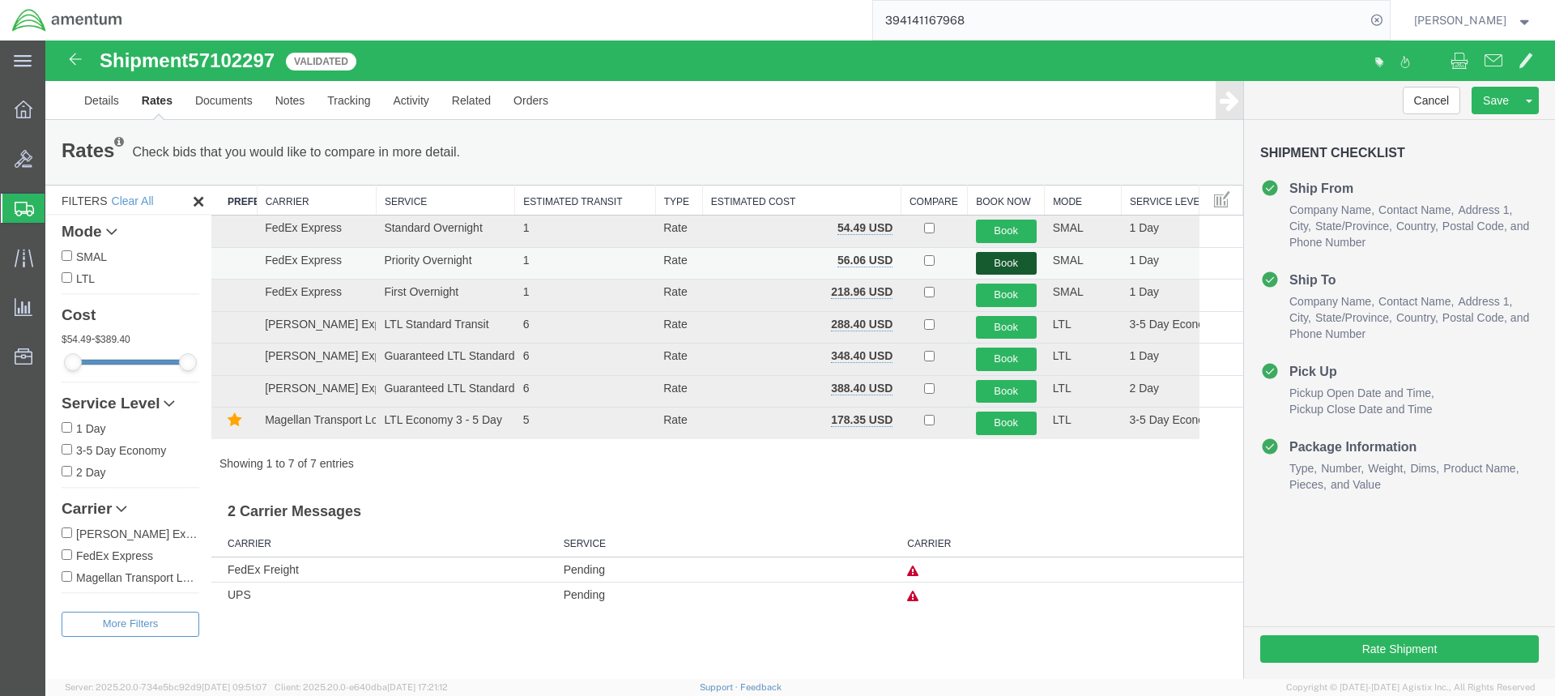
click at [1003, 261] on button "Book" at bounding box center [1006, 263] width 61 height 23
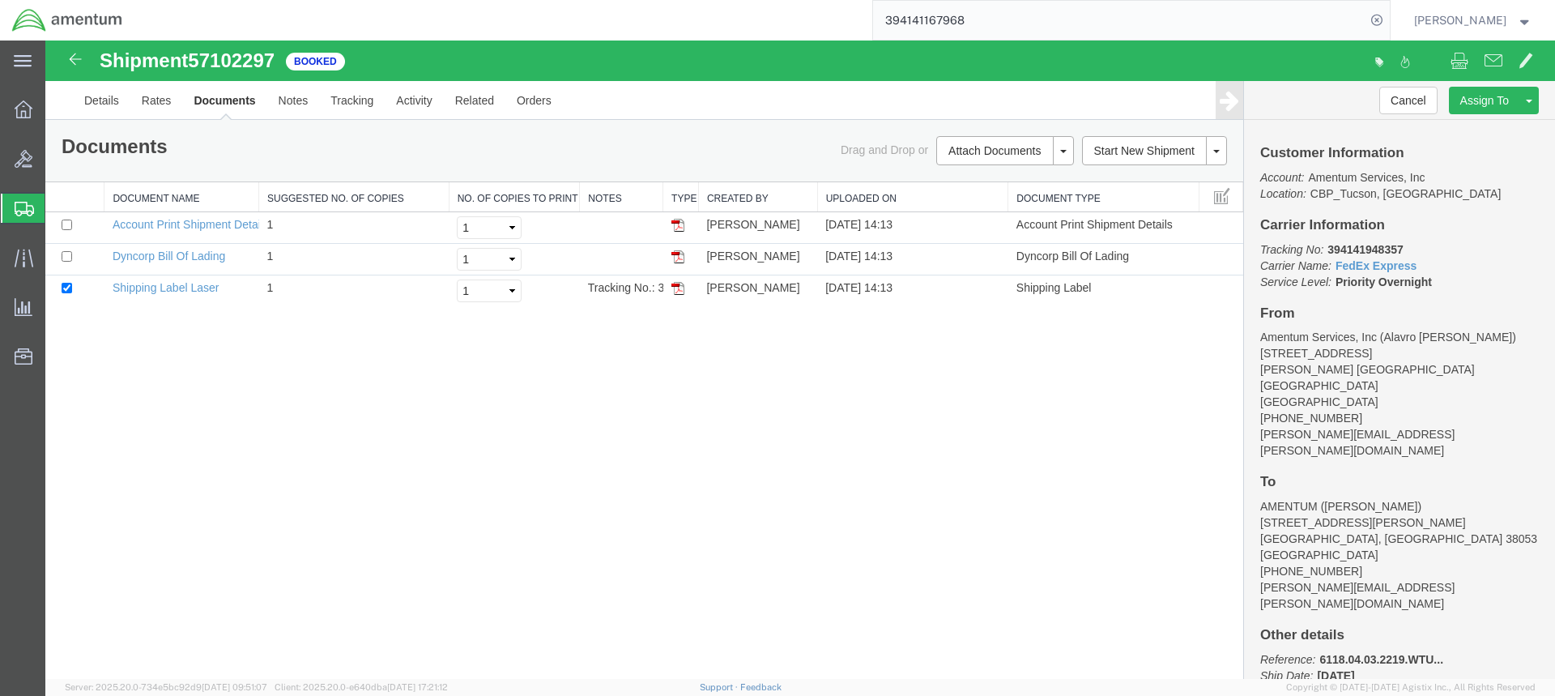
drag, startPoint x: 677, startPoint y: 291, endPoint x: 1202, endPoint y: 382, distance: 532.7
click at [677, 291] on img at bounding box center [678, 288] width 13 height 13
drag, startPoint x: 680, startPoint y: 258, endPoint x: 1537, endPoint y: 234, distance: 857.3
click at [680, 258] on img at bounding box center [678, 256] width 13 height 13
